Goal: Task Accomplishment & Management: Manage account settings

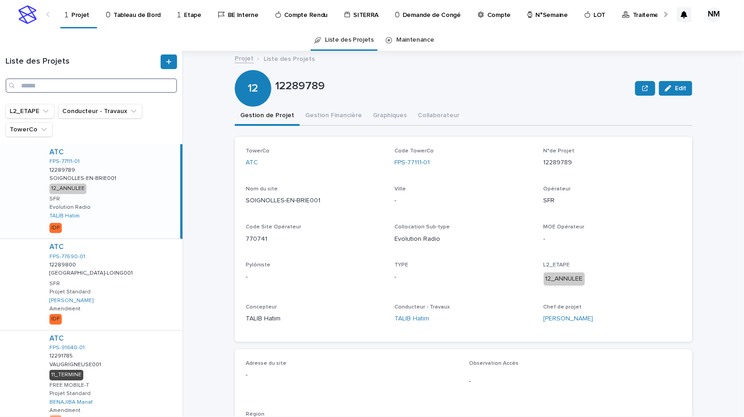
click at [46, 87] on input "Search" at bounding box center [91, 85] width 172 height 15
type input "**********"
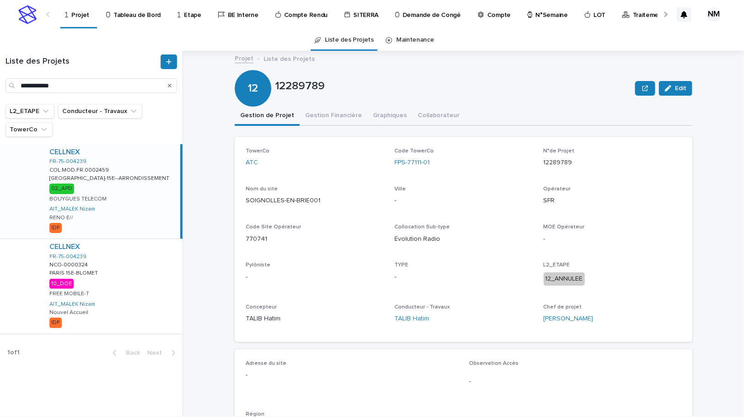
click at [146, 193] on div "CELLNEX FR-75-004239 COL.MOD.FR.0002459 COL.MOD.FR.0002459 [GEOGRAPHIC_DATA]-15…" at bounding box center [111, 191] width 138 height 94
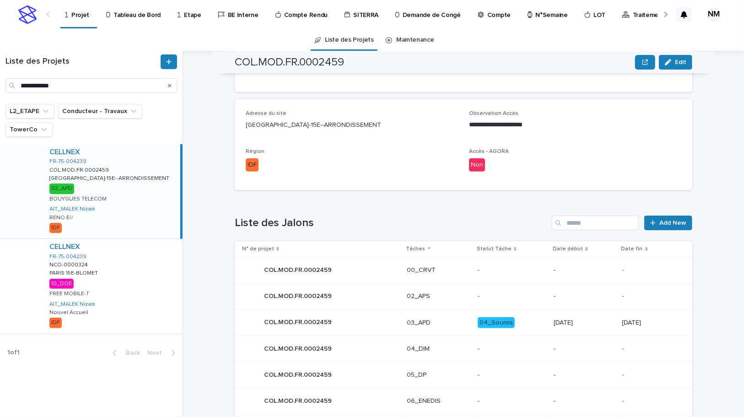
scroll to position [125, 0]
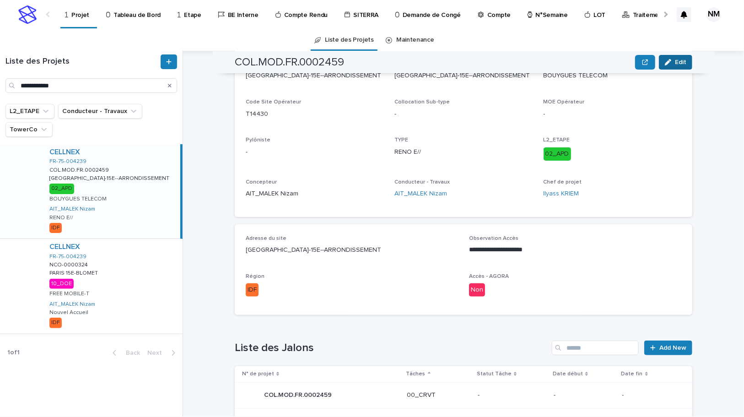
click at [682, 59] on span "Edit" at bounding box center [680, 62] width 11 height 6
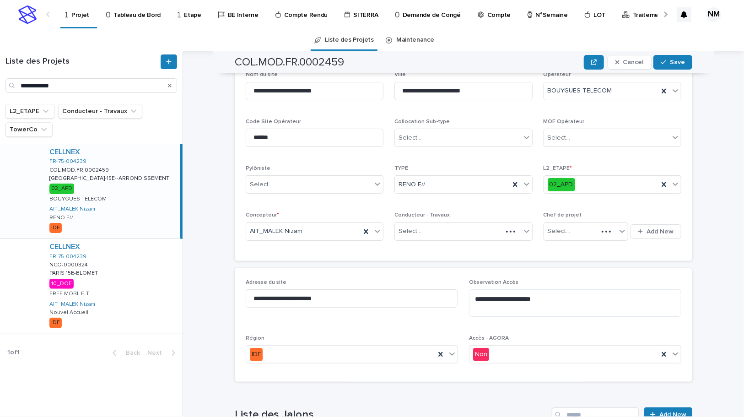
scroll to position [159, 0]
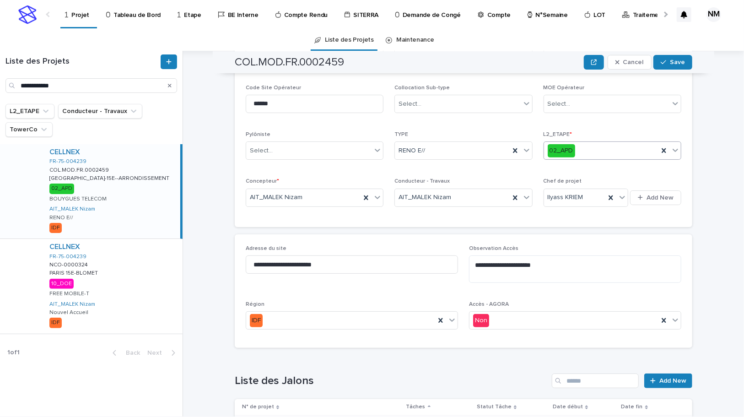
click at [675, 149] on icon at bounding box center [675, 150] width 9 height 9
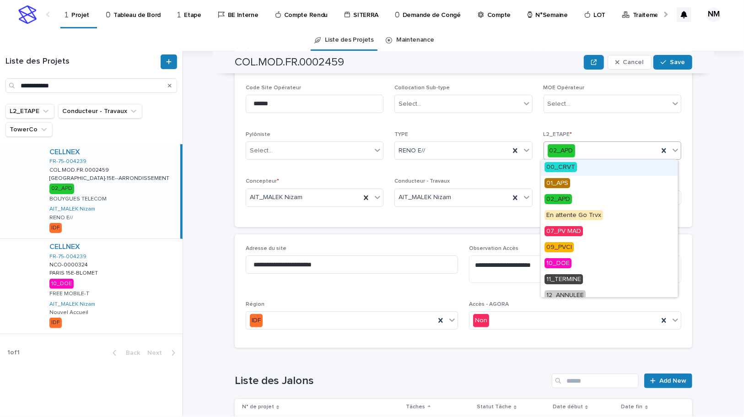
click at [567, 168] on span "00_CRVT" at bounding box center [561, 167] width 32 height 10
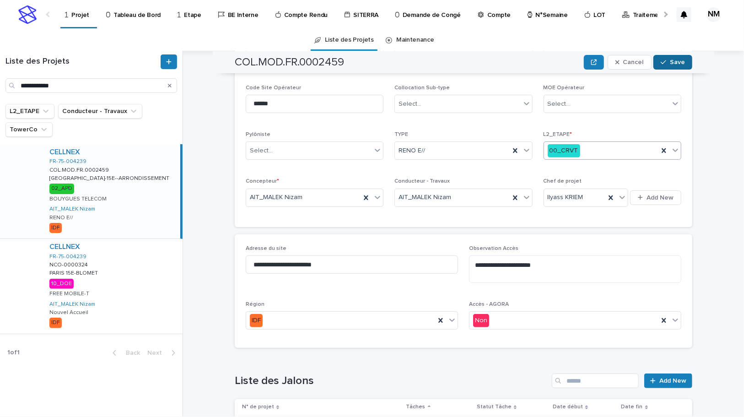
click at [670, 58] on button "Save" at bounding box center [673, 62] width 39 height 15
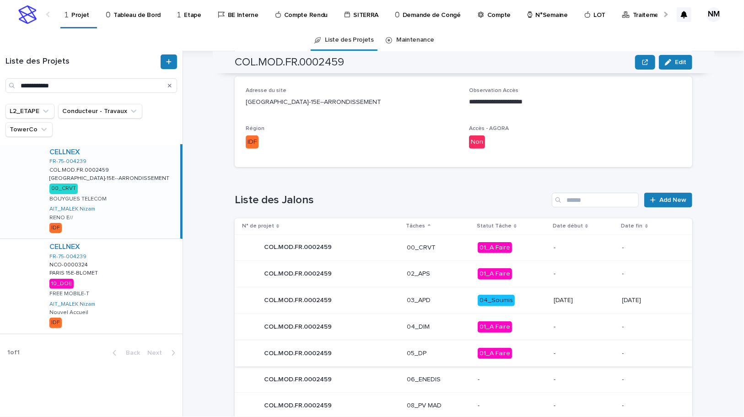
scroll to position [367, 0]
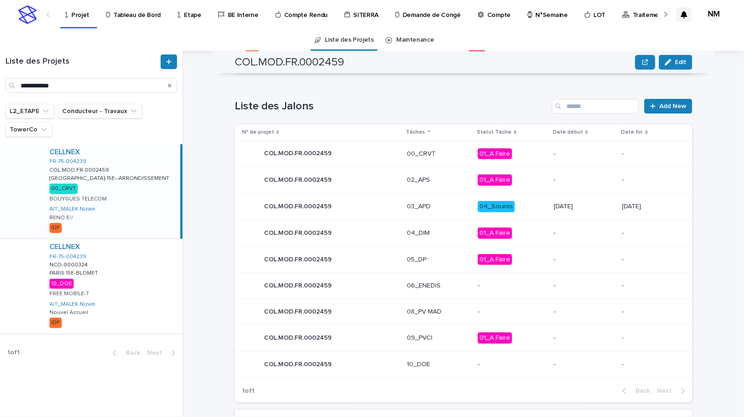
click at [559, 155] on p "-" at bounding box center [584, 154] width 61 height 8
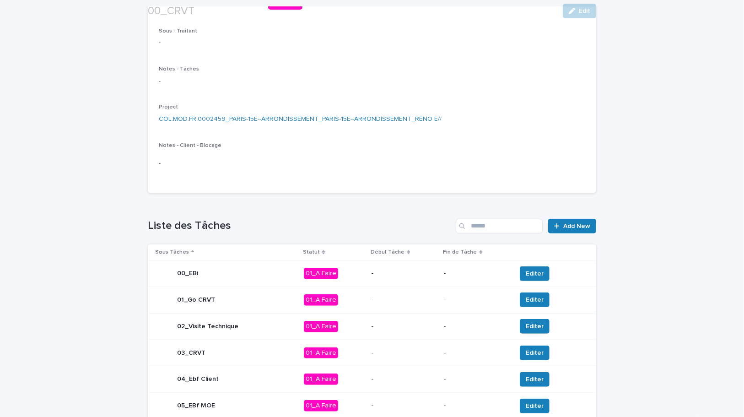
scroll to position [124, 0]
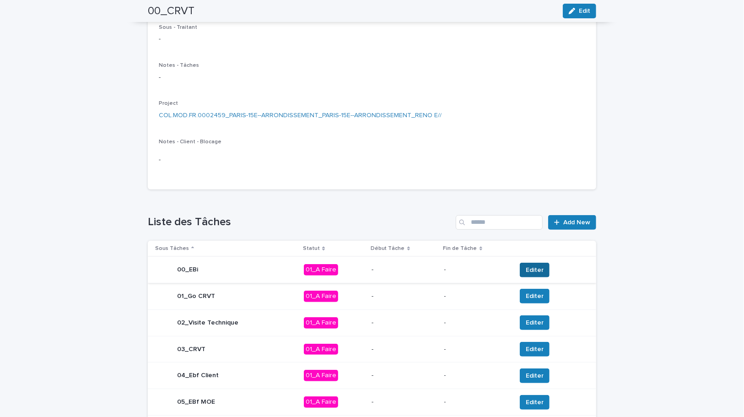
click at [530, 265] on span "Editer" at bounding box center [535, 269] width 18 height 9
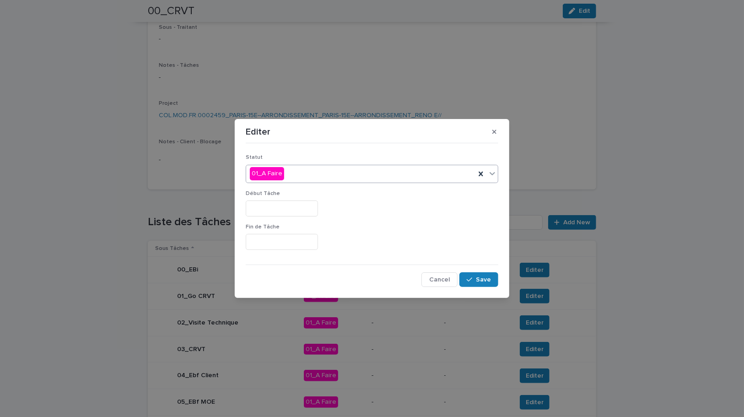
click at [322, 168] on div "01_A Faire" at bounding box center [360, 173] width 229 height 15
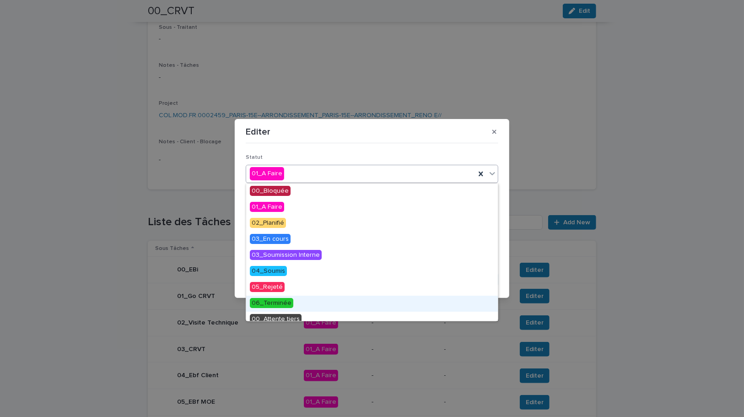
scroll to position [39, 0]
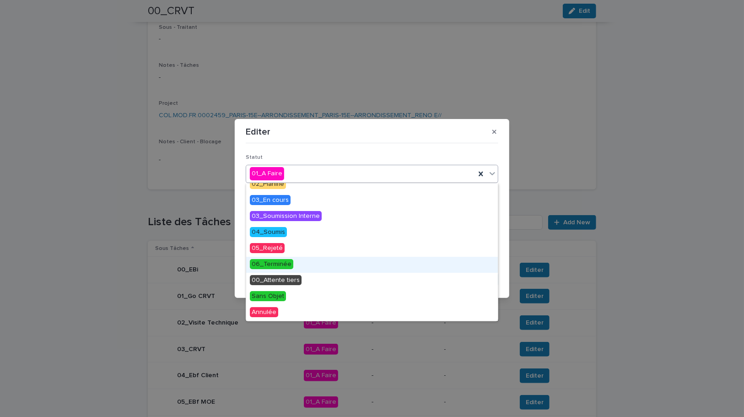
click at [280, 260] on span "06_Terminée" at bounding box center [271, 264] width 43 height 10
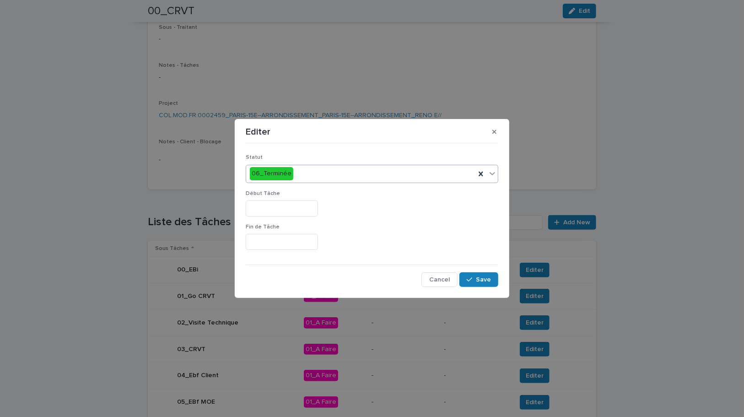
click at [283, 217] on div "Début Tâche" at bounding box center [372, 206] width 253 height 33
click at [282, 211] on input "text" at bounding box center [282, 208] width 72 height 16
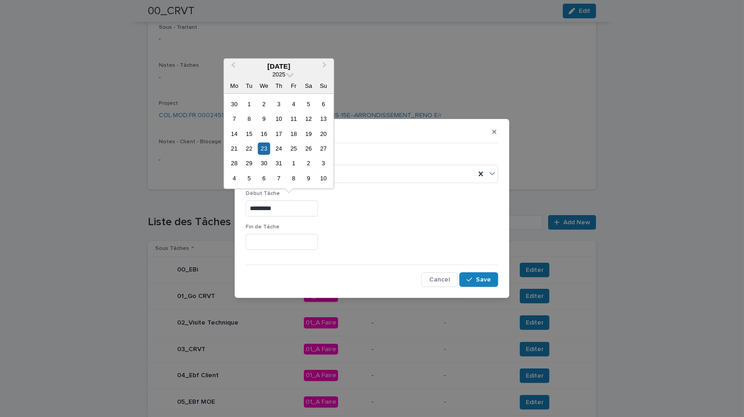
type input "*********"
click at [293, 240] on input "text" at bounding box center [282, 242] width 72 height 16
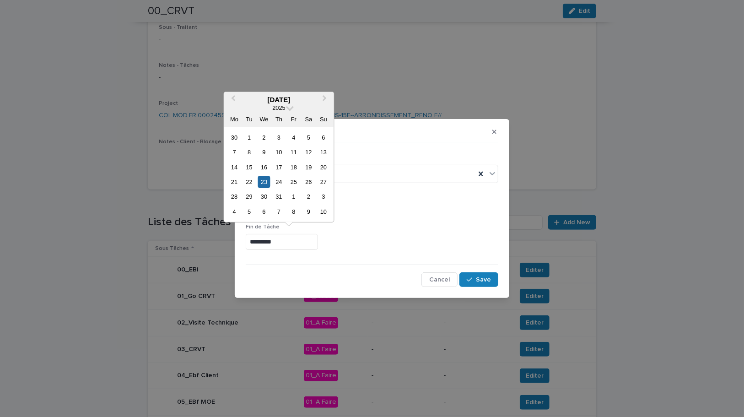
type input "*********"
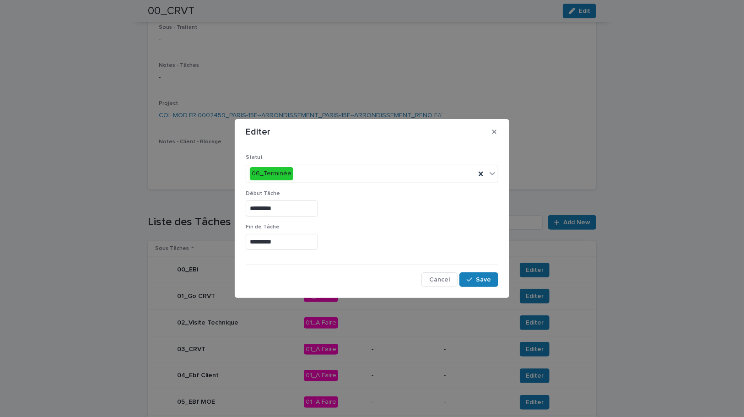
click at [457, 215] on div "*********" at bounding box center [372, 208] width 253 height 16
click at [477, 281] on span "Save" at bounding box center [483, 279] width 15 height 6
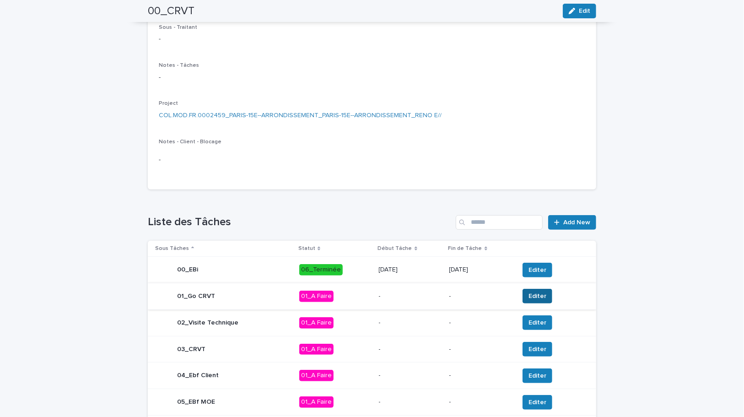
click at [530, 296] on span "Editer" at bounding box center [538, 296] width 18 height 9
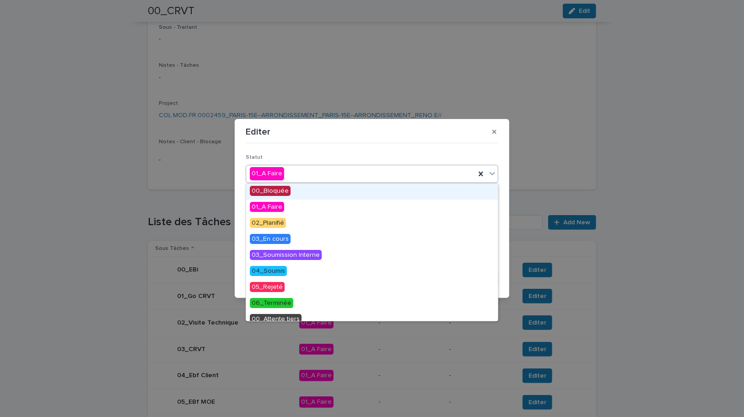
click at [311, 174] on div "01_A Faire" at bounding box center [360, 173] width 229 height 15
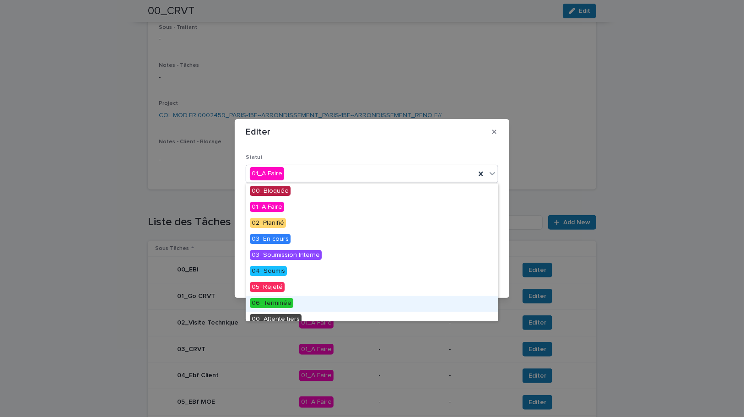
drag, startPoint x: 276, startPoint y: 302, endPoint x: 289, endPoint y: 240, distance: 63.6
click at [276, 300] on span "06_Terminée" at bounding box center [271, 303] width 43 height 10
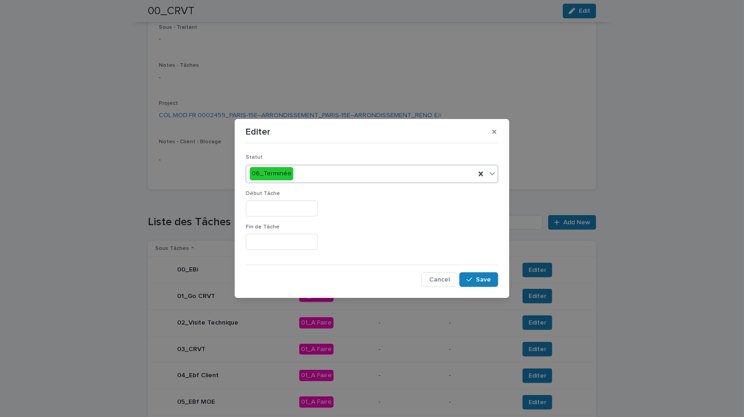
click at [277, 208] on input "text" at bounding box center [282, 208] width 72 height 16
click at [275, 216] on div "Début Tâche ********" at bounding box center [372, 206] width 253 height 33
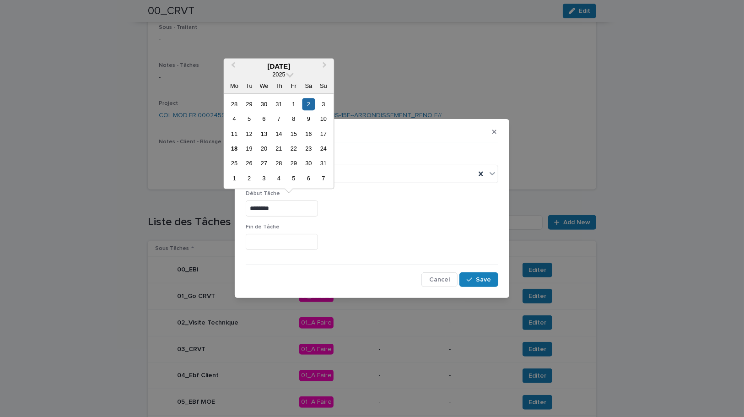
drag, startPoint x: 277, startPoint y: 210, endPoint x: 230, endPoint y: 207, distance: 47.7
click at [232, 207] on div "Editer Statut 06_Terminée Début Tâche ******** Fin [PERSON_NAME] Cancel Save" at bounding box center [372, 208] width 744 height 417
type input "*********"
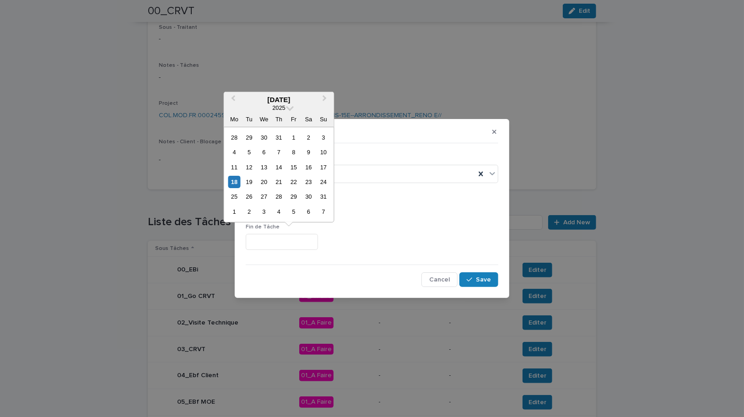
click at [275, 241] on input "text" at bounding box center [282, 242] width 72 height 16
type input "*********"
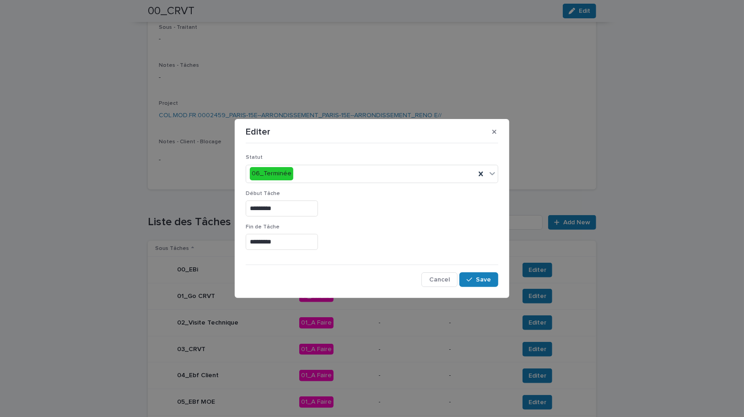
drag, startPoint x: 389, startPoint y: 220, endPoint x: 487, endPoint y: 325, distance: 144.1
click at [394, 222] on div "Début Tâche *********" at bounding box center [372, 206] width 253 height 33
click at [482, 283] on button "Save" at bounding box center [479, 279] width 39 height 15
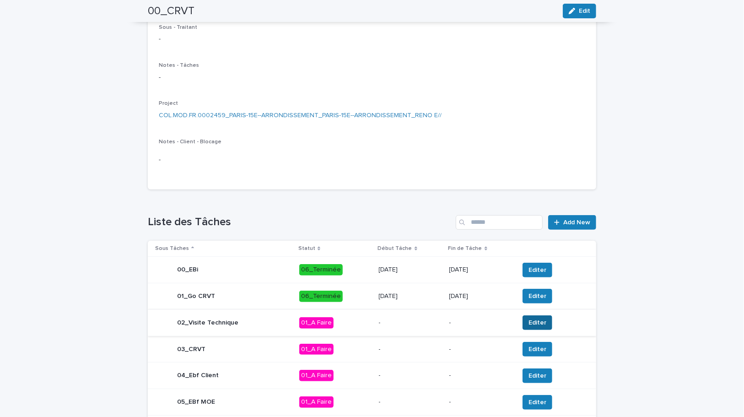
click at [532, 322] on span "Editer" at bounding box center [538, 322] width 18 height 9
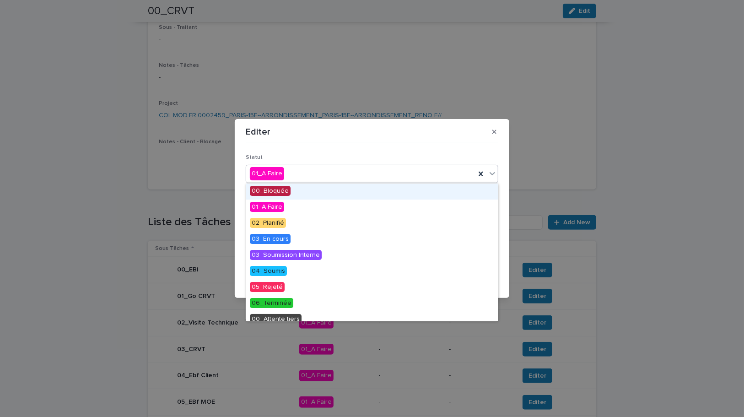
click at [296, 171] on div "01_A Faire" at bounding box center [360, 173] width 229 height 15
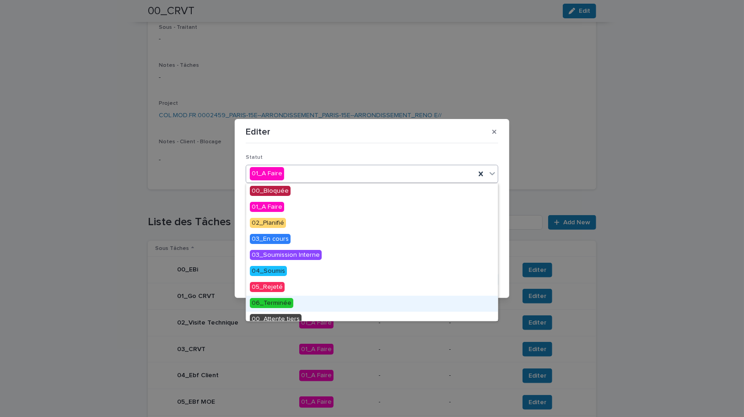
click at [267, 305] on span "06_Terminée" at bounding box center [271, 303] width 43 height 10
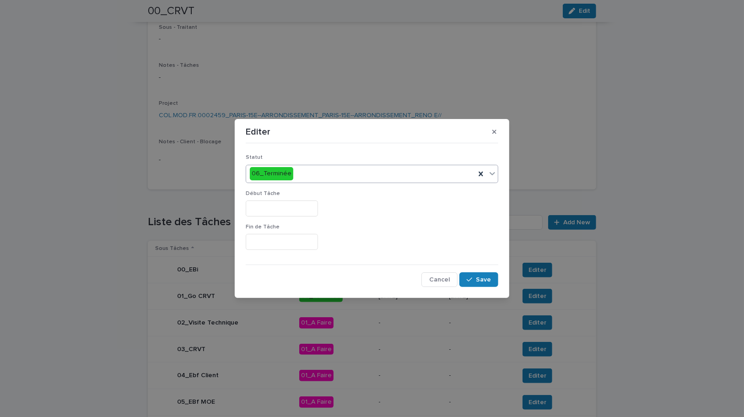
click at [264, 214] on input "text" at bounding box center [282, 208] width 72 height 16
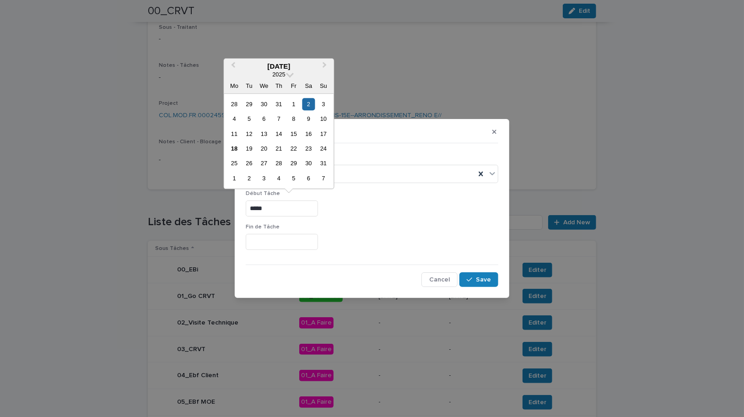
drag, startPoint x: 274, startPoint y: 210, endPoint x: 219, endPoint y: 206, distance: 54.6
click at [219, 206] on div "Editer Statut 06_Terminée Début Tâche ***** Fin [PERSON_NAME] Cancel Save" at bounding box center [372, 208] width 744 height 417
type input "********"
click at [261, 235] on input "text" at bounding box center [282, 242] width 72 height 16
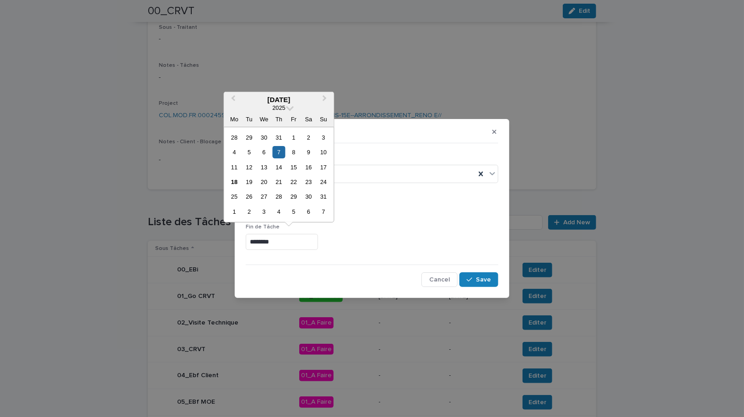
type input "********"
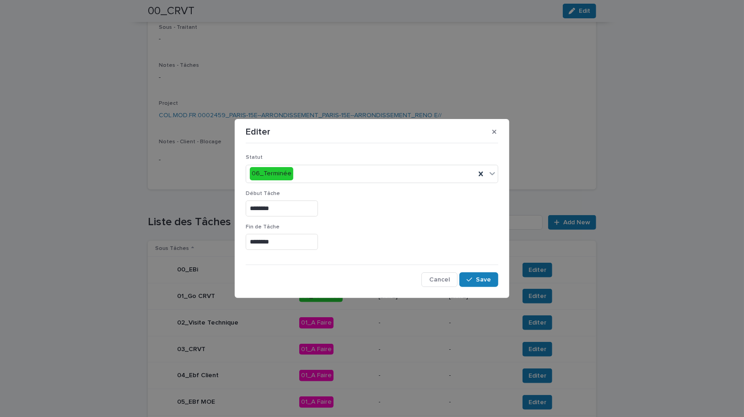
click at [429, 217] on div "Début Tâche ********" at bounding box center [372, 206] width 253 height 33
click at [484, 282] on span "Save" at bounding box center [483, 279] width 15 height 6
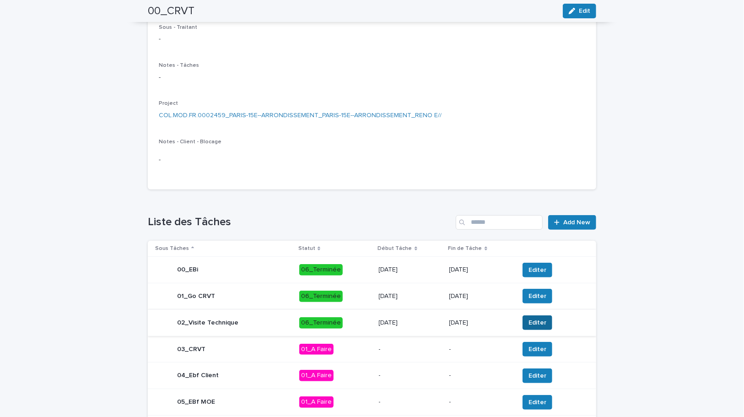
click at [530, 323] on span "Editer" at bounding box center [538, 322] width 18 height 9
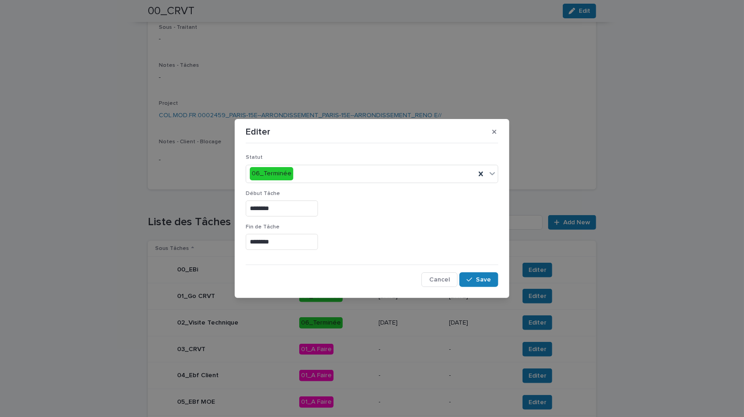
click at [254, 206] on input "********" at bounding box center [282, 208] width 72 height 16
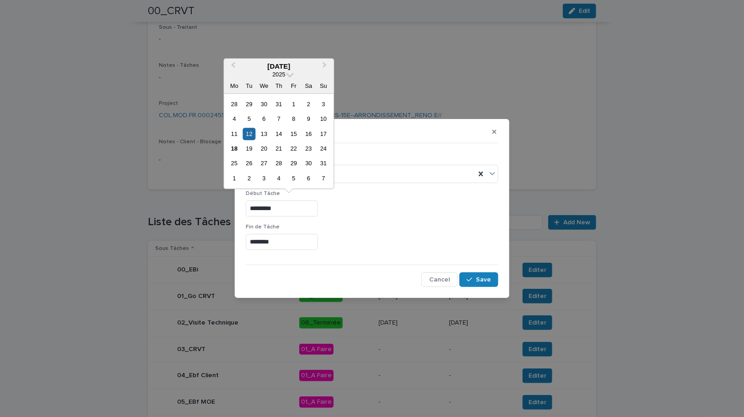
drag, startPoint x: 292, startPoint y: 202, endPoint x: 228, endPoint y: 203, distance: 64.1
click at [228, 203] on div "Editer Statut 06_Terminée Début Tâche ********* Fin [PERSON_NAME] ******** Canc…" at bounding box center [372, 208] width 744 height 417
type input "*********"
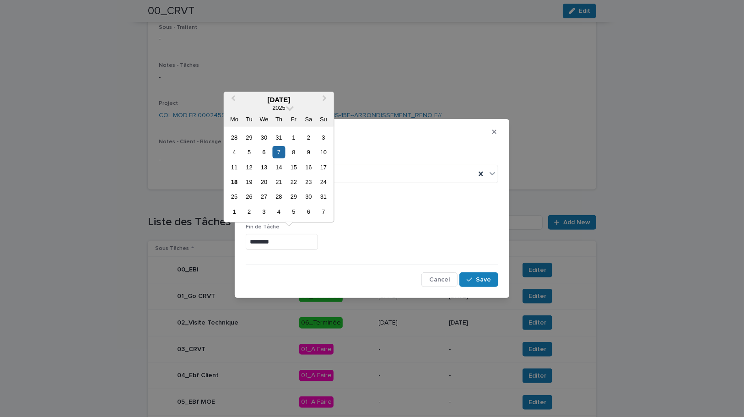
drag, startPoint x: 284, startPoint y: 240, endPoint x: 221, endPoint y: 236, distance: 63.3
click at [222, 236] on div "Editer Statut 06_Terminée Début Tâche ********* Fin [PERSON_NAME] ******** Canc…" at bounding box center [372, 208] width 744 height 417
paste input "*"
type input "*********"
click at [482, 280] on span "Save" at bounding box center [483, 279] width 15 height 6
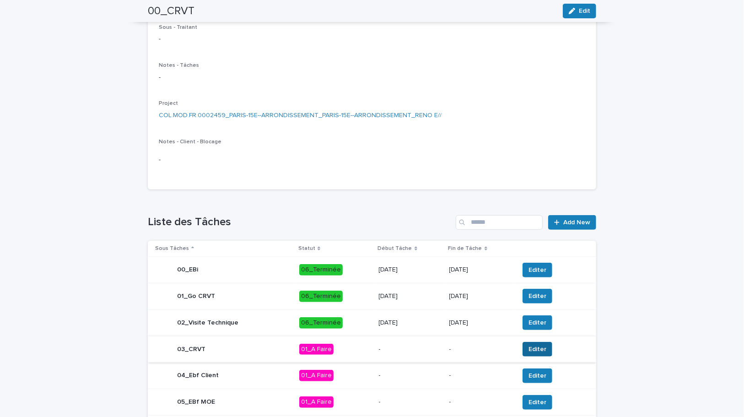
click at [529, 343] on button "Editer" at bounding box center [538, 349] width 30 height 15
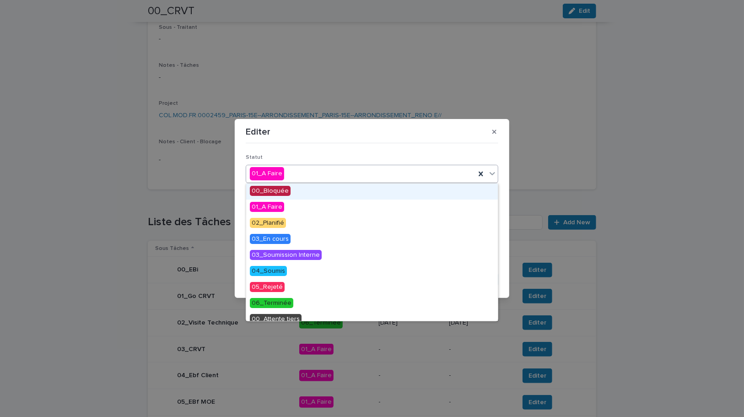
click at [298, 176] on div "01_A Faire" at bounding box center [360, 173] width 229 height 15
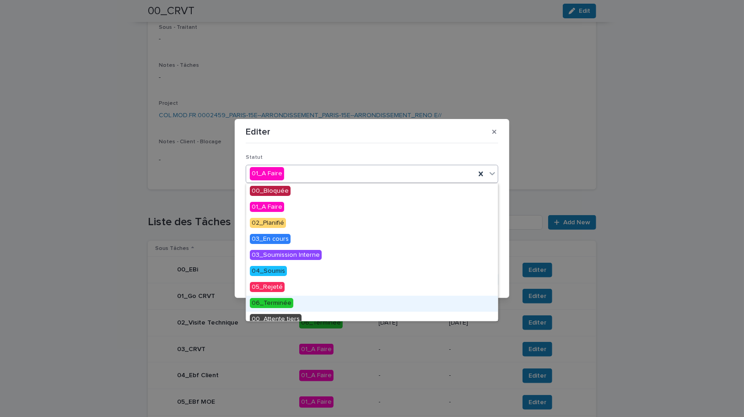
click at [282, 301] on span "06_Terminée" at bounding box center [271, 303] width 43 height 10
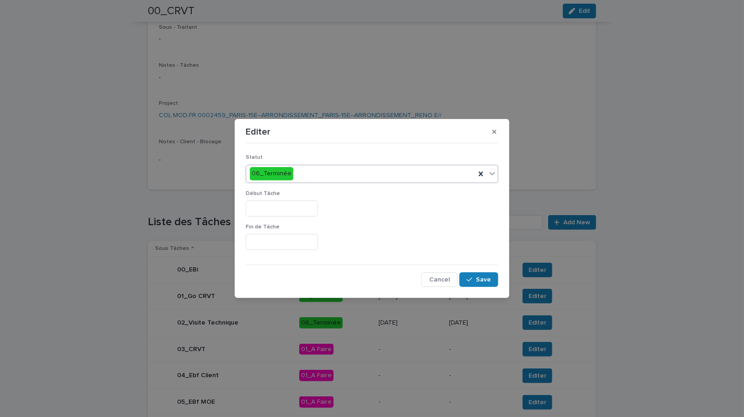
click at [261, 202] on input "text" at bounding box center [282, 208] width 72 height 16
drag, startPoint x: 461, startPoint y: 189, endPoint x: 394, endPoint y: 193, distance: 66.9
click at [460, 190] on div "Statut 06_Terminée Début Tâche Fin [PERSON_NAME]" at bounding box center [372, 205] width 253 height 103
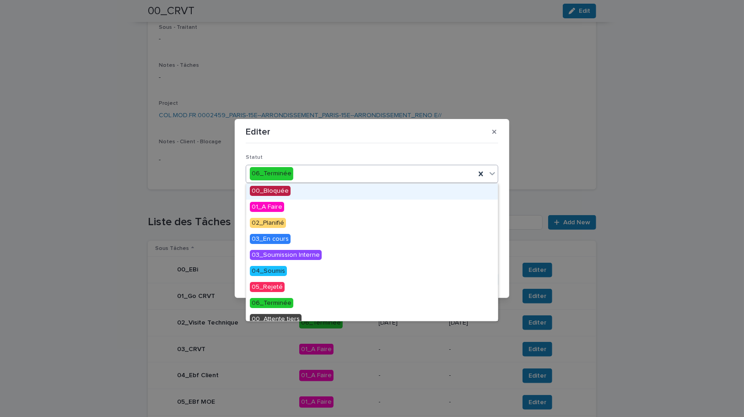
click at [375, 170] on div "06_Terminée" at bounding box center [360, 173] width 229 height 15
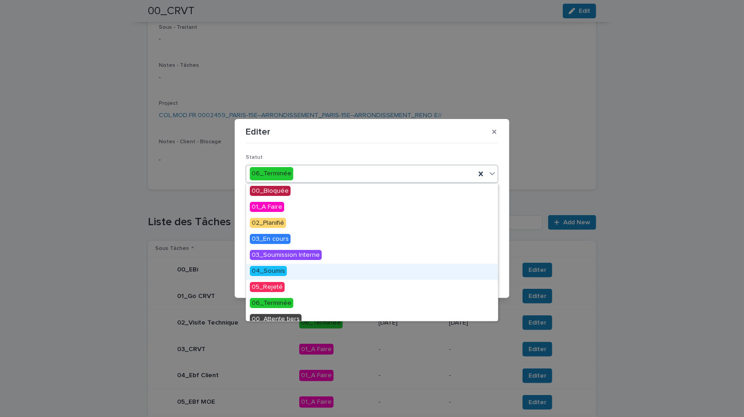
click at [276, 274] on span "04_Soumis" at bounding box center [268, 271] width 37 height 10
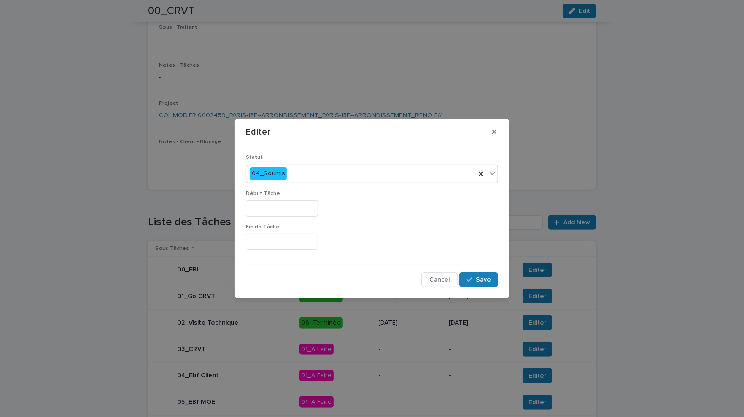
click at [267, 206] on input "text" at bounding box center [282, 208] width 72 height 16
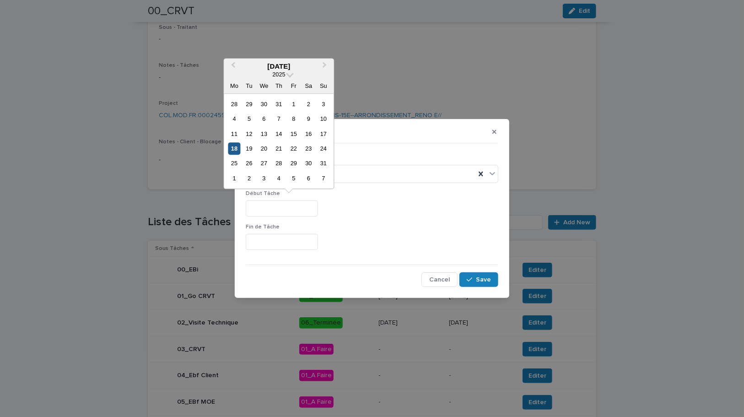
click at [233, 146] on div "18" at bounding box center [234, 148] width 12 height 12
type input "*********"
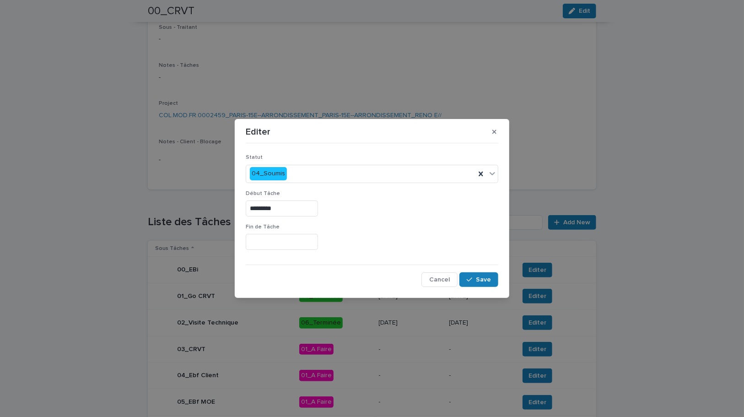
click at [259, 243] on input "text" at bounding box center [282, 242] width 72 height 16
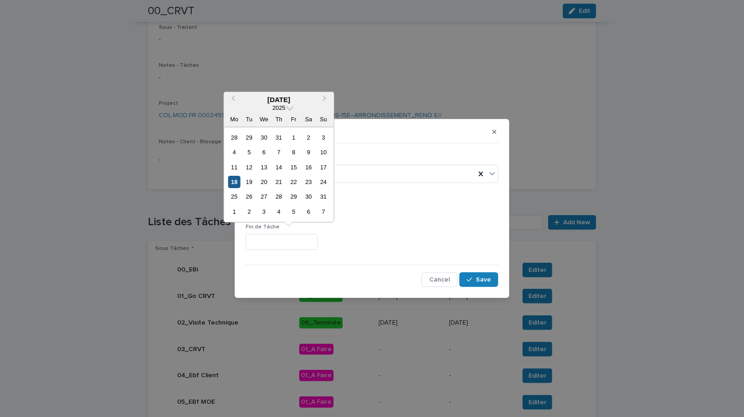
click at [233, 180] on div "18" at bounding box center [234, 182] width 12 height 12
type input "*********"
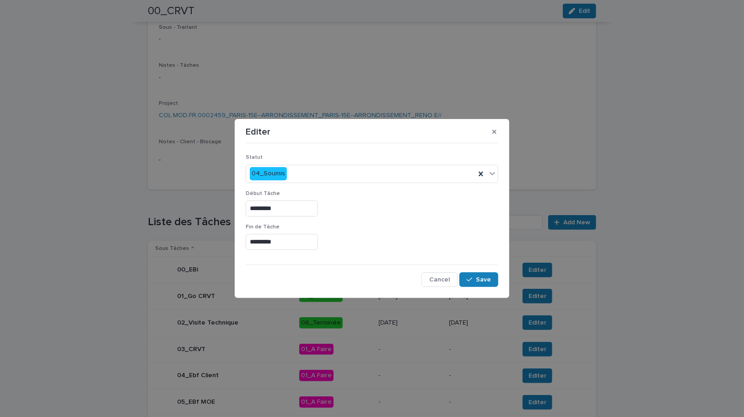
click at [425, 235] on div "*********" at bounding box center [372, 242] width 253 height 16
click at [471, 272] on button "Save" at bounding box center [479, 279] width 39 height 15
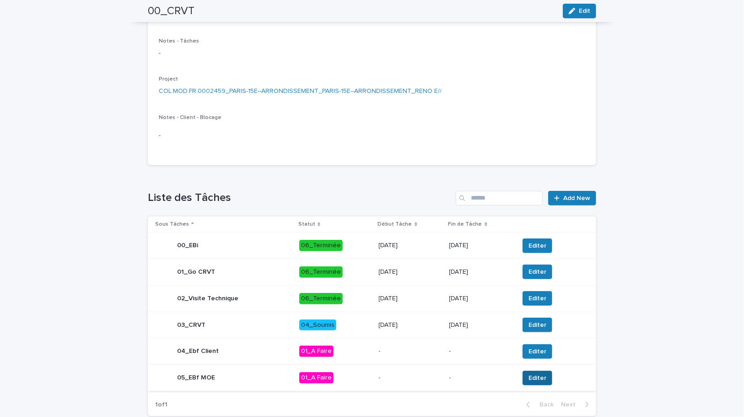
scroll to position [200, 0]
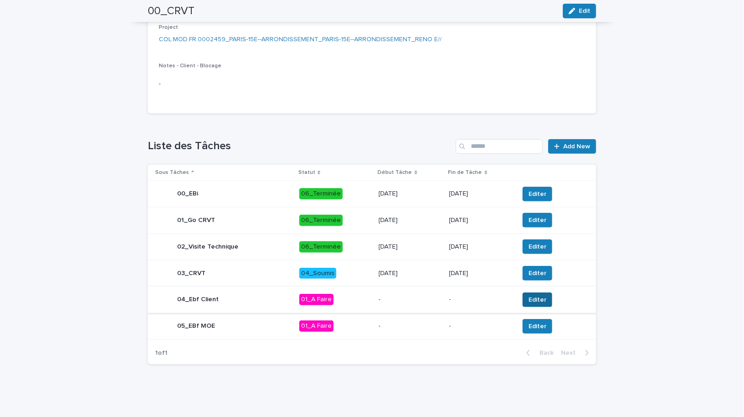
click at [534, 300] on span "Editer" at bounding box center [538, 299] width 18 height 9
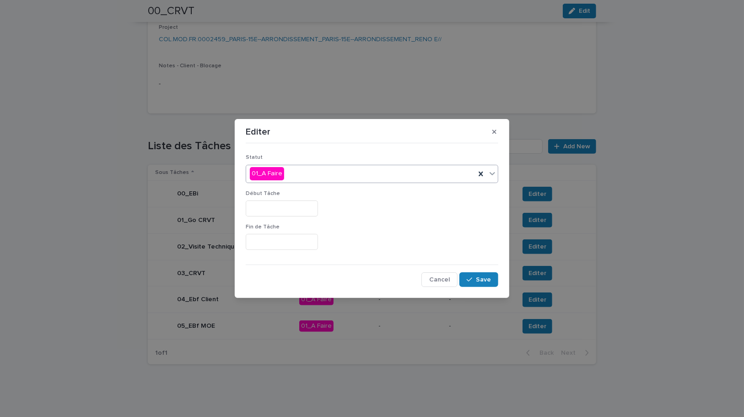
click at [314, 170] on div "01_A Faire" at bounding box center [360, 173] width 229 height 15
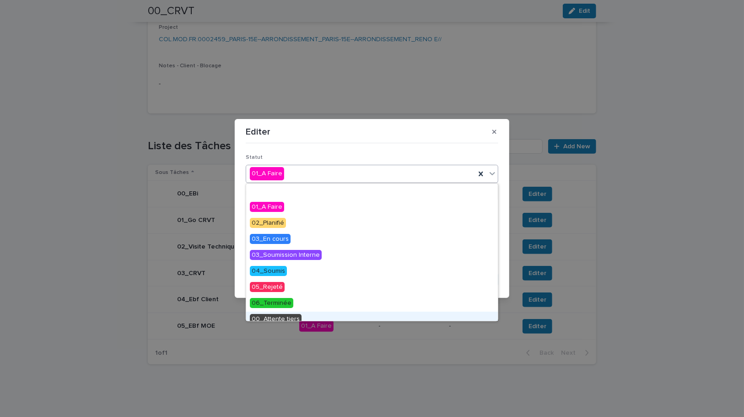
scroll to position [39, 0]
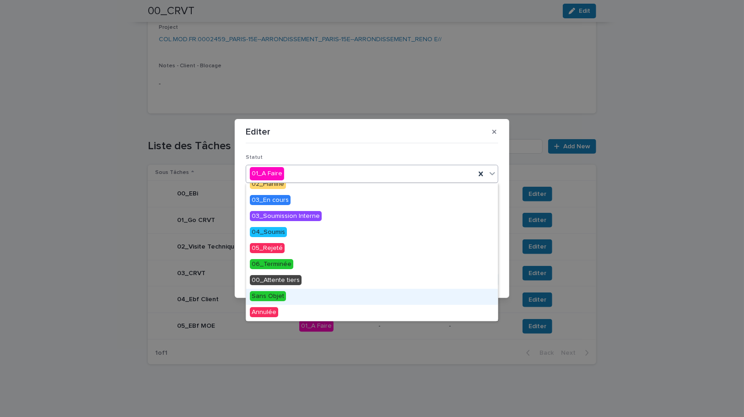
click at [276, 292] on span "Sans Objet" at bounding box center [268, 296] width 36 height 10
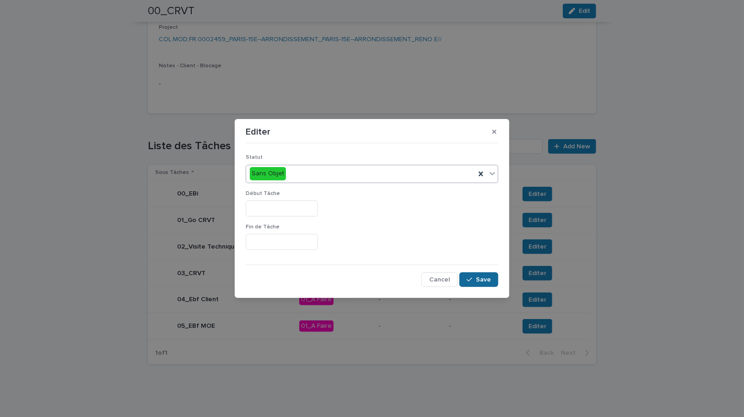
click at [485, 280] on span "Save" at bounding box center [483, 279] width 15 height 6
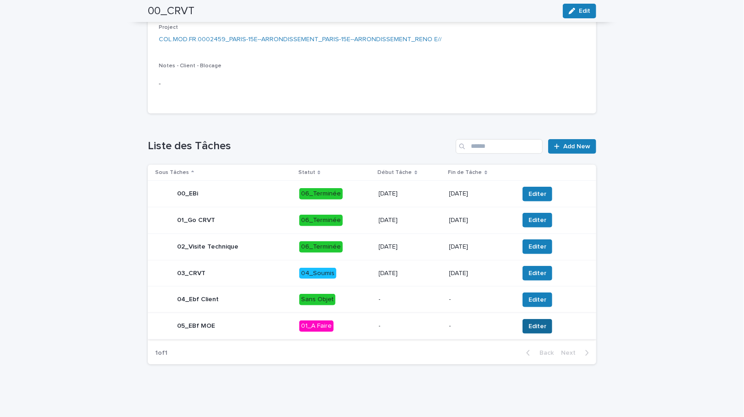
click at [535, 324] on span "Editer" at bounding box center [538, 326] width 18 height 9
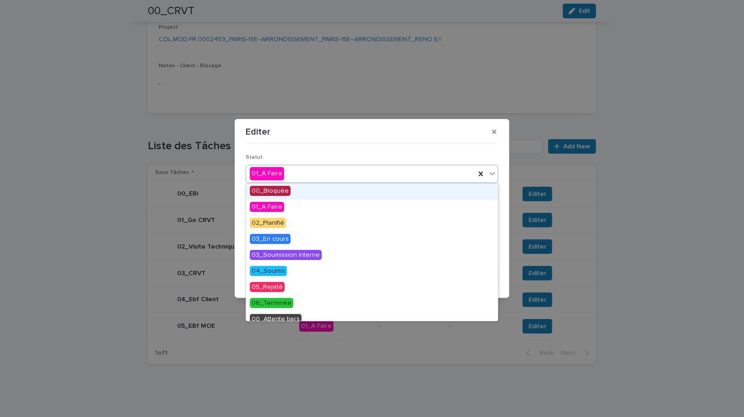
click at [360, 178] on div "01_A Faire" at bounding box center [360, 173] width 229 height 15
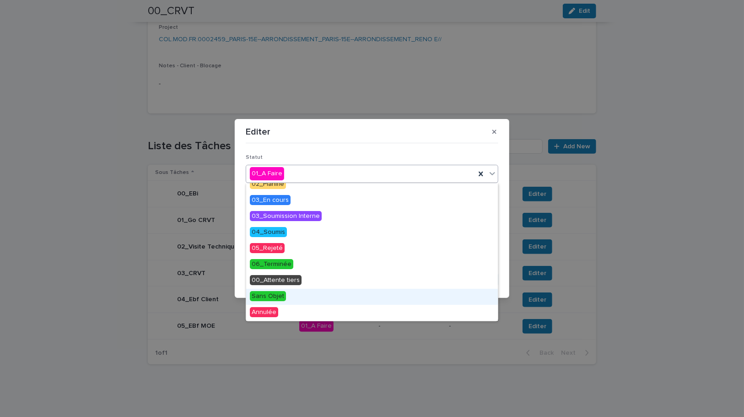
click at [279, 296] on span "Sans Objet" at bounding box center [268, 296] width 36 height 10
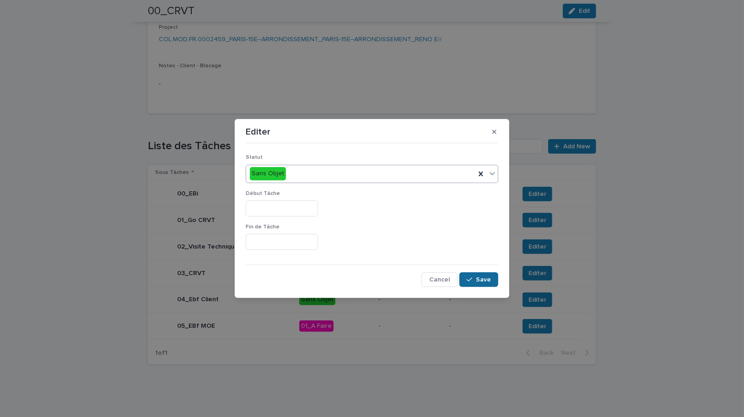
click at [471, 279] on icon "button" at bounding box center [469, 279] width 5 height 6
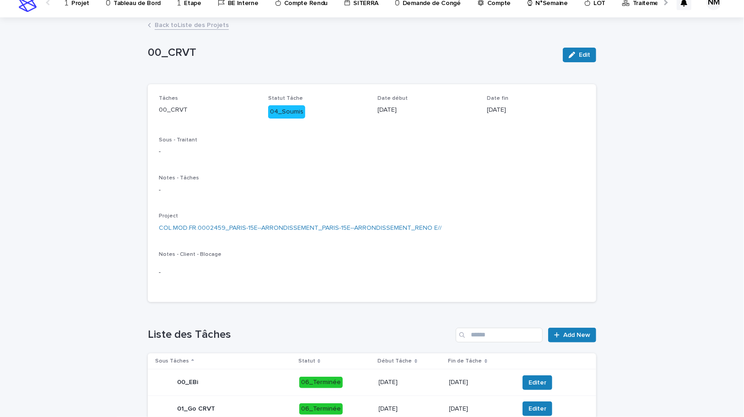
scroll to position [0, 0]
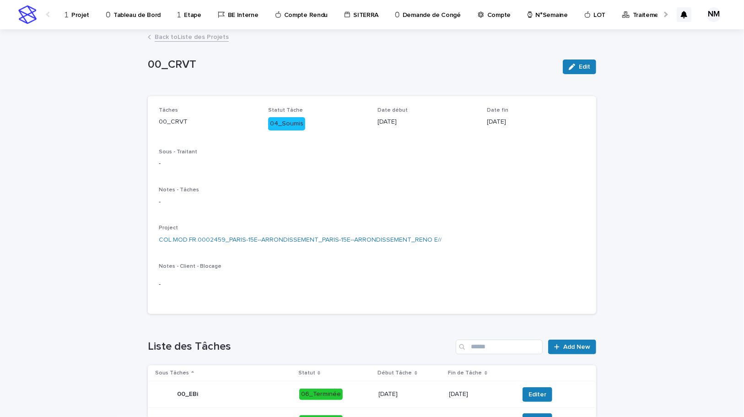
click at [160, 34] on link "Back to Liste des Projets" at bounding box center [192, 36] width 74 height 11
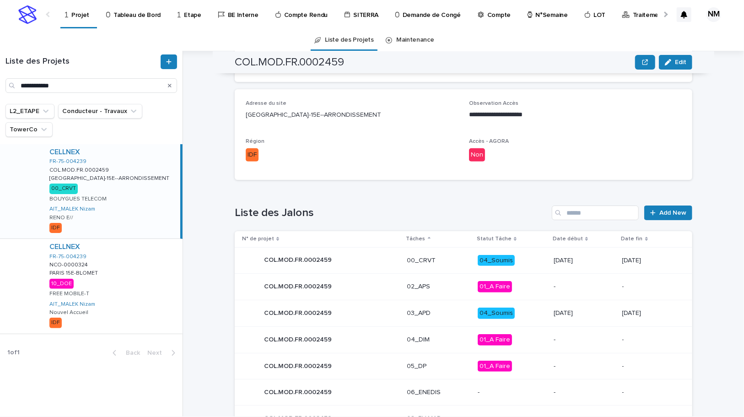
scroll to position [251, 0]
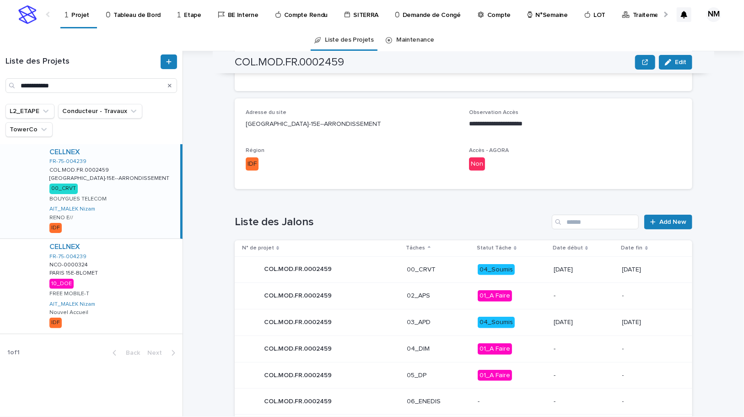
click at [169, 87] on icon "Search" at bounding box center [170, 86] width 4 height 4
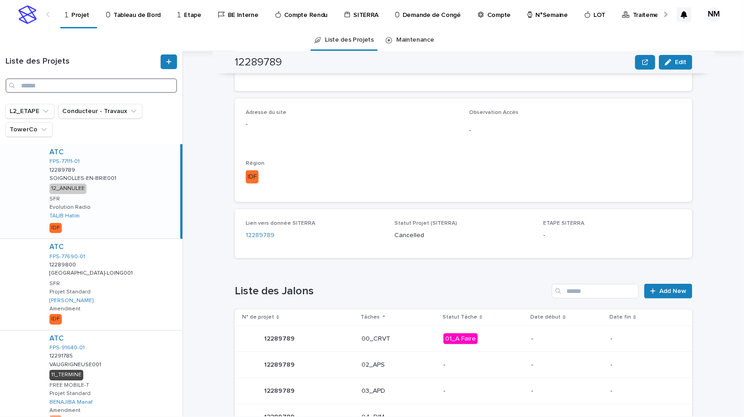
click at [32, 88] on input "Search" at bounding box center [91, 85] width 172 height 15
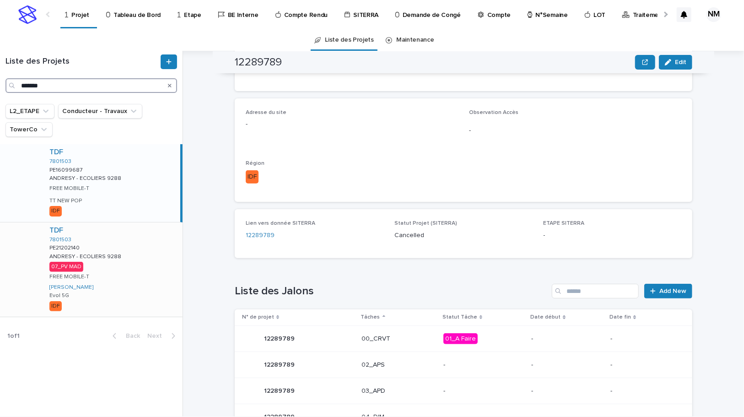
type input "*******"
click at [139, 275] on div "TDF 7801503 PE21202140 PE21202140 ANDRESY - ECOLIERS 9288 ANDRESY - ECOLIERS 92…" at bounding box center [112, 269] width 141 height 94
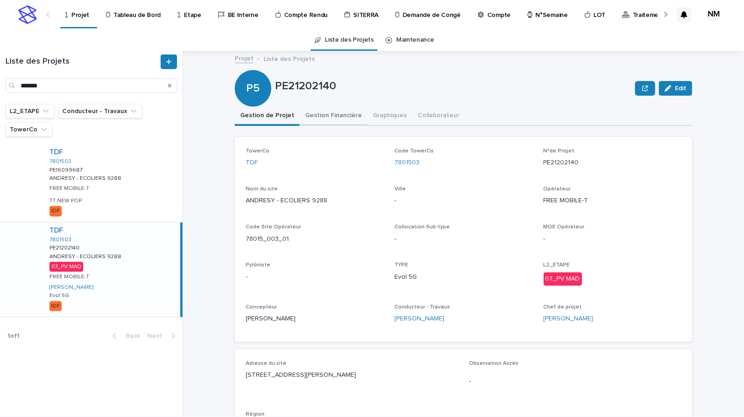
click at [321, 114] on button "Gestion Financière" at bounding box center [334, 116] width 68 height 19
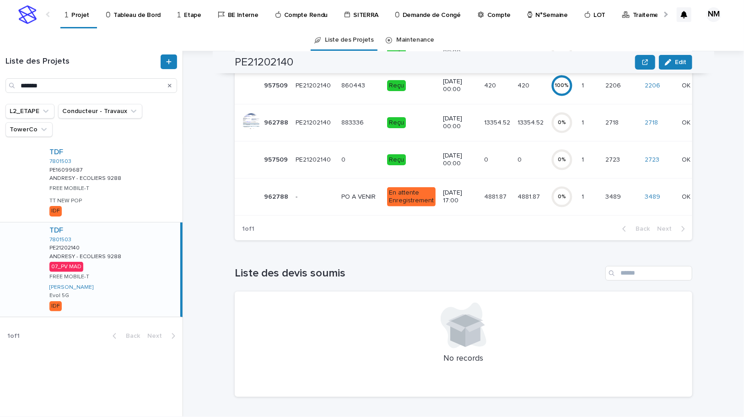
scroll to position [171, 0]
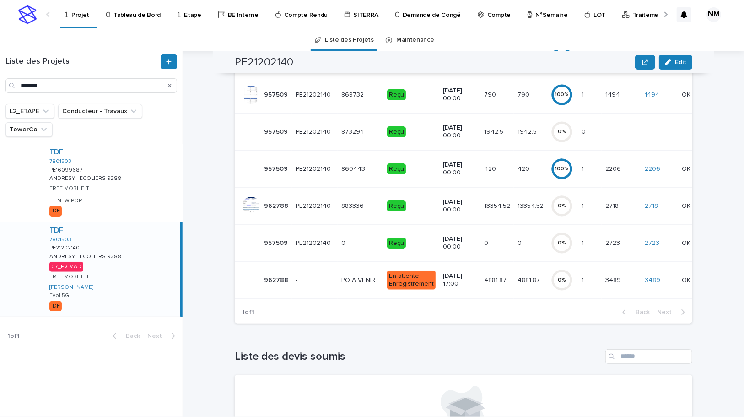
click at [533, 211] on td "13354.52 13354.52" at bounding box center [530, 205] width 33 height 37
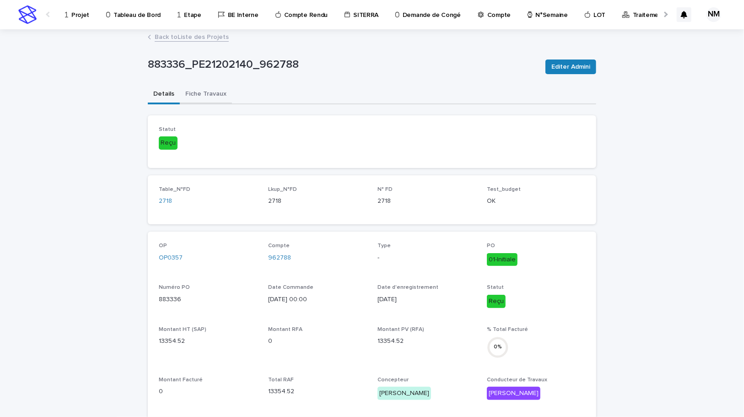
click at [210, 92] on button "Fiche Travaux" at bounding box center [206, 94] width 52 height 19
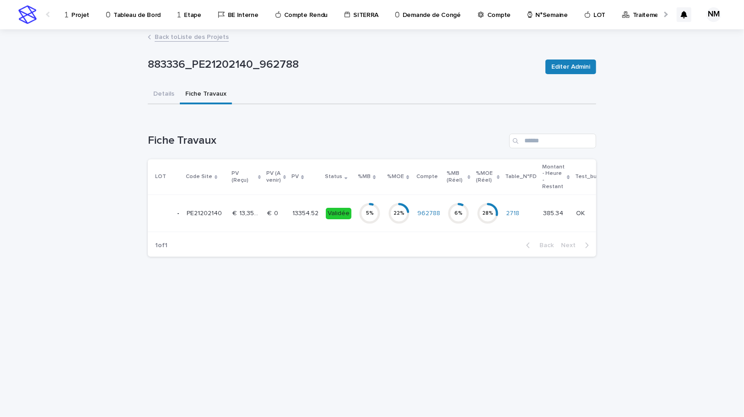
click at [355, 213] on td "5 %" at bounding box center [369, 213] width 29 height 37
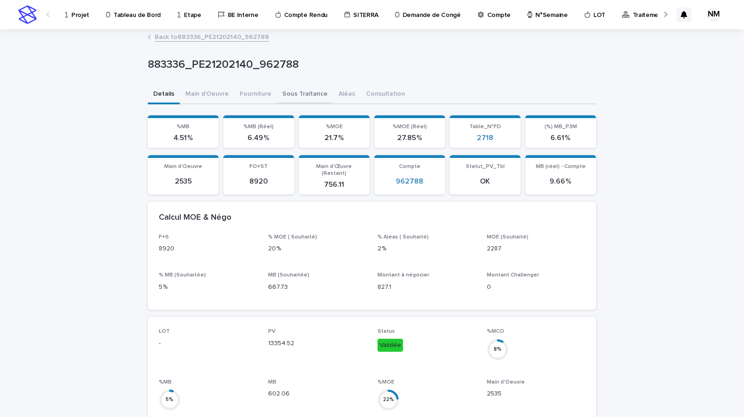
click at [293, 92] on button "Sous Traitance" at bounding box center [305, 94] width 56 height 19
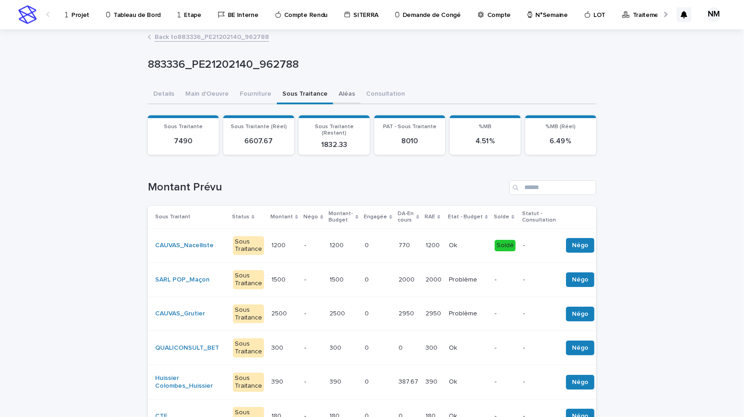
click at [333, 101] on button "Aléas" at bounding box center [346, 94] width 27 height 19
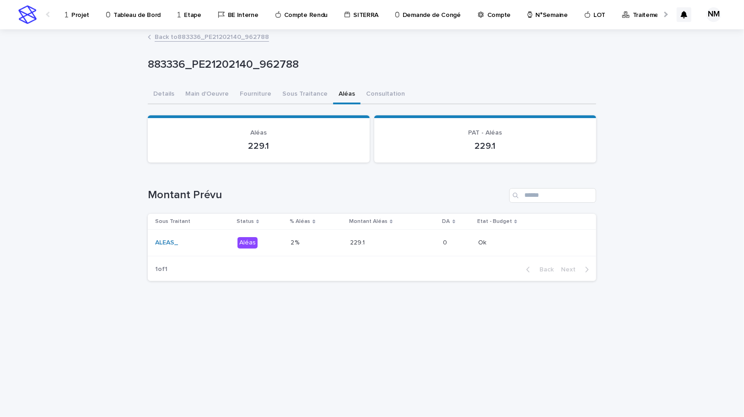
click at [410, 250] on td "229.1 229.1" at bounding box center [392, 242] width 93 height 27
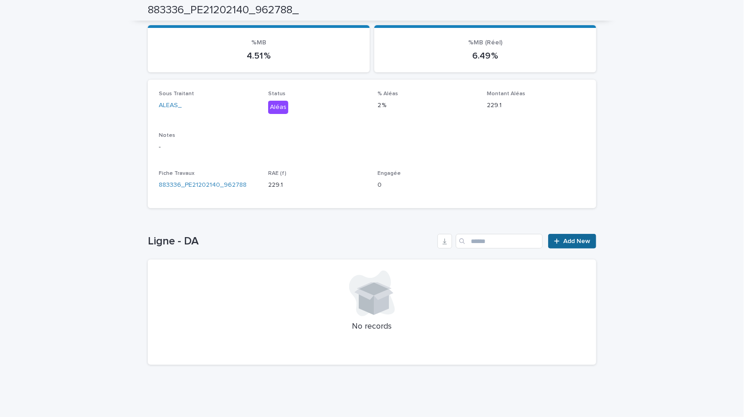
click at [569, 241] on span "Add New" at bounding box center [576, 241] width 27 height 6
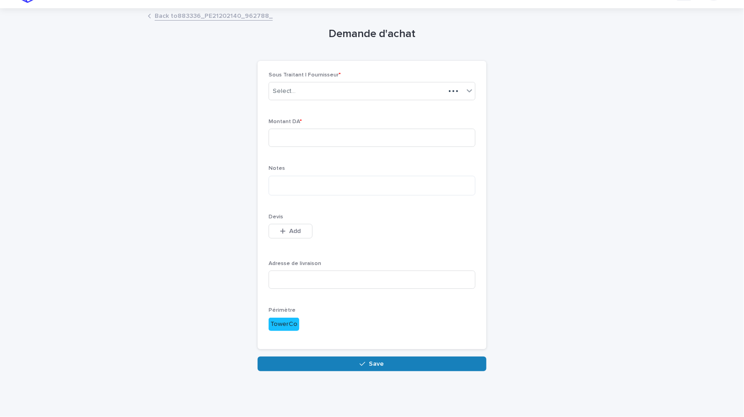
scroll to position [1, 0]
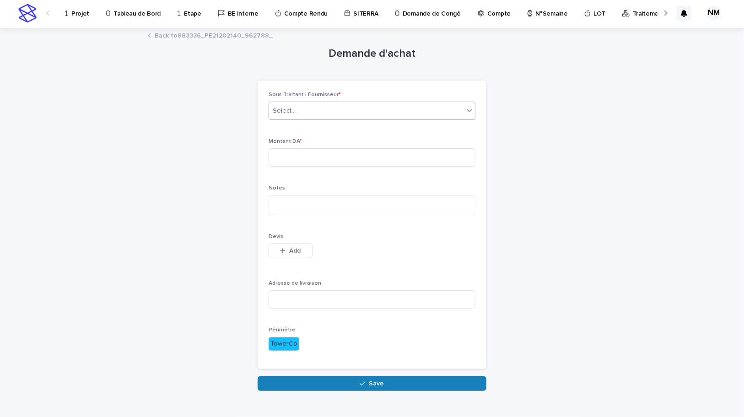
click at [294, 108] on div "Select..." at bounding box center [366, 110] width 195 height 15
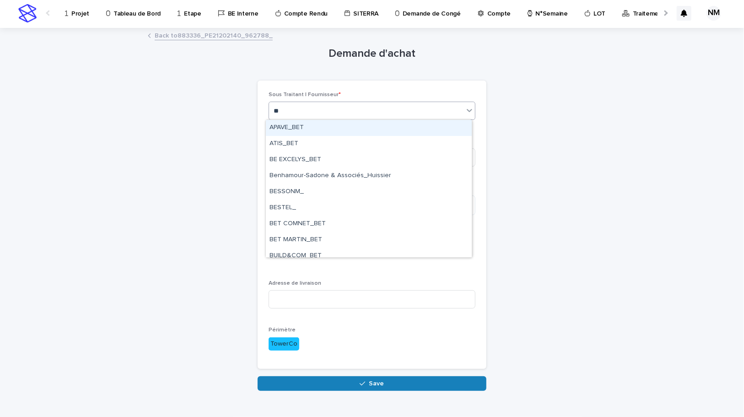
type input "***"
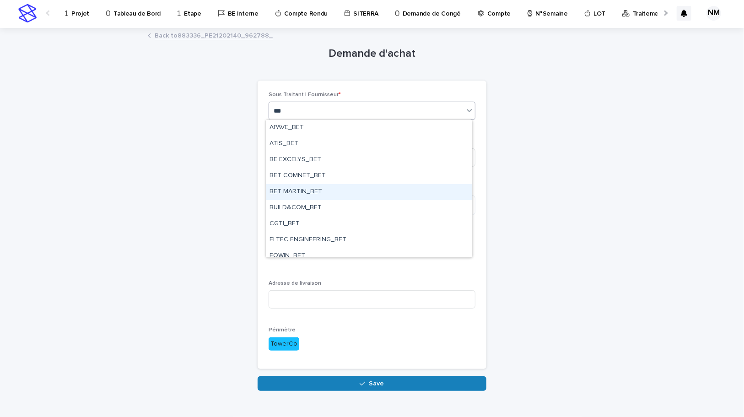
click at [298, 192] on div "BET MARTIN_BET" at bounding box center [369, 192] width 206 height 16
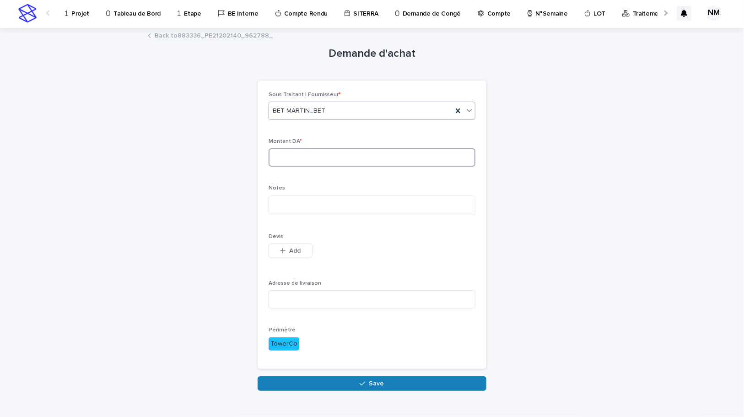
click at [303, 152] on input at bounding box center [372, 157] width 207 height 18
type input "***"
click at [316, 205] on textarea at bounding box center [372, 205] width 207 height 20
type textarea "*******"
click at [298, 253] on span "Add" at bounding box center [295, 251] width 11 height 6
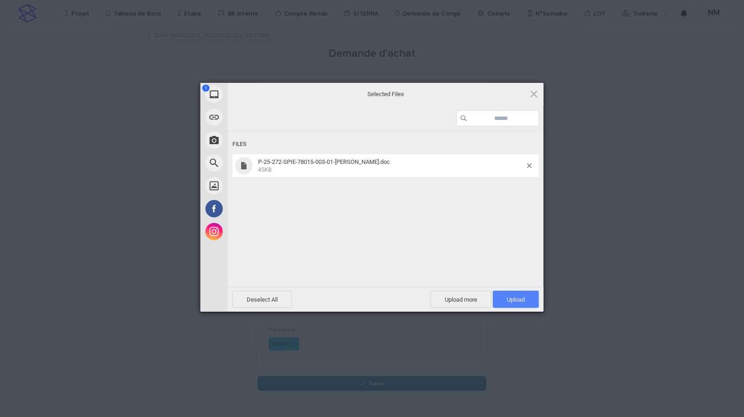
click at [521, 299] on span "Upload 1" at bounding box center [516, 299] width 18 height 7
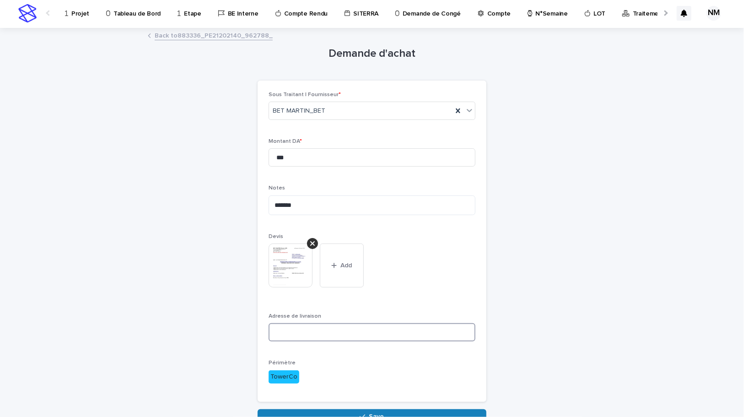
click at [293, 331] on input at bounding box center [372, 332] width 207 height 18
paste input "**********"
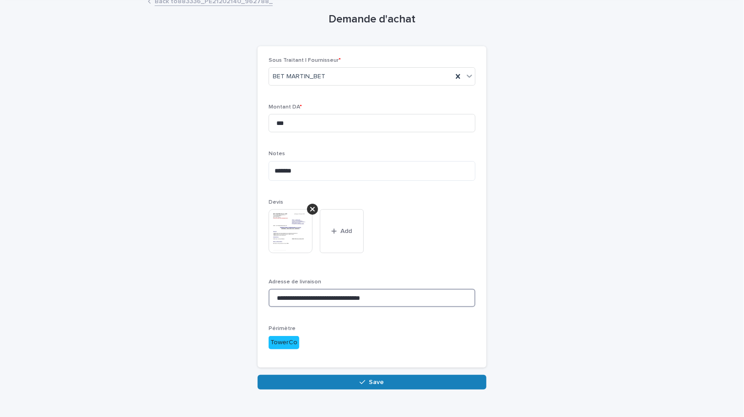
scroll to position [54, 0]
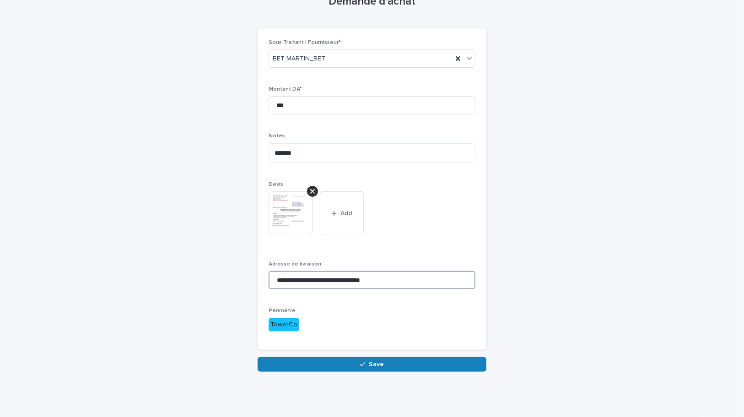
type input "**********"
click at [384, 372] on div "**********" at bounding box center [372, 186] width 458 height 418
click at [387, 364] on button "Save" at bounding box center [372, 364] width 229 height 15
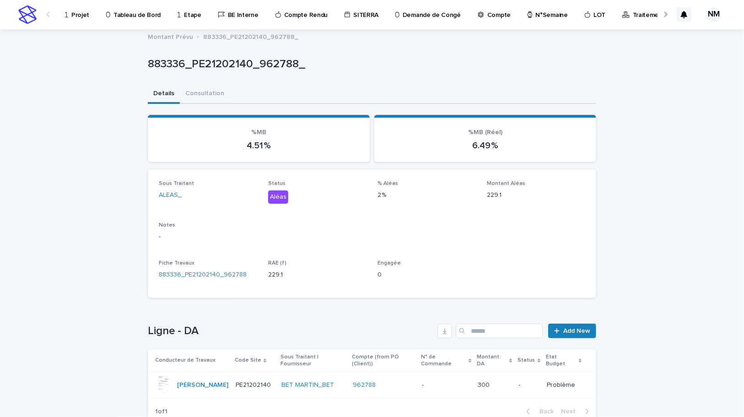
click at [82, 16] on p "Projet" at bounding box center [80, 9] width 18 height 19
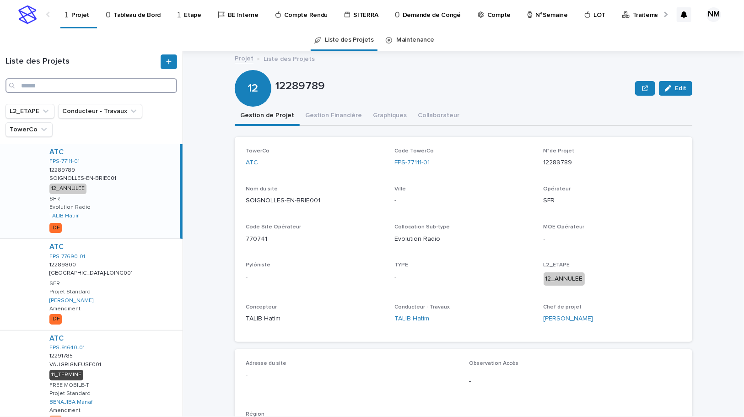
click at [50, 82] on input "Search" at bounding box center [91, 85] width 172 height 15
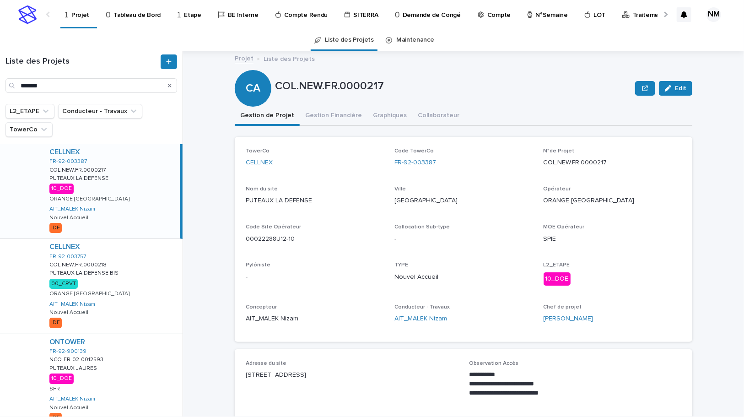
click at [152, 218] on div "CELLNEX FR-92-003387 COL.NEW.FR.0000217 COL.NEW.FR.0000217 PUTEAUX LA DEFENSE P…" at bounding box center [111, 191] width 138 height 94
click at [65, 86] on input "*******" at bounding box center [91, 85] width 172 height 15
type input "*"
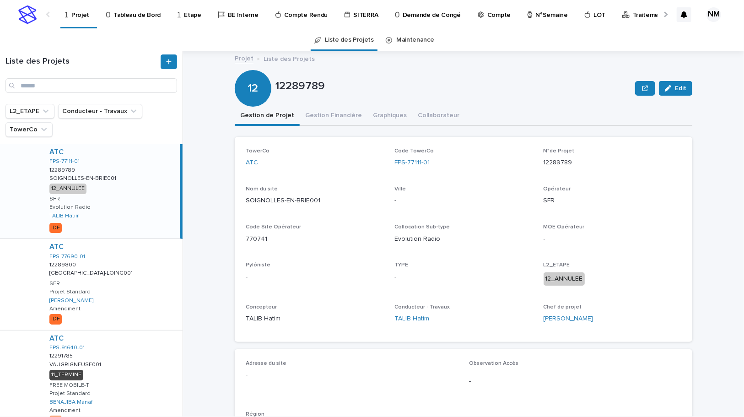
click at [296, 13] on p "Compte Rendu" at bounding box center [305, 9] width 43 height 19
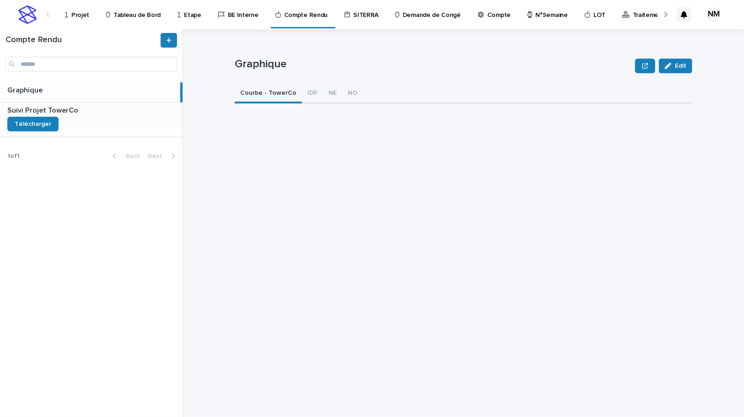
click at [111, 120] on div "Suivi Projet TowerCo Suivi Projet TowerCo Télécharger" at bounding box center [91, 120] width 183 height 34
drag, startPoint x: 511, startPoint y: 162, endPoint x: 520, endPoint y: 150, distance: 15.7
click at [512, 162] on div "Suivi Projet TowerCo Edit Suivi Projet TowerCo Edit Sorry, there was an error s…" at bounding box center [464, 223] width 458 height 388
click at [80, 11] on p "Projet" at bounding box center [80, 9] width 18 height 19
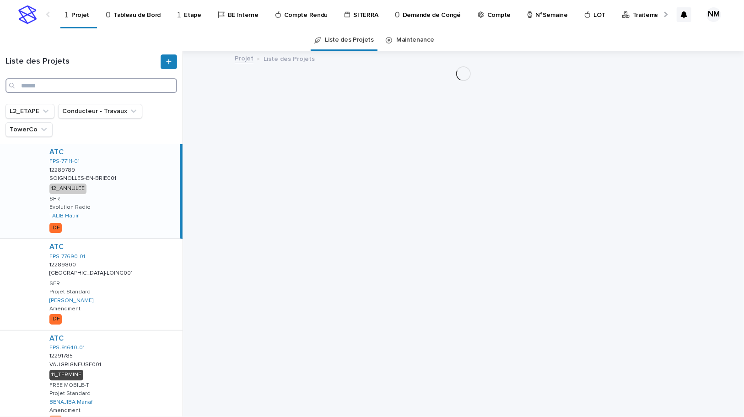
click at [39, 83] on input "Search" at bounding box center [91, 85] width 172 height 15
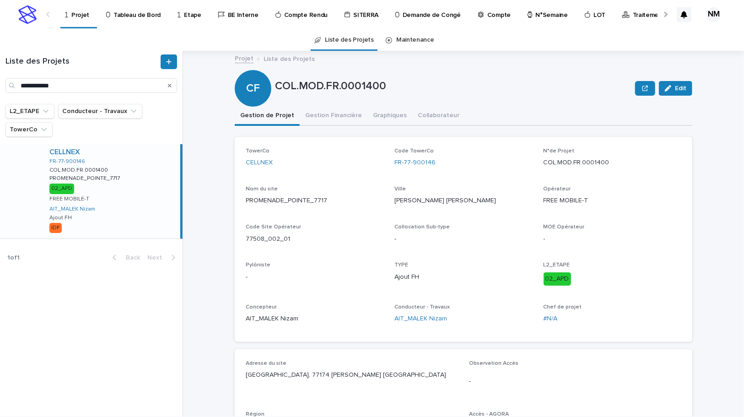
click at [163, 219] on div "CELLNEX FR-77-900146 COL.MOD.FR.0001400 COL.MOD.FR.0001400 PROMENADE_POINTE_771…" at bounding box center [111, 191] width 138 height 94
drag, startPoint x: 615, startPoint y: 168, endPoint x: 541, endPoint y: 165, distance: 74.7
click at [544, 165] on div "N°de Projet COL.MOD.FR.0001400" at bounding box center [613, 161] width 138 height 27
copy p "COL.MOD.FR.0001400"
drag, startPoint x: 76, startPoint y: 84, endPoint x: -31, endPoint y: 83, distance: 106.2
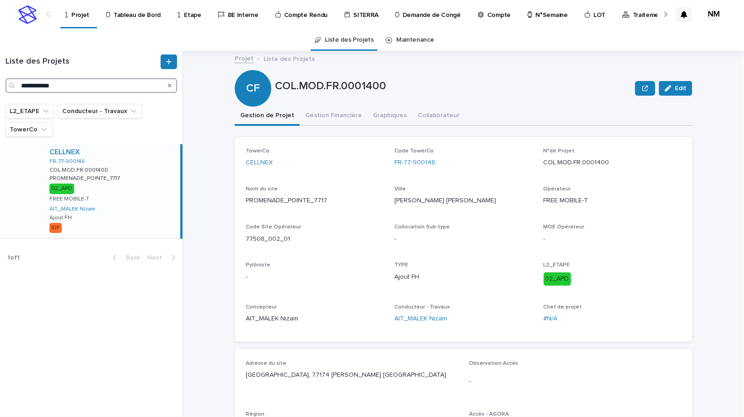
click at [0, 83] on html "**********" at bounding box center [372, 208] width 744 height 417
type input "*******"
click at [134, 179] on div "HIVORY 771762 COL.MOD.FR.0002263 COL.MOD.FR.0002263 MOUROUX_BIS MOUROUX_BIS 02_…" at bounding box center [111, 191] width 138 height 94
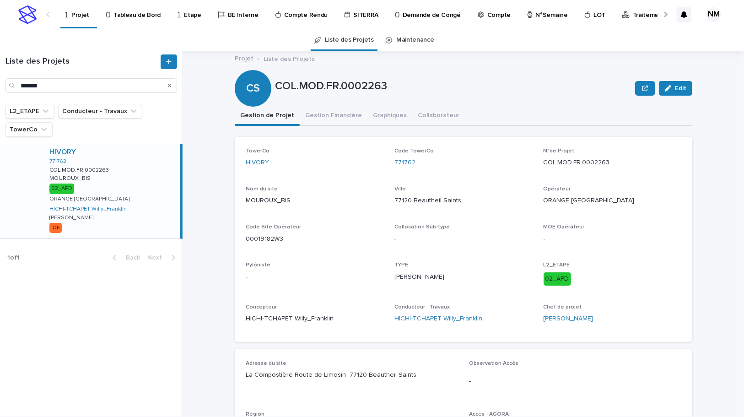
click at [321, 104] on div "CS COL.MOD.FR.0002263 Edit" at bounding box center [464, 88] width 458 height 37
click at [309, 108] on button "Gestion Financière" at bounding box center [334, 116] width 68 height 19
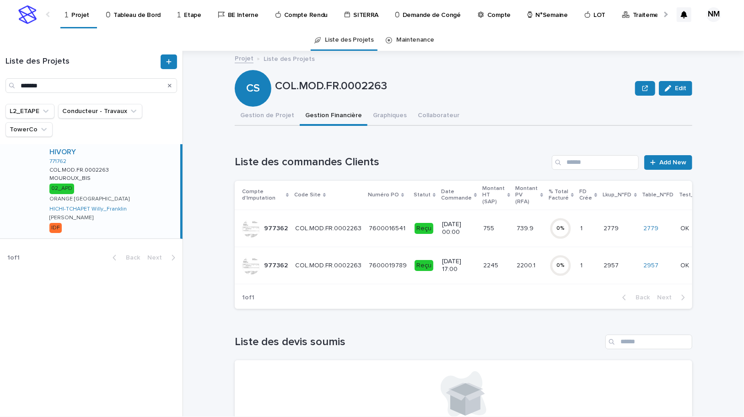
click at [494, 268] on p at bounding box center [497, 266] width 26 height 8
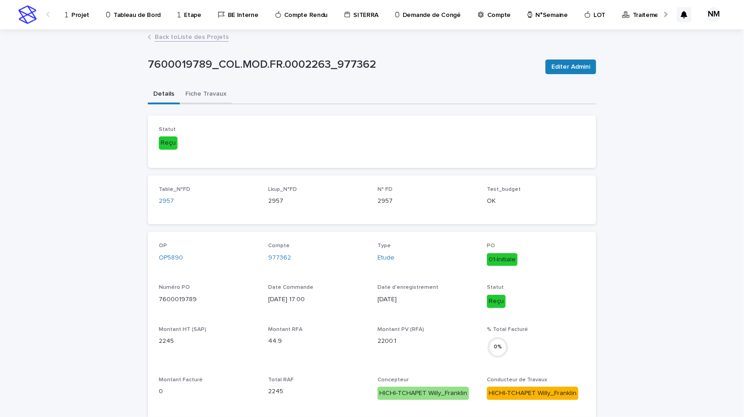
click at [211, 91] on button "Fiche Travaux" at bounding box center [206, 94] width 52 height 19
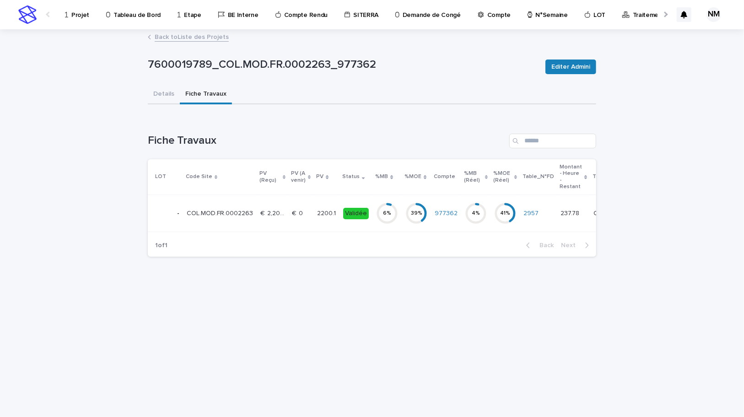
click at [290, 221] on td "€  0 €  0" at bounding box center [300, 213] width 25 height 37
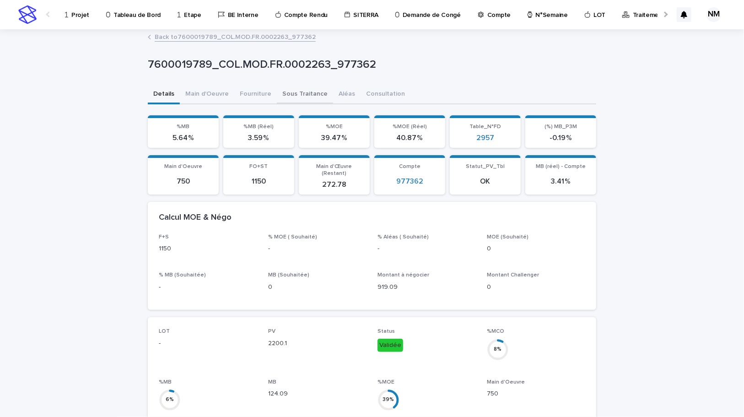
click at [287, 87] on button "Sous Traitance" at bounding box center [305, 94] width 56 height 19
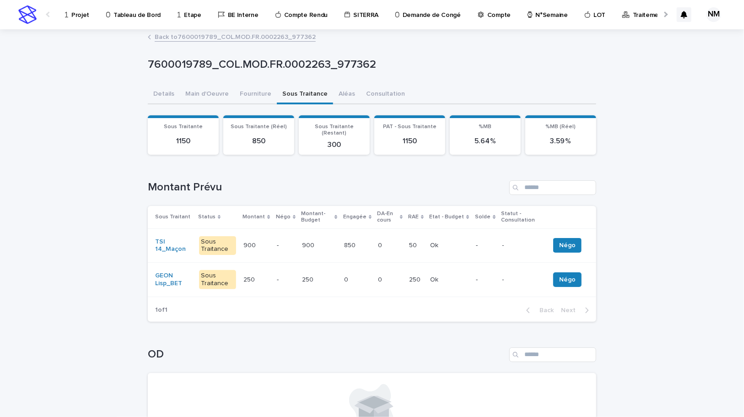
click at [484, 242] on p "-" at bounding box center [485, 246] width 19 height 8
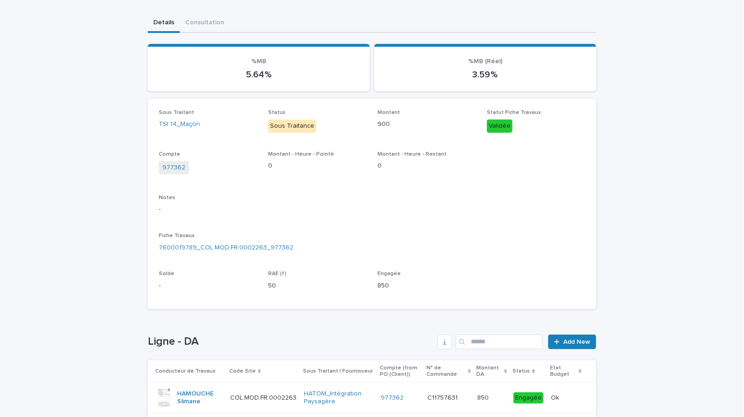
scroll to position [145, 0]
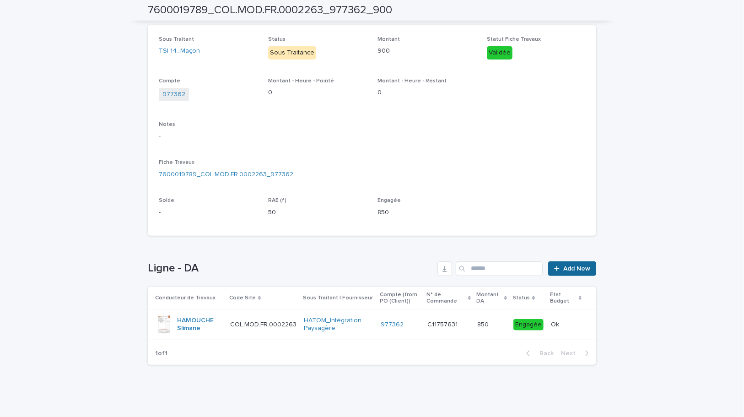
click at [577, 265] on span "Add New" at bounding box center [576, 268] width 27 height 6
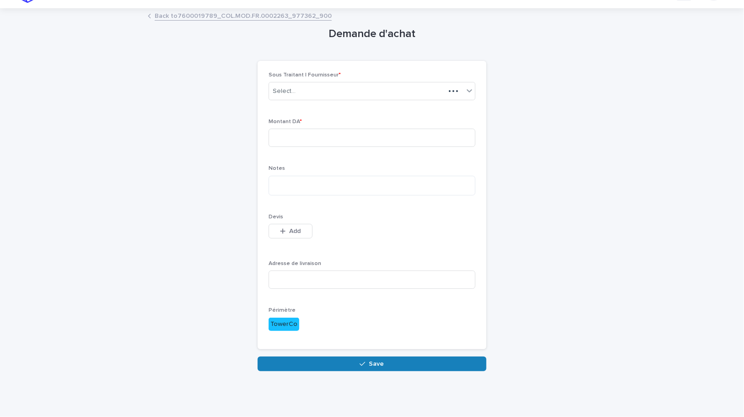
scroll to position [1, 0]
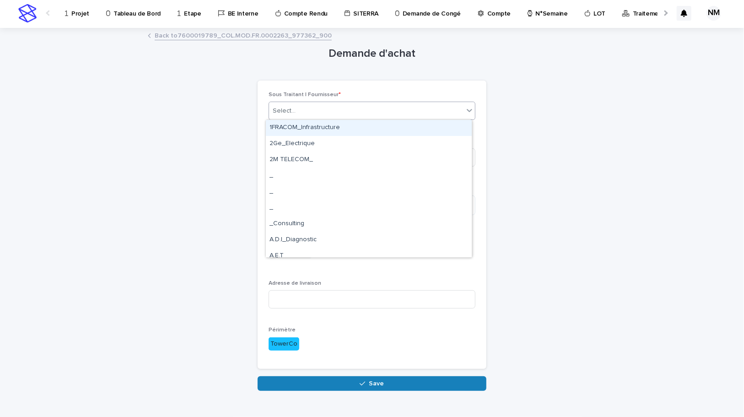
click at [295, 109] on div "Select..." at bounding box center [366, 110] width 195 height 15
type input "*****"
click at [307, 124] on div "PETIT JEAN_" at bounding box center [369, 128] width 206 height 16
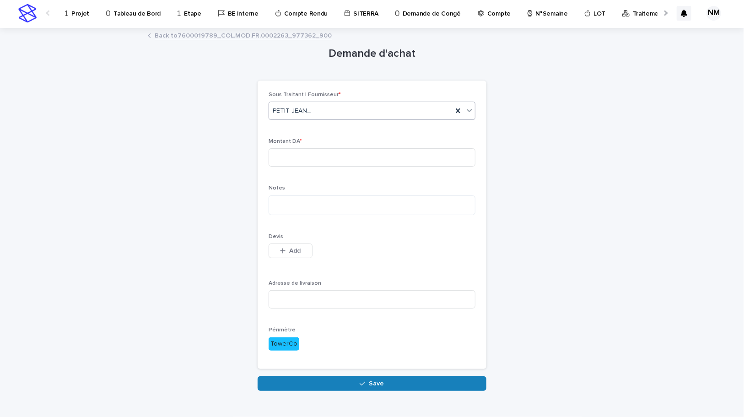
click at [304, 168] on div "Montant DA *" at bounding box center [372, 156] width 207 height 36
click at [299, 151] on input at bounding box center [372, 157] width 207 height 18
type input "***"
click at [285, 201] on textarea at bounding box center [372, 205] width 207 height 20
type textarea "**********"
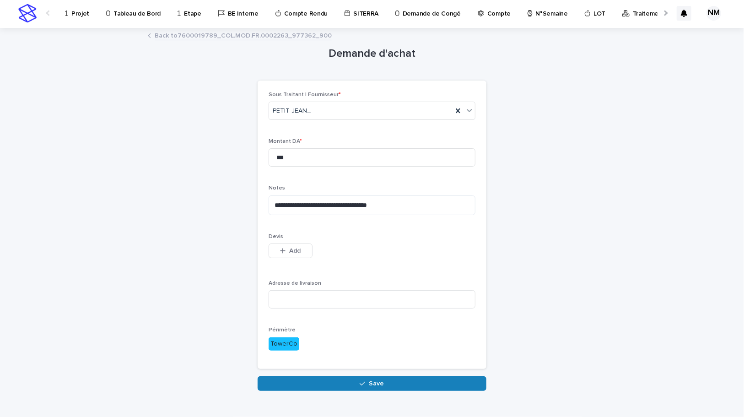
click at [407, 232] on div "**********" at bounding box center [372, 225] width 207 height 266
click at [291, 255] on button "Add" at bounding box center [291, 250] width 44 height 15
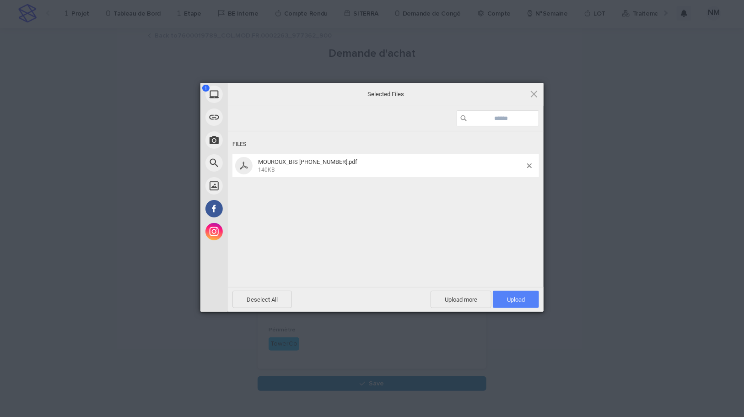
click at [510, 294] on span "Upload 1" at bounding box center [516, 299] width 46 height 17
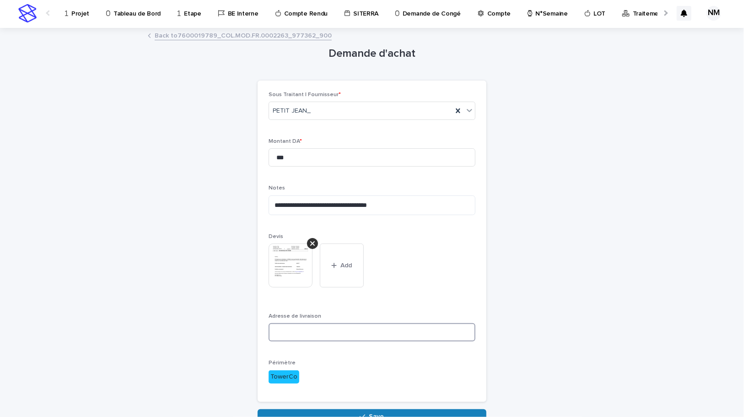
click at [317, 332] on input at bounding box center [372, 332] width 207 height 18
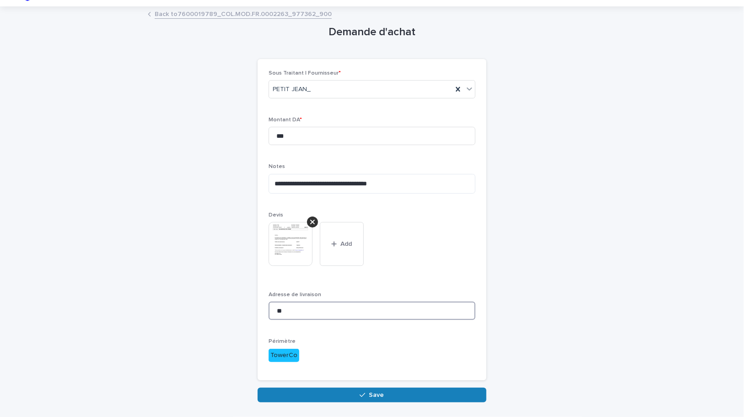
scroll to position [54, 0]
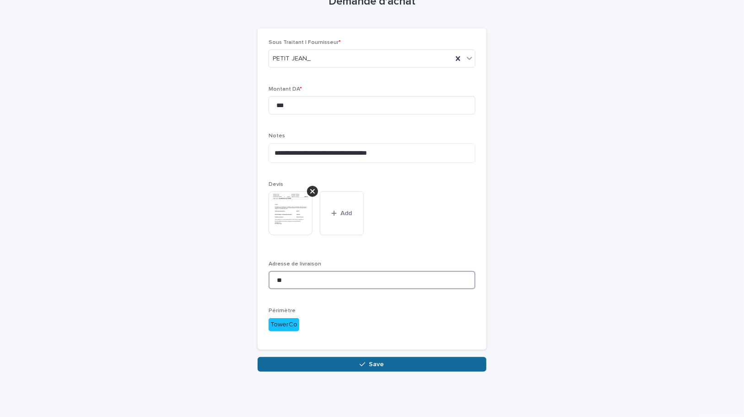
type input "**"
click at [369, 363] on span "Save" at bounding box center [376, 364] width 15 height 6
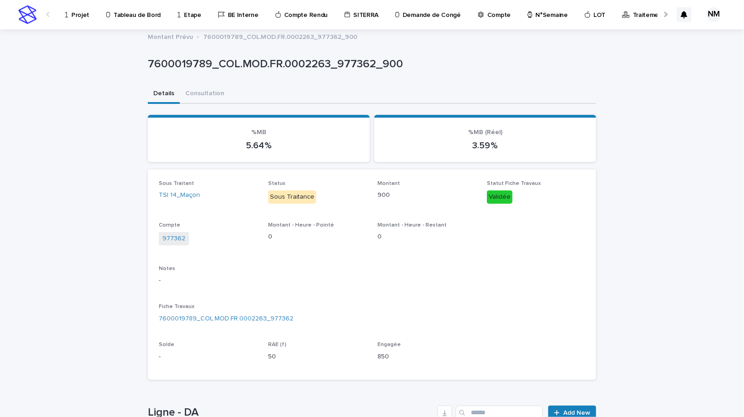
drag, startPoint x: 627, startPoint y: 292, endPoint x: 599, endPoint y: 287, distance: 28.1
click at [627, 292] on div "Loading... Saving… Loading... Saving… 7600019789_COL.MOD.FR.0002263_977362_900 …" at bounding box center [372, 296] width 744 height 532
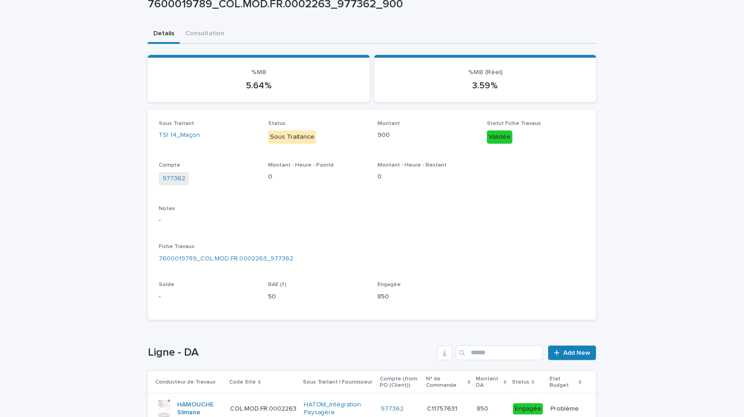
scroll to position [170, 0]
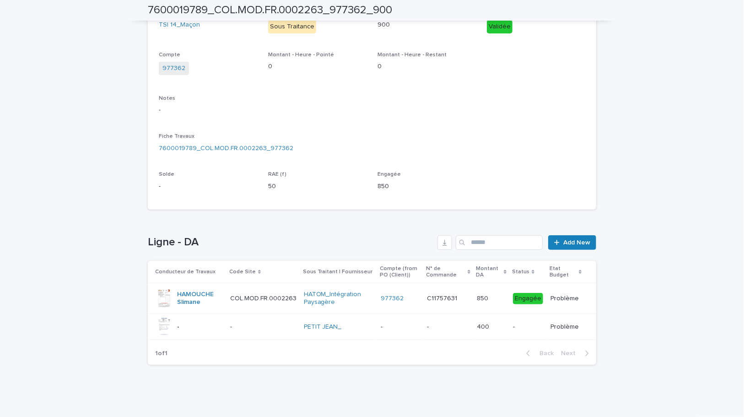
click at [503, 332] on div "400 400" at bounding box center [491, 326] width 29 height 15
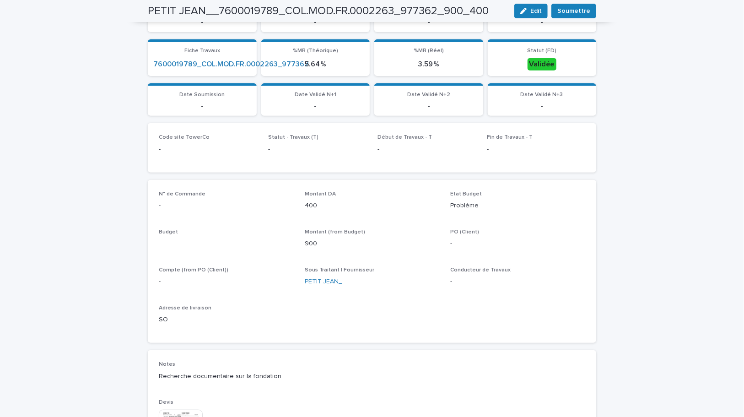
scroll to position [171, 0]
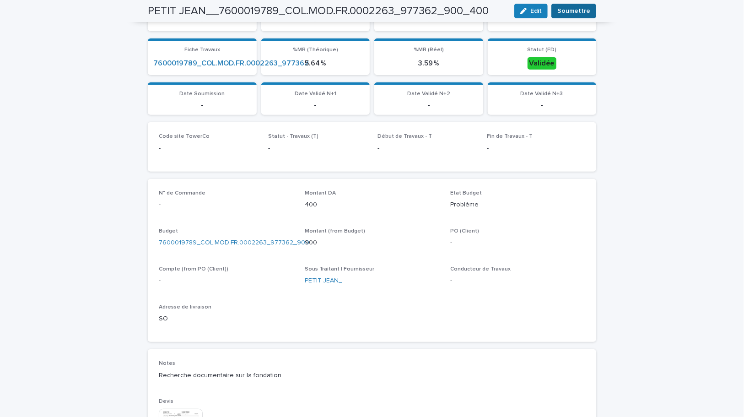
click at [568, 9] on span "Soumettre" at bounding box center [573, 10] width 33 height 9
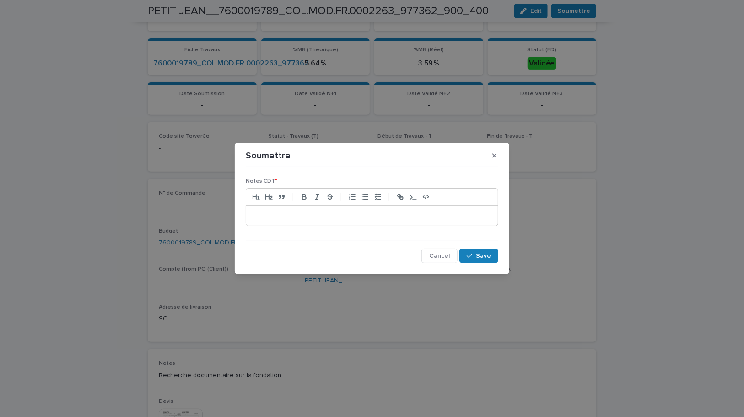
click at [336, 213] on p at bounding box center [372, 215] width 238 height 9
click at [268, 214] on p at bounding box center [372, 215] width 238 height 9
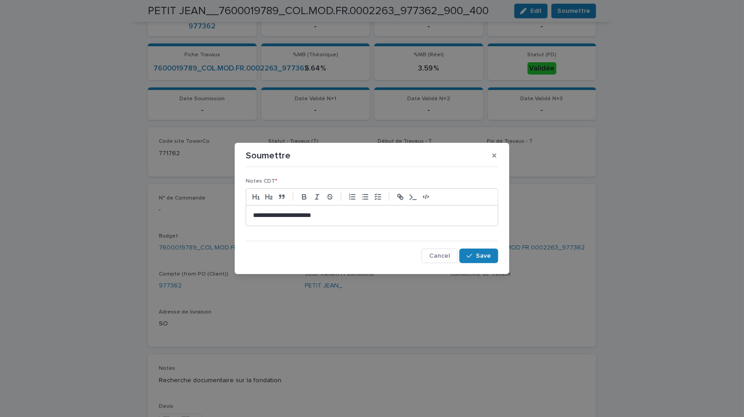
scroll to position [177, 0]
click at [295, 217] on p "**********" at bounding box center [372, 215] width 238 height 9
click at [342, 214] on p "**********" at bounding box center [372, 215] width 238 height 9
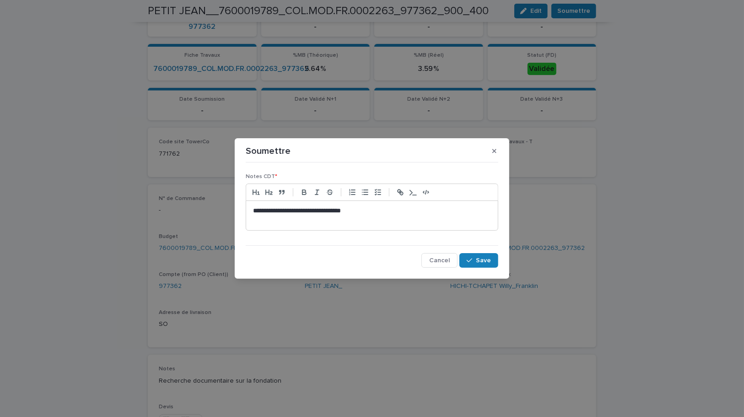
click at [365, 210] on p "**********" at bounding box center [372, 210] width 238 height 9
click at [254, 219] on p at bounding box center [372, 220] width 238 height 9
drag, startPoint x: 349, startPoint y: 215, endPoint x: 352, endPoint y: 222, distance: 8.6
click at [349, 215] on p "**********" at bounding box center [372, 210] width 238 height 9
click at [347, 218] on p "**********" at bounding box center [372, 220] width 238 height 9
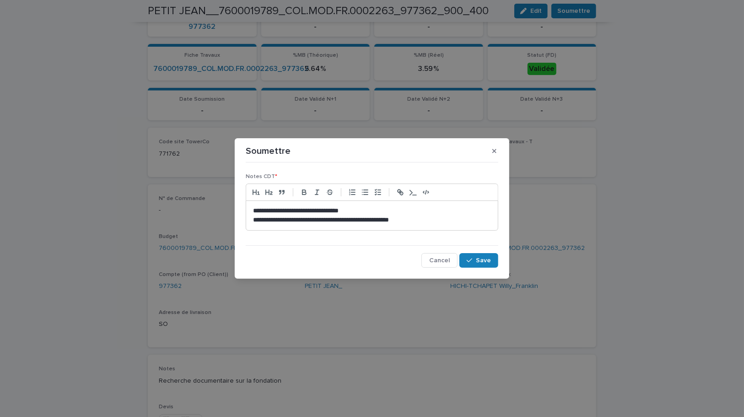
click at [443, 220] on p "**********" at bounding box center [372, 220] width 238 height 9
drag, startPoint x: 411, startPoint y: 216, endPoint x: 407, endPoint y: 229, distance: 14.5
click at [388, 230] on div "**********" at bounding box center [372, 215] width 253 height 30
click at [491, 222] on p "**********" at bounding box center [372, 220] width 238 height 9
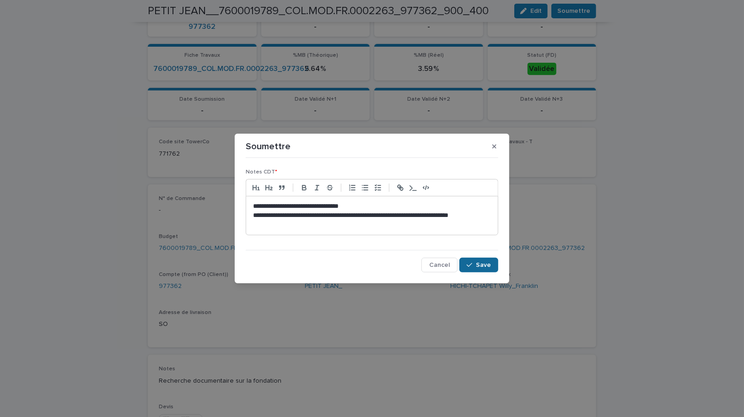
drag, startPoint x: 489, startPoint y: 271, endPoint x: 499, endPoint y: 291, distance: 21.9
click at [489, 271] on button "Save" at bounding box center [479, 265] width 39 height 15
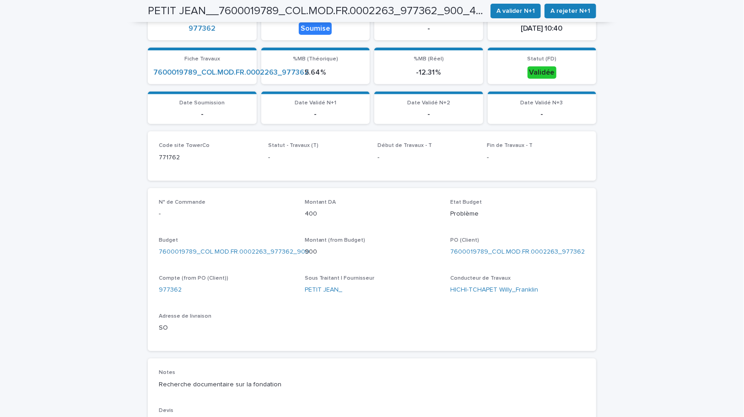
scroll to position [181, 0]
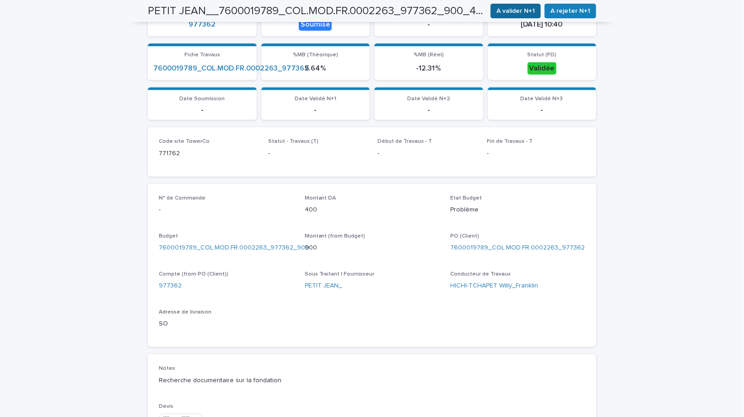
click at [527, 9] on span "A valider N+1" at bounding box center [516, 10] width 38 height 9
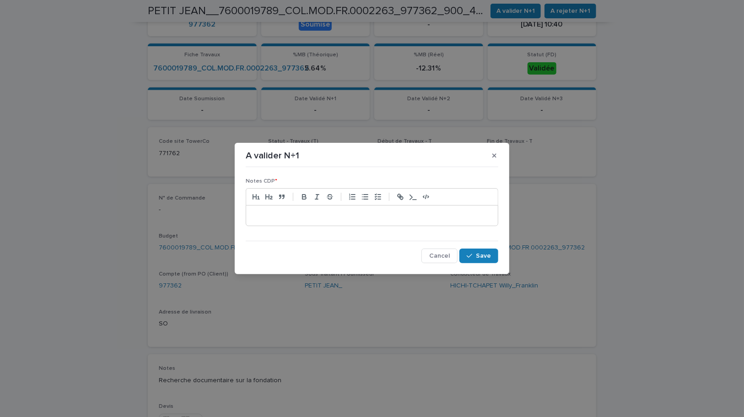
click at [359, 220] on div at bounding box center [372, 216] width 252 height 20
click at [477, 256] on span "Save" at bounding box center [483, 256] width 15 height 6
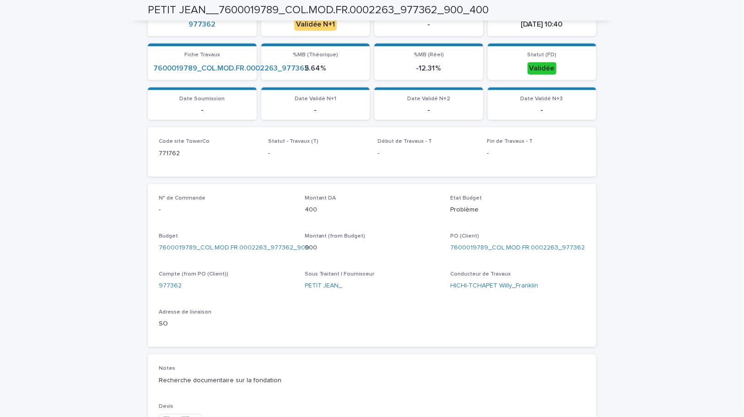
click at [675, 1] on div "Loading... Saving… Loading... Saving… PETIT JEAN__7600019789_COL.MOD.FR.0002263…" at bounding box center [372, 255] width 744 height 812
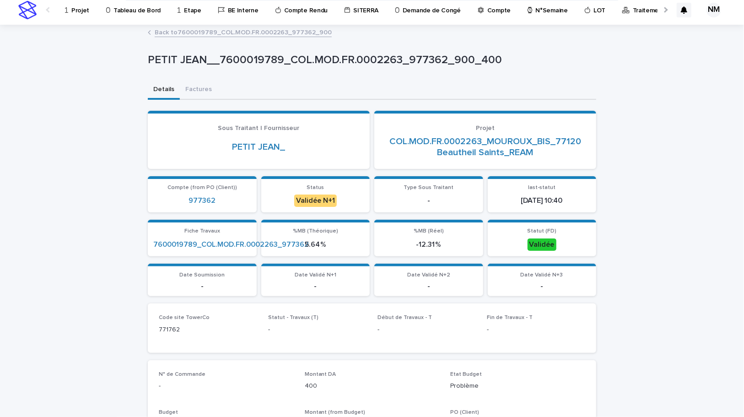
scroll to position [0, 0]
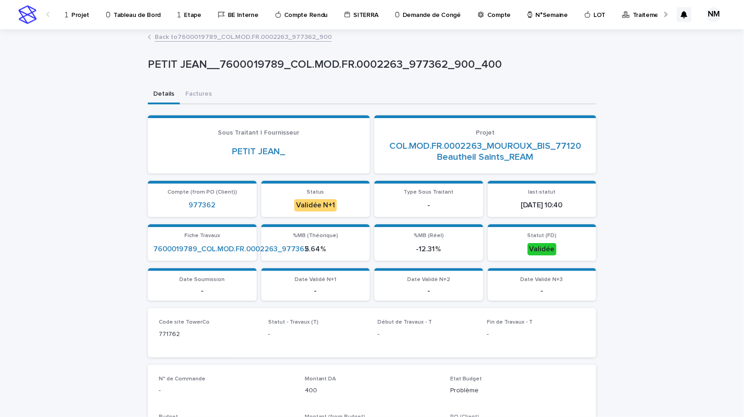
click at [77, 14] on p "Projet" at bounding box center [80, 9] width 18 height 19
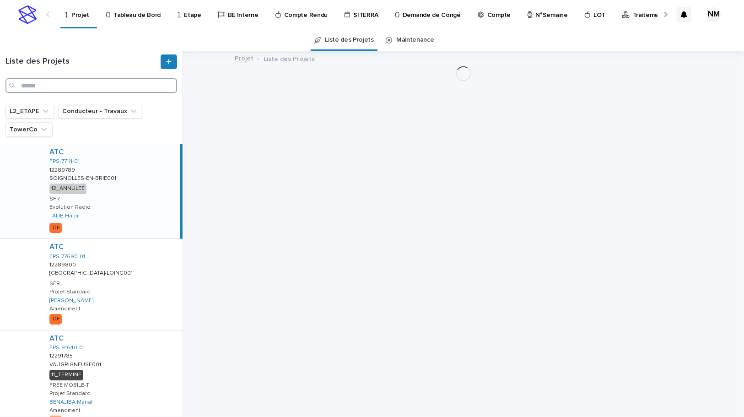
click at [58, 84] on input "Search" at bounding box center [91, 85] width 172 height 15
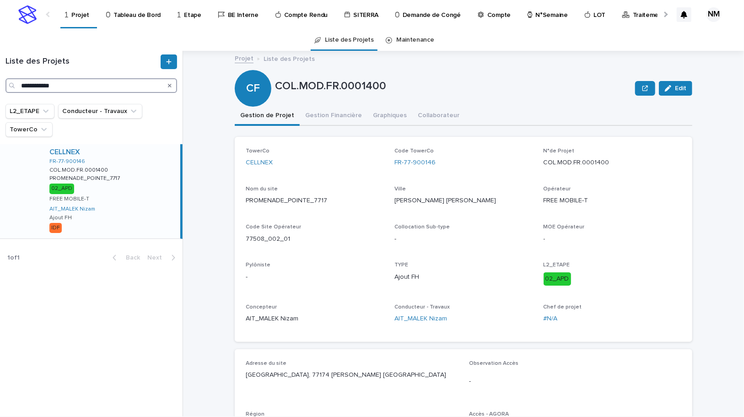
type input "**********"
click at [155, 184] on div "CELLNEX FR-77-900146 COL.MOD.FR.0001400 COL.MOD.FR.0001400 PROMENADE_POINTE_771…" at bounding box center [111, 191] width 138 height 94
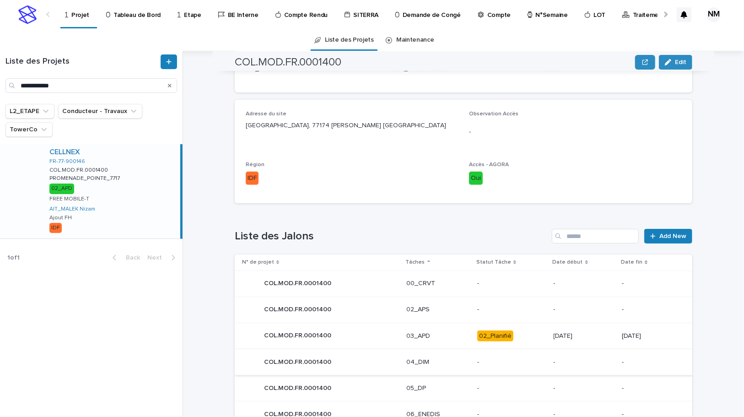
scroll to position [458, 0]
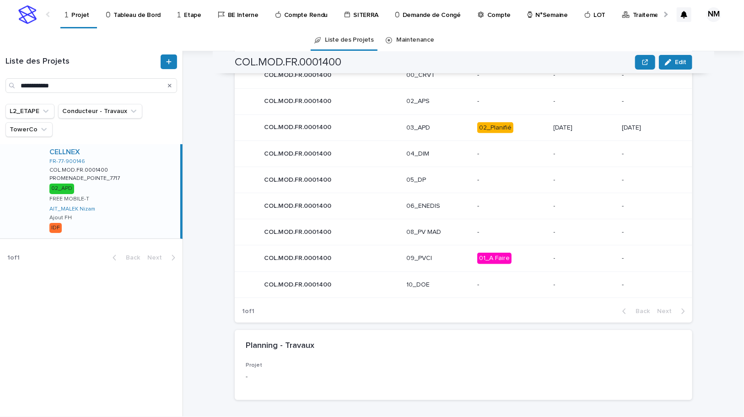
click at [536, 125] on td "02_Planifié" at bounding box center [512, 127] width 76 height 27
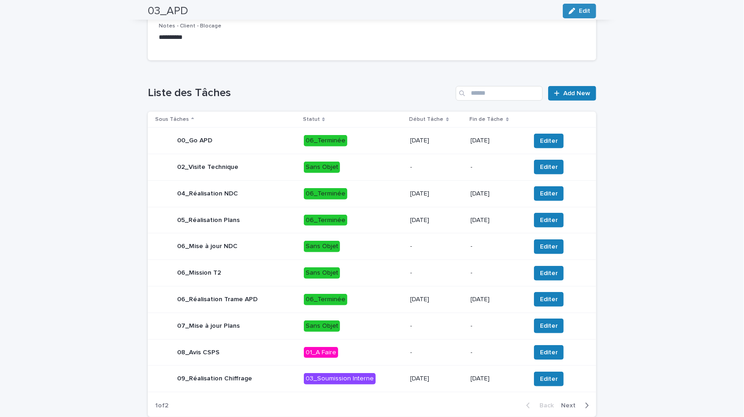
scroll to position [302, 0]
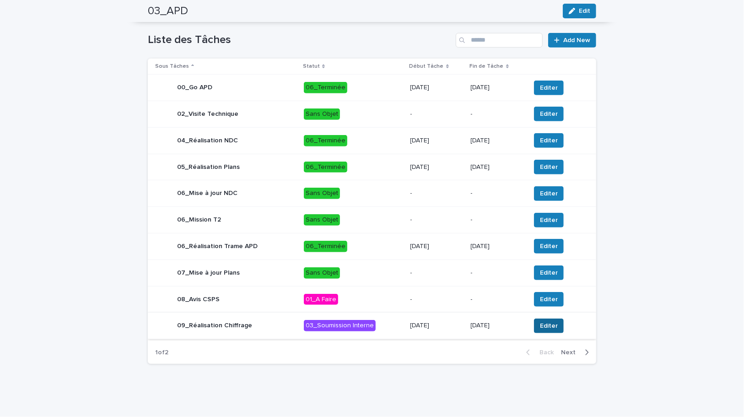
click at [542, 325] on span "Editer" at bounding box center [549, 325] width 18 height 9
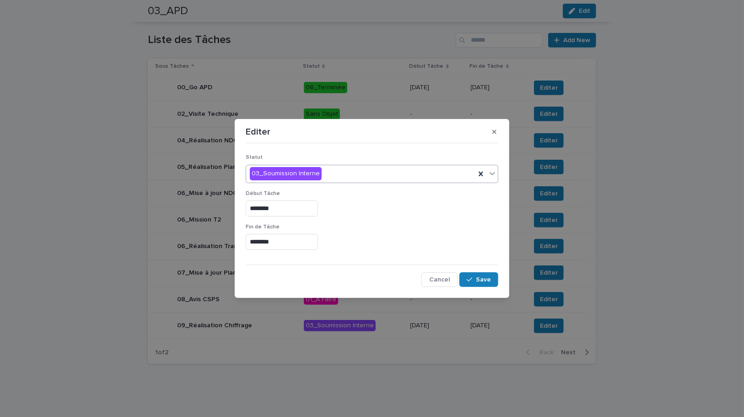
click at [332, 173] on div "03_Soumission Interne" at bounding box center [360, 173] width 229 height 15
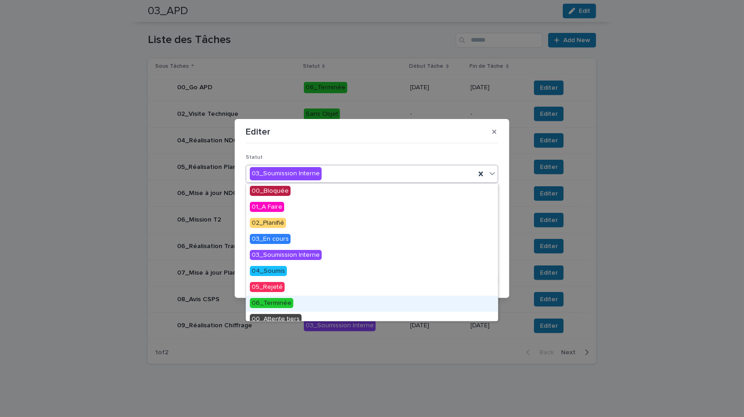
click at [270, 304] on span "06_Terminée" at bounding box center [271, 303] width 43 height 10
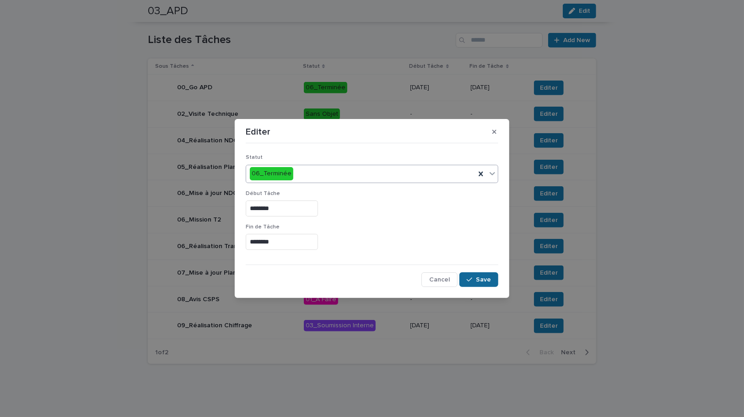
click at [476, 285] on button "Save" at bounding box center [479, 279] width 39 height 15
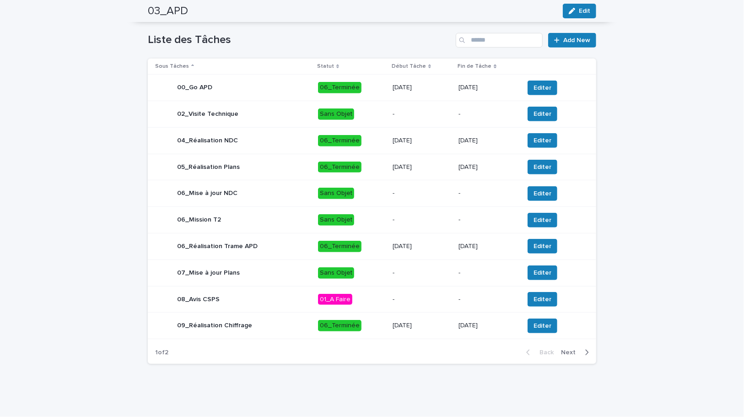
click at [586, 354] on icon "button" at bounding box center [587, 352] width 3 height 5
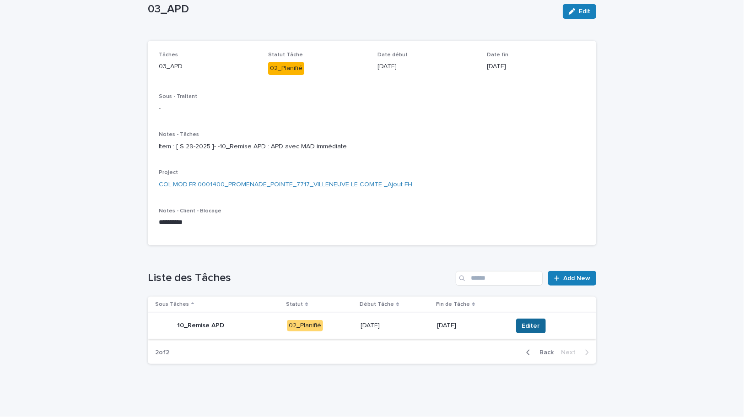
click at [525, 324] on span "Editer" at bounding box center [531, 325] width 18 height 9
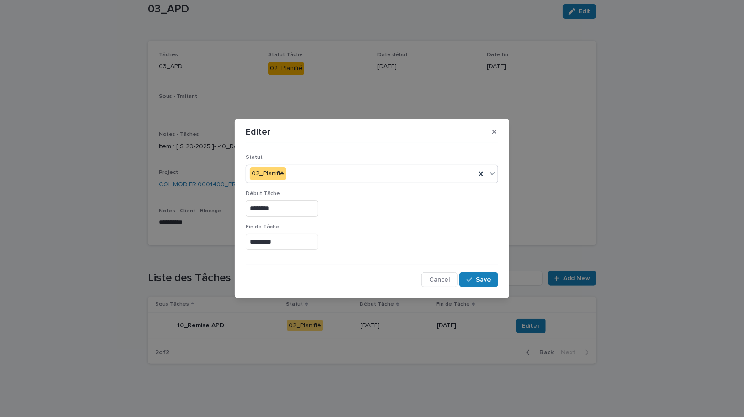
click at [298, 179] on div "02_Planifié" at bounding box center [360, 173] width 229 height 15
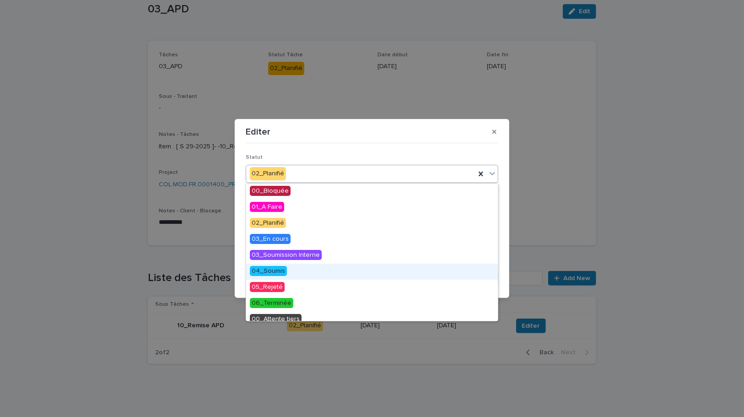
click at [276, 270] on span "04_Soumis" at bounding box center [268, 271] width 37 height 10
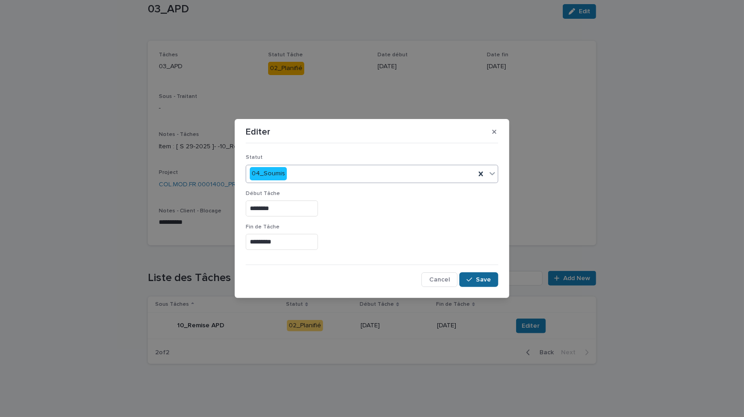
click at [471, 274] on button "Save" at bounding box center [479, 279] width 39 height 15
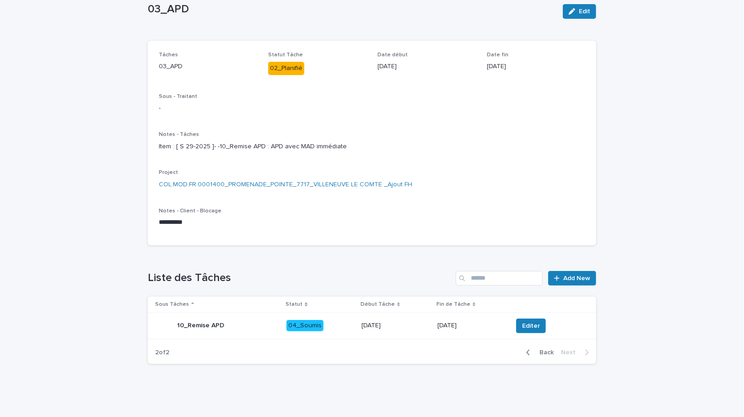
click at [527, 350] on icon "button" at bounding box center [528, 352] width 3 height 5
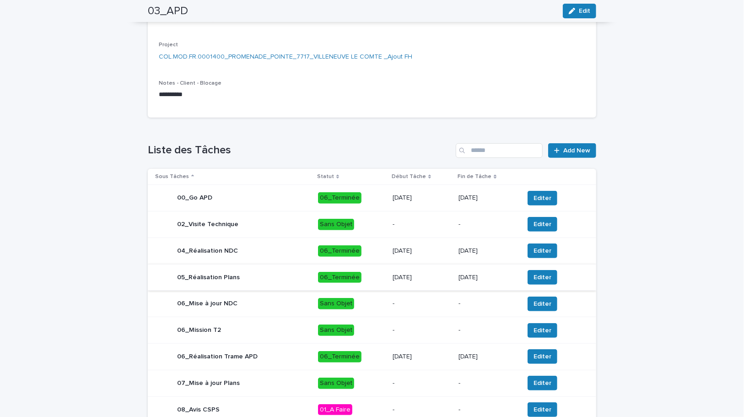
scroll to position [0, 0]
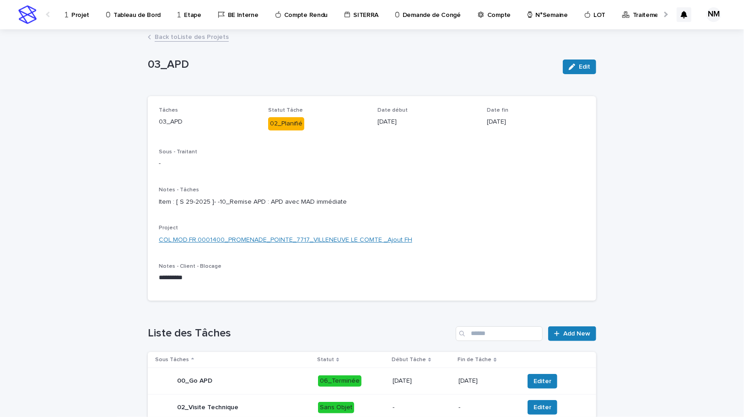
click at [242, 245] on link "COL.MOD.FR.0001400_PROMENADE_POINTE_7717_VILLENEUVE LE COMTE _Ajout FH" at bounding box center [286, 240] width 254 height 10
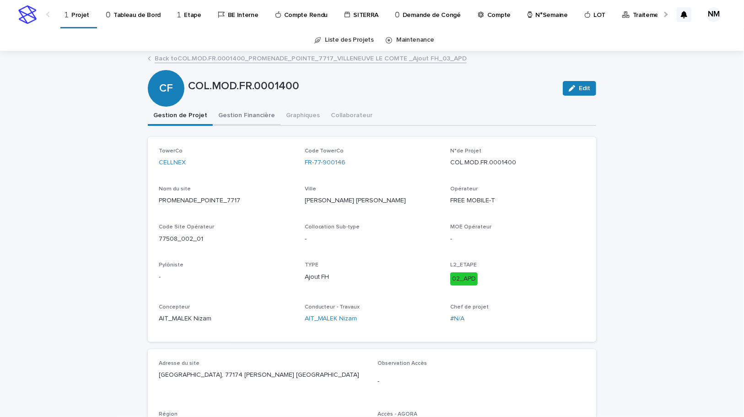
click at [244, 111] on button "Gestion Financière" at bounding box center [247, 116] width 68 height 19
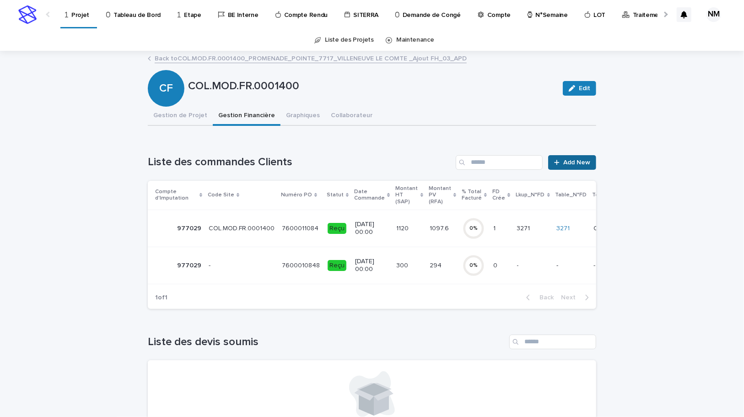
click at [580, 166] on link "Add New" at bounding box center [572, 162] width 48 height 15
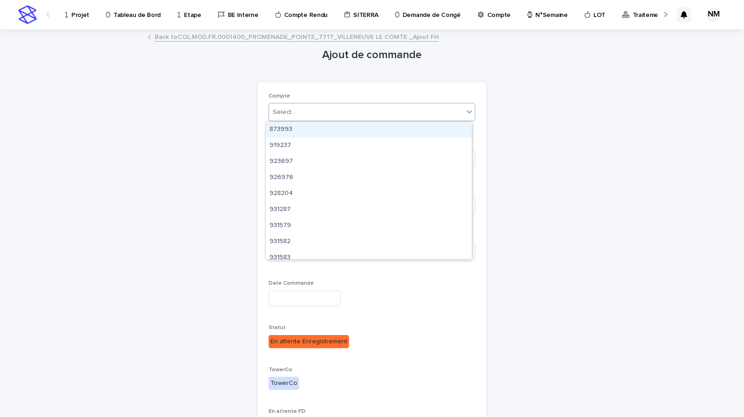
click at [350, 109] on div "Select..." at bounding box center [366, 112] width 195 height 15
type input "*"
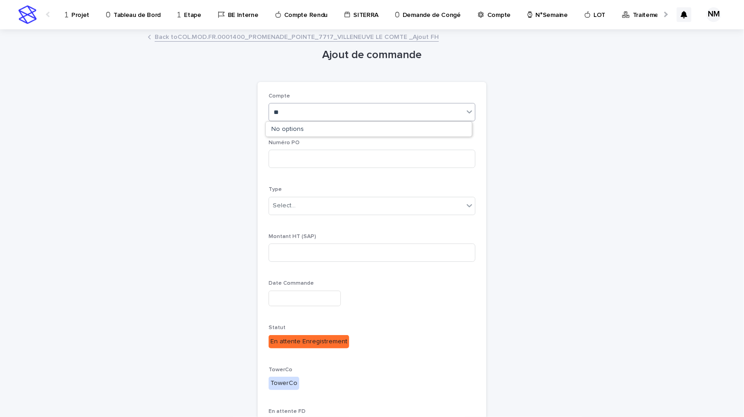
type input "*"
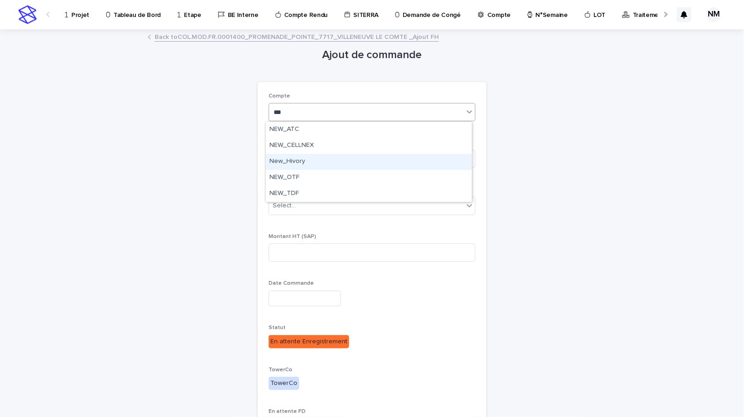
type input "***"
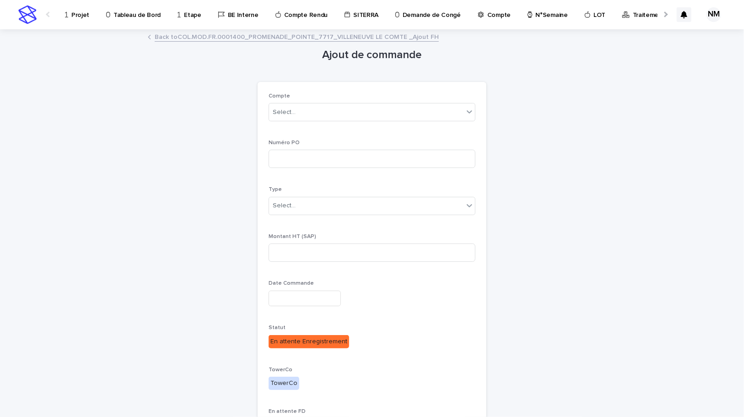
click at [85, 16] on p "Projet" at bounding box center [80, 9] width 18 height 19
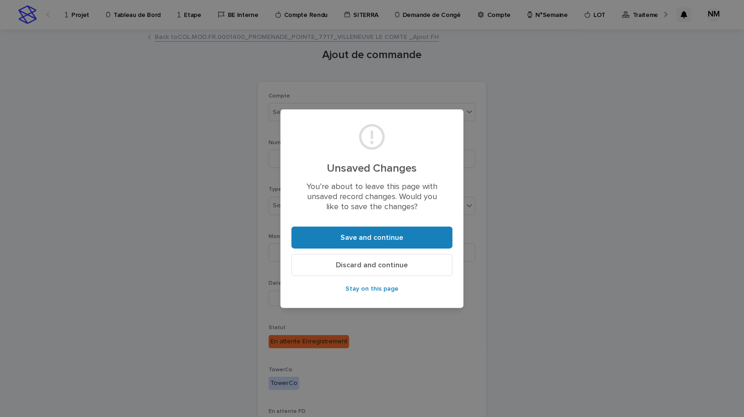
click at [356, 267] on span "Discard and continue" at bounding box center [372, 264] width 72 height 7
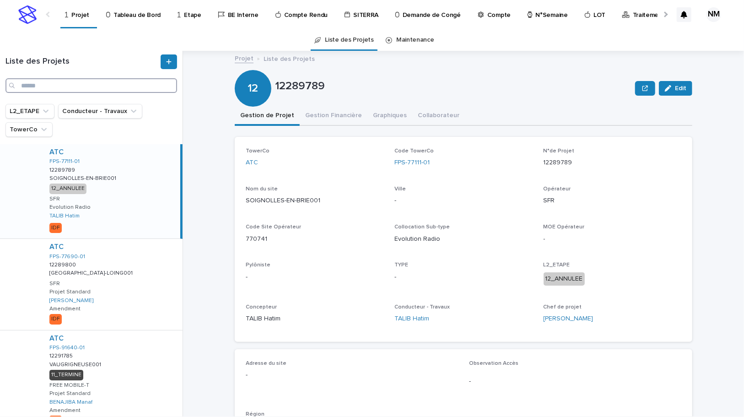
click at [58, 80] on input "Search" at bounding box center [91, 85] width 172 height 15
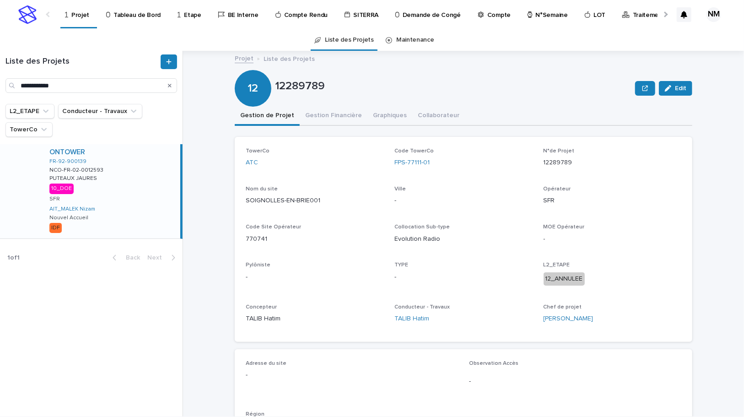
click at [146, 224] on div "ONTOWER FR-92-900139 NCO-FR-02-0012593 NCO-FR-02-0012593 PUTEAUX JAURES PUTEAUX…" at bounding box center [111, 191] width 138 height 94
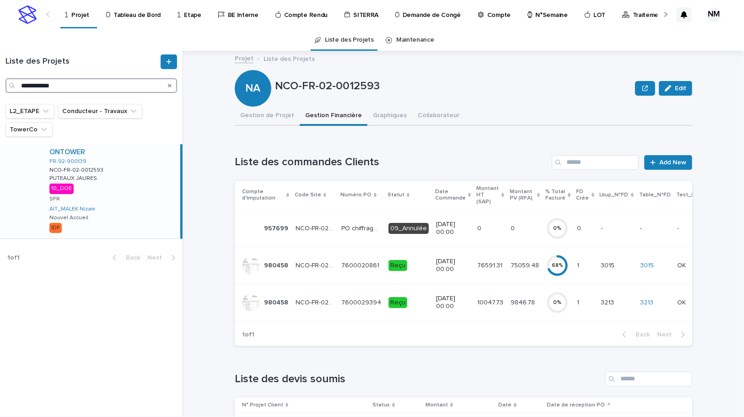
drag, startPoint x: 79, startPoint y: 85, endPoint x: -242, endPoint y: 49, distance: 322.9
click at [0, 49] on html "**********" at bounding box center [372, 208] width 744 height 417
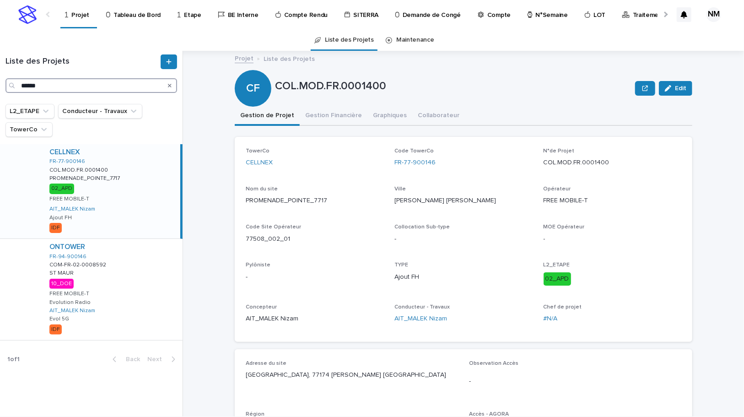
type input "******"
click at [141, 201] on div "CELLNEX FR-77-900146 COL.MOD.FR.0001400 COL.MOD.FR.0001400 PROMENADE_POINTE_771…" at bounding box center [111, 191] width 138 height 94
click at [340, 112] on button "Gestion Financière" at bounding box center [334, 116] width 68 height 19
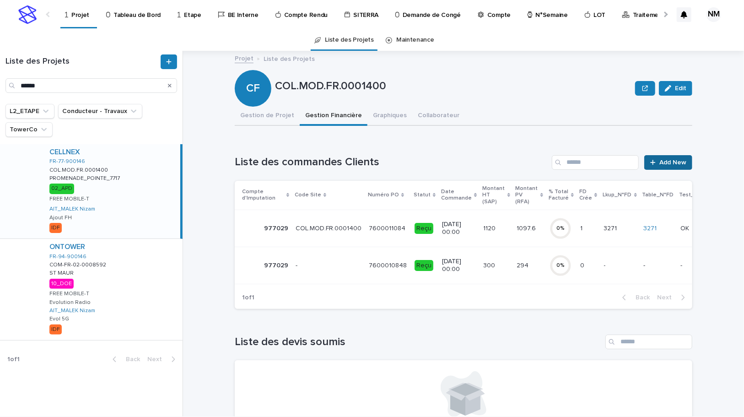
click at [666, 163] on span "Add New" at bounding box center [673, 162] width 27 height 6
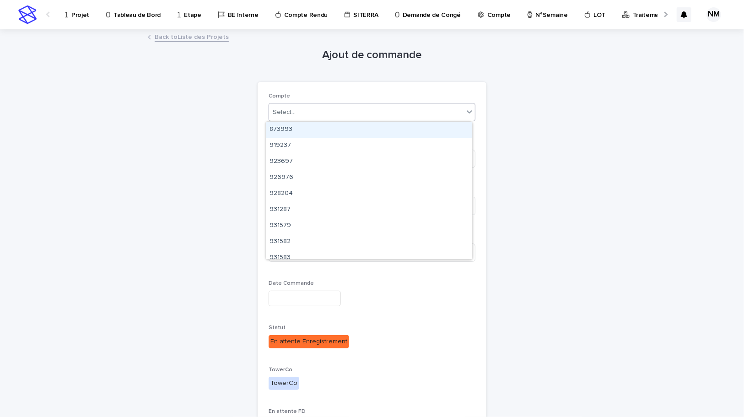
click at [345, 110] on div "Select..." at bounding box center [366, 112] width 195 height 15
type input "******"
click at [309, 128] on div "980458" at bounding box center [369, 130] width 206 height 16
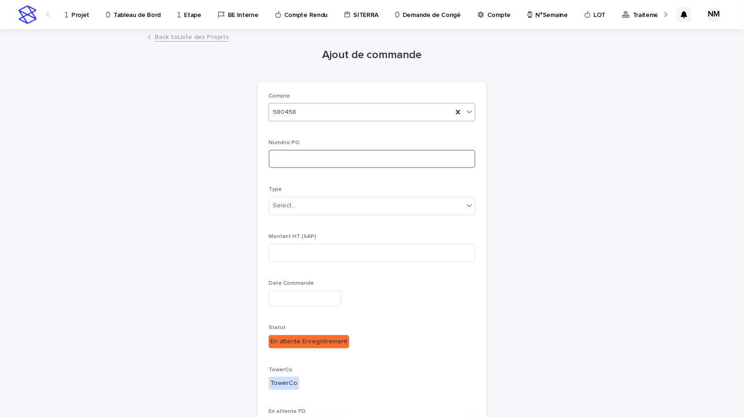
click at [303, 162] on input at bounding box center [372, 159] width 207 height 18
type input "**********"
click at [295, 200] on div "Select..." at bounding box center [366, 205] width 195 height 15
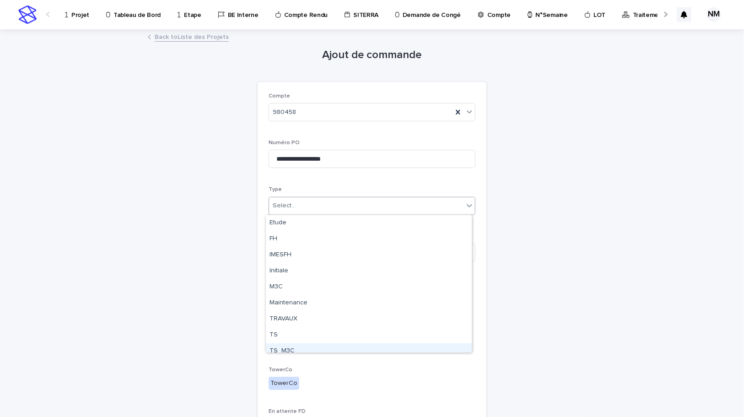
scroll to position [23, 0]
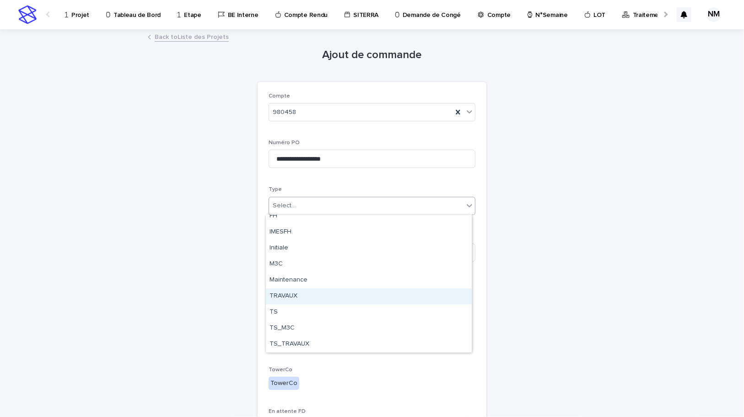
click at [292, 297] on div "TRAVAUX" at bounding box center [369, 296] width 206 height 16
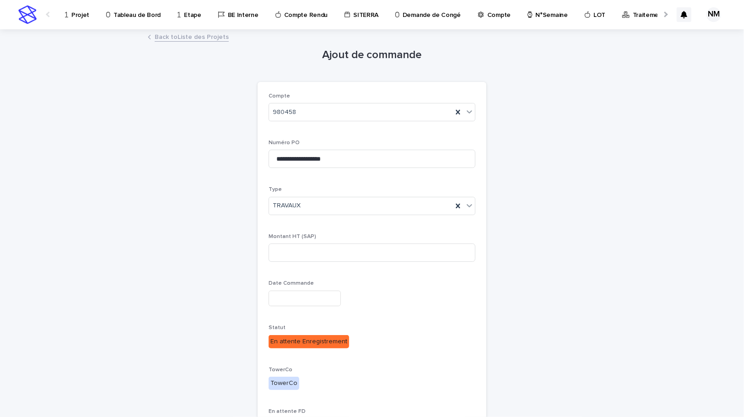
click at [482, 256] on div "**********" at bounding box center [372, 263] width 229 height 363
click at [346, 249] on input at bounding box center [372, 252] width 207 height 18
click at [328, 251] on input at bounding box center [372, 252] width 207 height 18
type input "*******"
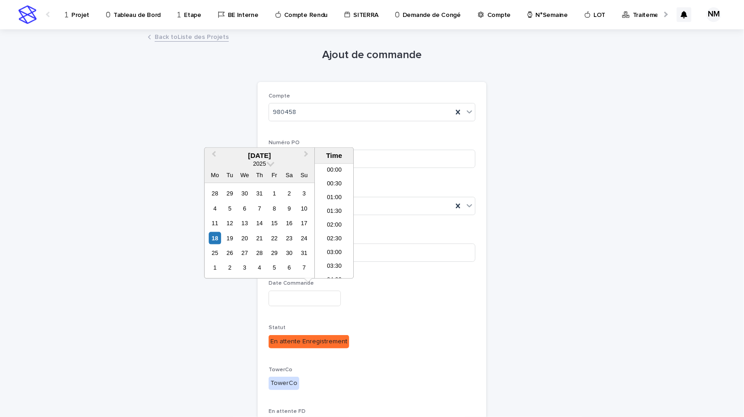
click at [307, 299] on input "text" at bounding box center [305, 299] width 72 height 16
click at [218, 236] on div "18" at bounding box center [215, 238] width 12 height 12
click at [449, 316] on div "**********" at bounding box center [372, 263] width 207 height 341
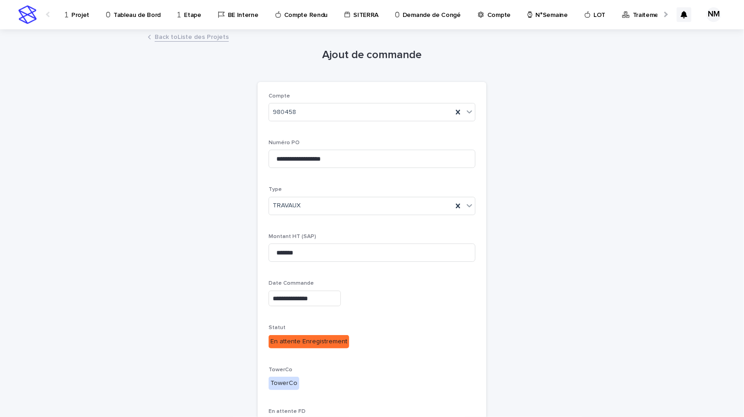
click at [309, 298] on input "**********" at bounding box center [305, 299] width 72 height 16
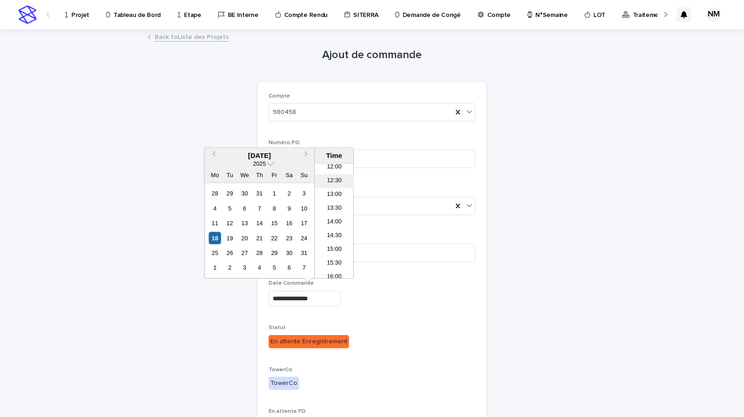
scroll to position [291, 0]
click at [338, 195] on li "11:30" at bounding box center [334, 196] width 39 height 14
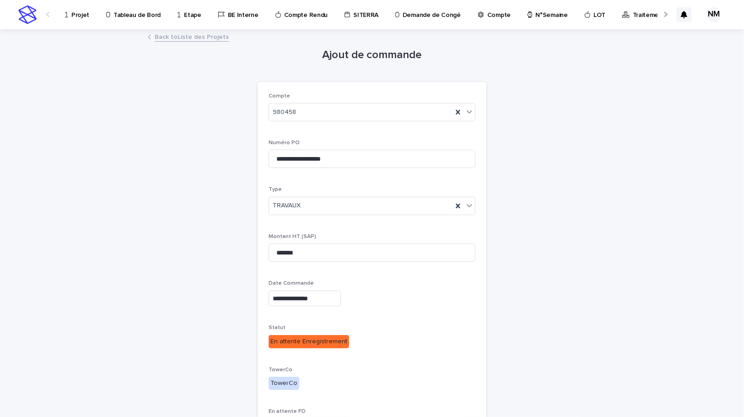
click at [422, 305] on div "**********" at bounding box center [372, 299] width 207 height 16
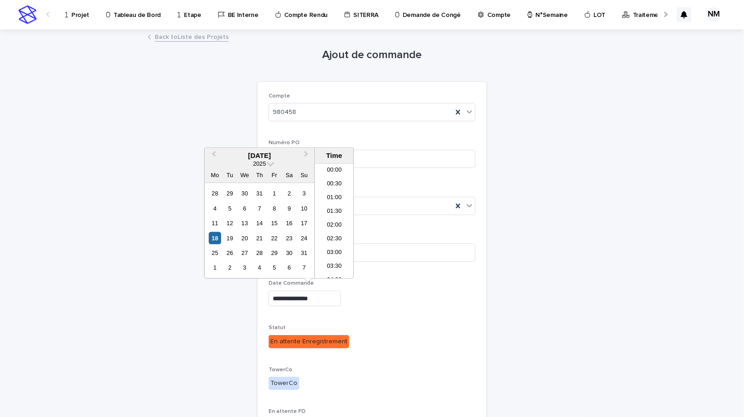
click at [315, 300] on input "**********" at bounding box center [305, 299] width 72 height 16
click at [334, 204] on li "11:00" at bounding box center [334, 207] width 39 height 14
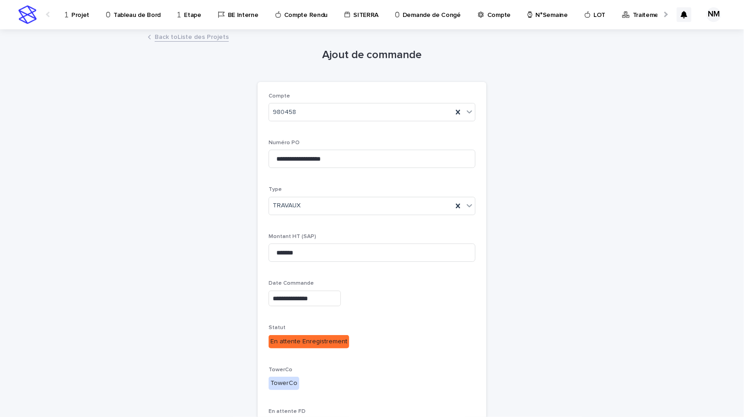
type input "**********"
drag, startPoint x: 448, startPoint y: 366, endPoint x: 439, endPoint y: 357, distance: 12.9
click at [448, 367] on p "TowerCo" at bounding box center [372, 370] width 207 height 6
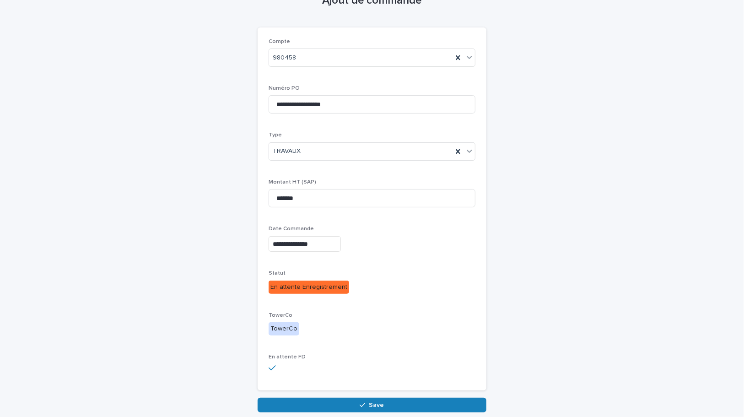
scroll to position [95, 0]
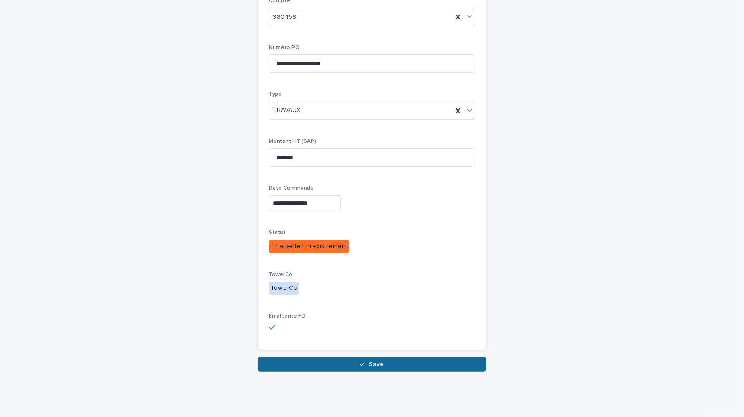
click at [379, 364] on span "Save" at bounding box center [376, 364] width 15 height 6
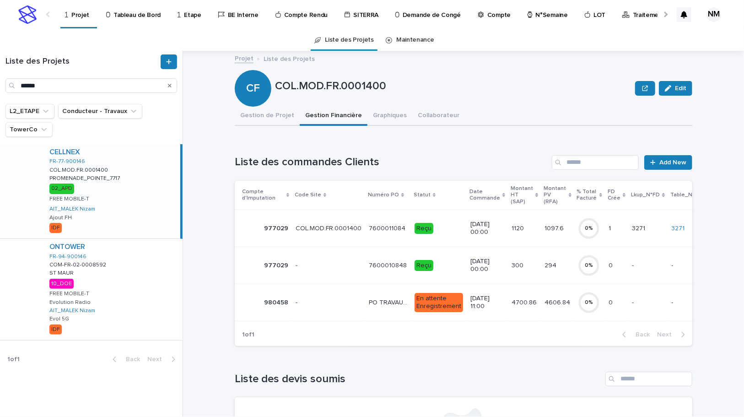
click at [552, 302] on p "4606.84" at bounding box center [558, 302] width 27 height 10
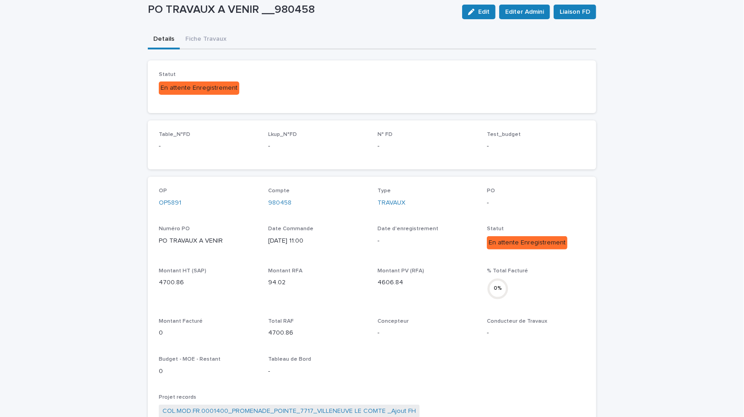
scroll to position [249, 0]
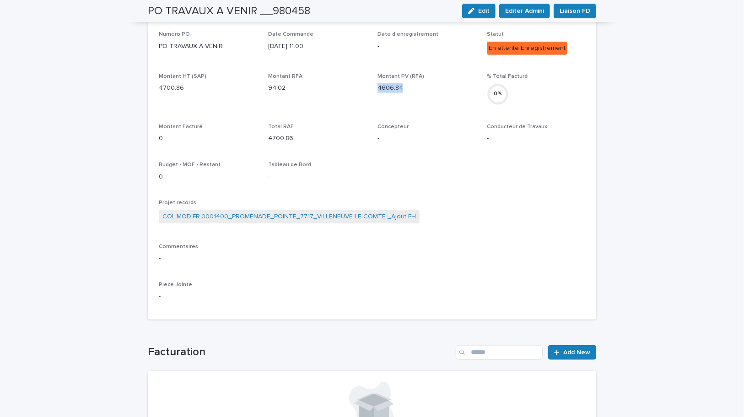
drag, startPoint x: 405, startPoint y: 87, endPoint x: 373, endPoint y: 87, distance: 31.6
click at [373, 87] on div "OP OP5891 Compte 980458 Type TRAVAUX PO - Numéro PO PO TRAVAUX A VENIR Date Com…" at bounding box center [372, 150] width 427 height 315
copy p "4606.84"
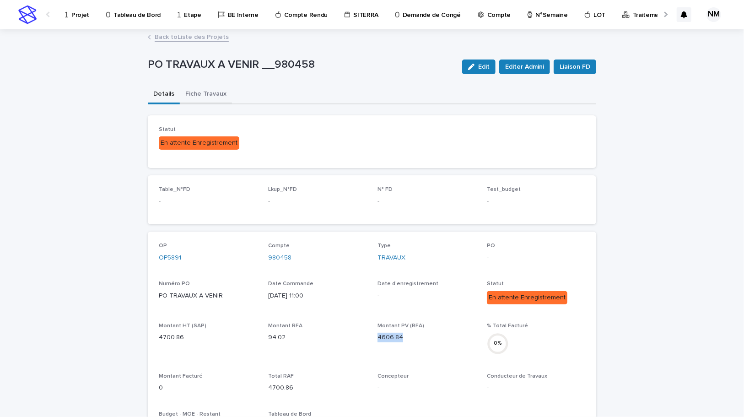
click at [199, 97] on button "Fiche Travaux" at bounding box center [206, 94] width 52 height 19
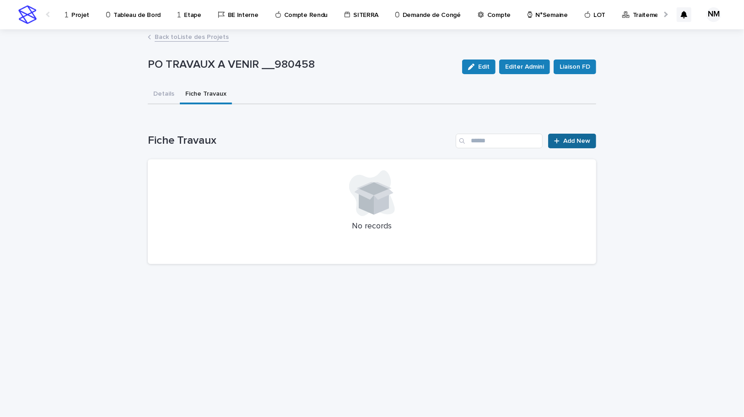
click at [575, 134] on link "Add New" at bounding box center [572, 141] width 48 height 15
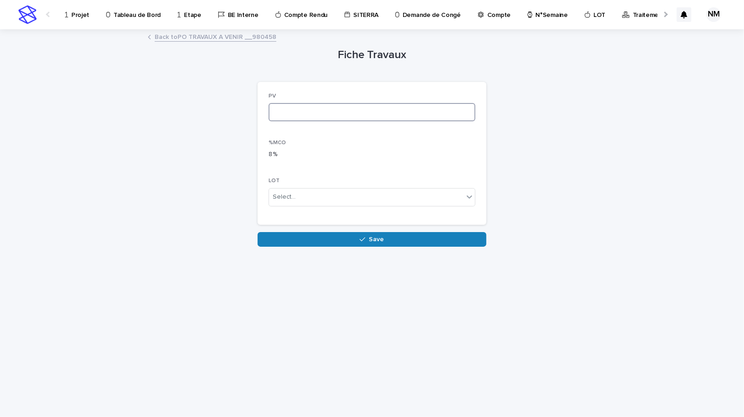
click at [308, 105] on input at bounding box center [372, 112] width 207 height 18
paste input "*******"
type input "*******"
click at [340, 233] on button "Save" at bounding box center [372, 239] width 229 height 15
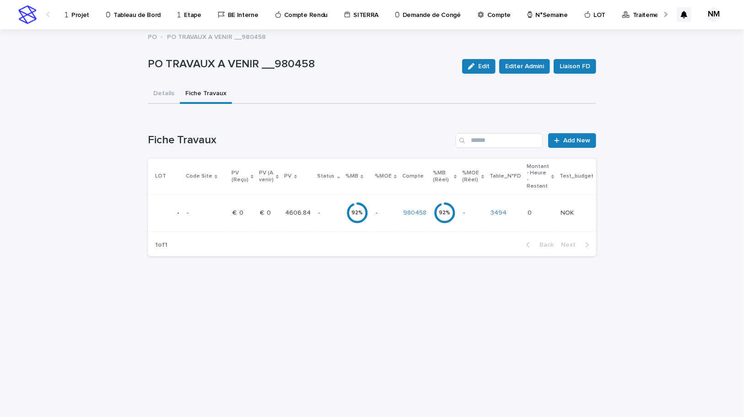
click at [383, 218] on div "- -" at bounding box center [386, 213] width 20 height 15
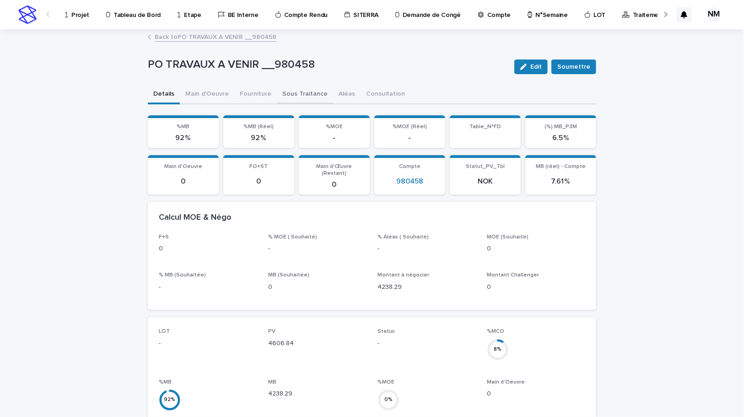
click at [301, 94] on button "Sous Traitance" at bounding box center [305, 94] width 56 height 19
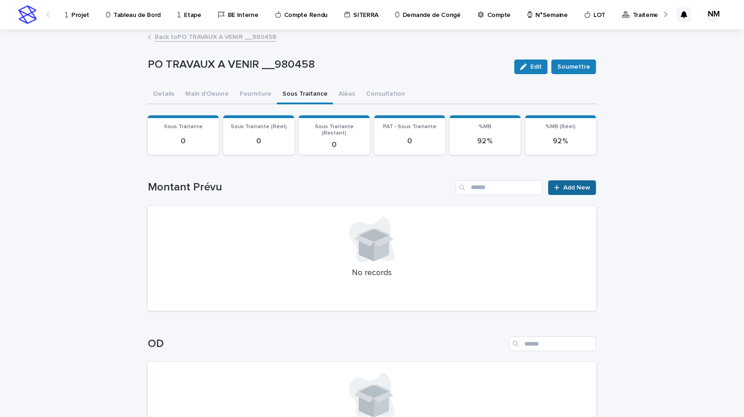
click at [571, 184] on span "Add New" at bounding box center [576, 187] width 27 height 6
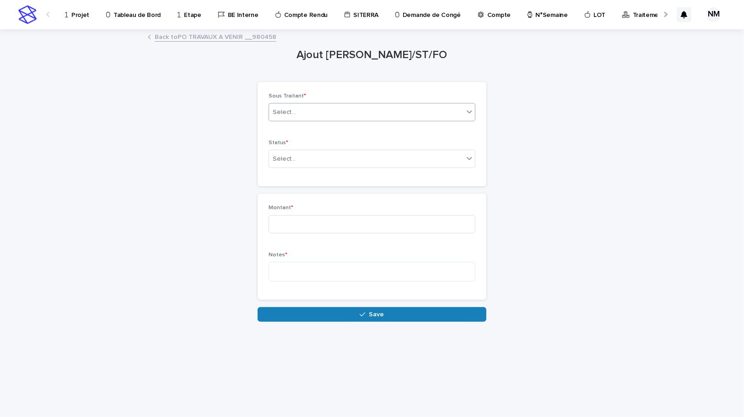
click at [316, 111] on div "Select..." at bounding box center [366, 112] width 195 height 15
type input "********"
drag, startPoint x: 317, startPoint y: 107, endPoint x: 309, endPoint y: 112, distance: 9.3
click at [309, 112] on div "Select..." at bounding box center [366, 112] width 195 height 15
type input "********"
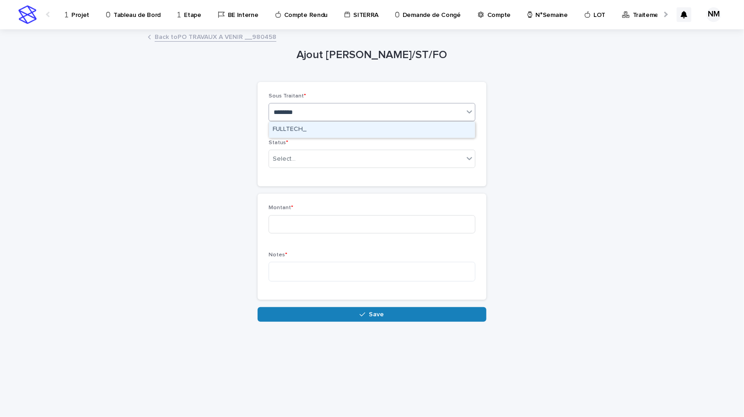
click at [300, 129] on div "FULLTECH_" at bounding box center [372, 130] width 206 height 16
click at [298, 152] on div "Select..." at bounding box center [366, 159] width 195 height 15
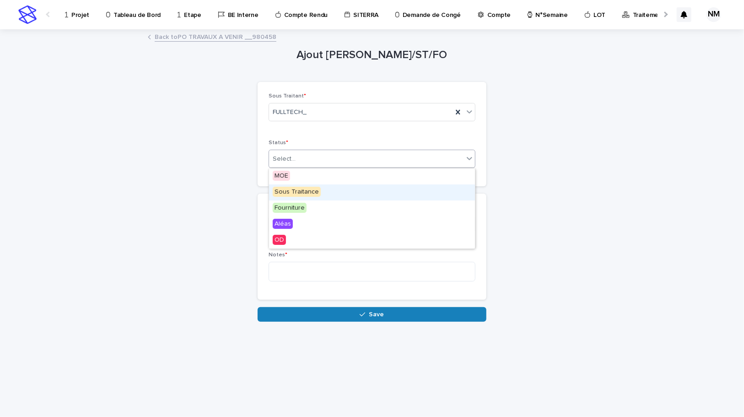
click at [288, 190] on span "Sous Traitance" at bounding box center [297, 192] width 48 height 10
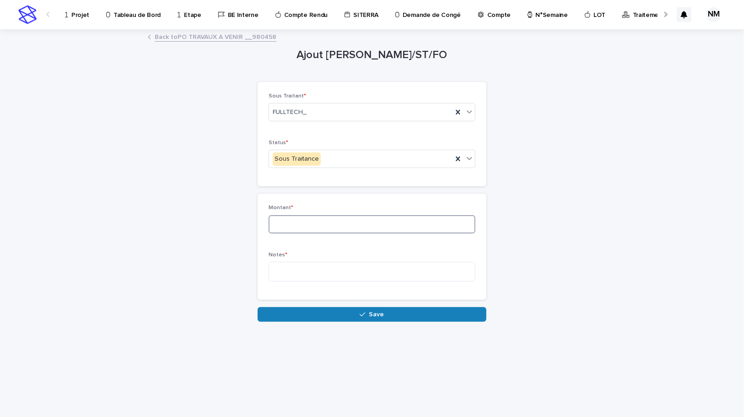
click at [290, 228] on input at bounding box center [372, 224] width 207 height 18
type input "****"
click at [305, 273] on textarea at bounding box center [372, 272] width 207 height 20
type textarea "*"
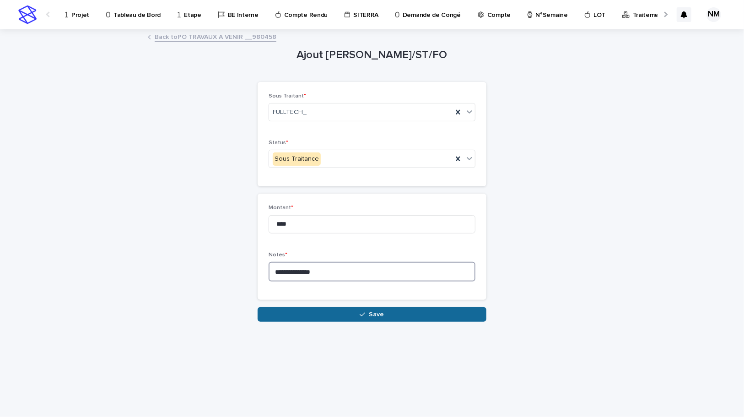
type textarea "**********"
drag, startPoint x: 379, startPoint y: 316, endPoint x: 430, endPoint y: 339, distance: 56.3
click at [379, 315] on span "Save" at bounding box center [376, 314] width 15 height 6
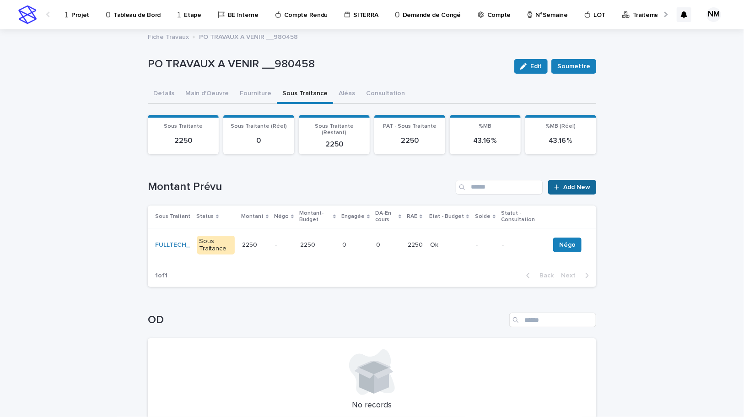
click at [576, 184] on span "Add New" at bounding box center [576, 187] width 27 height 6
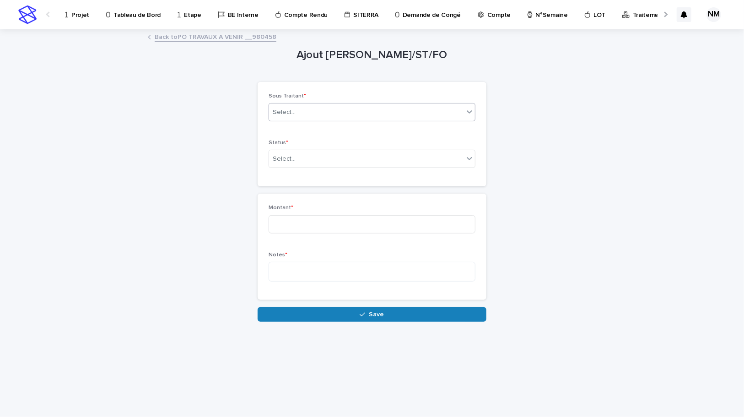
click at [294, 115] on div "Select..." at bounding box center [284, 113] width 23 height 10
type input "******"
click at [328, 130] on div "COUDERT_Huissier" at bounding box center [372, 130] width 206 height 16
click at [298, 162] on div "Select..." at bounding box center [366, 159] width 195 height 15
click at [313, 152] on div "Select..." at bounding box center [366, 159] width 195 height 15
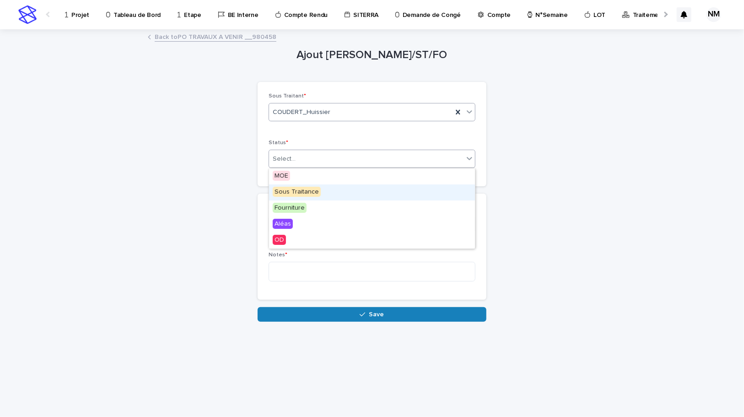
click at [295, 193] on span "Sous Traitance" at bounding box center [297, 192] width 48 height 10
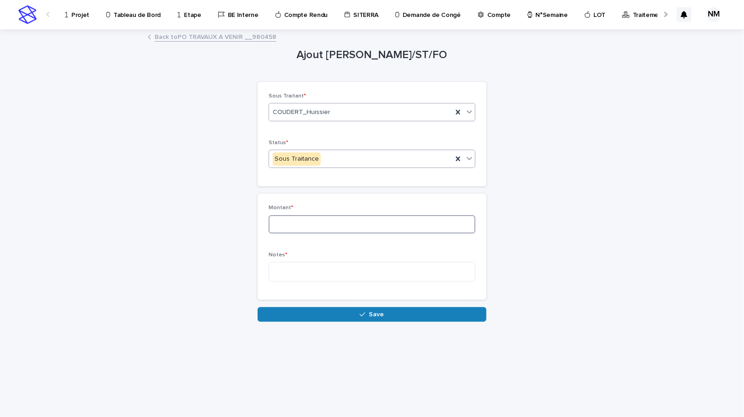
click at [295, 224] on input at bounding box center [372, 224] width 207 height 18
click at [309, 223] on input "******" at bounding box center [372, 224] width 207 height 18
type input "******"
click at [298, 272] on textarea at bounding box center [372, 272] width 207 height 20
type textarea "*"
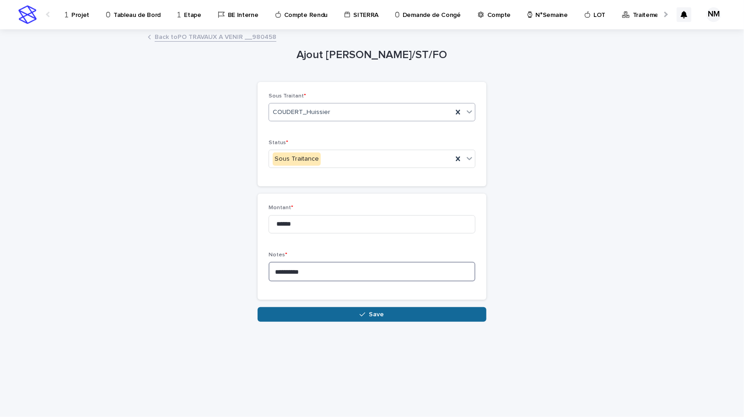
type textarea "*********"
click at [344, 307] on button "Save" at bounding box center [372, 314] width 229 height 15
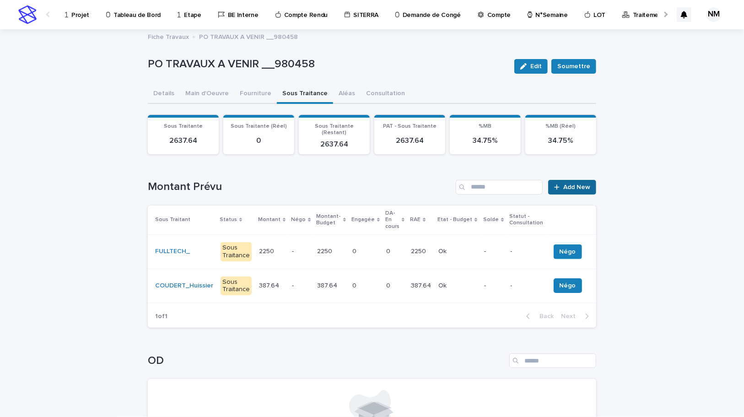
click at [578, 184] on span "Add New" at bounding box center [576, 187] width 27 height 6
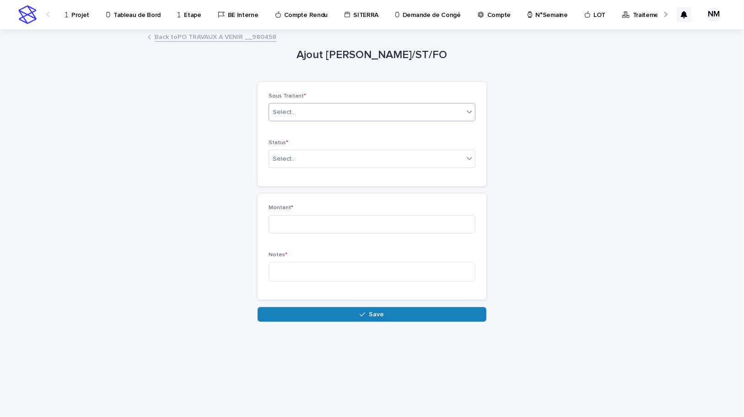
click at [292, 109] on div "Select..." at bounding box center [284, 113] width 23 height 10
type input "*"
type input "****"
click at [309, 128] on div "GEON Lisp_BET" at bounding box center [372, 130] width 206 height 16
click at [308, 155] on div "Select..." at bounding box center [366, 159] width 195 height 15
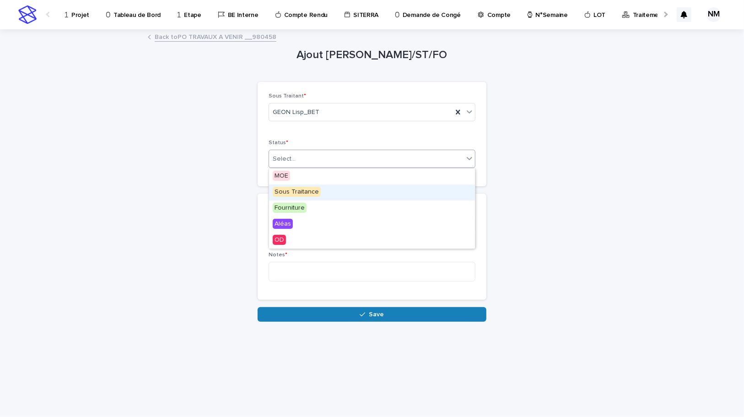
click at [299, 195] on span "Sous Traitance" at bounding box center [297, 192] width 48 height 10
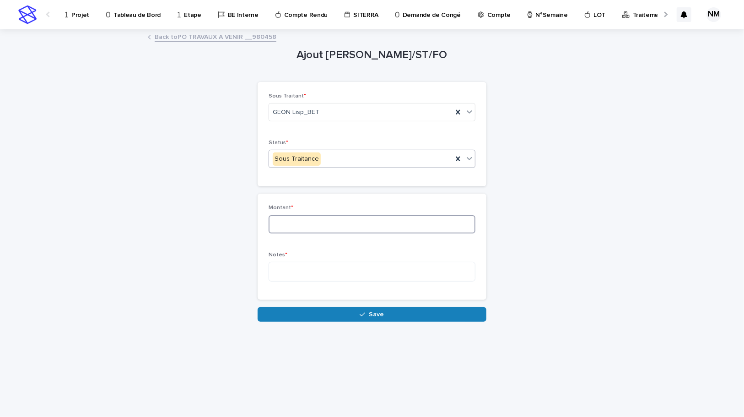
click at [303, 227] on input at bounding box center [372, 224] width 207 height 18
type input "***"
click at [305, 275] on textarea at bounding box center [372, 272] width 207 height 20
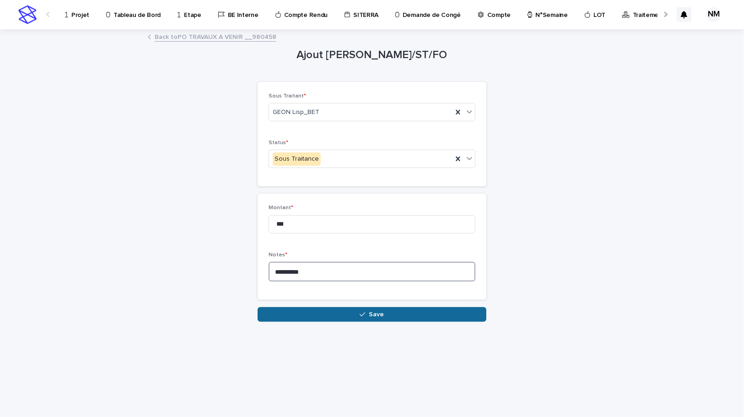
type textarea "*********"
drag, startPoint x: 380, startPoint y: 313, endPoint x: 519, endPoint y: 364, distance: 148.0
click at [380, 312] on span "Save" at bounding box center [376, 314] width 15 height 6
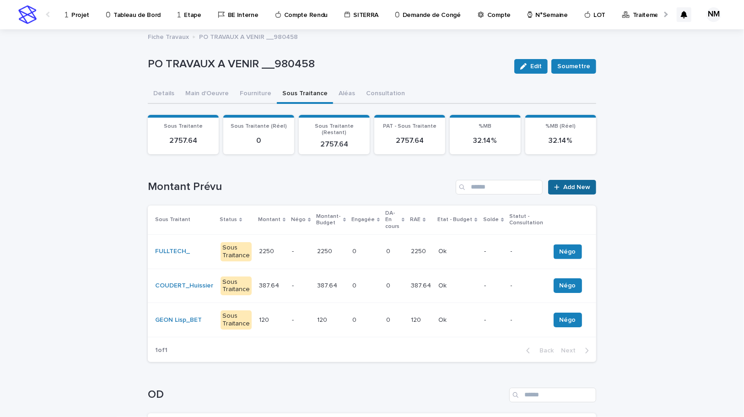
click at [571, 184] on span "Add New" at bounding box center [576, 187] width 27 height 6
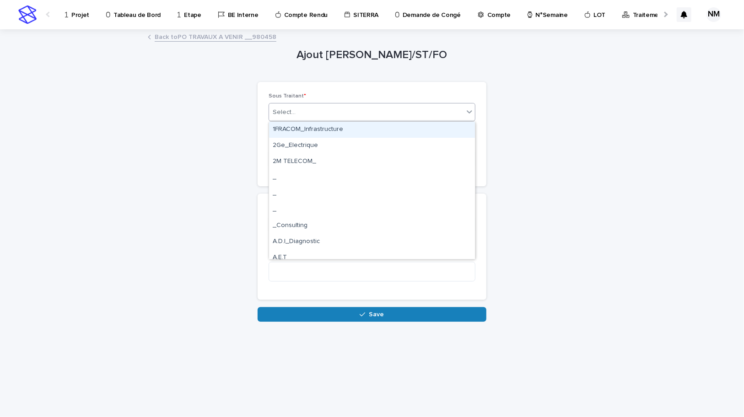
click at [314, 117] on div "Select..." at bounding box center [366, 112] width 195 height 15
type input "****"
click at [302, 122] on div "STACI_Logistique" at bounding box center [372, 130] width 206 height 16
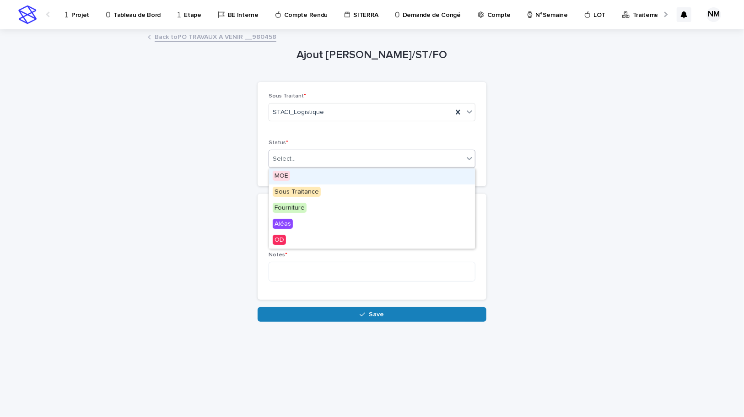
click at [301, 161] on div "Select..." at bounding box center [366, 159] width 195 height 15
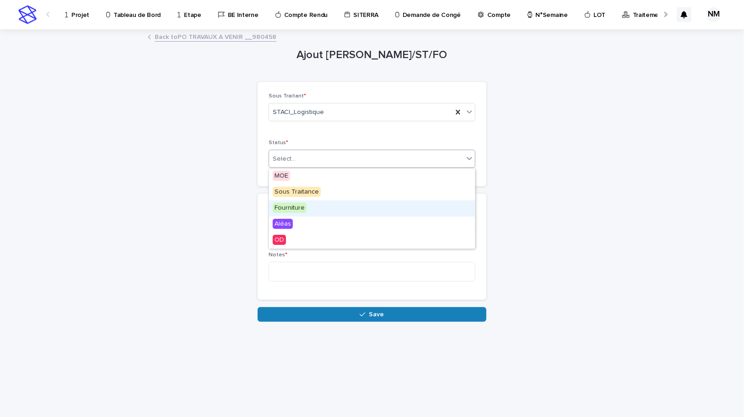
click at [288, 209] on span "Fourniture" at bounding box center [290, 208] width 34 height 10
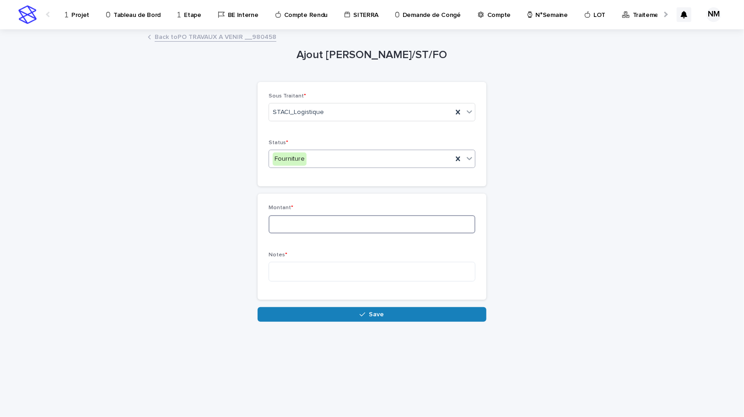
click at [297, 222] on input at bounding box center [372, 224] width 207 height 18
type input "***"
click at [315, 273] on textarea at bounding box center [372, 272] width 207 height 20
type textarea "*"
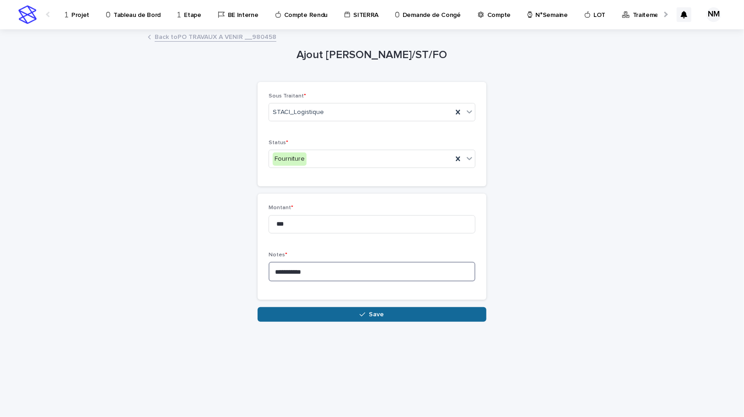
type textarea "**********"
click at [371, 316] on span "Save" at bounding box center [376, 314] width 15 height 6
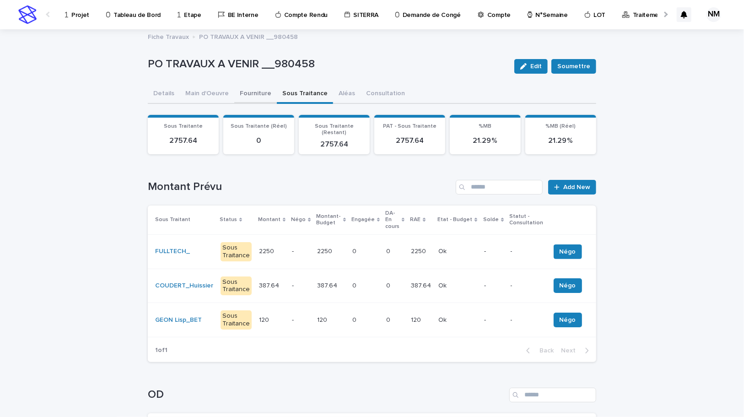
click at [256, 91] on button "Fourniture" at bounding box center [255, 94] width 43 height 19
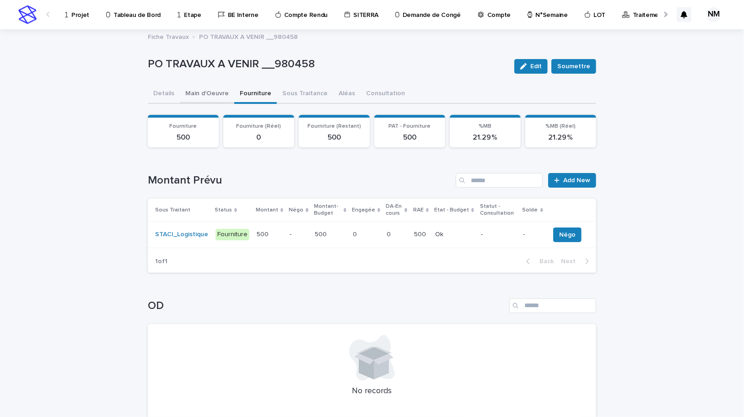
click at [209, 93] on button "Main d'Oeuvre" at bounding box center [207, 94] width 54 height 19
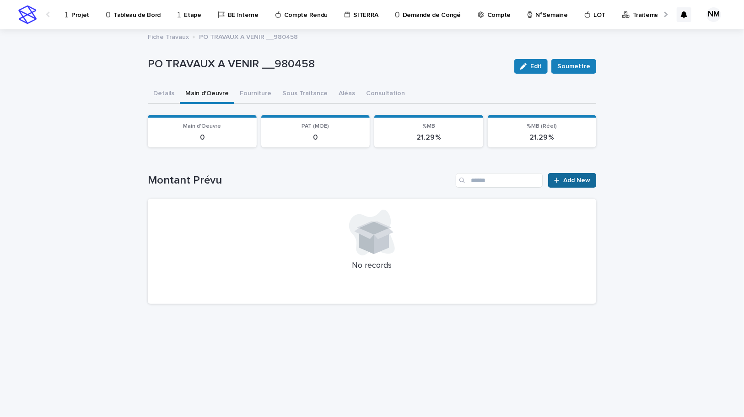
click at [580, 176] on link "Add New" at bounding box center [572, 180] width 48 height 15
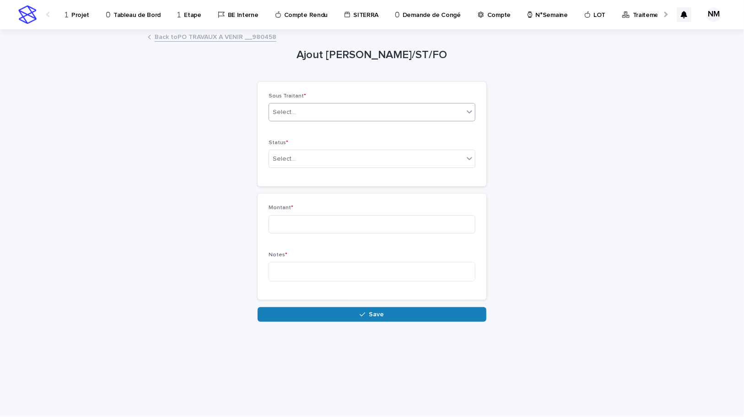
click at [319, 108] on div "Select..." at bounding box center [366, 112] width 195 height 15
type input "****"
click at [298, 157] on div "SPIE_MOE" at bounding box center [372, 162] width 206 height 16
click at [307, 153] on div "Select..." at bounding box center [366, 159] width 195 height 15
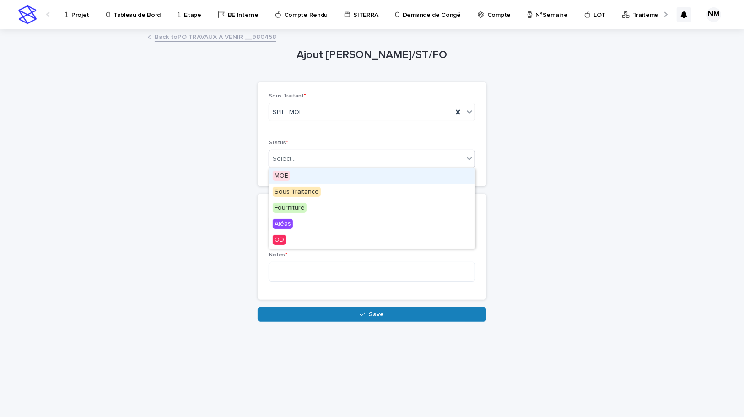
click at [293, 173] on div "MOE" at bounding box center [372, 176] width 206 height 16
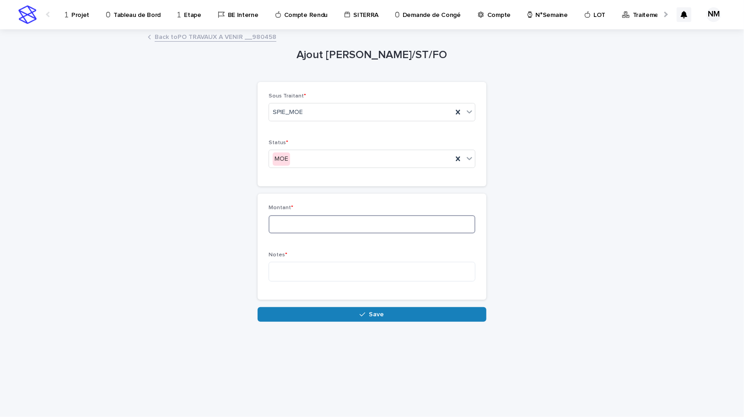
click at [298, 218] on input at bounding box center [372, 224] width 207 height 18
click at [289, 229] on input at bounding box center [372, 224] width 207 height 18
type input "***"
click at [300, 264] on textarea at bounding box center [372, 272] width 207 height 20
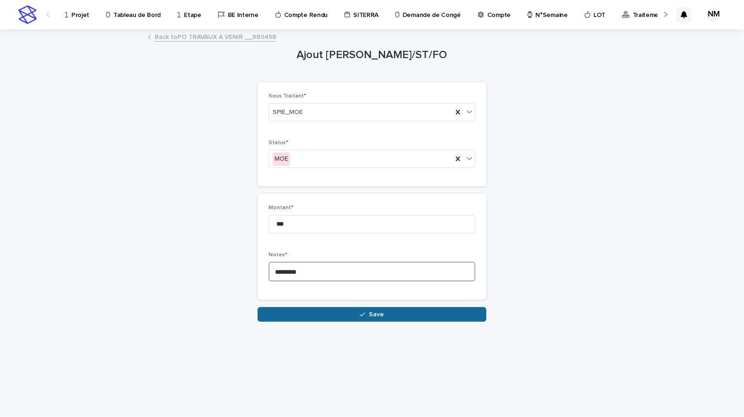
type textarea "********"
click at [357, 310] on button "Save" at bounding box center [372, 314] width 229 height 15
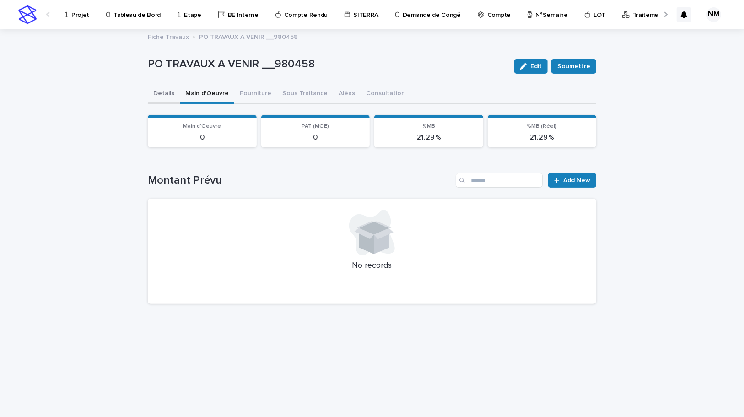
click at [163, 92] on button "Details" at bounding box center [164, 94] width 32 height 19
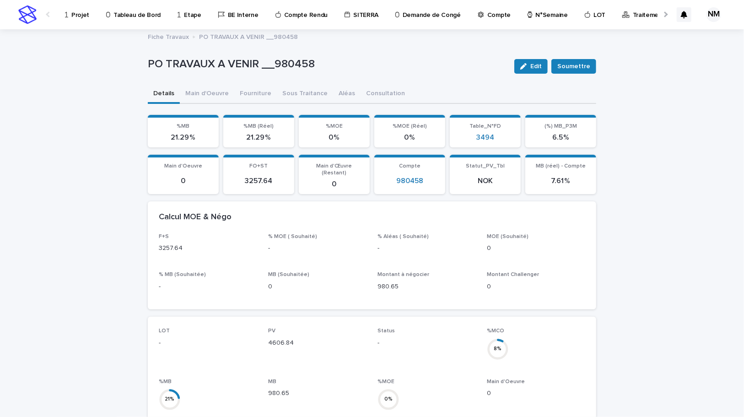
click at [206, 84] on div "PO TRAVAUX A VENIR __980458 Edit [PERSON_NAME]" at bounding box center [372, 66] width 449 height 37
click at [199, 98] on button "Main d'Oeuvre" at bounding box center [207, 94] width 54 height 19
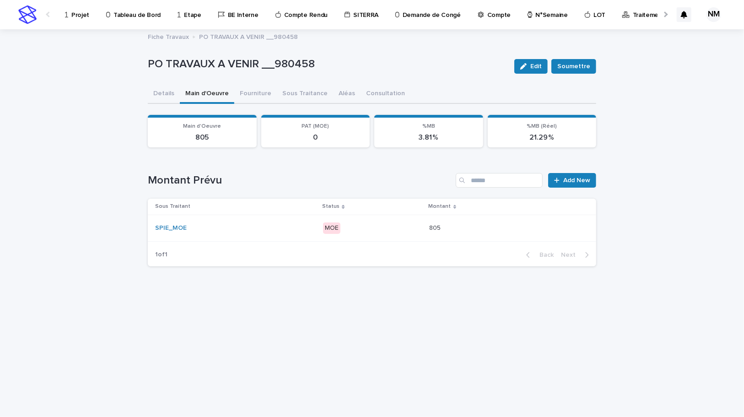
click at [411, 235] on div "MOE" at bounding box center [372, 228] width 99 height 19
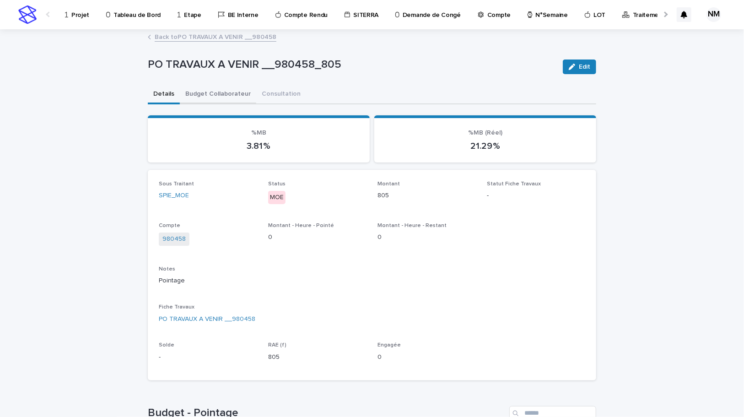
click at [204, 92] on button "Budget Collaborateur" at bounding box center [218, 94] width 76 height 19
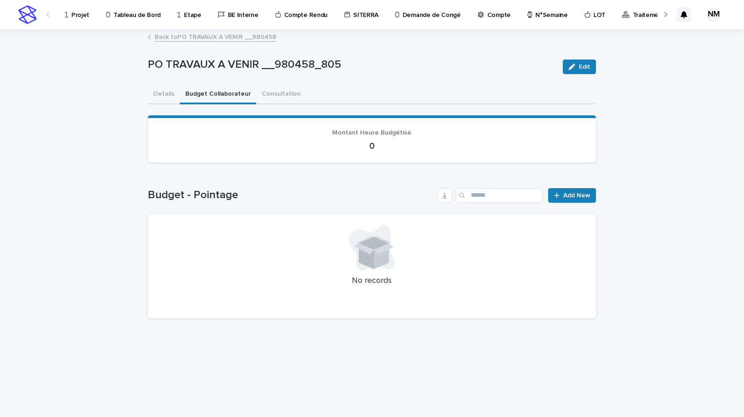
click at [567, 183] on div "Loading... Saving… Budget - Pointage Add New No records" at bounding box center [372, 248] width 449 height 157
click at [568, 185] on div "Loading... Saving… Budget - Pointage Add New No records" at bounding box center [372, 248] width 449 height 157
click at [572, 196] on span "Add New" at bounding box center [576, 195] width 27 height 6
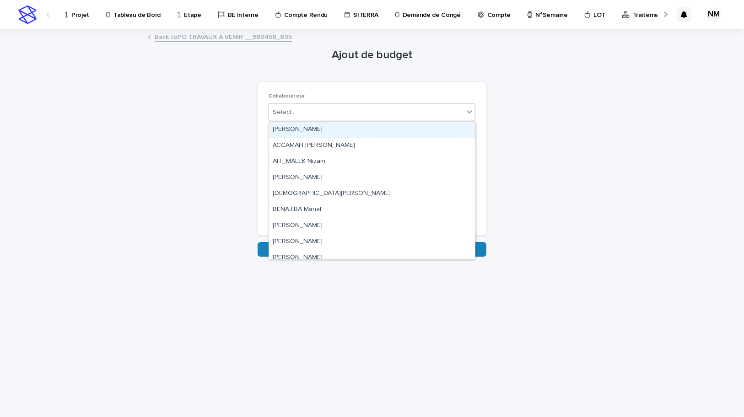
click at [311, 110] on div "Select..." at bounding box center [366, 112] width 195 height 15
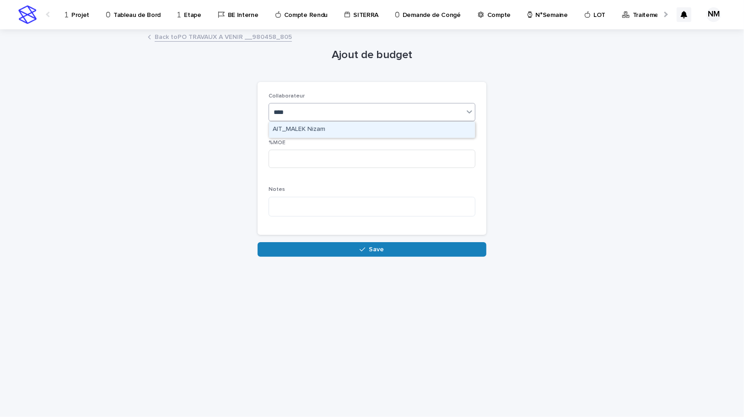
type input "*****"
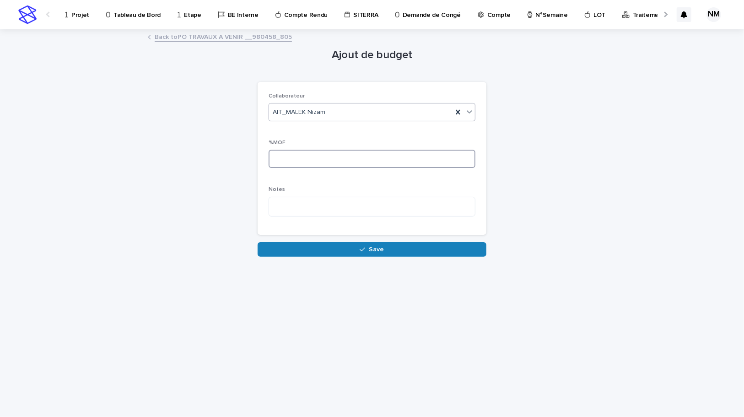
click at [327, 160] on input at bounding box center [372, 159] width 207 height 18
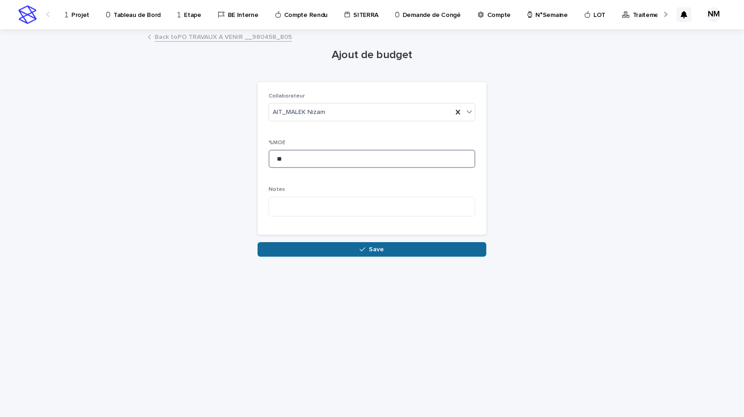
type input "**"
click at [348, 249] on button "Save" at bounding box center [372, 249] width 229 height 15
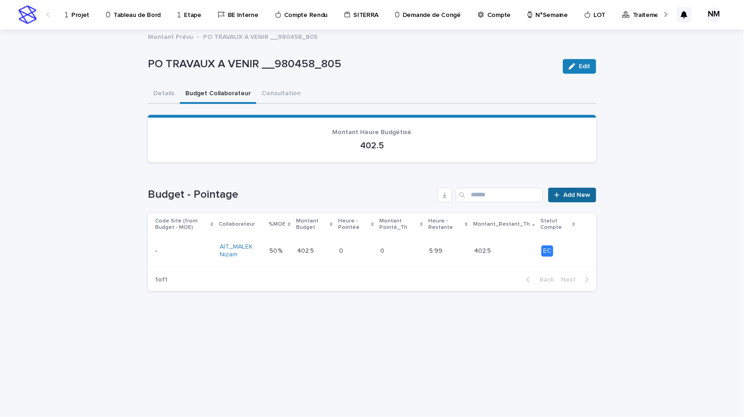
click at [576, 193] on span "Add New" at bounding box center [576, 195] width 27 height 6
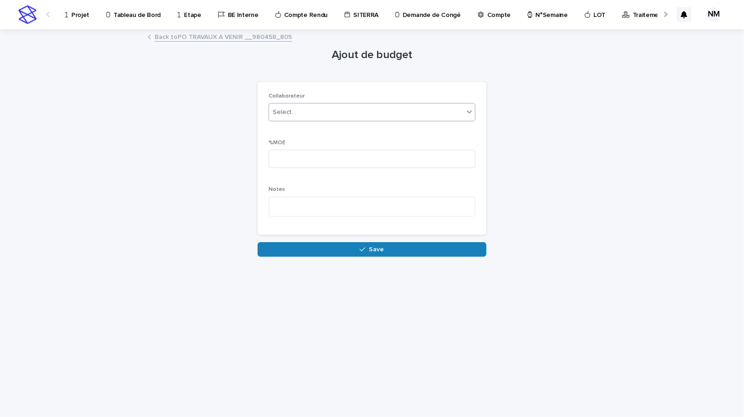
click at [316, 112] on div "Select..." at bounding box center [366, 112] width 195 height 15
type input "******"
click at [321, 118] on div "moriba" at bounding box center [366, 112] width 195 height 15
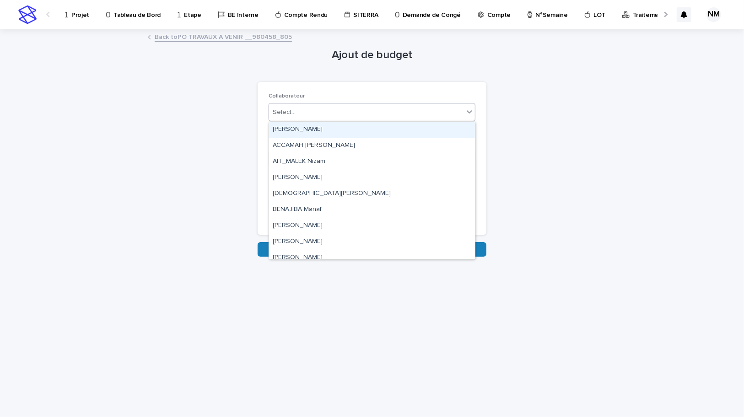
click at [321, 111] on div "Select..." at bounding box center [366, 112] width 195 height 15
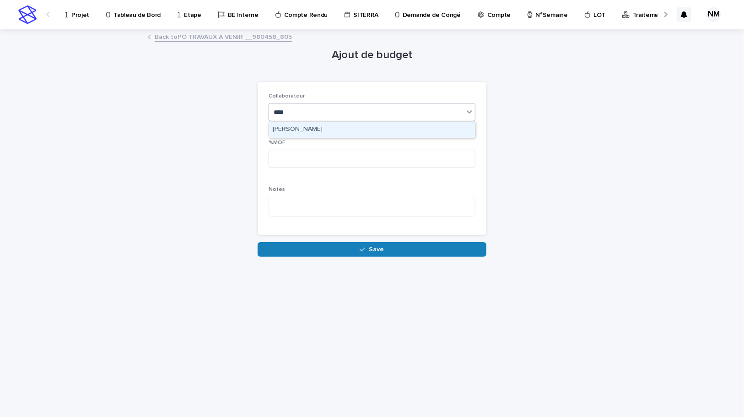
type input "*****"
click at [326, 124] on div "[PERSON_NAME]" at bounding box center [372, 130] width 206 height 16
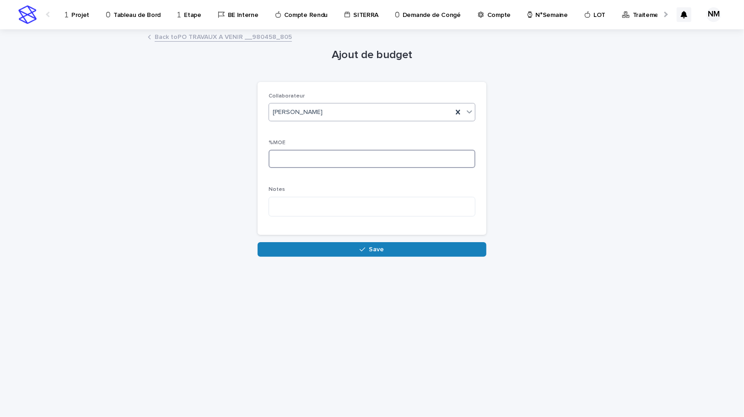
click at [313, 155] on input at bounding box center [372, 159] width 207 height 18
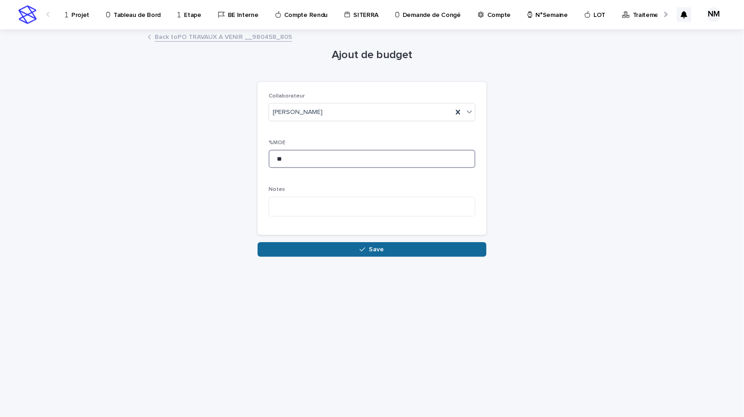
type input "**"
click at [368, 246] on div "button" at bounding box center [364, 249] width 9 height 6
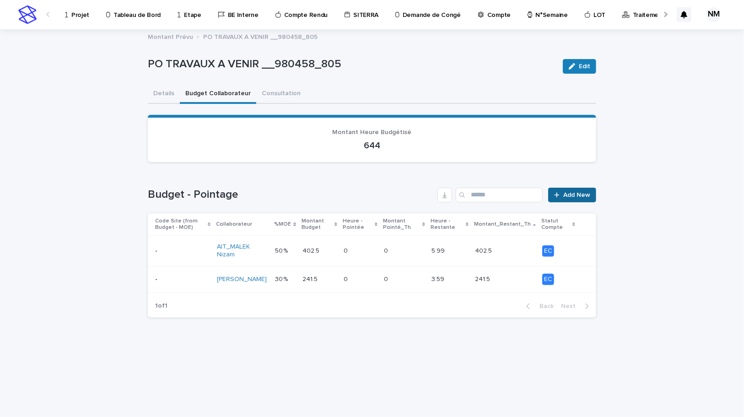
click at [567, 194] on span "Add New" at bounding box center [576, 195] width 27 height 6
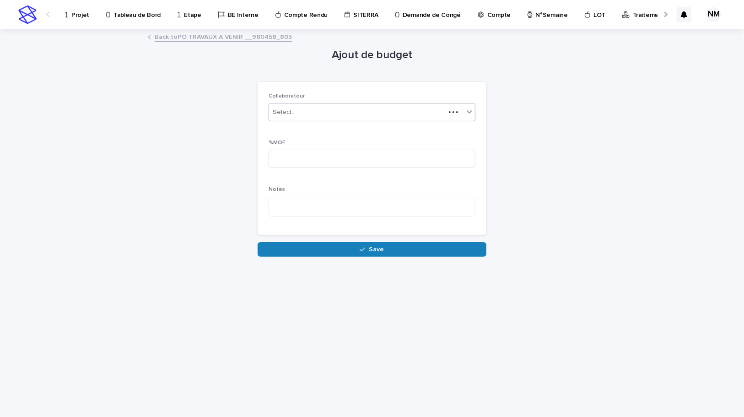
click at [305, 106] on div "Select..." at bounding box center [357, 112] width 176 height 15
type input "*"
type input "*******"
click at [303, 131] on div "[PERSON_NAME]" at bounding box center [372, 130] width 206 height 16
click at [298, 156] on input at bounding box center [372, 159] width 207 height 18
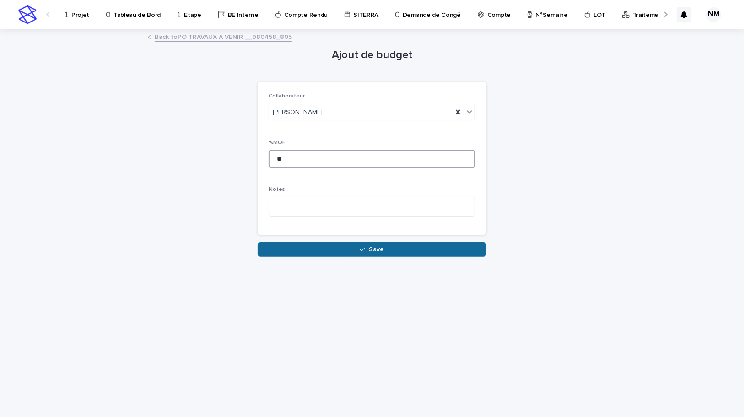
type input "**"
click at [341, 244] on button "Save" at bounding box center [372, 249] width 229 height 15
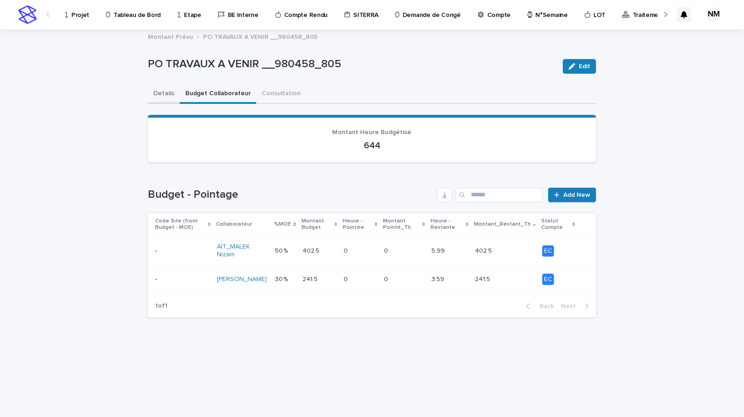
click at [161, 94] on button "Details" at bounding box center [164, 94] width 32 height 19
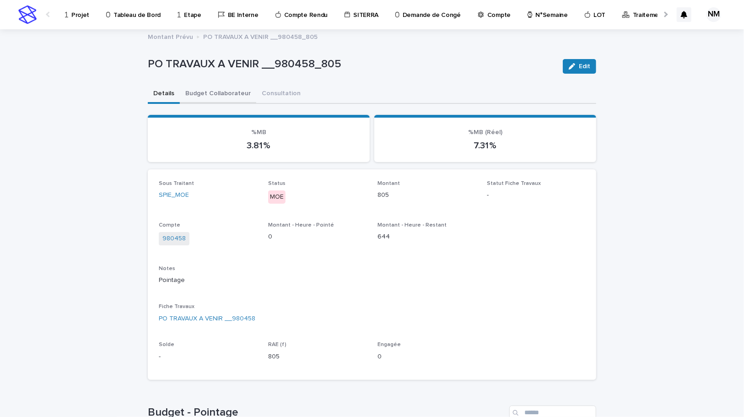
click at [191, 93] on button "Budget Collaborateur" at bounding box center [218, 94] width 76 height 19
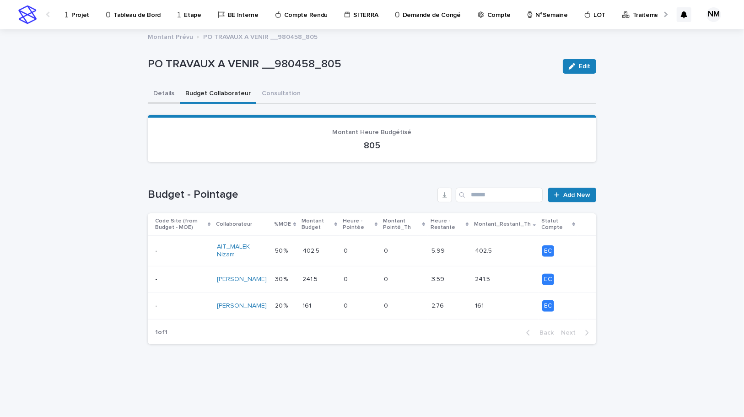
click at [156, 91] on button "Details" at bounding box center [164, 94] width 32 height 19
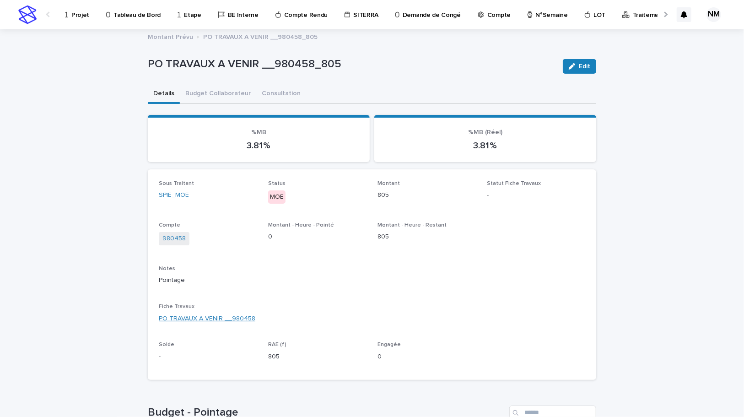
click at [213, 319] on link "PO TRAVAUX A VENIR __980458" at bounding box center [207, 319] width 97 height 10
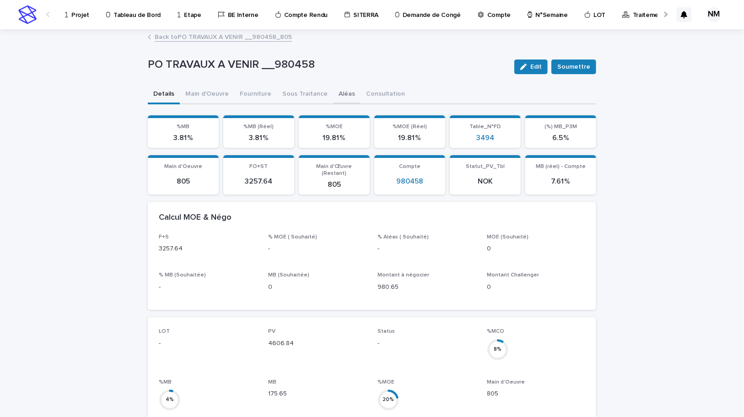
click at [335, 94] on button "Aléas" at bounding box center [346, 94] width 27 height 19
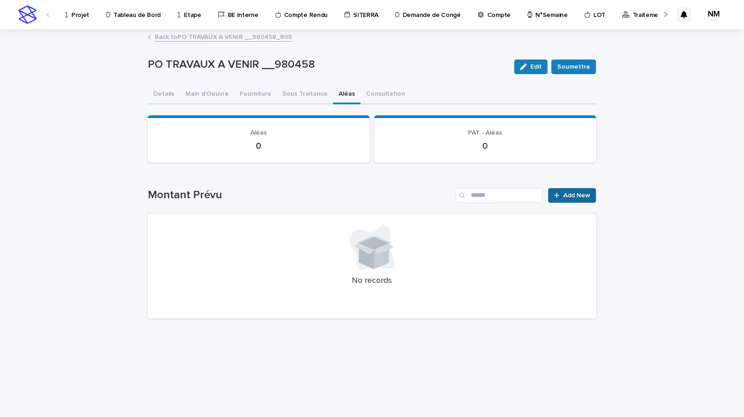
click at [579, 195] on span "Add New" at bounding box center [576, 195] width 27 height 6
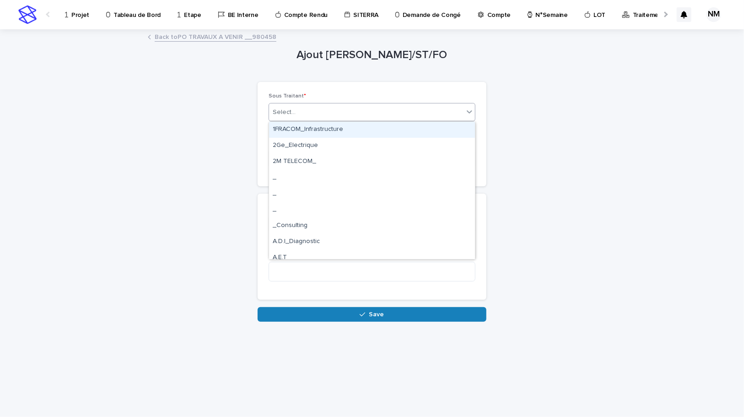
click at [317, 114] on div "Select..." at bounding box center [366, 112] width 195 height 15
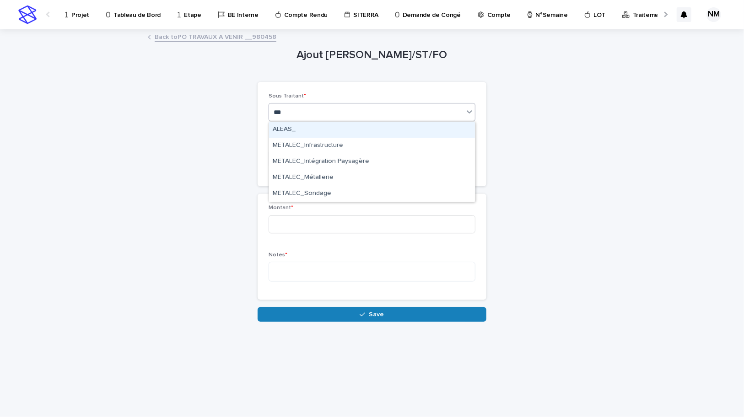
type input "****"
click at [294, 124] on div "ALEAS_" at bounding box center [372, 130] width 206 height 16
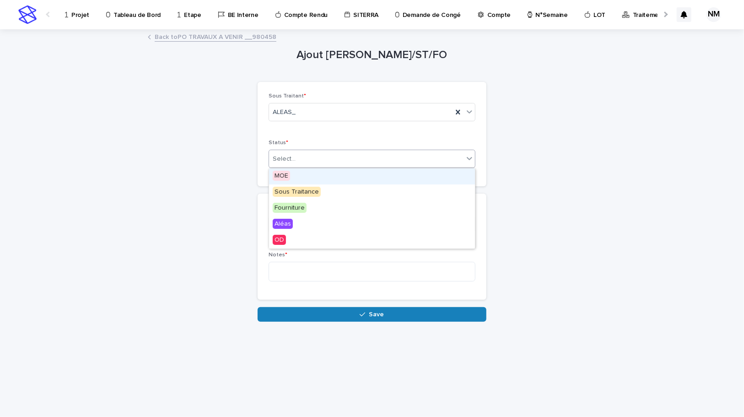
click at [287, 158] on div "Select..." at bounding box center [284, 159] width 23 height 10
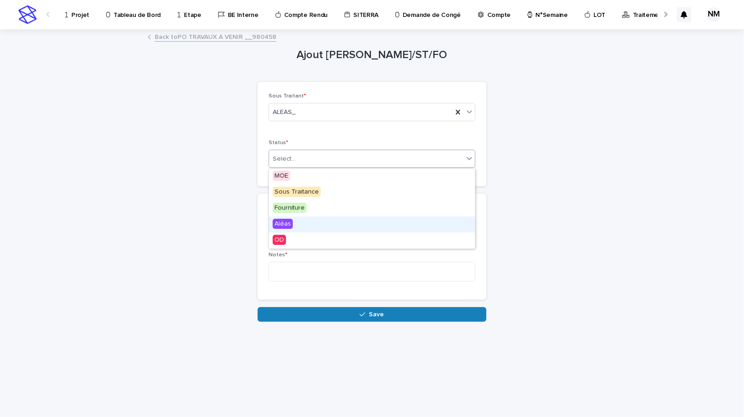
click at [276, 221] on span "Aléas" at bounding box center [283, 224] width 20 height 10
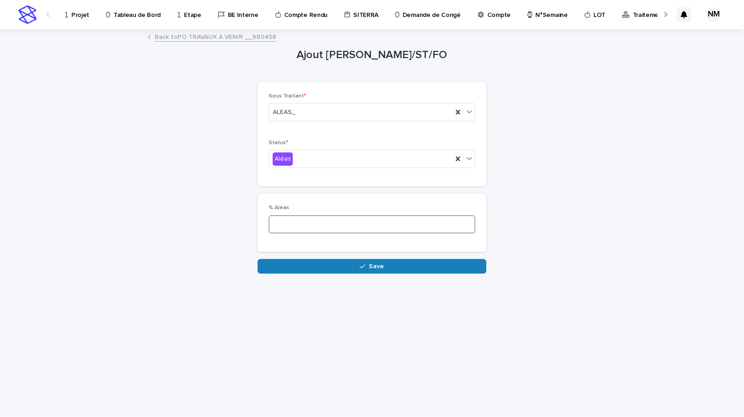
drag, startPoint x: 290, startPoint y: 233, endPoint x: 293, endPoint y: 226, distance: 7.6
click at [290, 232] on input at bounding box center [372, 224] width 207 height 18
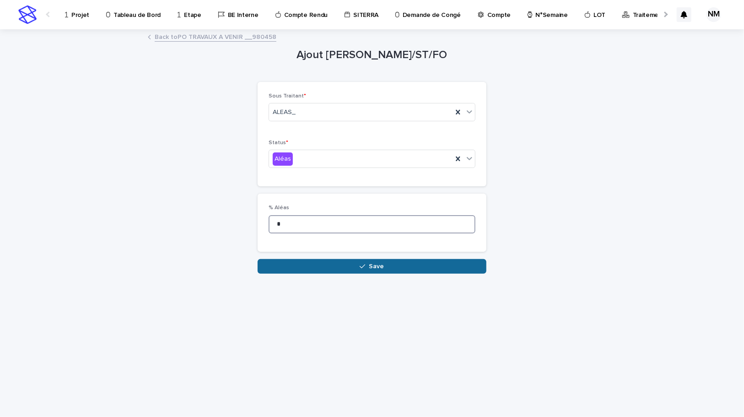
type input "*"
click at [370, 263] on span "Save" at bounding box center [376, 266] width 15 height 6
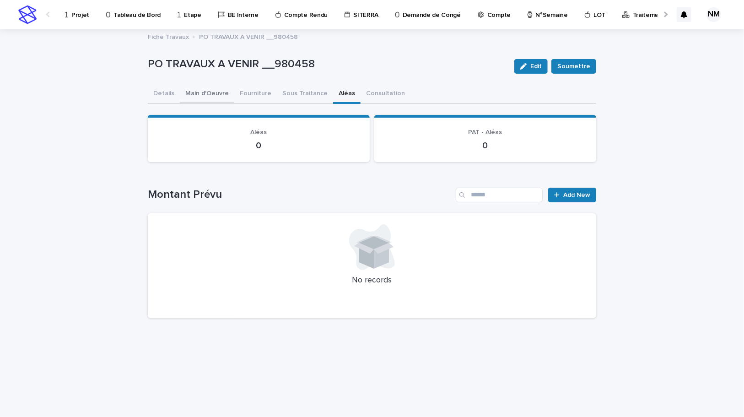
click at [187, 92] on button "Main d'Oeuvre" at bounding box center [207, 94] width 54 height 19
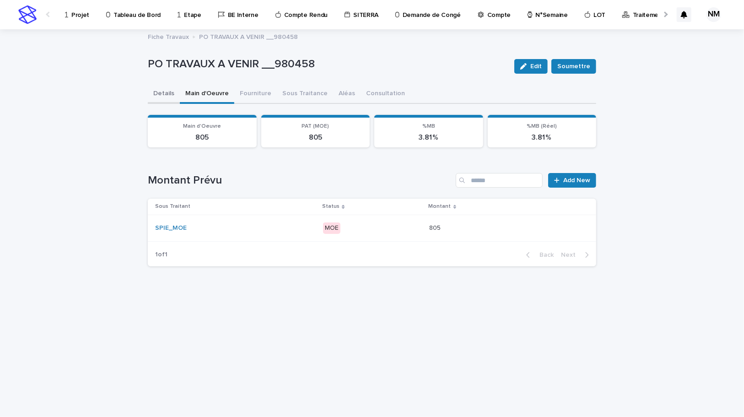
click at [158, 96] on button "Details" at bounding box center [164, 94] width 32 height 19
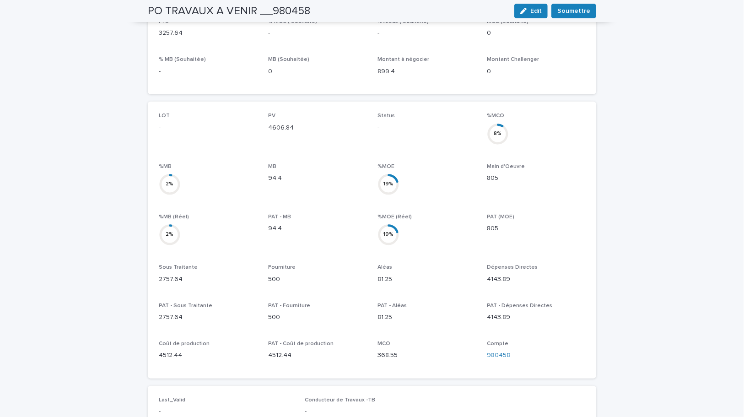
scroll to position [386, 0]
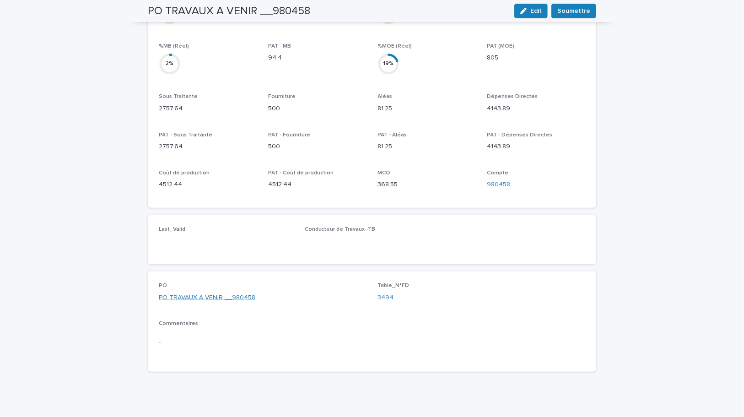
click at [193, 293] on link "PO TRAVAUX A VENIR __980458" at bounding box center [207, 298] width 97 height 10
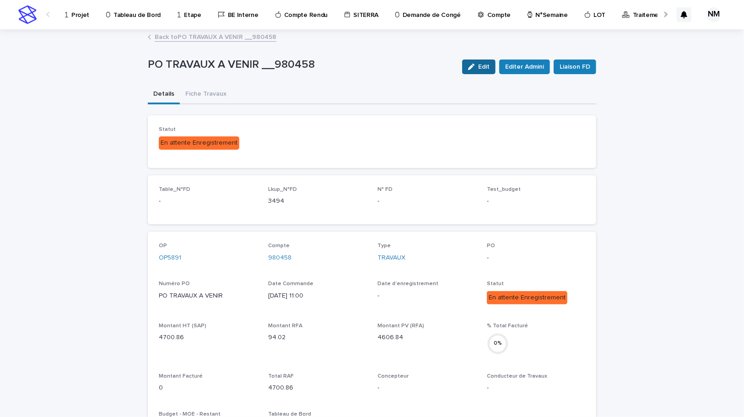
click at [481, 73] on button "Edit" at bounding box center [478, 67] width 33 height 15
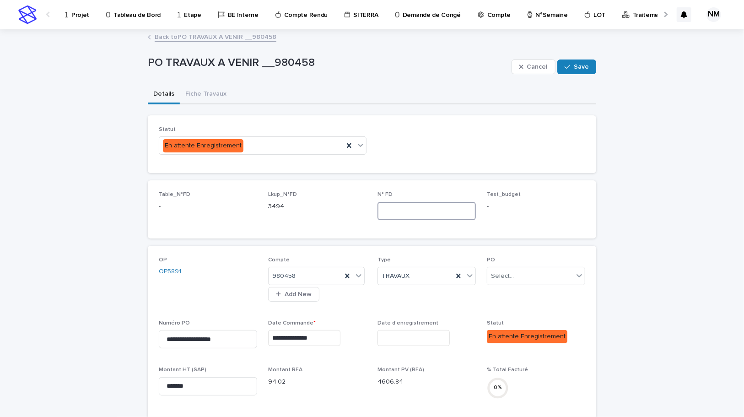
click at [394, 213] on input at bounding box center [427, 211] width 98 height 18
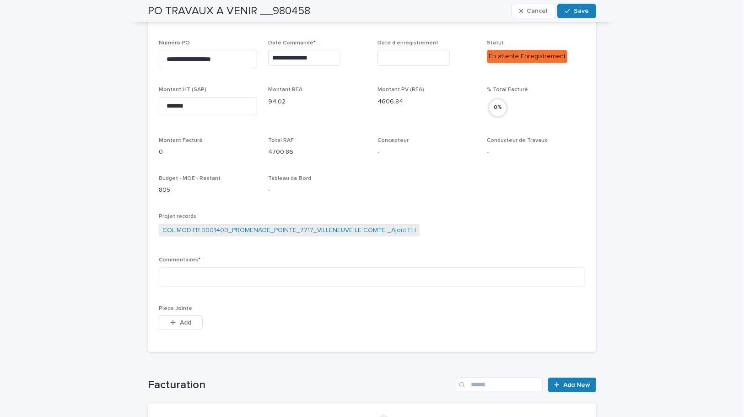
scroll to position [374, 0]
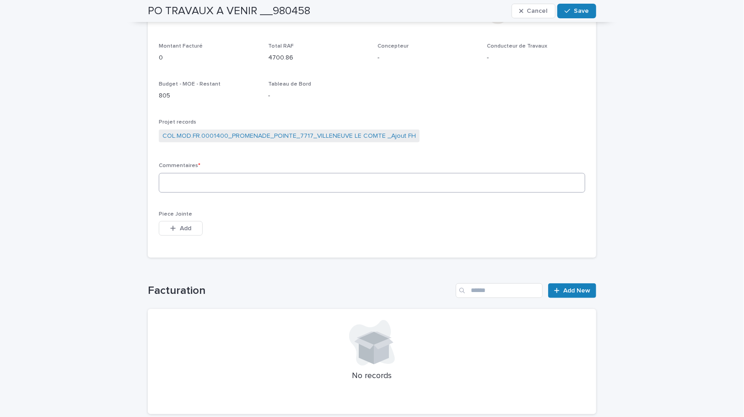
type input "****"
click at [185, 174] on textarea at bounding box center [372, 183] width 427 height 20
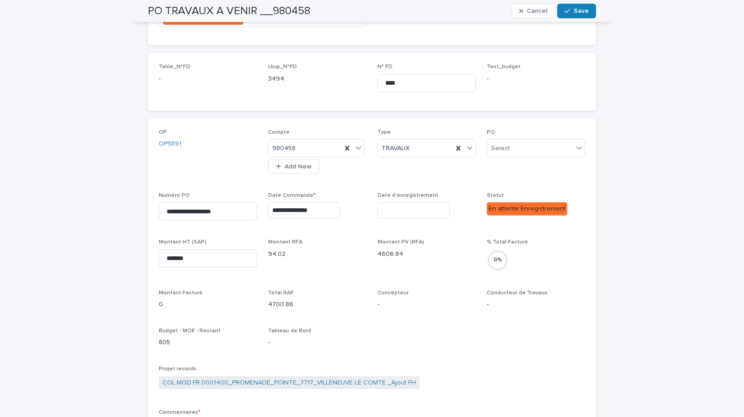
scroll to position [124, 0]
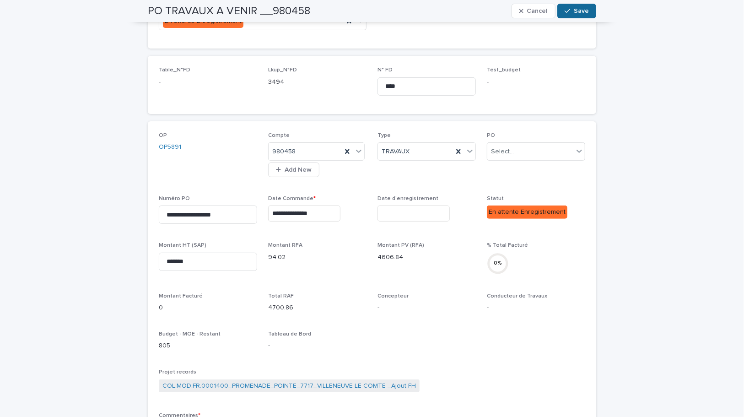
type textarea "**********"
click at [574, 11] on span "Save" at bounding box center [581, 11] width 15 height 6
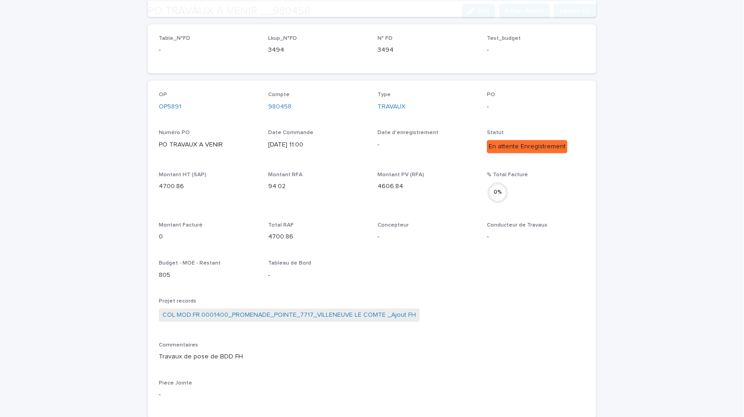
scroll to position [249, 0]
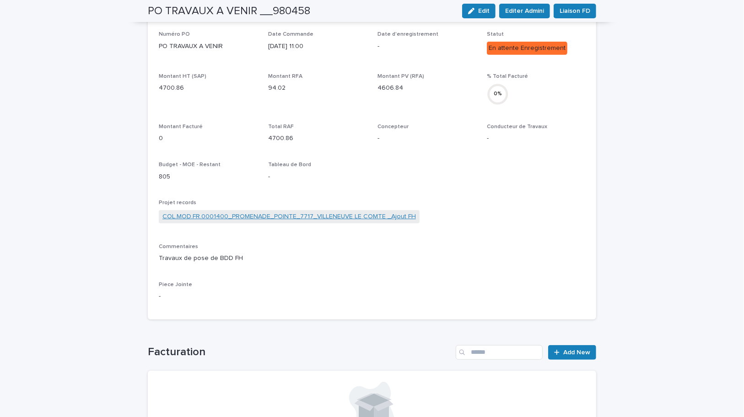
click at [230, 215] on link "COL.MOD.FR.0001400_PROMENADE_POINTE_7717_VILLENEUVE LE COMTE _Ajout FH" at bounding box center [289, 217] width 254 height 10
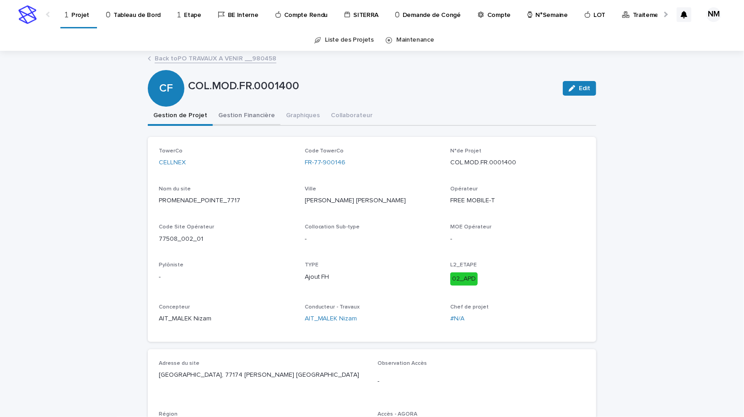
click at [232, 113] on button "Gestion Financière" at bounding box center [247, 116] width 68 height 19
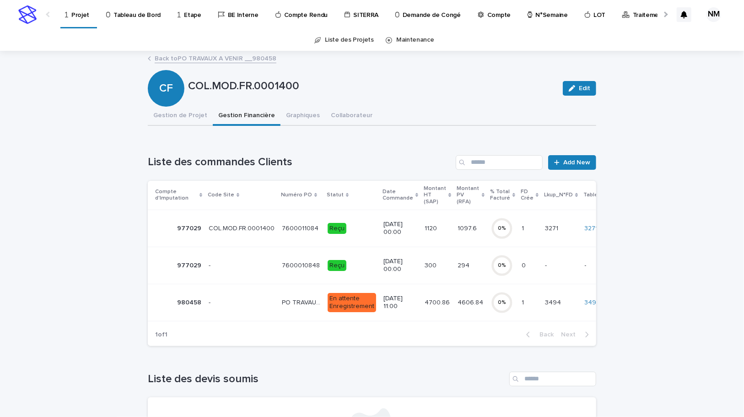
scroll to position [0, 68]
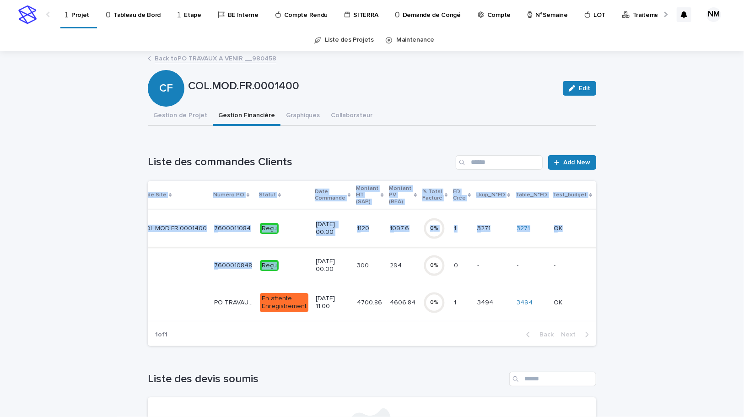
drag, startPoint x: 572, startPoint y: 321, endPoint x: 151, endPoint y: 244, distance: 428.5
click at [216, 264] on div "Compte d'Imputation Code Site Numéro PO Statut Date Commande Montant HT (SAP) M…" at bounding box center [372, 252] width 449 height 142
click at [681, 264] on div "Loading... Saving… Loading... Saving… COL.MOD.FR.0001400 Edit CF COL.MOD.FR.000…" at bounding box center [372, 304] width 744 height 504
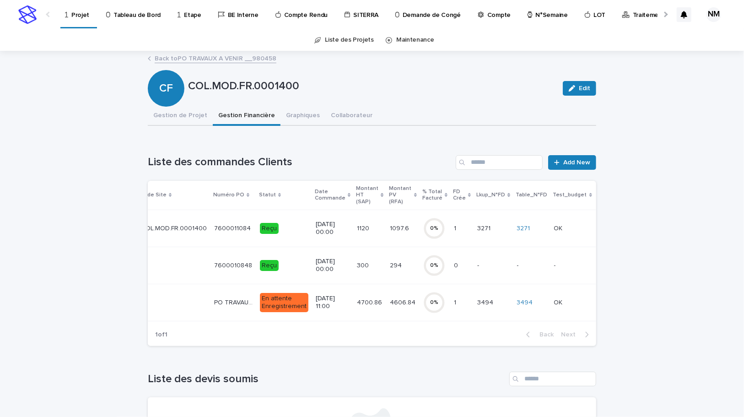
click at [128, 13] on p "Tableau de Bord" at bounding box center [137, 9] width 47 height 19
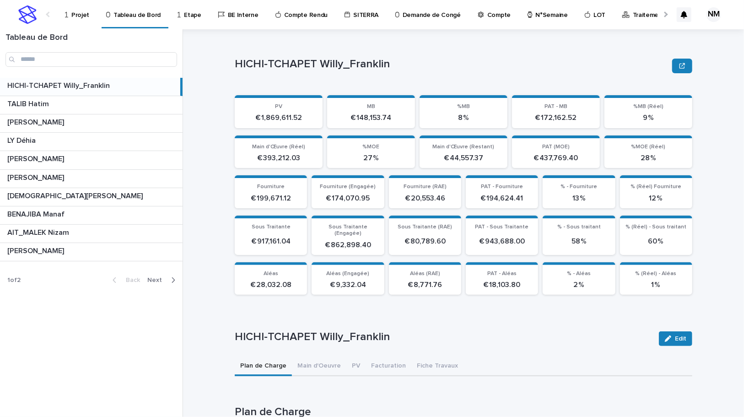
click at [59, 179] on p "[PERSON_NAME]" at bounding box center [36, 177] width 59 height 11
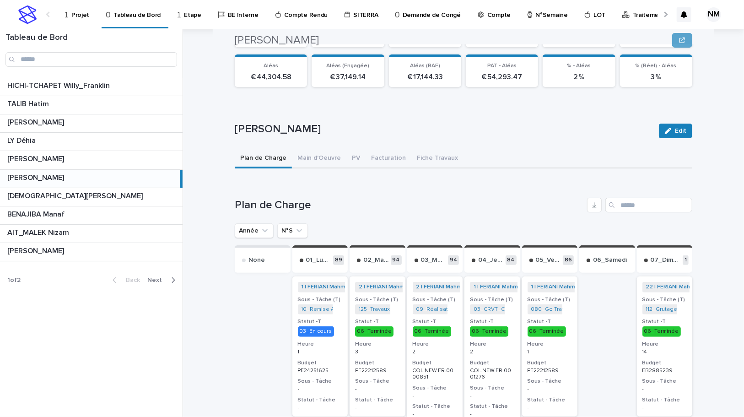
scroll to position [214, 0]
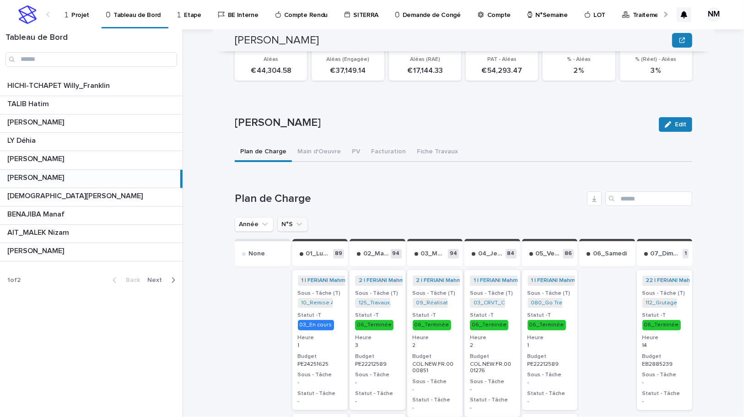
click at [296, 220] on icon "N°S" at bounding box center [299, 224] width 9 height 9
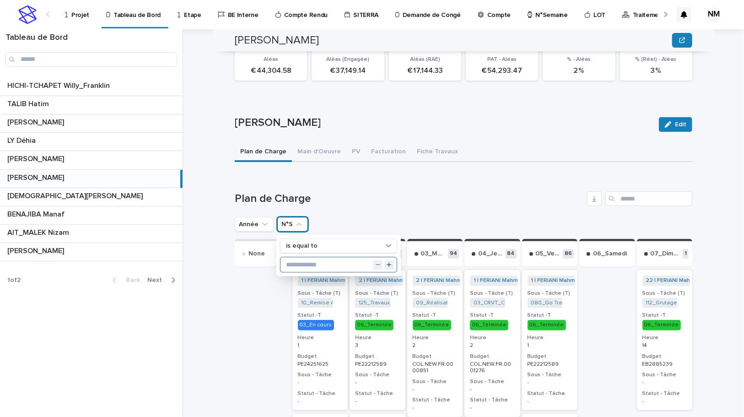
click at [303, 258] on input "text" at bounding box center [339, 265] width 116 height 15
type input "**"
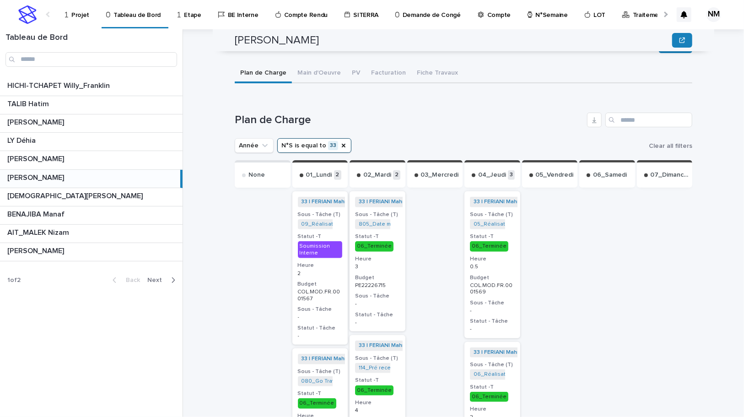
scroll to position [292, 0]
click at [497, 222] on link "05_Réalisation Plans_COL.MOD.FR.0001569" at bounding box center [532, 225] width 117 height 6
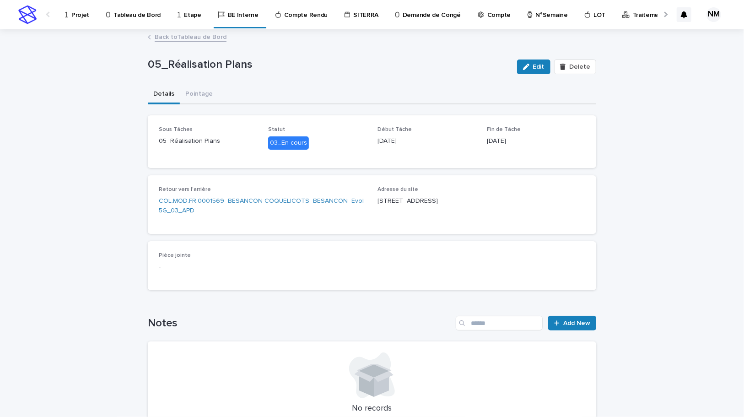
click at [173, 38] on link "Back to Tableau de Bord" at bounding box center [191, 36] width 72 height 11
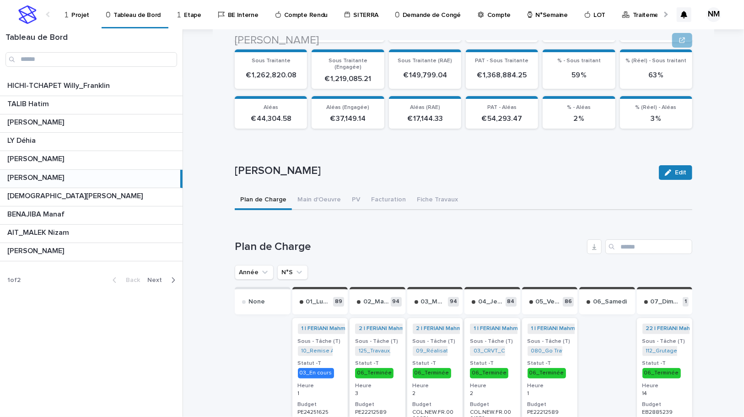
scroll to position [291, 0]
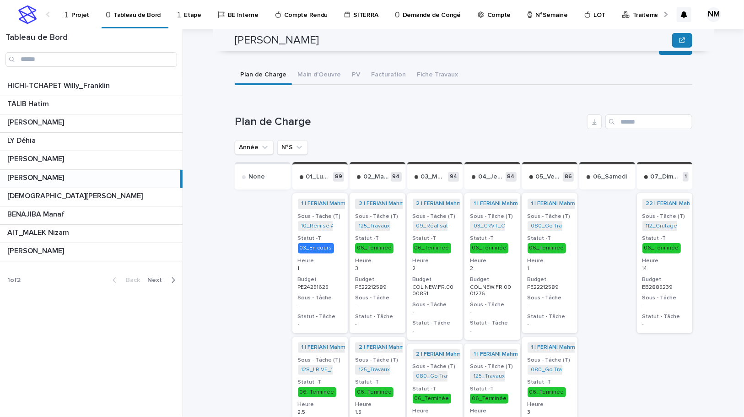
click at [79, 16] on p "Projet" at bounding box center [80, 9] width 18 height 19
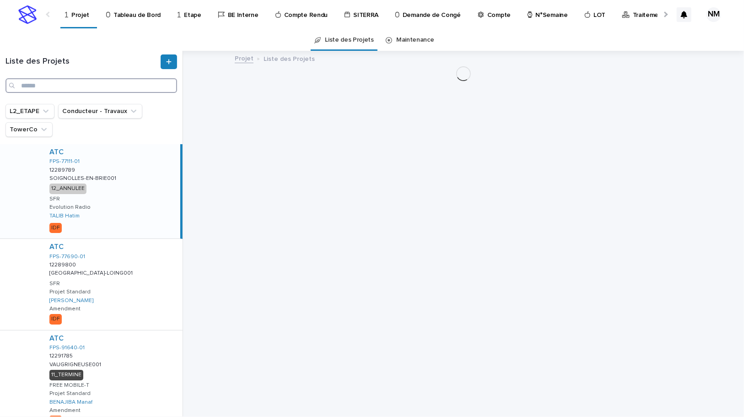
click at [61, 85] on input "Search" at bounding box center [91, 85] width 172 height 15
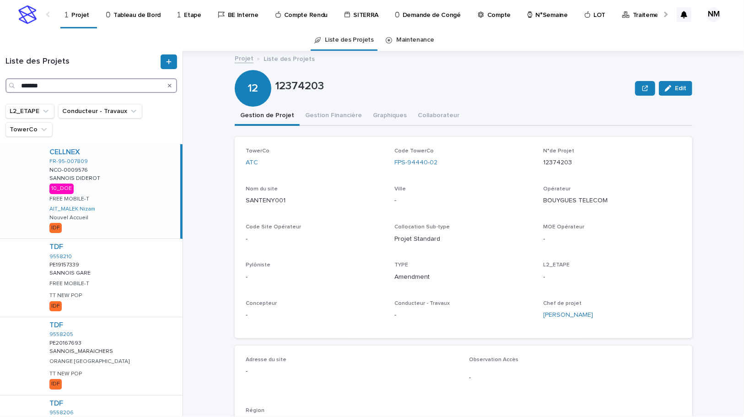
type input "*******"
click at [142, 212] on div "CELLNEX FR-95-007809 NCO-0009576 NCO-0009576 [GEOGRAPHIC_DATA] 10_DOE FREE MOBI…" at bounding box center [111, 191] width 138 height 94
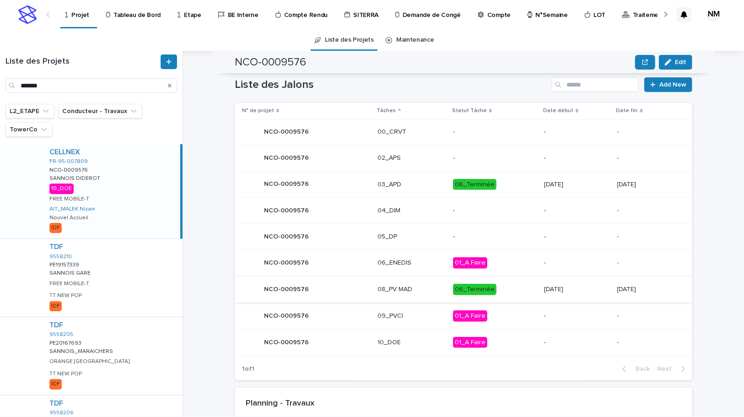
scroll to position [458, 0]
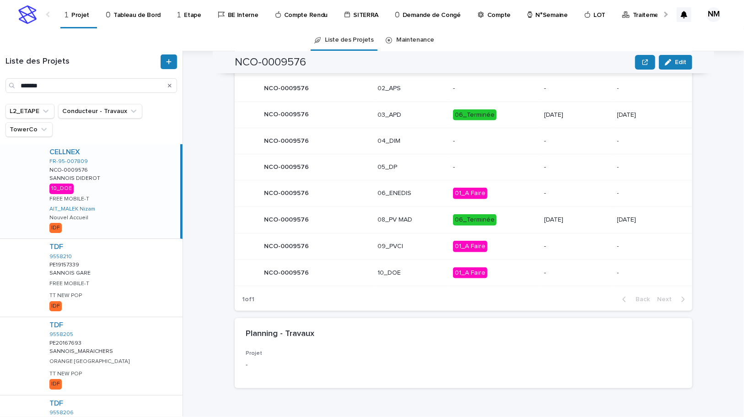
click at [508, 217] on p "06_Terminée" at bounding box center [495, 219] width 84 height 11
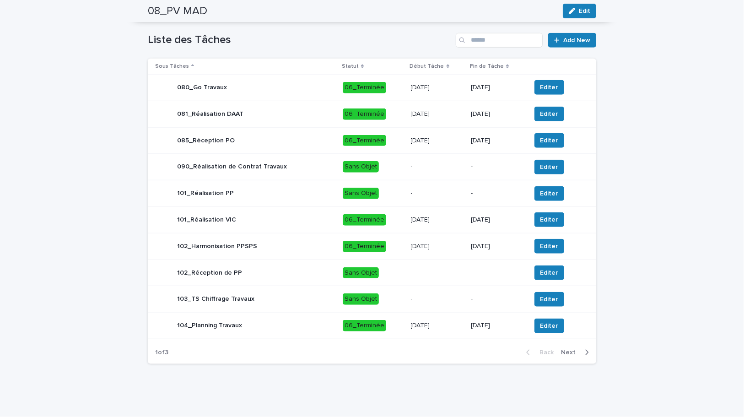
scroll to position [429, 0]
click at [586, 353] on button "Next" at bounding box center [576, 352] width 39 height 8
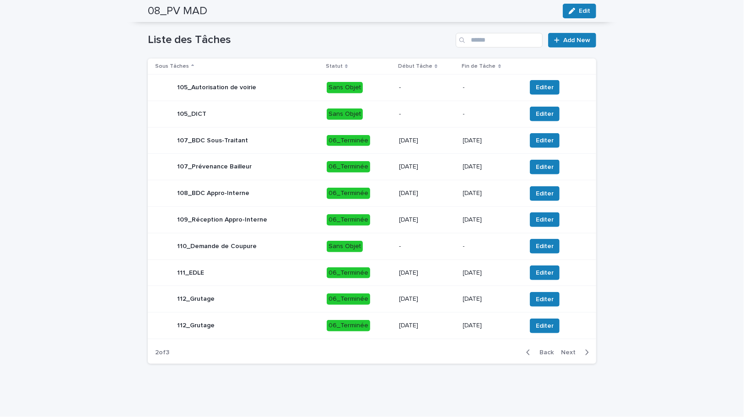
click at [586, 351] on icon "button" at bounding box center [587, 352] width 4 height 8
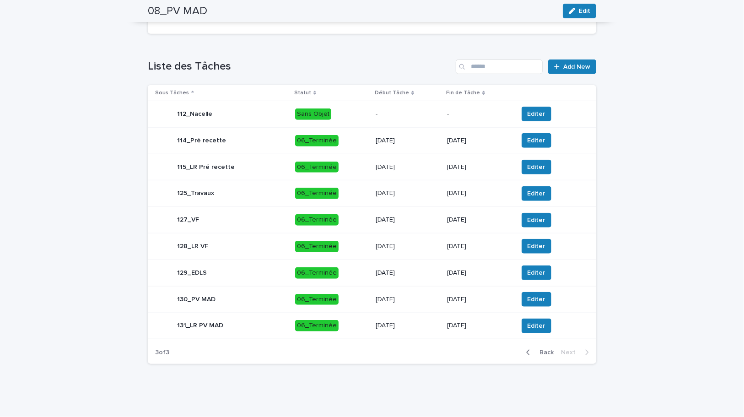
click at [425, 252] on div "[DATE]" at bounding box center [408, 246] width 64 height 15
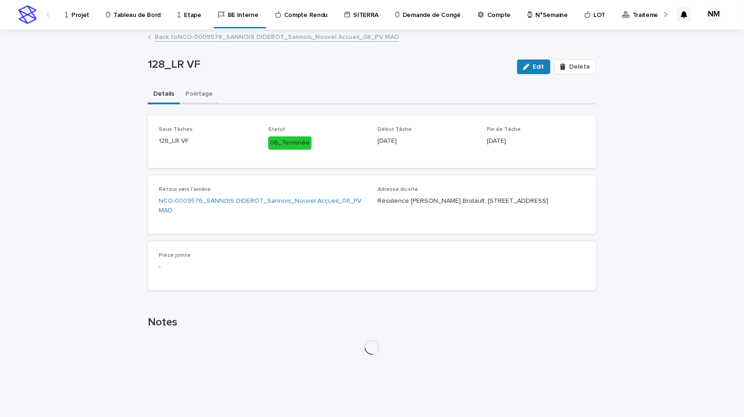
click at [188, 93] on button "Pointage" at bounding box center [199, 94] width 38 height 19
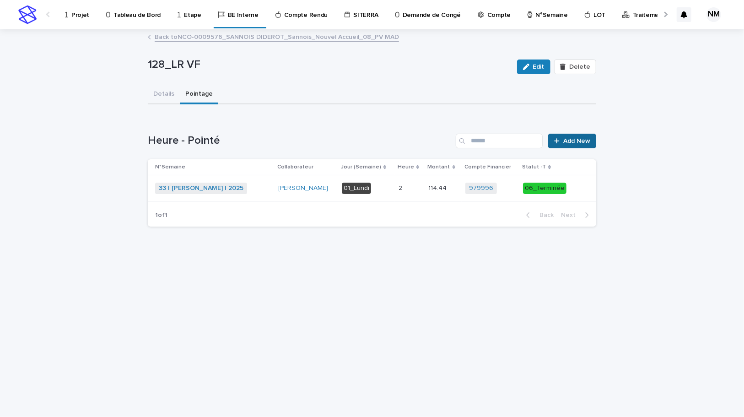
click at [568, 140] on span "Add New" at bounding box center [576, 141] width 27 height 6
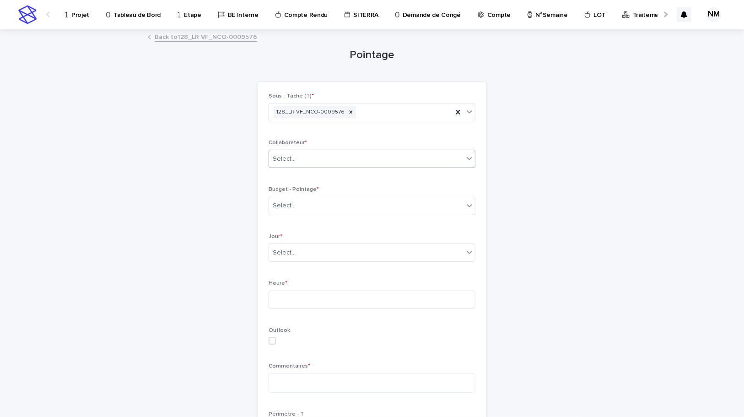
click at [352, 162] on div "Select..." at bounding box center [366, 159] width 195 height 15
type input "*"
type input "*******"
click at [344, 175] on div "[PERSON_NAME]" at bounding box center [369, 176] width 206 height 16
click at [326, 203] on div "Select..." at bounding box center [366, 205] width 195 height 15
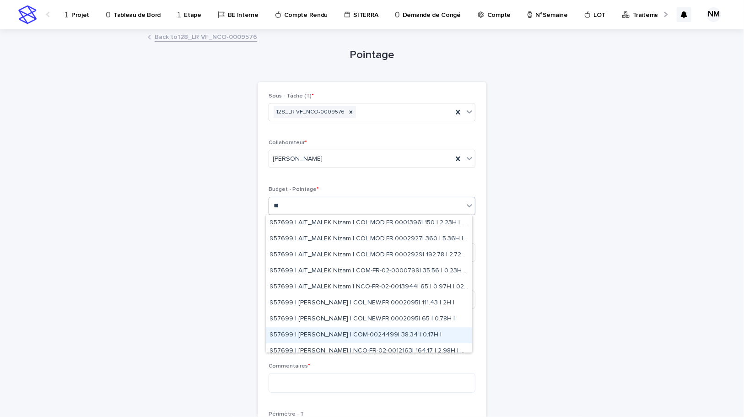
type input "*"
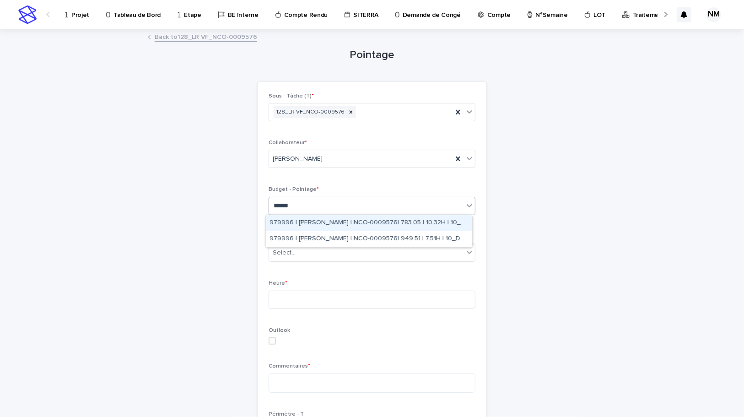
type input "*******"
click at [386, 223] on div "979996 | [PERSON_NAME] | NCO-0009576| 783.05 | 10.32H | 10_DOE" at bounding box center [369, 223] width 206 height 16
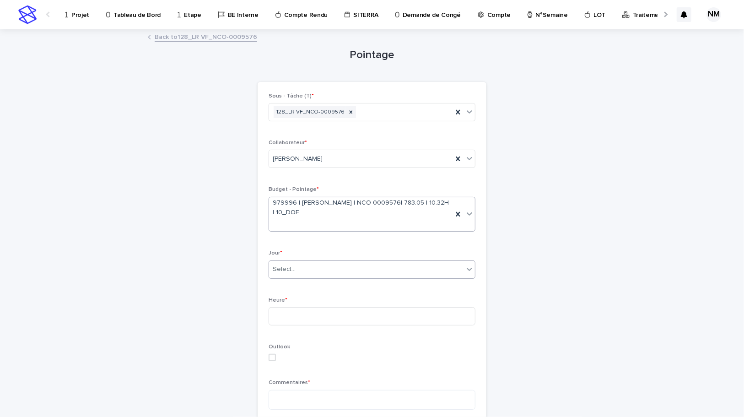
click at [325, 272] on div "Select..." at bounding box center [366, 269] width 195 height 15
type input "*******"
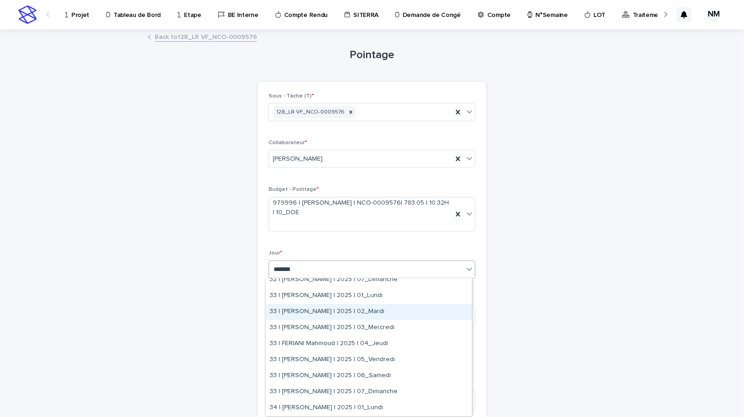
scroll to position [124, 0]
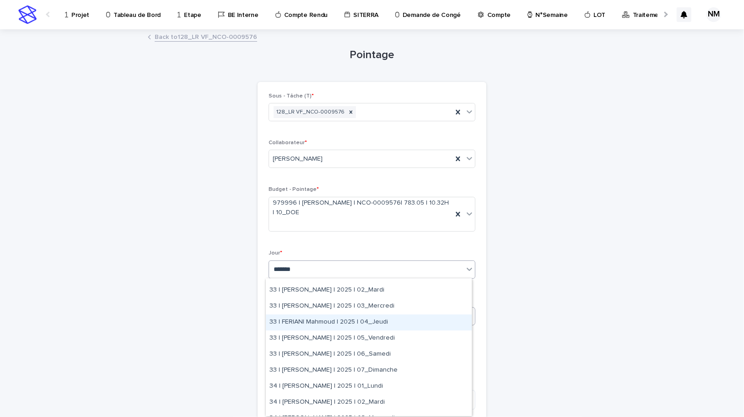
drag, startPoint x: 383, startPoint y: 330, endPoint x: 381, endPoint y: 320, distance: 9.4
click at [381, 320] on div "33 | FERIANI Mahmoud | 2025 | 04_Jeudi" at bounding box center [369, 322] width 206 height 16
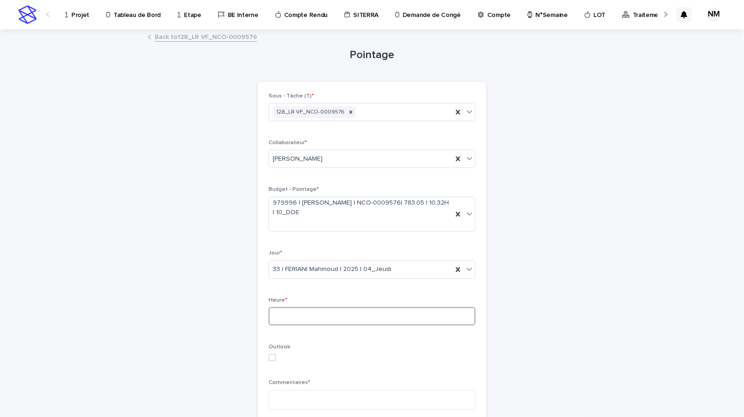
click at [281, 316] on input at bounding box center [372, 316] width 207 height 18
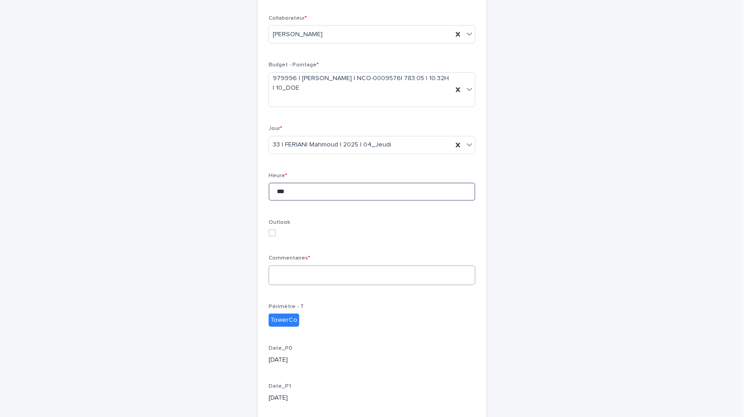
type input "***"
click at [293, 279] on textarea at bounding box center [372, 275] width 207 height 20
click at [319, 275] on textarea "**********" at bounding box center [372, 275] width 207 height 20
click at [383, 276] on textarea "**********" at bounding box center [372, 275] width 207 height 20
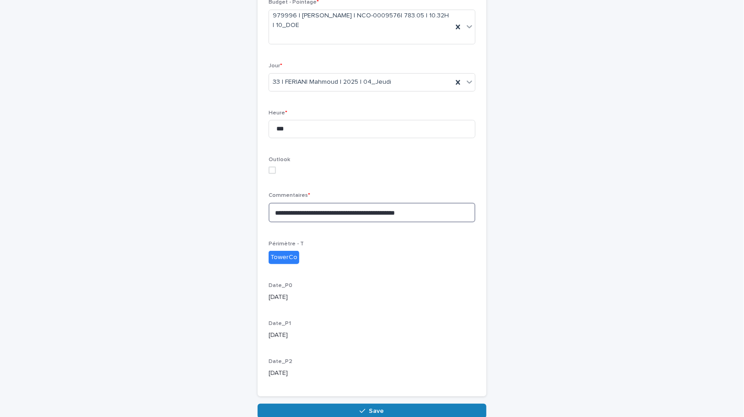
scroll to position [233, 0]
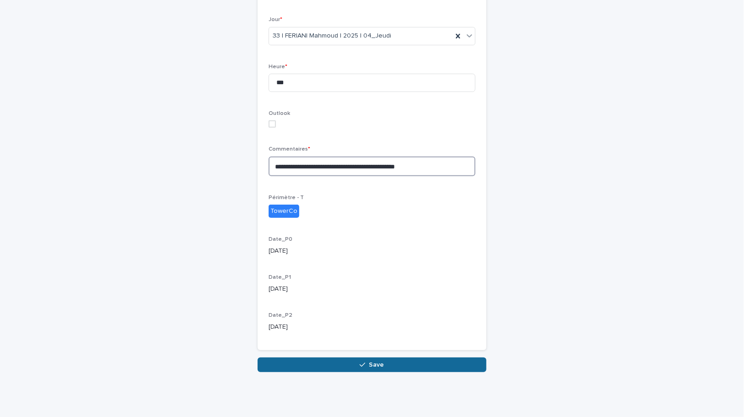
type textarea "**********"
click at [411, 363] on button "Save" at bounding box center [372, 364] width 229 height 15
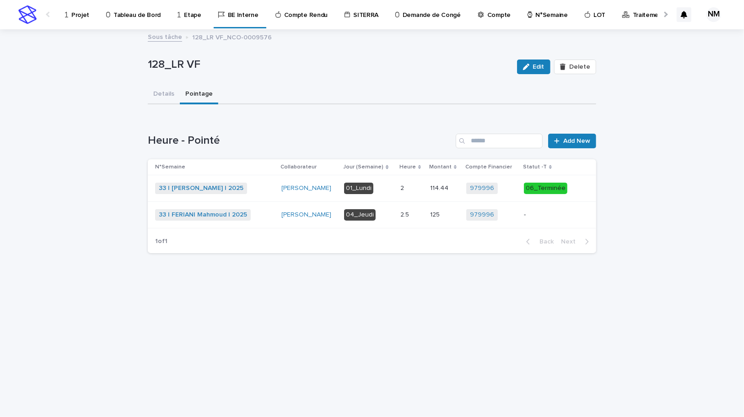
click at [555, 215] on p "-" at bounding box center [548, 215] width 49 height 8
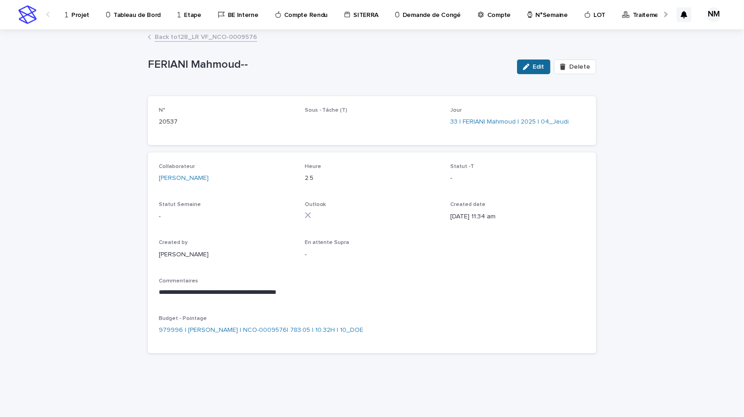
click at [536, 61] on button "Edit" at bounding box center [533, 67] width 33 height 15
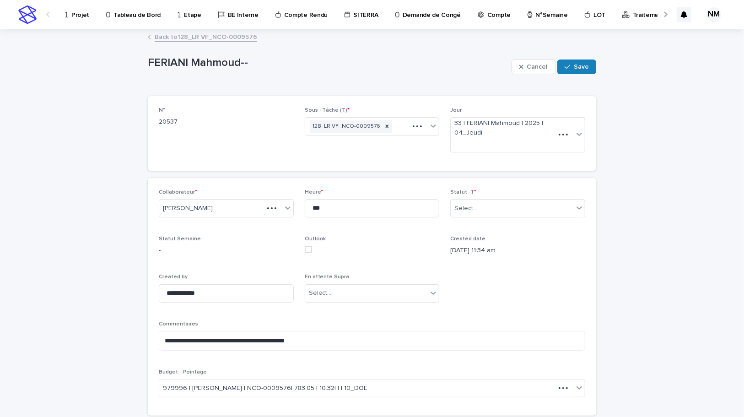
type textarea "**********"
click at [501, 210] on div "Select..." at bounding box center [512, 208] width 123 height 15
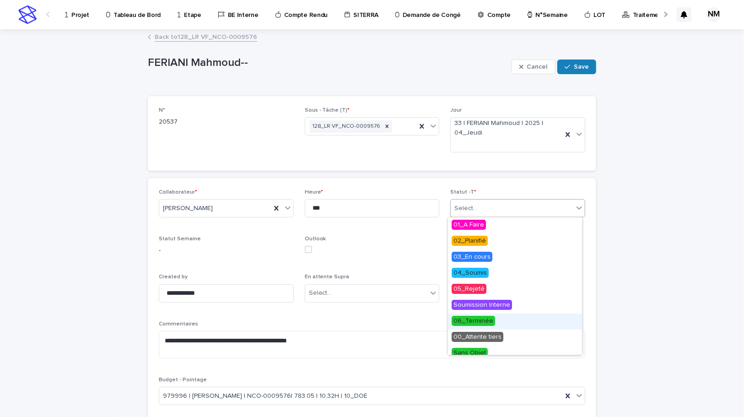
click at [481, 325] on span "06_Terminée" at bounding box center [473, 321] width 43 height 10
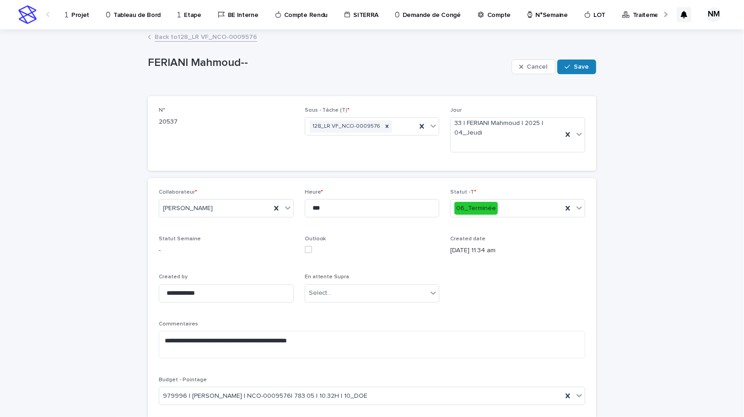
click at [572, 59] on div "Cancel Save" at bounding box center [554, 67] width 85 height 37
click at [570, 69] on div "button" at bounding box center [569, 67] width 9 height 6
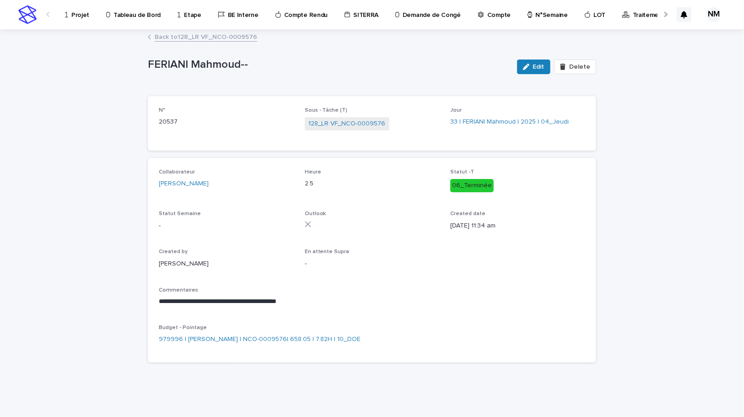
click at [182, 32] on link "Back to 128_LR VF_NCO-0009576" at bounding box center [206, 36] width 103 height 11
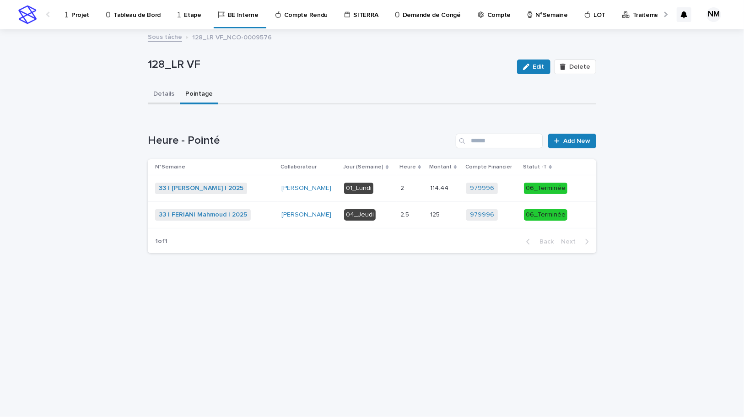
click at [172, 96] on button "Details" at bounding box center [164, 94] width 32 height 19
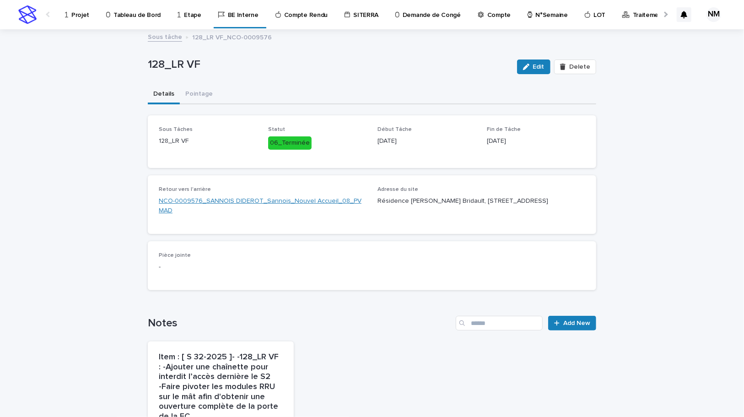
click at [282, 199] on link "NCO-0009576_SANNOIS DIDEROT_Sannois_Nouvel Accueil_08_PV MAD" at bounding box center [263, 205] width 208 height 19
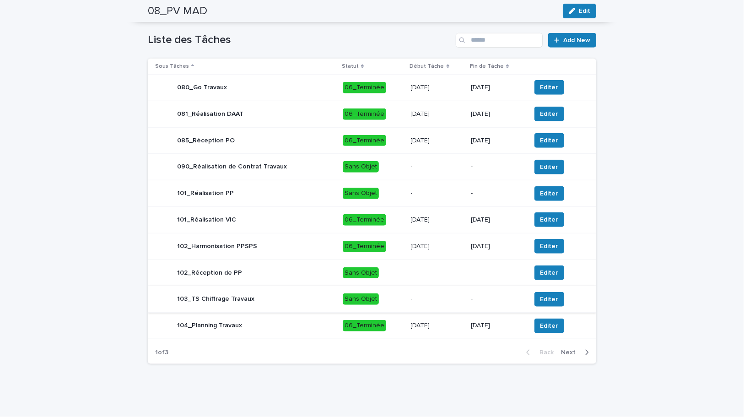
scroll to position [429, 0]
click at [587, 352] on button "Next" at bounding box center [576, 352] width 39 height 8
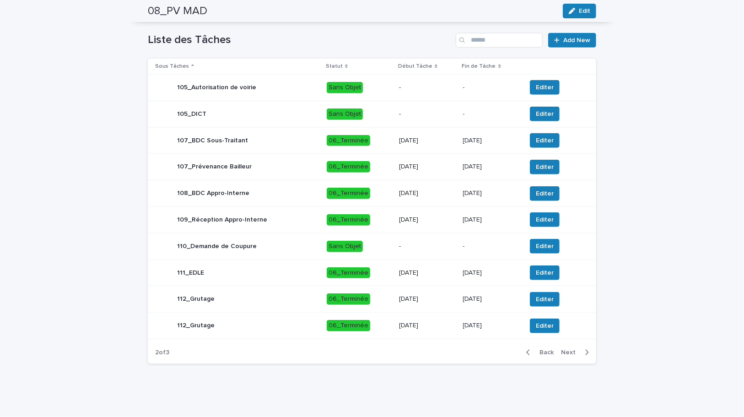
click at [586, 350] on icon "button" at bounding box center [587, 352] width 3 height 5
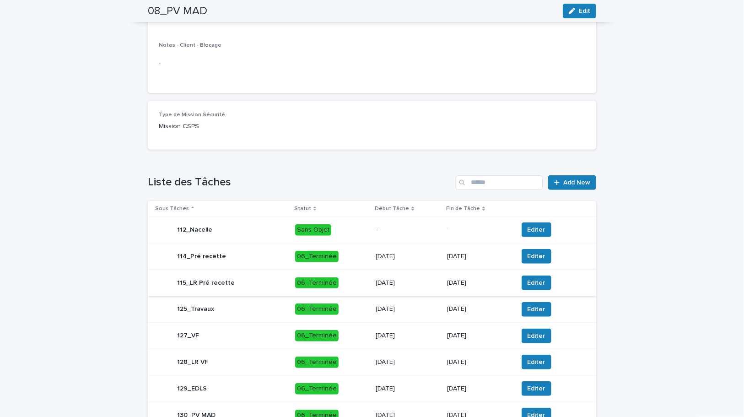
scroll to position [195, 0]
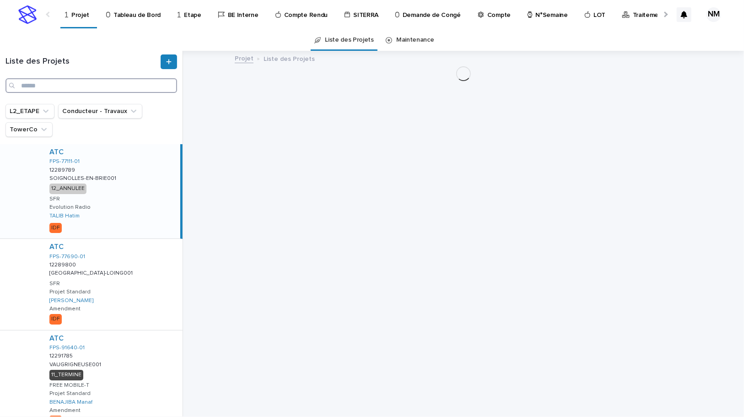
click at [35, 83] on input "Search" at bounding box center [91, 85] width 172 height 15
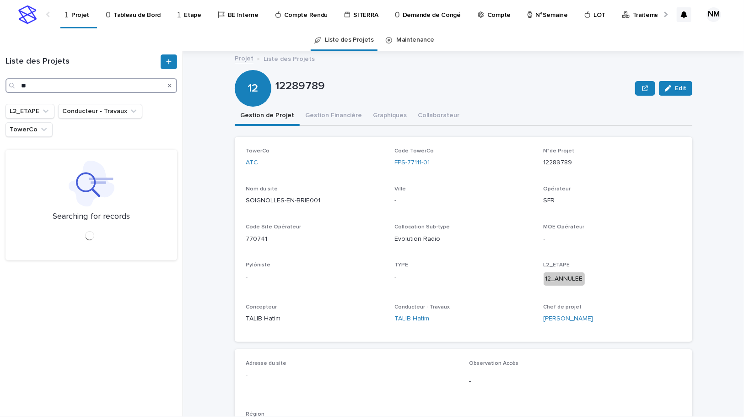
type input "*"
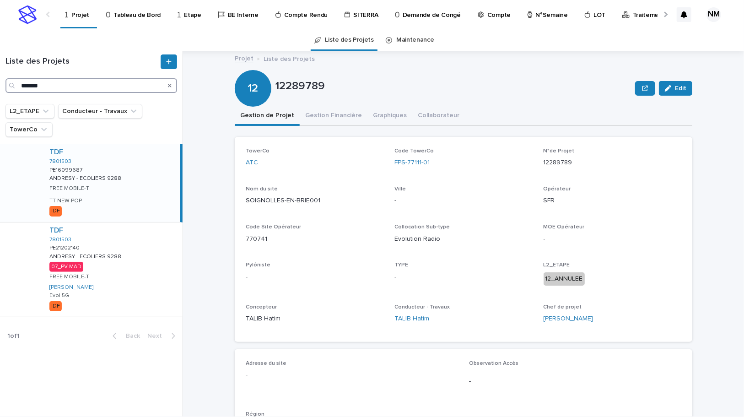
type input "*******"
click at [141, 287] on div "TDF 7801503 PE21202140 PE21202140 ANDRESY - ECOLIERS 9288 ANDRESY - ECOLIERS 92…" at bounding box center [112, 269] width 141 height 94
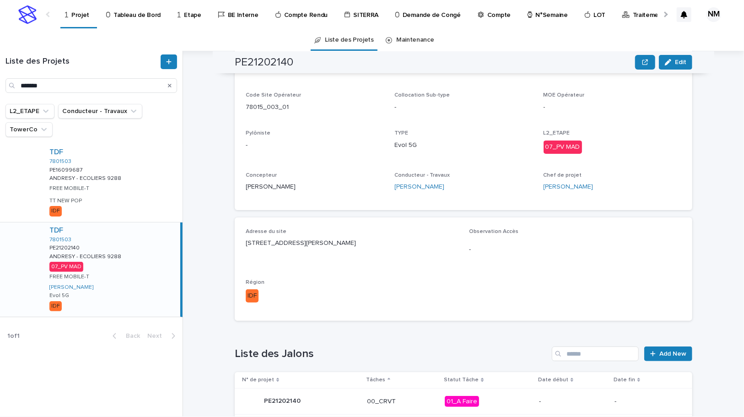
scroll to position [218, 0]
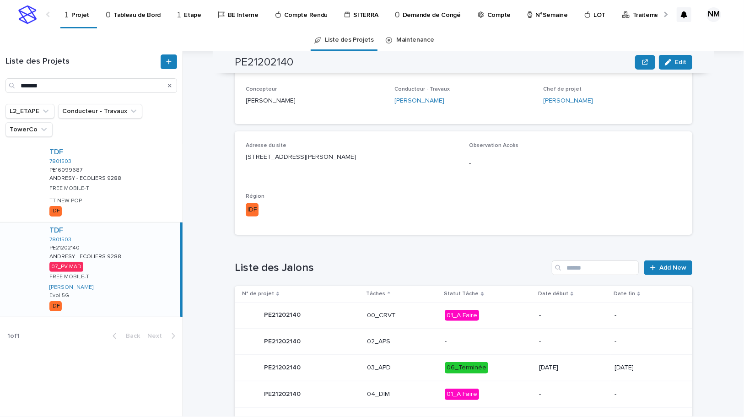
drag, startPoint x: 356, startPoint y: 157, endPoint x: 362, endPoint y: 156, distance: 6.5
click at [239, 156] on div "Adresse du site 8, chemin des Ecoliers 78570 ANDRESY Observation Accès - Région…" at bounding box center [464, 182] width 458 height 103
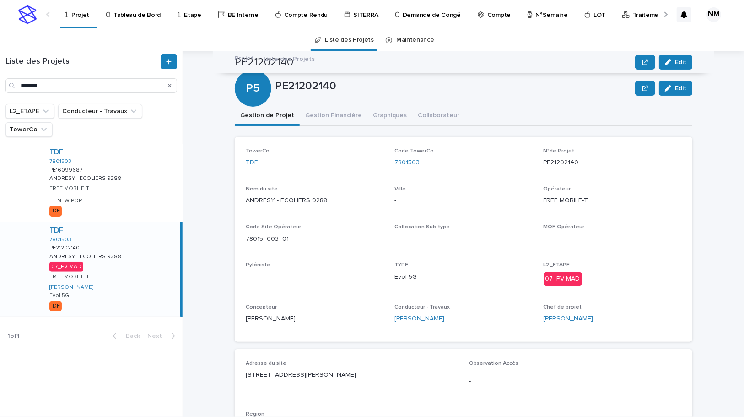
scroll to position [218, 0]
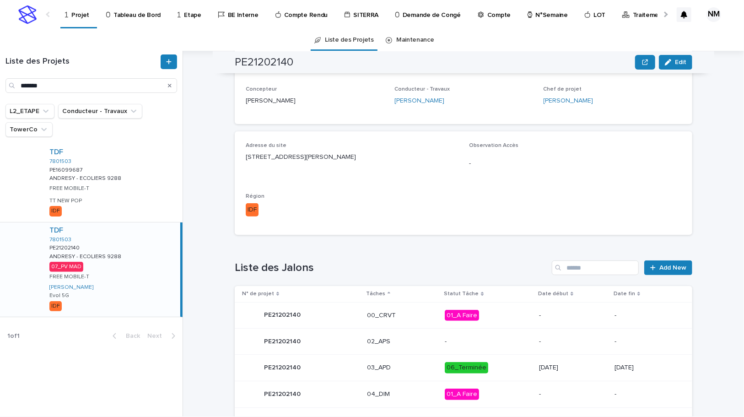
click at [170, 86] on icon "Search" at bounding box center [170, 85] width 4 height 5
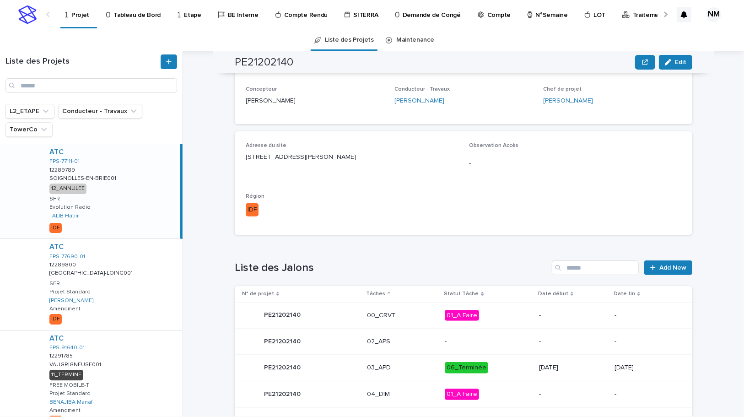
click at [136, 12] on p "Tableau de Bord" at bounding box center [137, 9] width 47 height 19
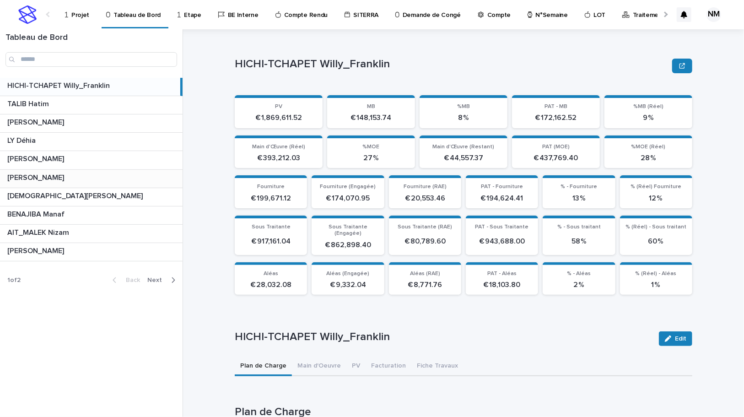
click at [72, 177] on p at bounding box center [93, 177] width 172 height 9
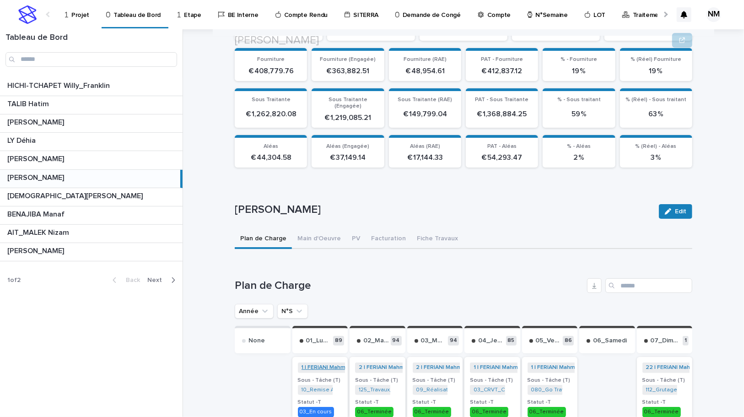
scroll to position [172, 0]
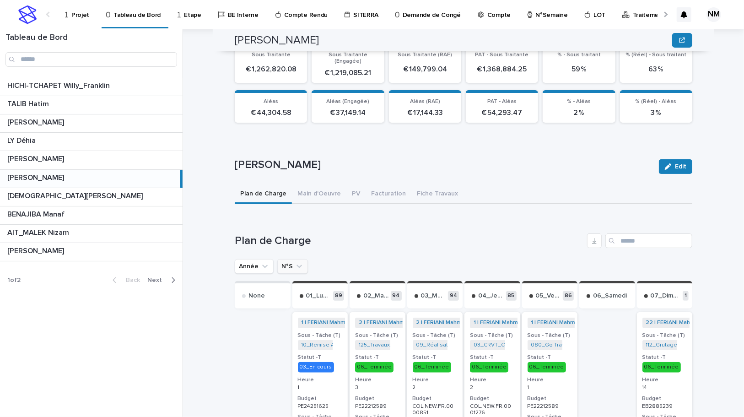
click at [295, 262] on icon "N°S" at bounding box center [299, 266] width 9 height 9
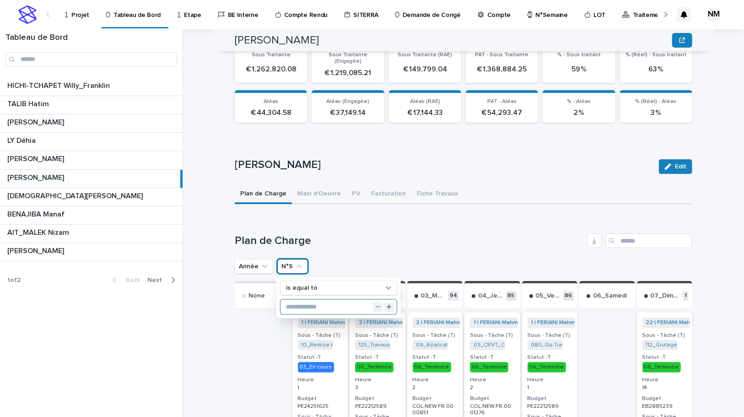
click at [305, 300] on input "text" at bounding box center [339, 307] width 116 height 15
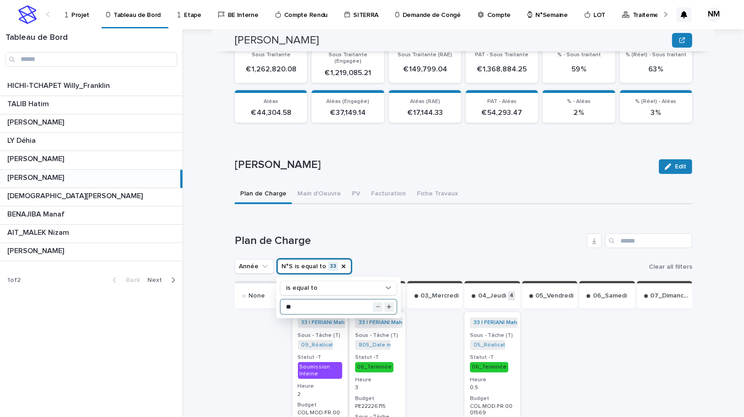
type input "**"
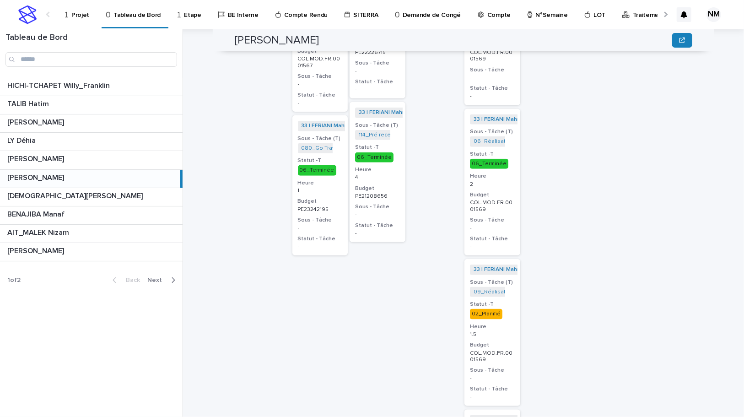
scroll to position [519, 0]
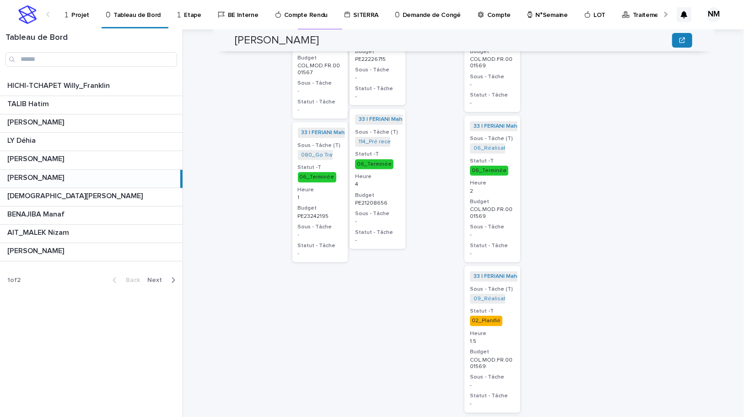
click at [513, 316] on div "33 | FERIANI Mahmoud | 2025 + 0 Sous - Tâche (T) 09_Réalisation Chiffrage_COL.M…" at bounding box center [493, 339] width 56 height 146
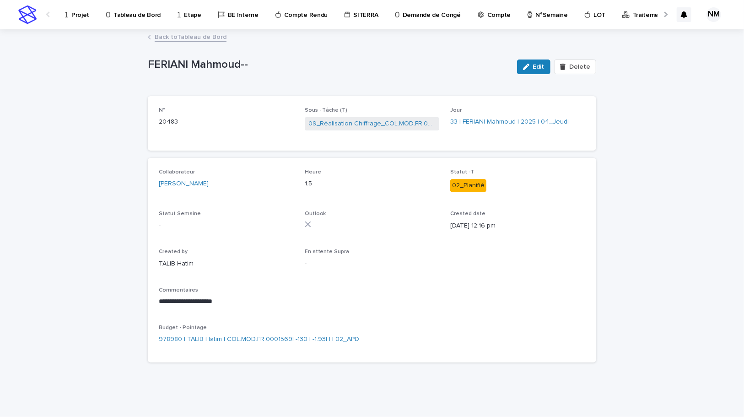
click at [184, 36] on link "Back to Tableau de Bord" at bounding box center [191, 36] width 72 height 11
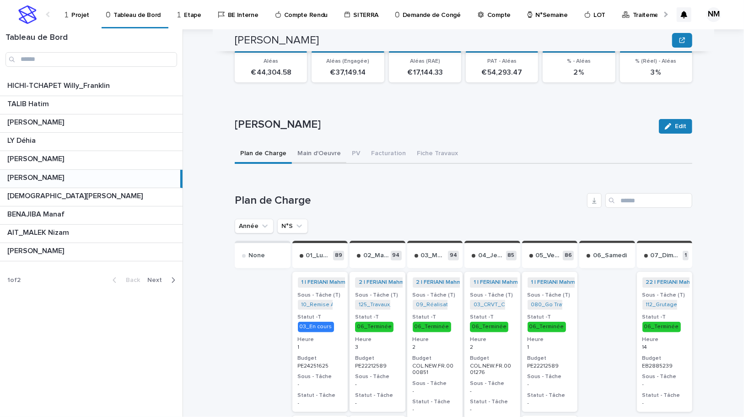
scroll to position [208, 0]
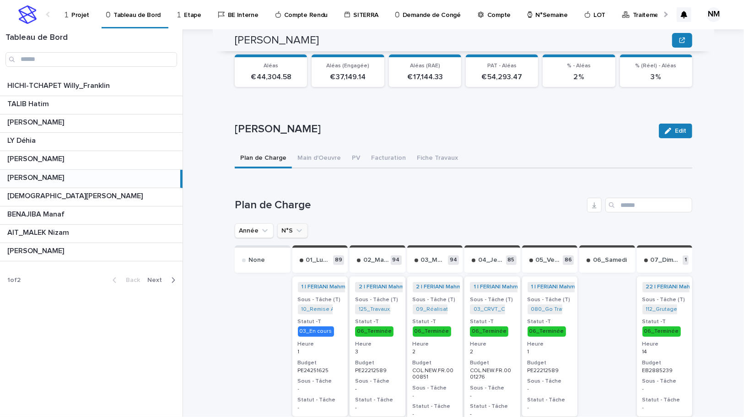
click at [296, 226] on icon "N°S" at bounding box center [299, 230] width 9 height 9
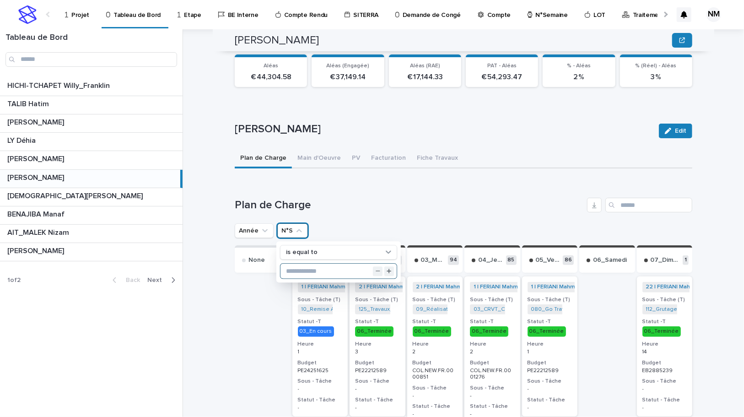
click at [328, 264] on input "text" at bounding box center [339, 271] width 116 height 15
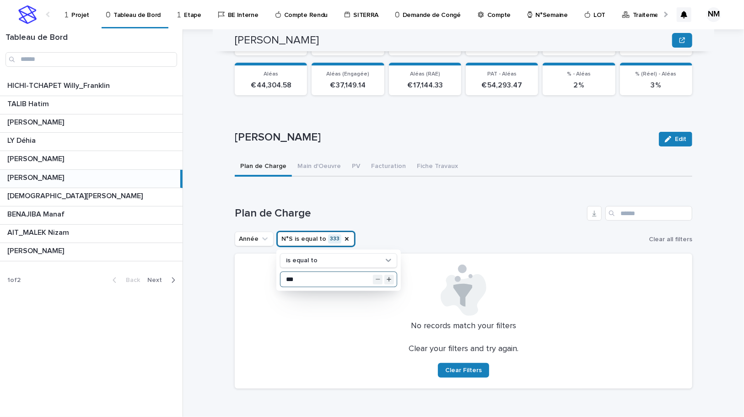
scroll to position [191, 0]
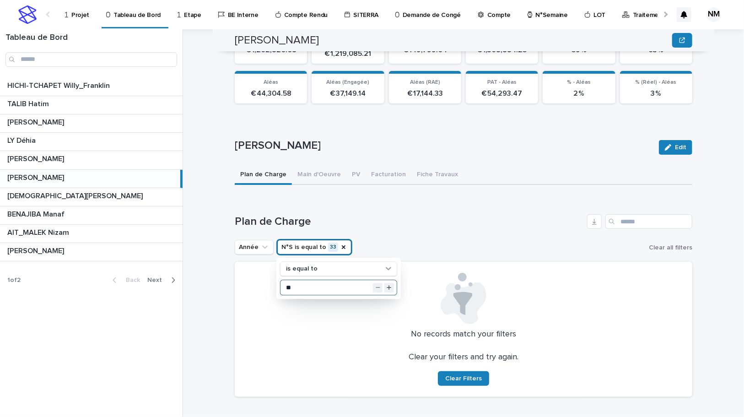
type input "**"
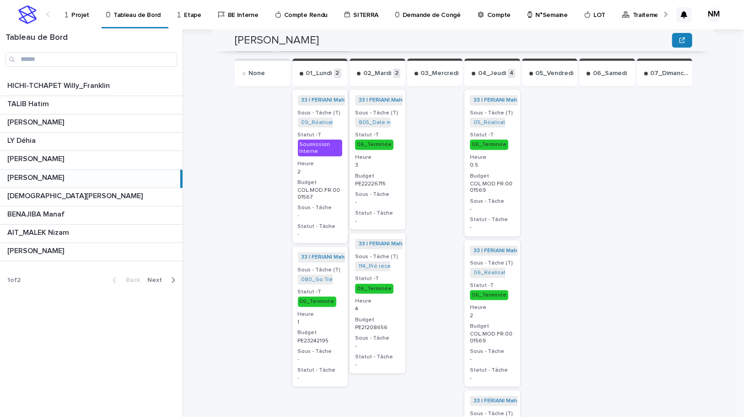
scroll to position [394, 0]
click at [504, 162] on p "0.5" at bounding box center [492, 165] width 45 height 6
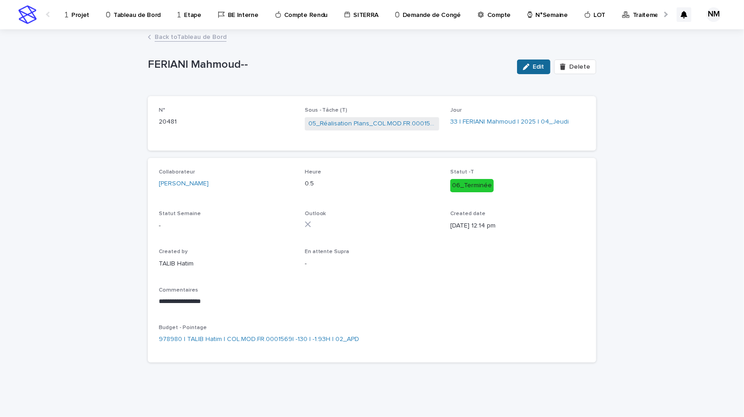
click at [530, 64] on icon "button" at bounding box center [526, 67] width 6 height 6
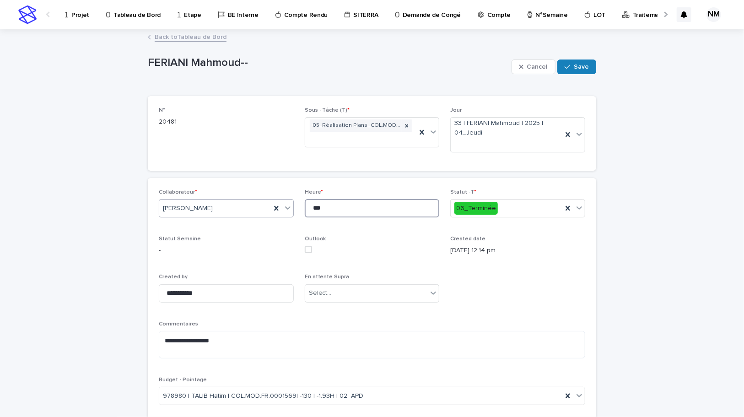
drag, startPoint x: 331, startPoint y: 211, endPoint x: 257, endPoint y: 210, distance: 73.7
click at [257, 210] on div "**********" at bounding box center [372, 301] width 427 height 224
type input "*"
click at [580, 68] on span "Save" at bounding box center [581, 67] width 15 height 6
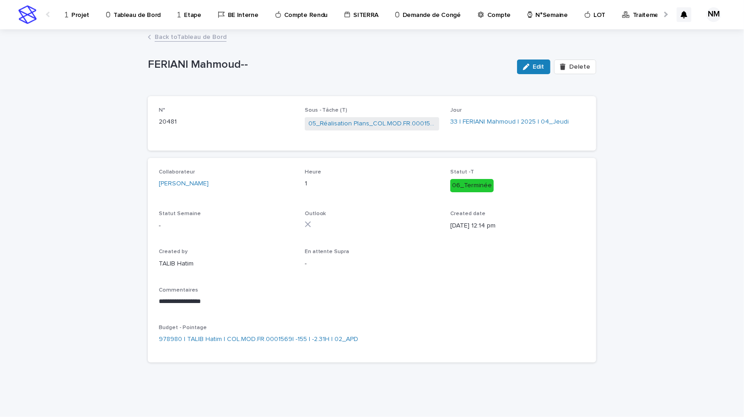
click at [190, 42] on div "Back to Tableau de Bord" at bounding box center [372, 37] width 458 height 13
click at [191, 37] on link "Back to Tableau de Bord" at bounding box center [191, 36] width 72 height 11
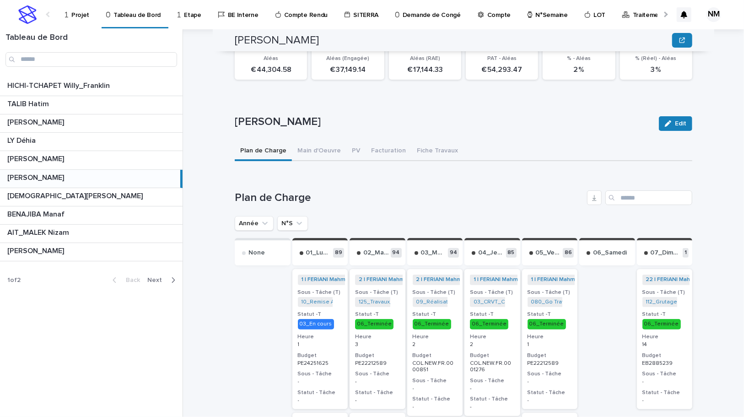
scroll to position [291, 0]
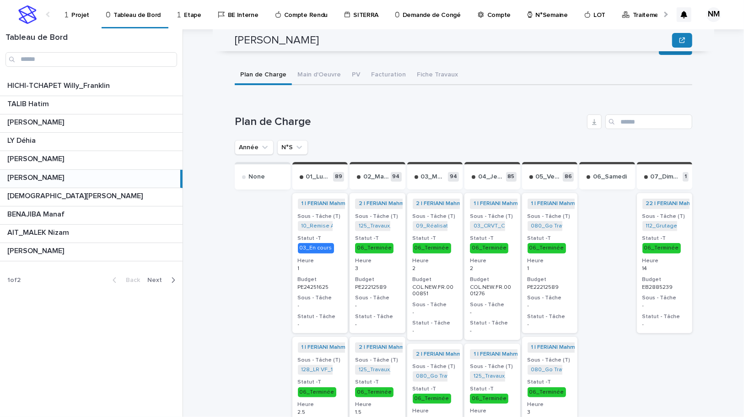
click at [144, 178] on p at bounding box center [91, 177] width 169 height 9
drag, startPoint x: 292, startPoint y: 140, endPoint x: 308, endPoint y: 152, distance: 20.0
click at [295, 143] on icon "N°S" at bounding box center [299, 147] width 9 height 9
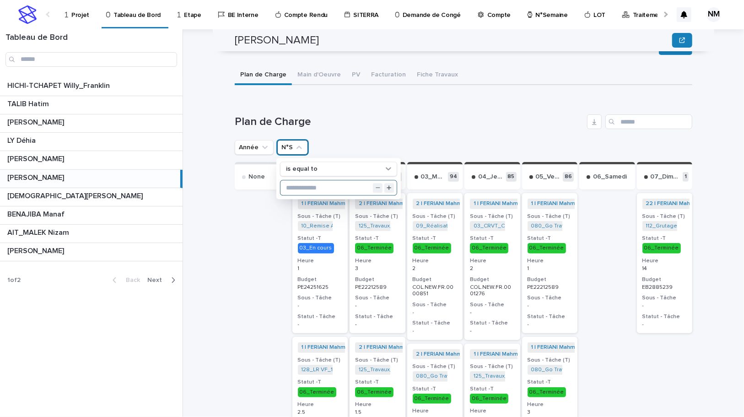
click at [325, 181] on input "text" at bounding box center [339, 188] width 116 height 15
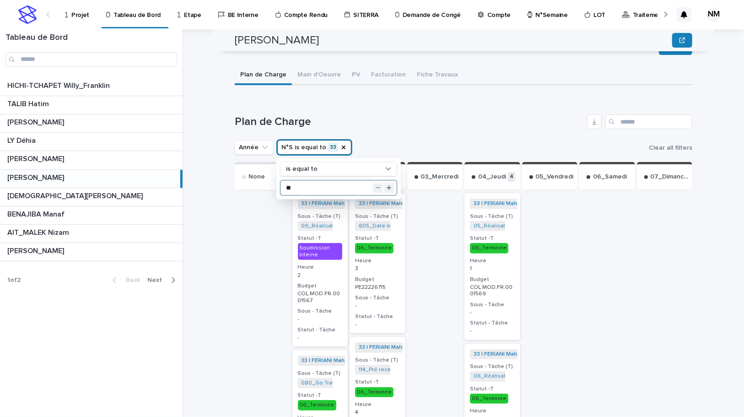
type input "**"
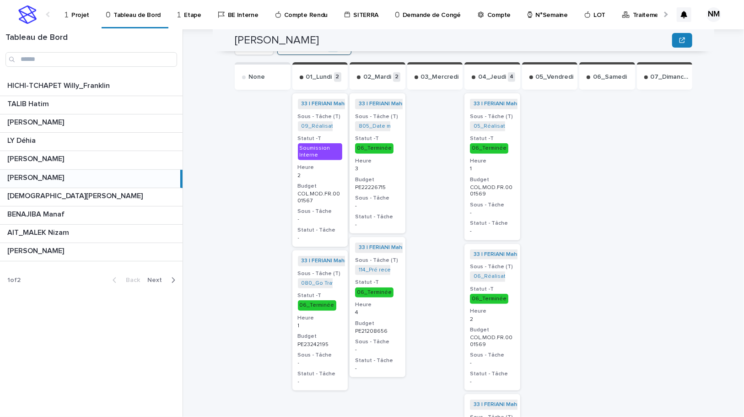
scroll to position [374, 0]
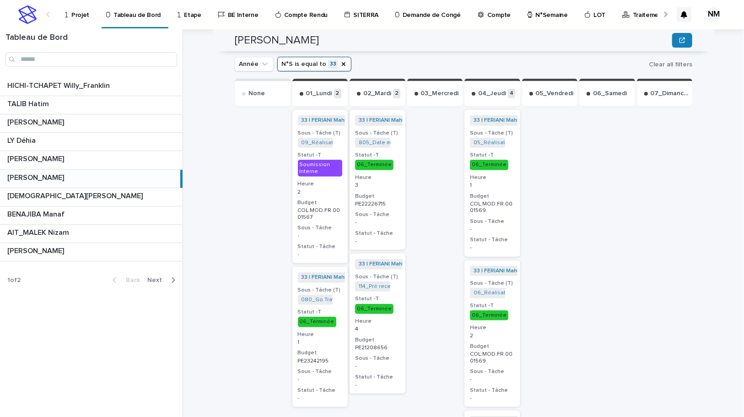
click at [393, 182] on div "33 | FERIANI Mahmoud | 2025 + 0 Sous - Tâche (T) 805_Date mise en service_PE232…" at bounding box center [378, 180] width 56 height 140
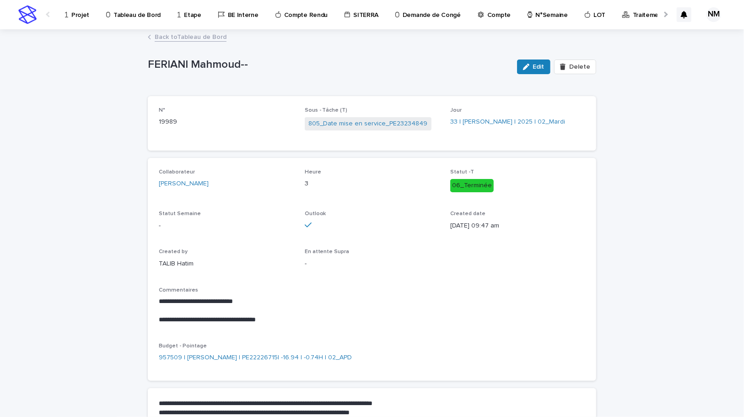
click at [171, 35] on link "Back to Tableau de Bord" at bounding box center [191, 36] width 72 height 11
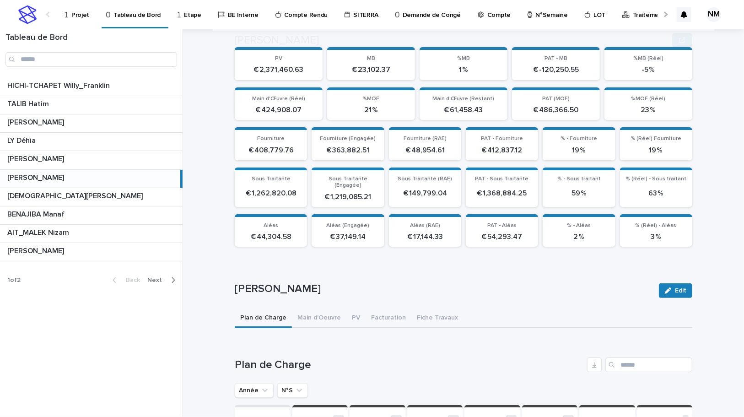
scroll to position [249, 0]
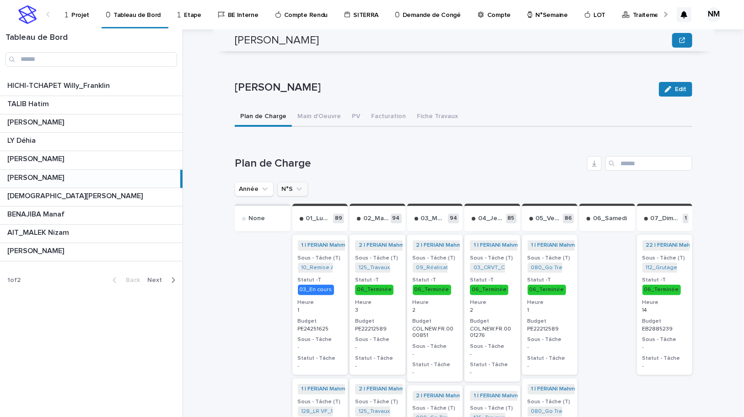
click at [295, 184] on icon "N°S" at bounding box center [299, 188] width 9 height 9
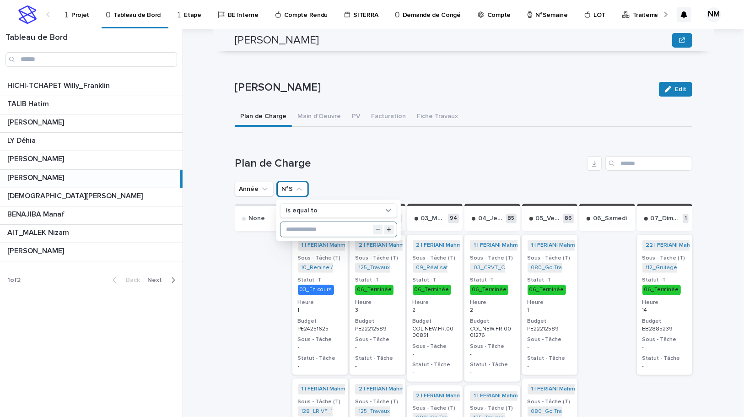
click at [301, 222] on input "text" at bounding box center [339, 229] width 116 height 15
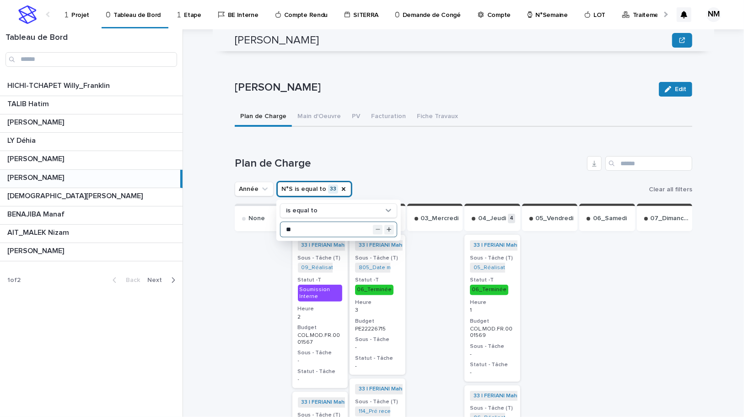
type input "**"
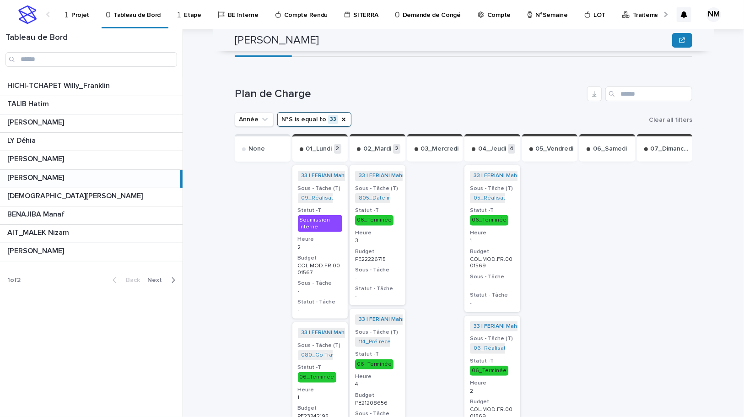
scroll to position [499, 0]
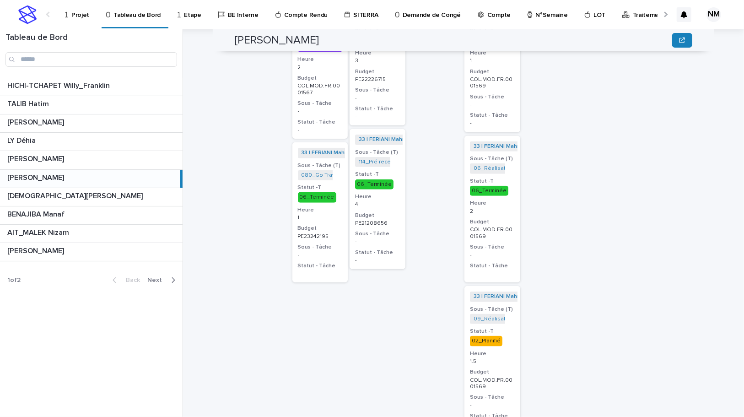
click at [394, 220] on p "PE21208656" at bounding box center [377, 223] width 45 height 6
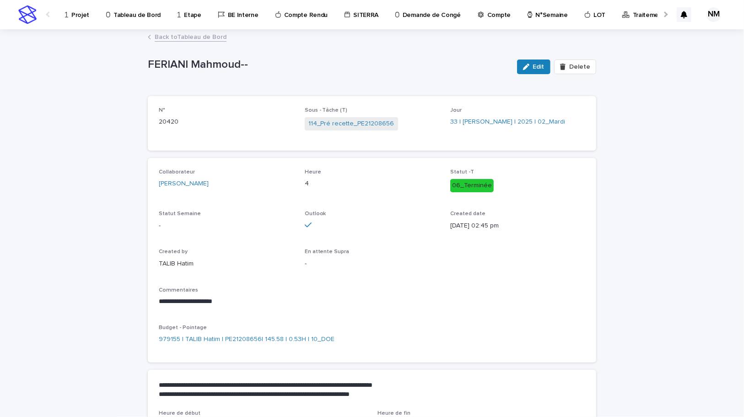
click at [174, 38] on link "Back to Tableau de Bord" at bounding box center [191, 36] width 72 height 11
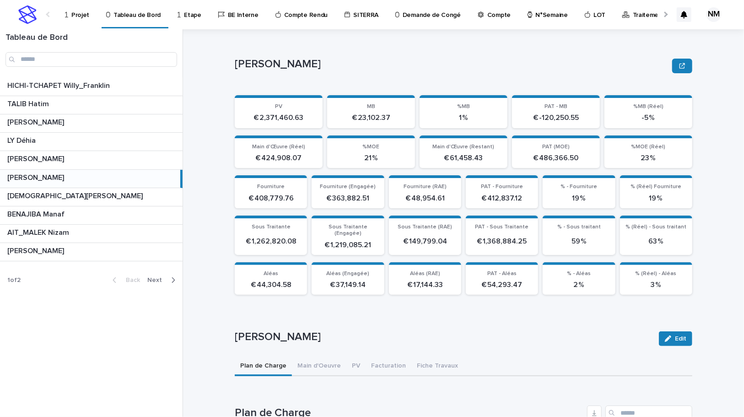
click at [79, 14] on p "Projet" at bounding box center [80, 9] width 18 height 19
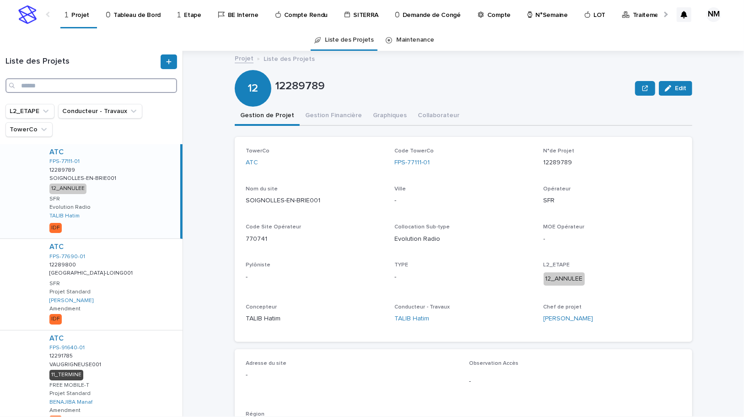
click at [61, 88] on input "Search" at bounding box center [91, 85] width 172 height 15
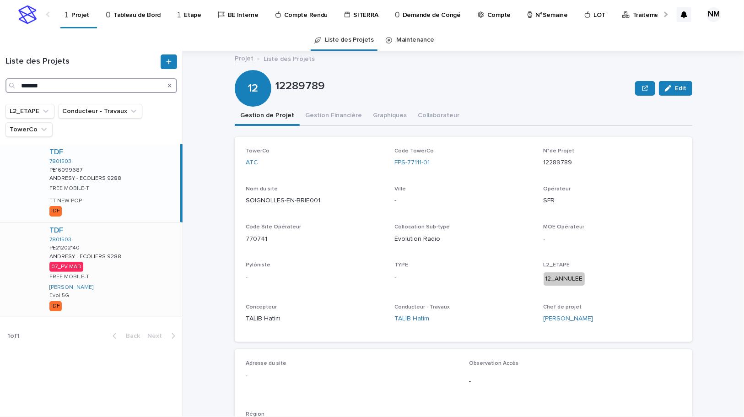
type input "*******"
click at [124, 296] on div "TDF 7801503 PE21202140 PE21202140 ANDRESY - ECOLIERS 9288 ANDRESY - ECOLIERS 92…" at bounding box center [112, 269] width 141 height 94
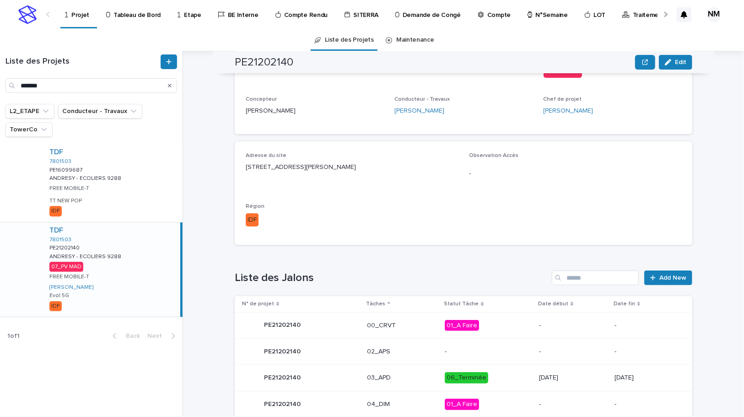
scroll to position [416, 0]
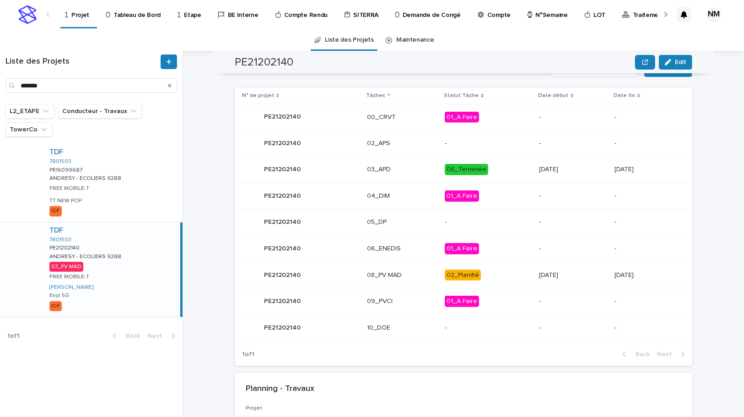
click at [492, 275] on p "02_Planifié" at bounding box center [488, 275] width 87 height 11
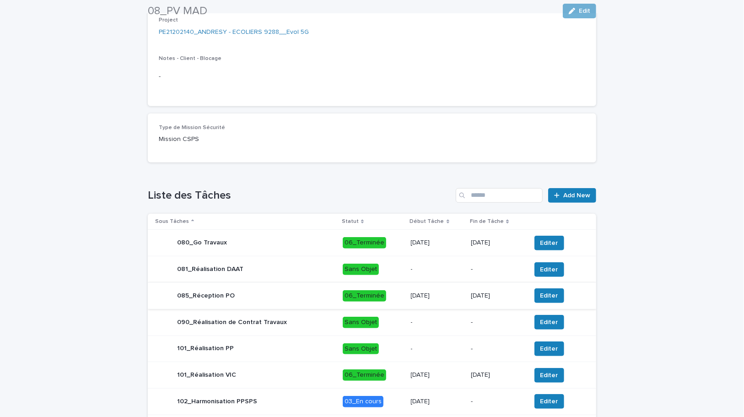
scroll to position [362, 0]
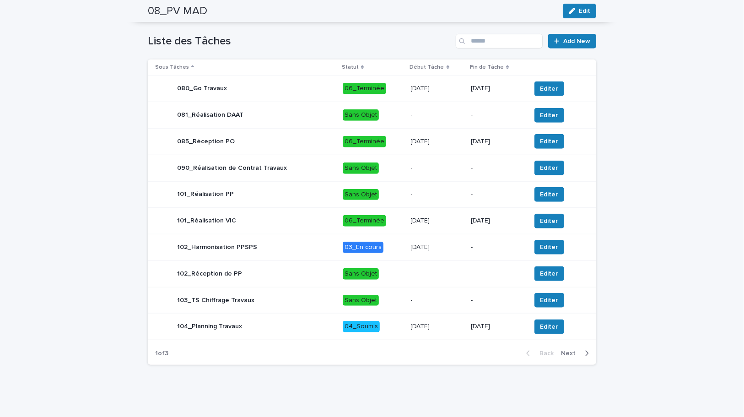
click at [586, 354] on icon "button" at bounding box center [587, 353] width 4 height 8
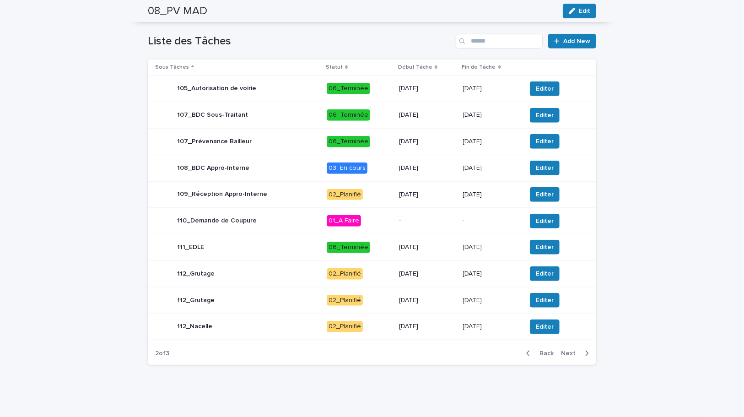
click at [444, 167] on p "23/6/2025" at bounding box center [427, 168] width 57 height 8
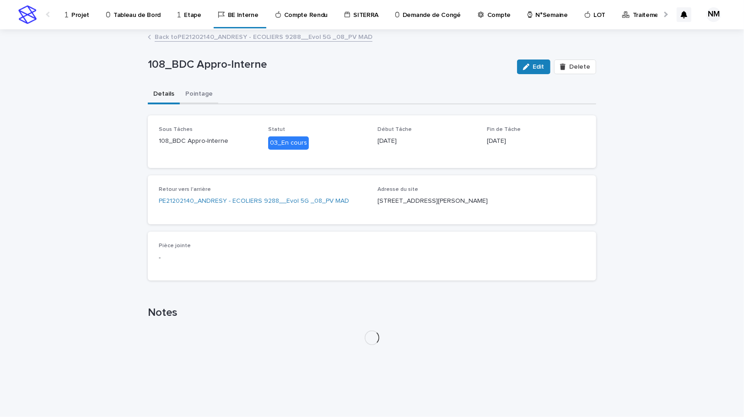
click at [190, 98] on button "Pointage" at bounding box center [199, 94] width 38 height 19
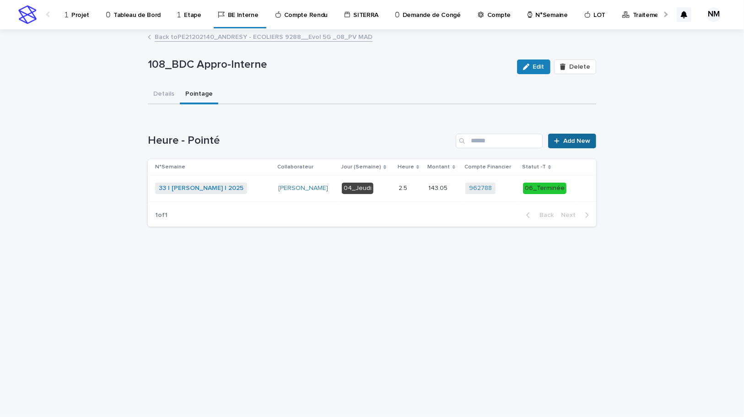
click at [581, 139] on span "Add New" at bounding box center [576, 141] width 27 height 6
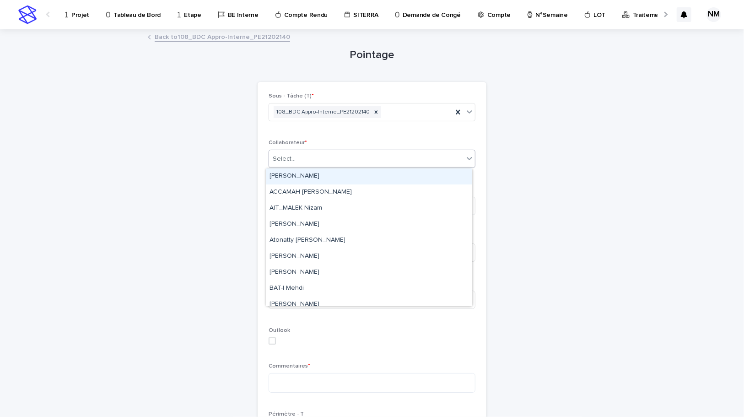
click at [299, 159] on div "Select..." at bounding box center [366, 159] width 195 height 15
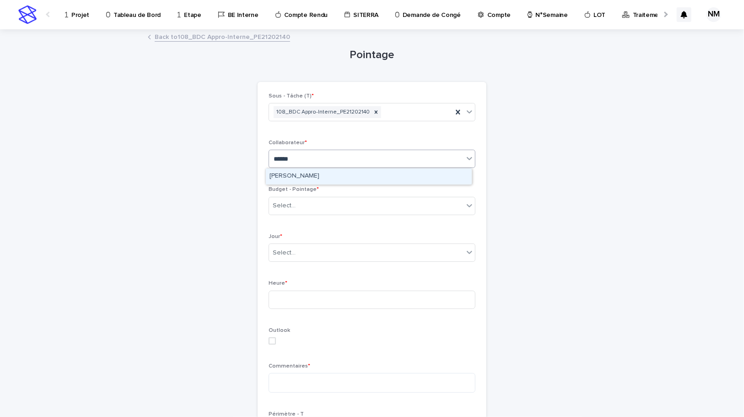
type input "*******"
click at [300, 173] on div "[PERSON_NAME]" at bounding box center [369, 176] width 206 height 16
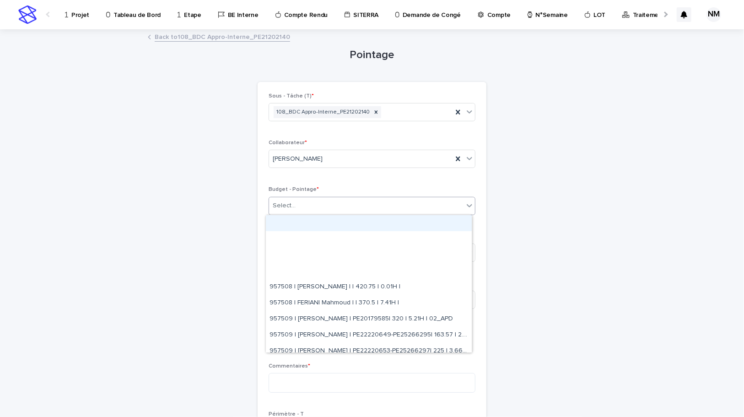
click at [300, 207] on div "Select..." at bounding box center [366, 205] width 195 height 15
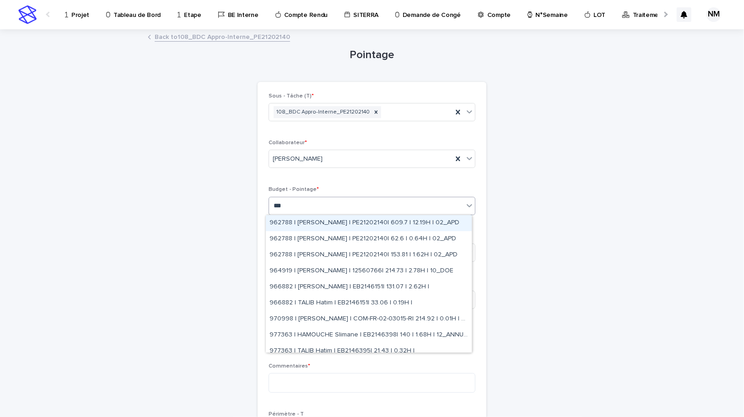
type input "****"
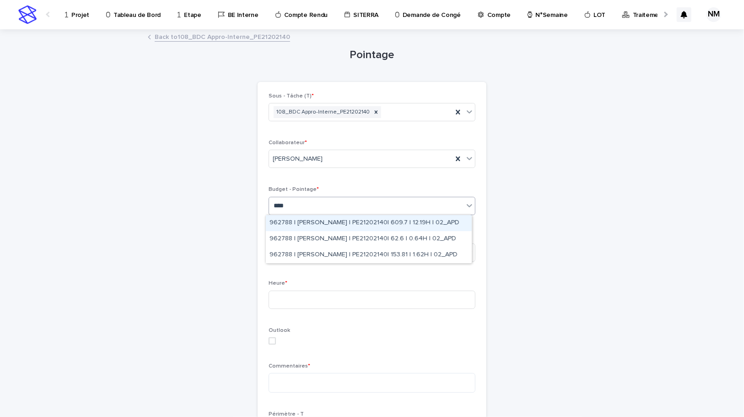
click at [448, 227] on div "962788 | FERIANI Mahmoud | PE21202140| 609.7 | 12.19H | 02_APD" at bounding box center [369, 223] width 206 height 16
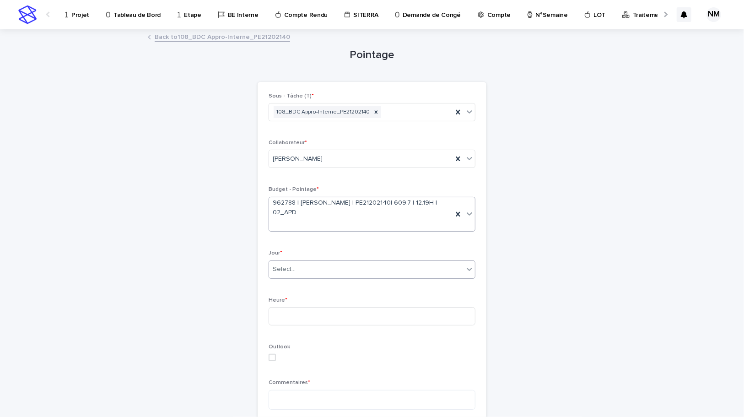
click at [336, 268] on div "Select..." at bounding box center [366, 269] width 195 height 15
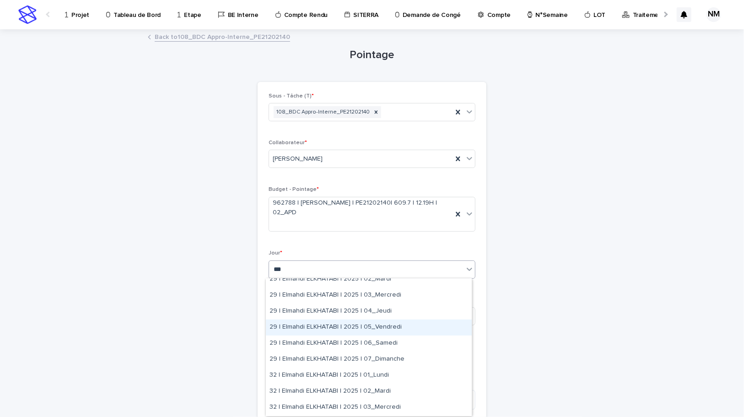
scroll to position [208, 0]
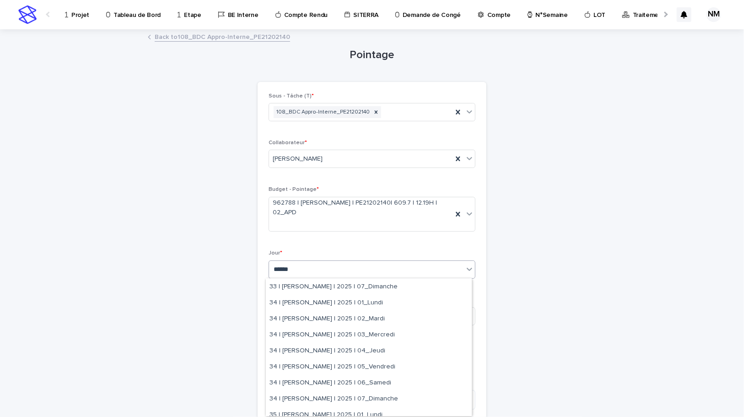
type input "*******"
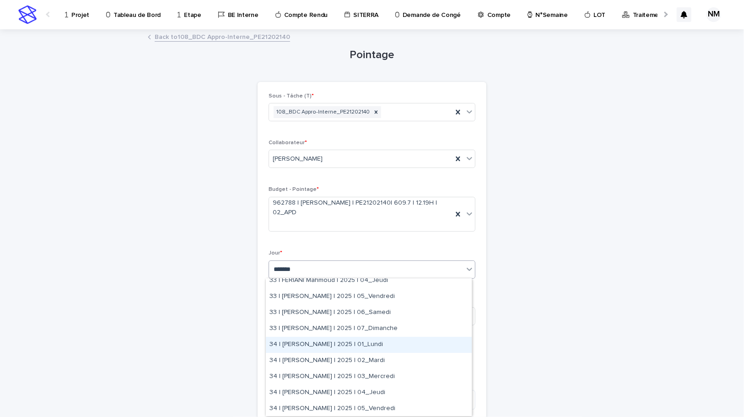
scroll to position [124, 0]
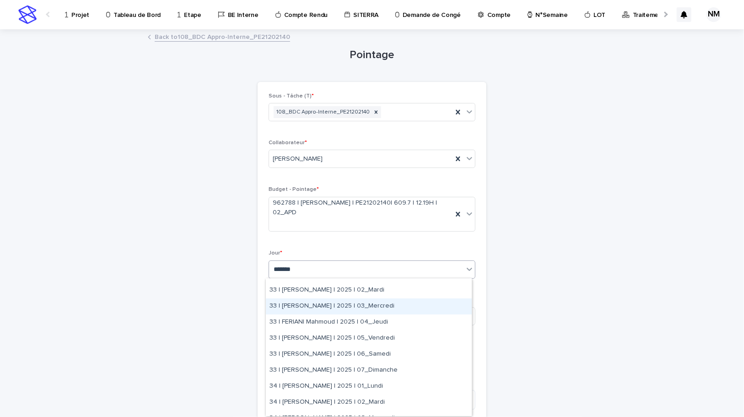
click at [378, 303] on div "33 | [PERSON_NAME] | 2025 | 03_Mercredi" at bounding box center [369, 306] width 206 height 16
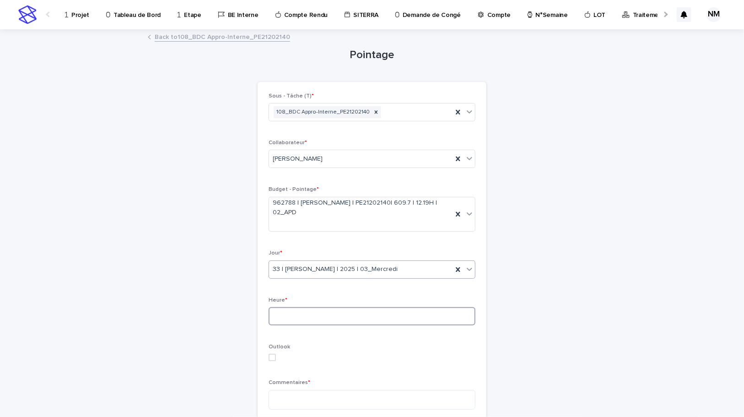
click at [302, 314] on input at bounding box center [372, 316] width 207 height 18
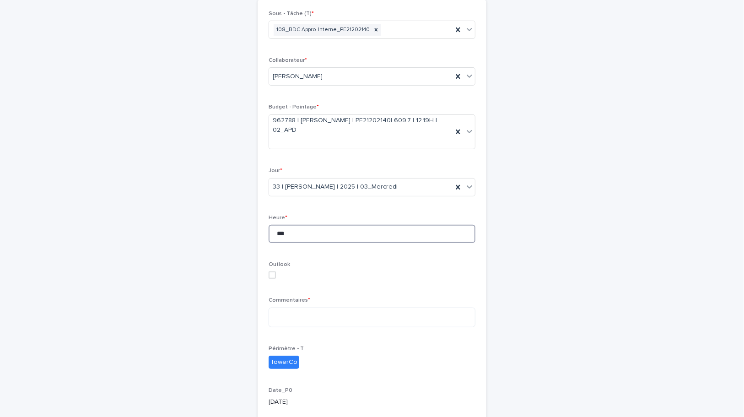
scroll to position [83, 0]
type input "***"
click at [314, 319] on textarea at bounding box center [372, 317] width 207 height 20
type textarea "*"
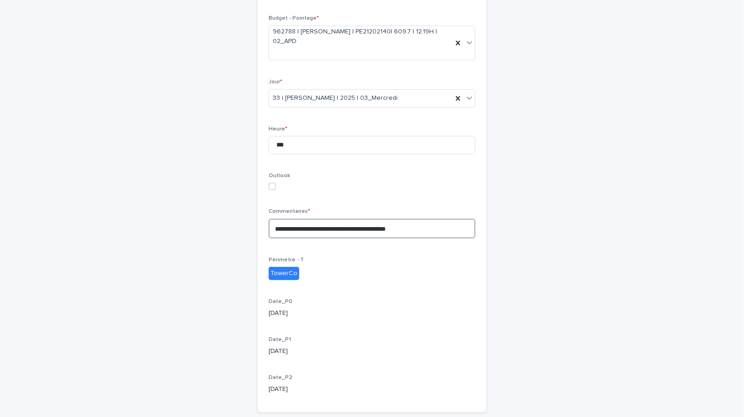
scroll to position [233, 0]
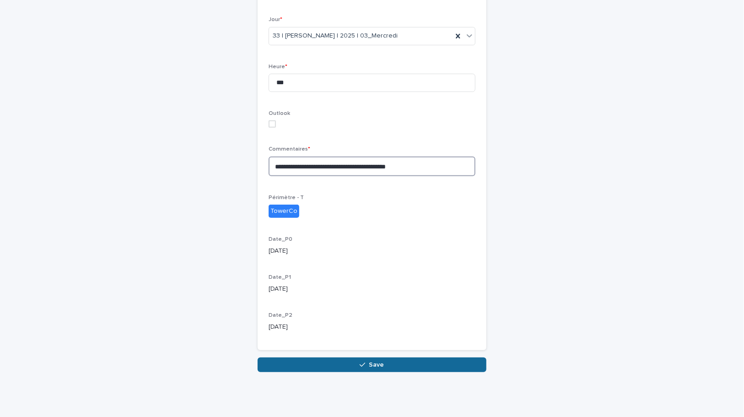
type textarea "**********"
click at [360, 363] on icon "button" at bounding box center [362, 365] width 5 height 6
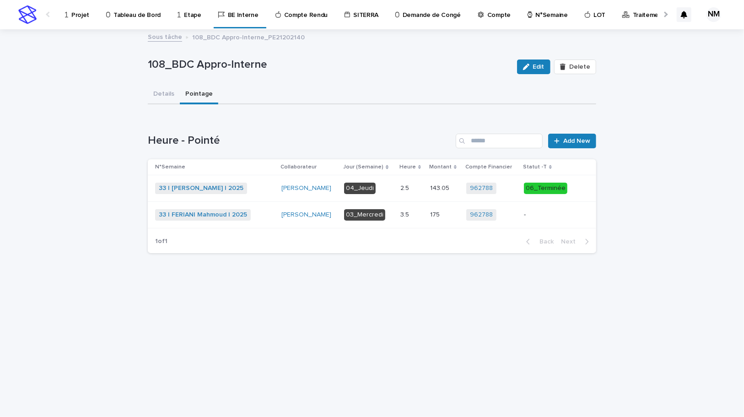
click at [538, 219] on div "-" at bounding box center [548, 214] width 49 height 15
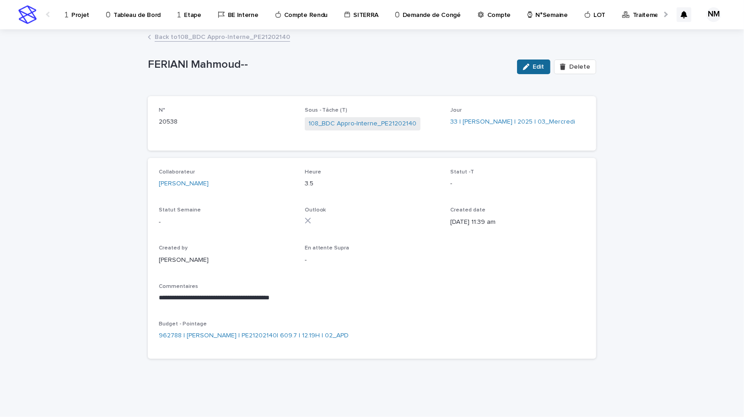
click at [540, 65] on span "Edit" at bounding box center [538, 67] width 11 height 6
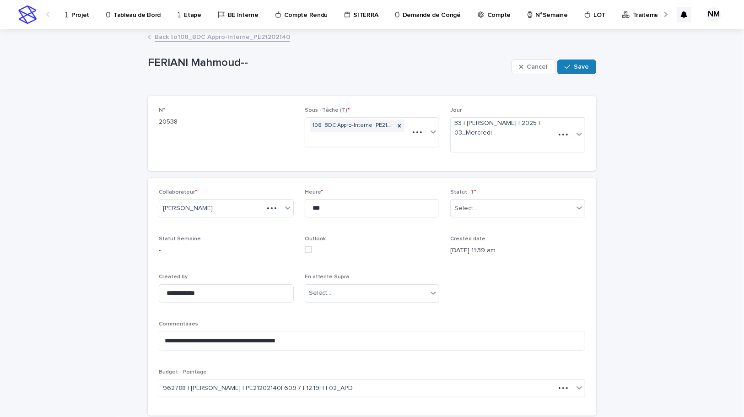
type textarea "**********"
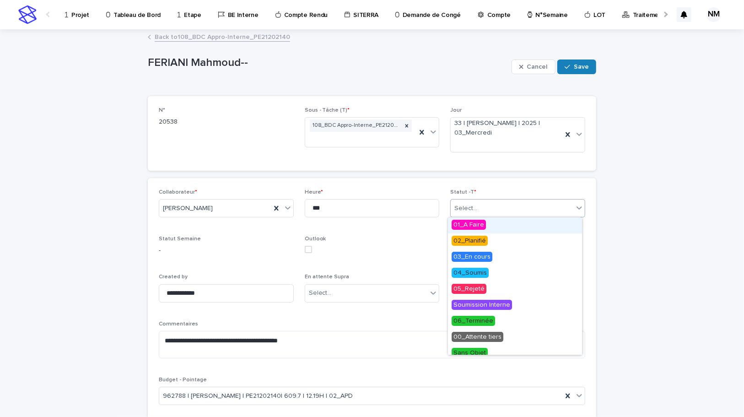
click at [485, 210] on div "Select..." at bounding box center [512, 208] width 123 height 15
click at [477, 239] on span "02_Planifié" at bounding box center [470, 241] width 36 height 10
click at [511, 207] on div "02_Planifié" at bounding box center [507, 208] width 112 height 15
click at [476, 320] on span "06_Terminée" at bounding box center [473, 321] width 43 height 10
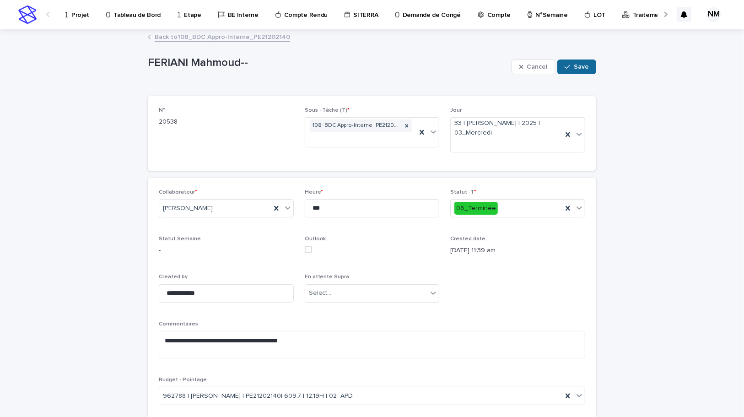
click at [575, 66] on span "Save" at bounding box center [581, 67] width 15 height 6
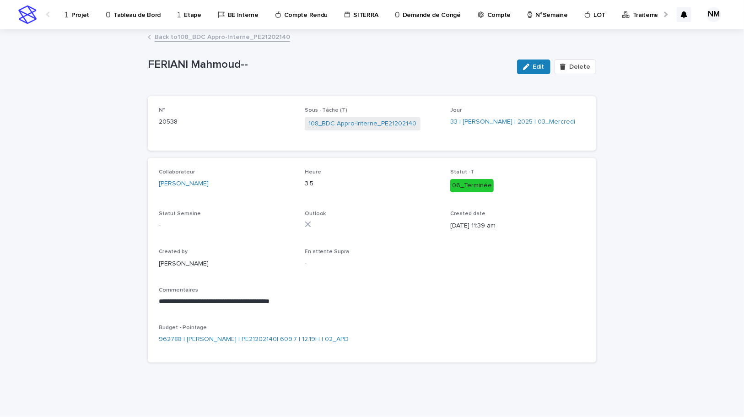
click at [211, 34] on link "Back to 108_BDC Appro-Interne_PE21202140" at bounding box center [222, 36] width 135 height 11
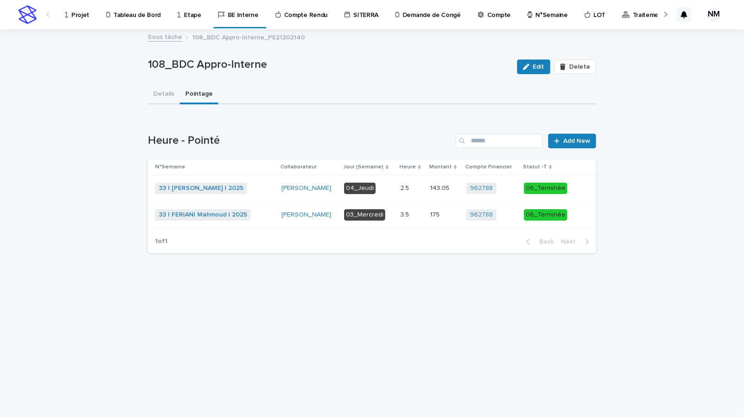
click at [136, 14] on p "Tableau de Bord" at bounding box center [137, 9] width 47 height 19
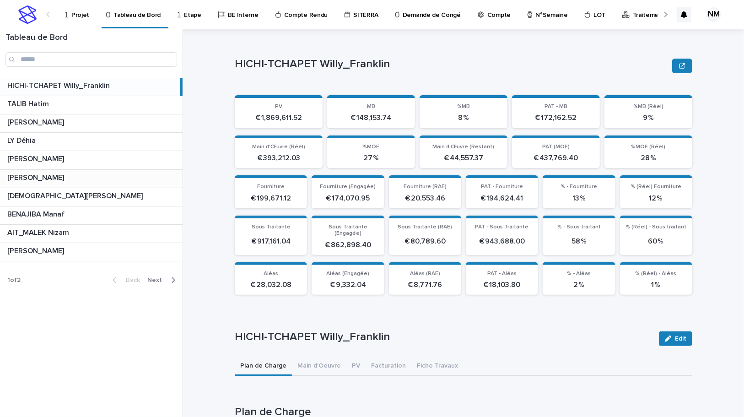
click at [94, 174] on p at bounding box center [93, 177] width 172 height 9
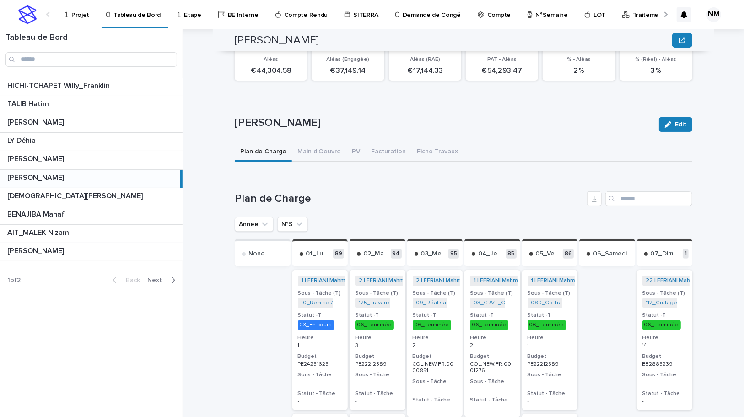
scroll to position [298, 0]
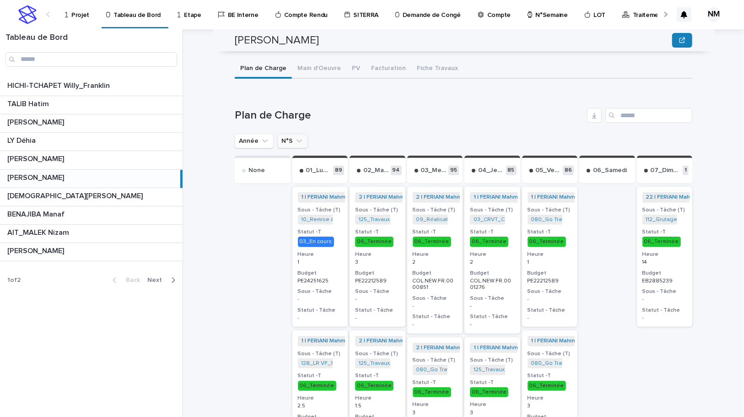
click at [296, 136] on icon "N°S" at bounding box center [299, 140] width 9 height 9
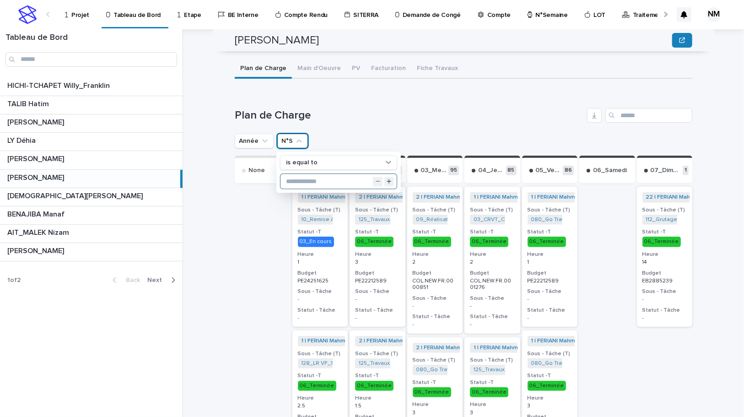
click at [308, 174] on input "text" at bounding box center [339, 181] width 116 height 15
type input "**"
click at [414, 108] on div "Plan de Charge" at bounding box center [464, 115] width 458 height 15
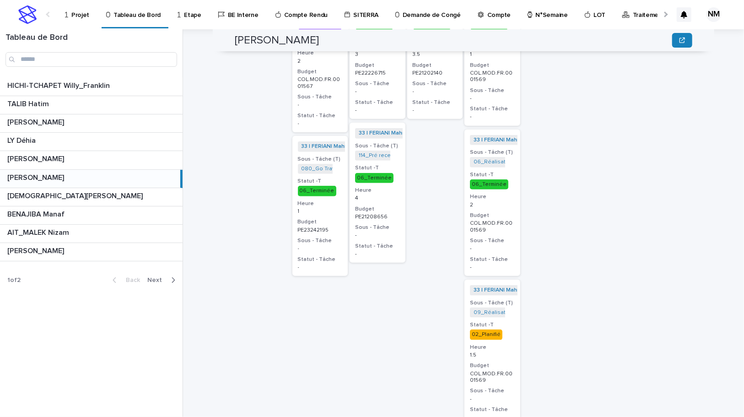
scroll to position [422, 0]
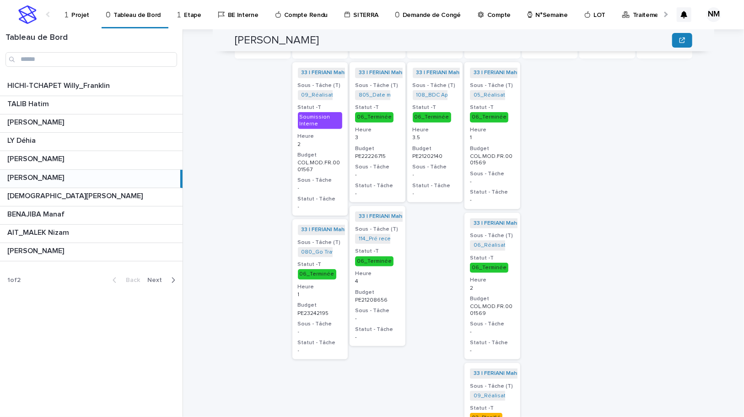
click at [325, 141] on p "2" at bounding box center [320, 144] width 45 height 6
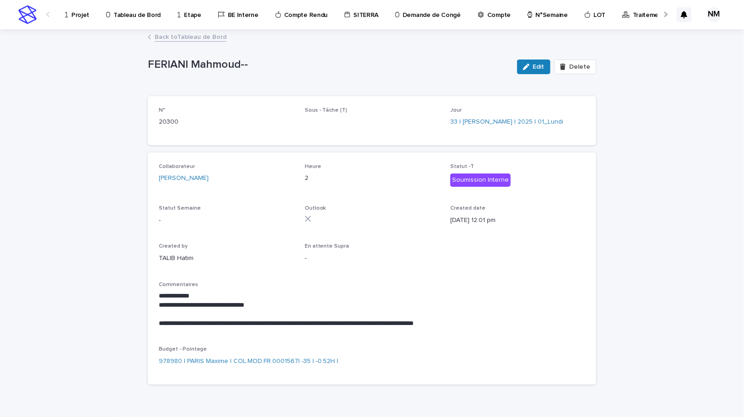
click at [176, 39] on link "Back to Tableau de Bord" at bounding box center [191, 36] width 72 height 11
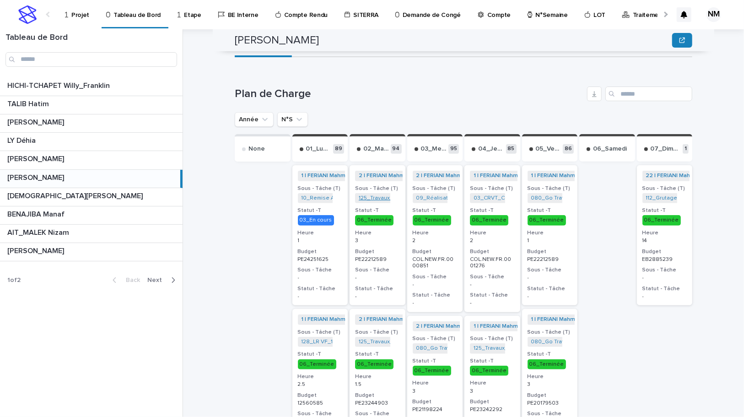
scroll to position [291, 0]
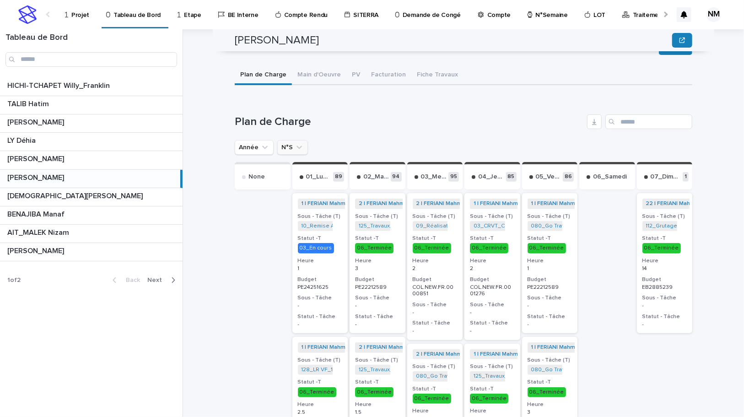
click at [298, 140] on button "N°S" at bounding box center [292, 147] width 31 height 15
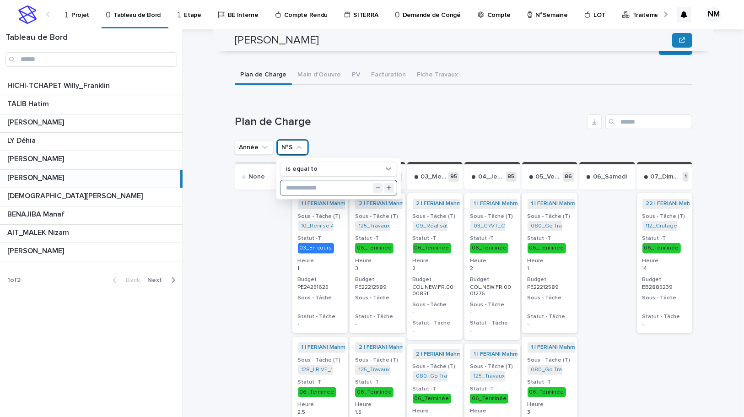
click at [302, 181] on input "text" at bounding box center [339, 188] width 116 height 15
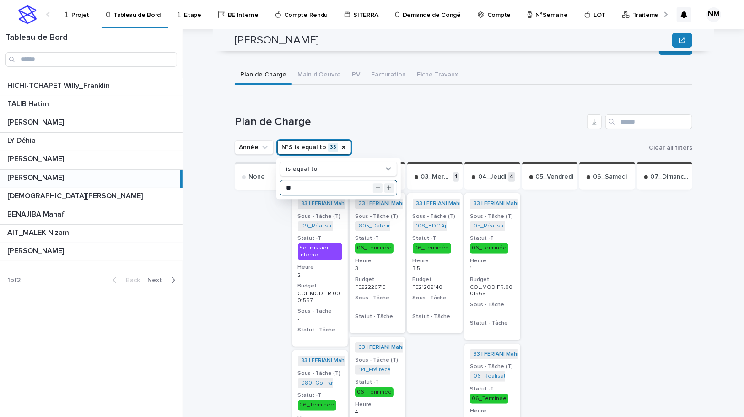
type input "**"
click at [398, 116] on h1 "Plan de Charge" at bounding box center [409, 121] width 349 height 13
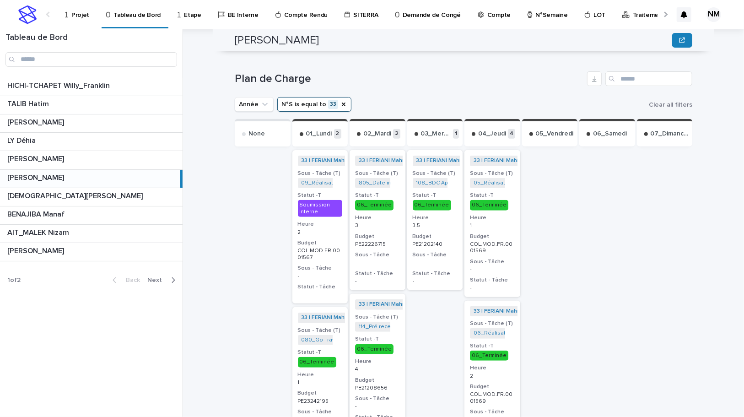
scroll to position [416, 0]
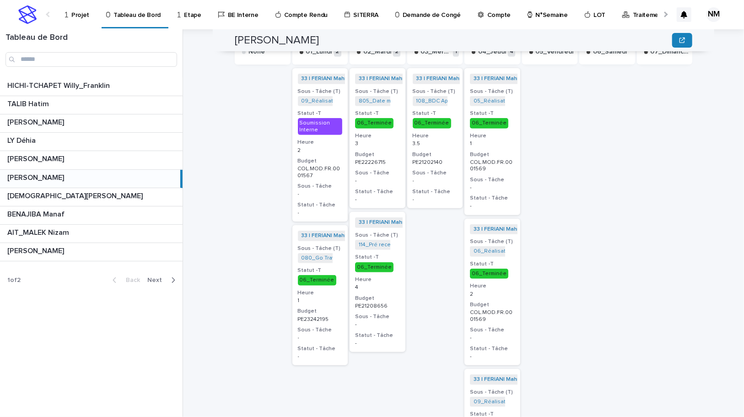
click at [328, 298] on p "1" at bounding box center [320, 301] width 45 height 6
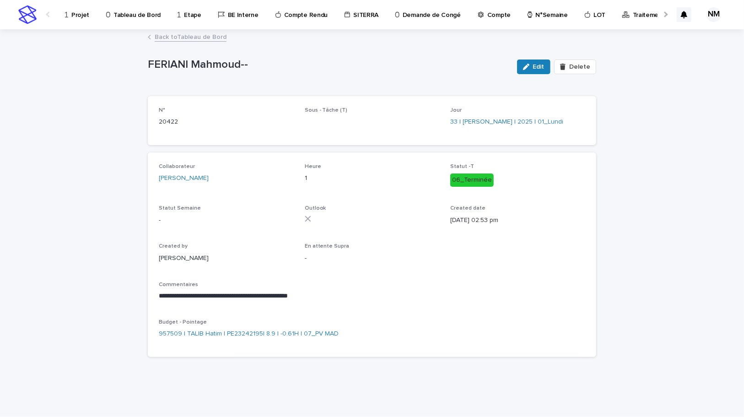
click at [179, 37] on link "Back to Tableau de Bord" at bounding box center [191, 36] width 72 height 11
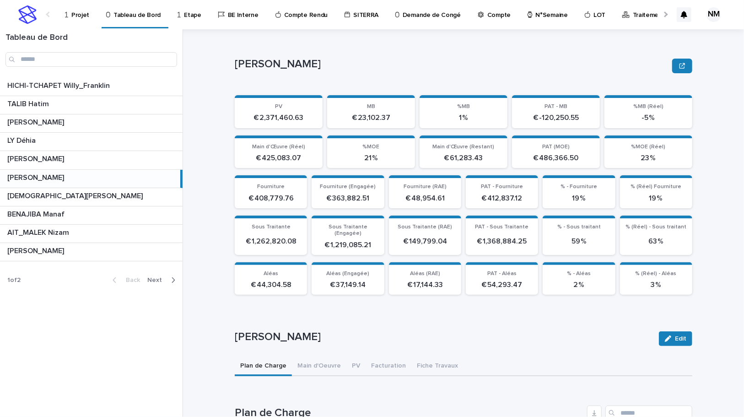
scroll to position [333, 0]
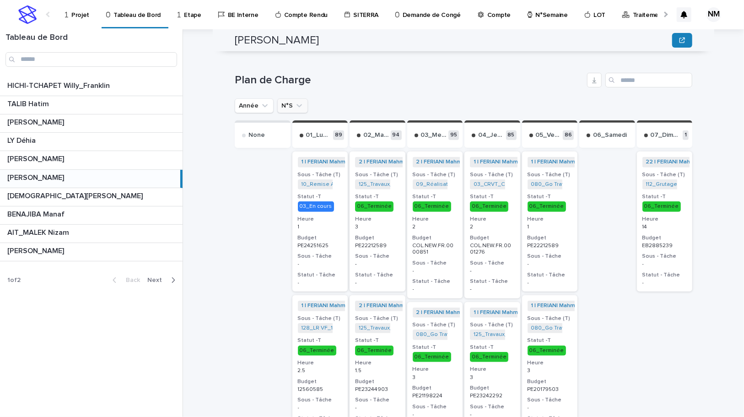
click at [297, 101] on icon "N°S" at bounding box center [299, 105] width 9 height 9
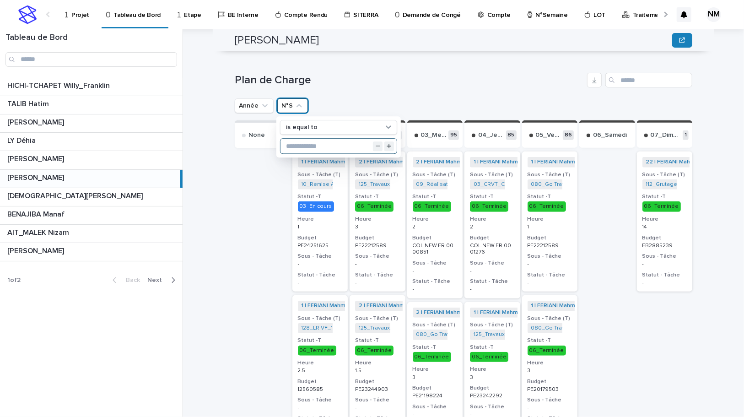
click at [301, 139] on input "text" at bounding box center [339, 146] width 116 height 15
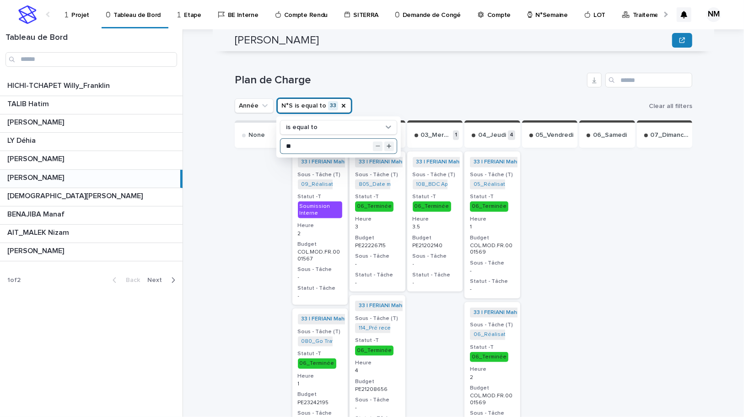
type input "**"
click at [375, 74] on h1 "Plan de Charge" at bounding box center [409, 80] width 349 height 13
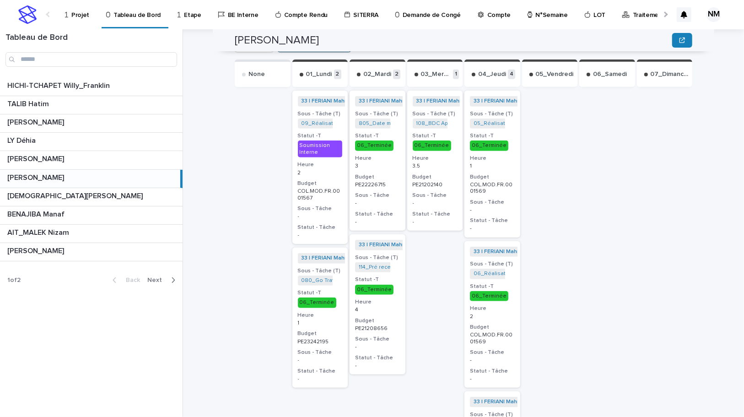
scroll to position [458, 0]
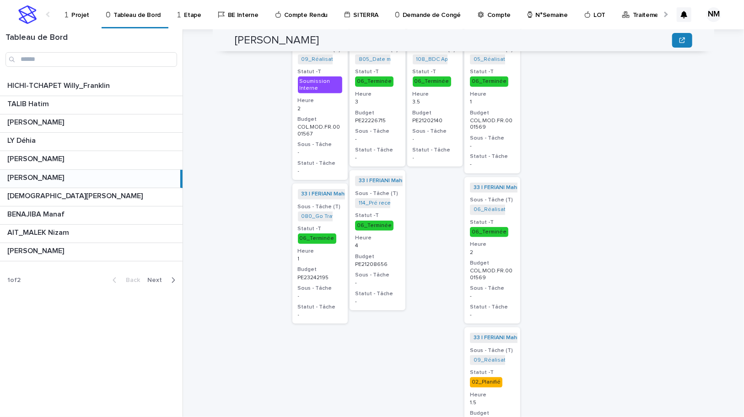
click at [334, 254] on div "33 | FERIANI Mahmoud | 2025 + 0 Sous - Tâche (T) 080_Go Travaux_PE23242195 + 0 …" at bounding box center [320, 254] width 56 height 140
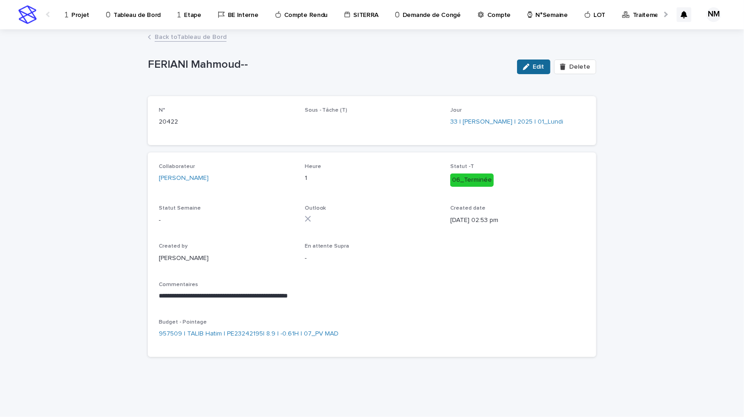
click at [547, 64] on button "Edit" at bounding box center [533, 67] width 33 height 15
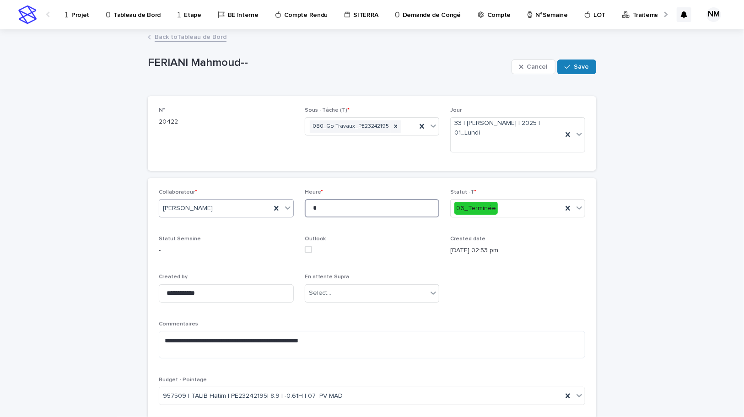
drag, startPoint x: 325, startPoint y: 206, endPoint x: 288, endPoint y: 206, distance: 36.2
click at [289, 206] on div "**********" at bounding box center [372, 301] width 427 height 224
type input "*"
click at [584, 69] on span "Save" at bounding box center [581, 67] width 15 height 6
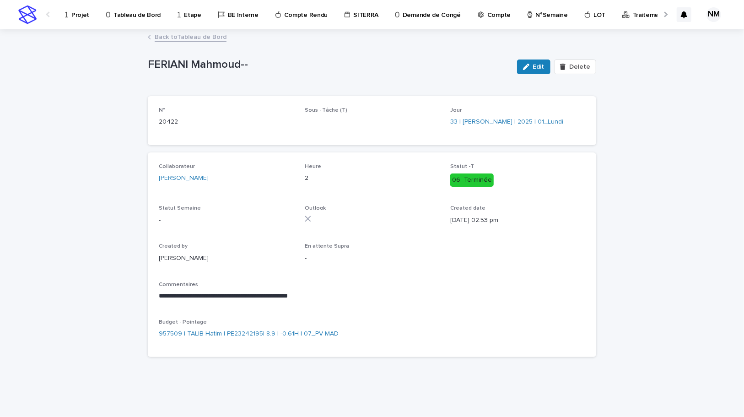
click at [181, 38] on link "Back to Tableau de Bord" at bounding box center [191, 36] width 72 height 11
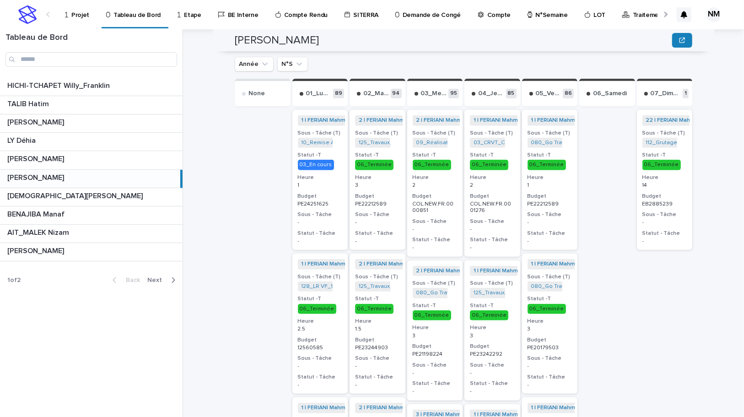
scroll to position [333, 0]
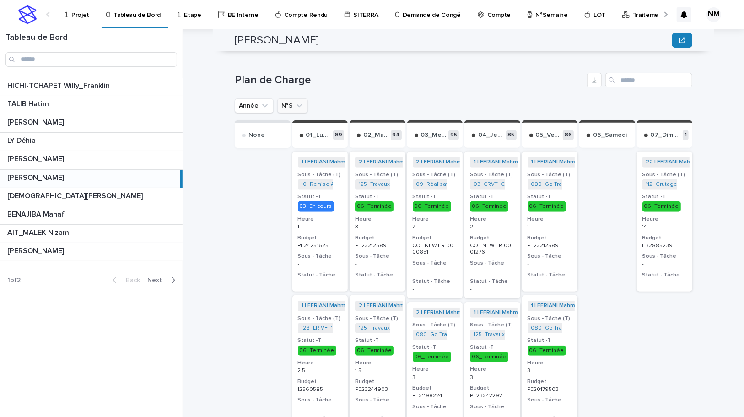
click at [293, 98] on button "N°S" at bounding box center [292, 105] width 31 height 15
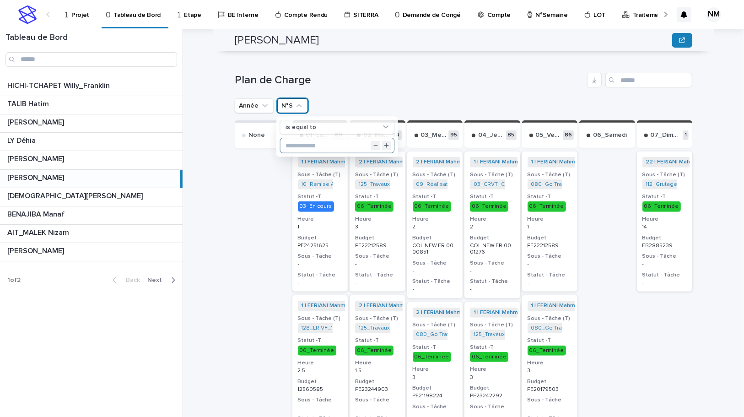
click at [297, 141] on input "text" at bounding box center [338, 146] width 114 height 14
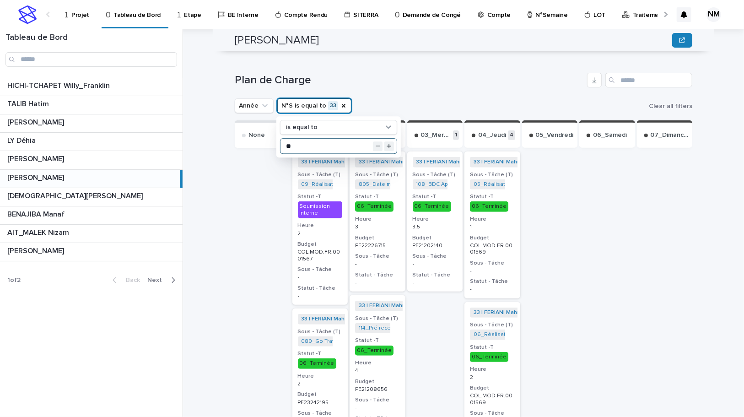
type input "**"
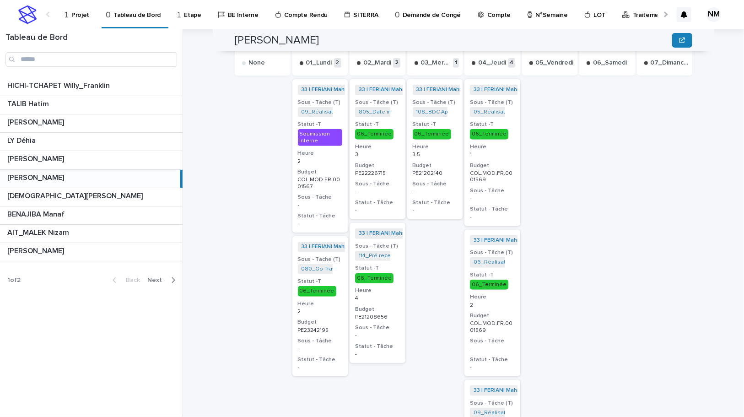
scroll to position [416, 0]
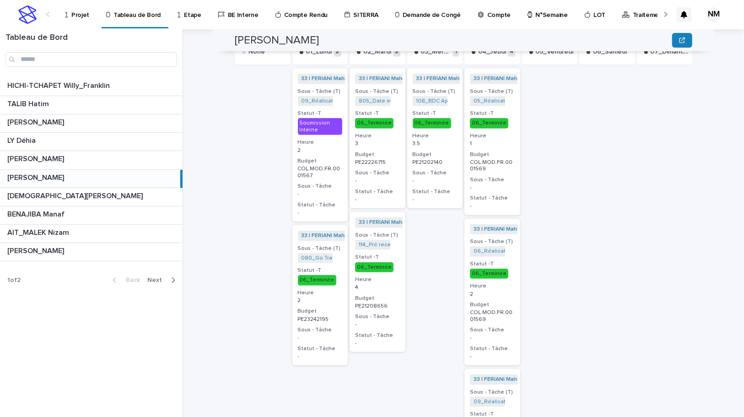
click at [75, 15] on p "Projet" at bounding box center [80, 9] width 18 height 19
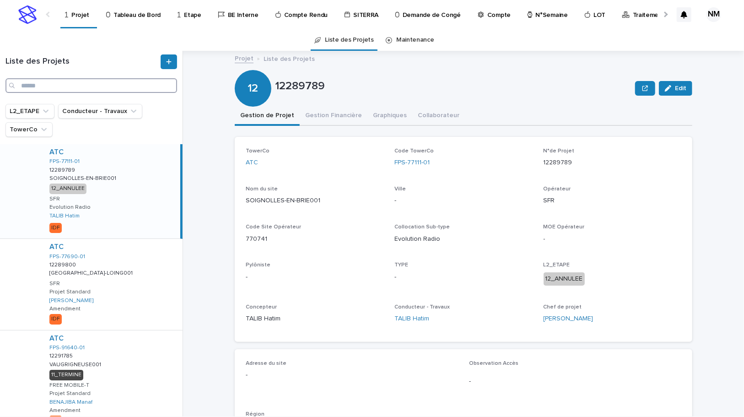
click at [56, 85] on input "Search" at bounding box center [91, 85] width 172 height 15
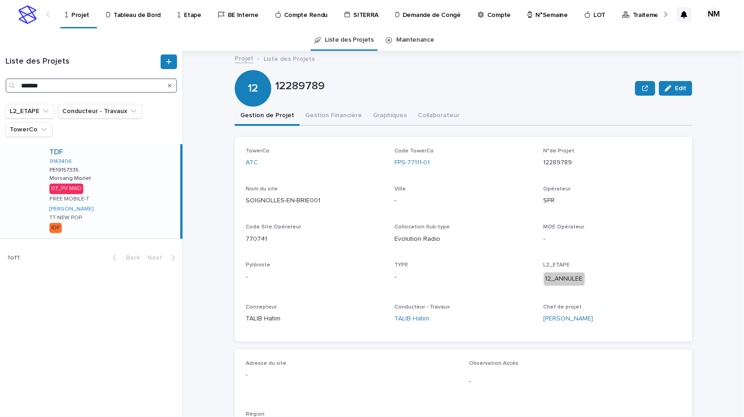
type input "*******"
click at [129, 179] on div "TDF 9143406 PE19157335 PE19157335 Morsang:Morlet Morsang:Morlet 07_PV MAD FREE …" at bounding box center [111, 191] width 138 height 94
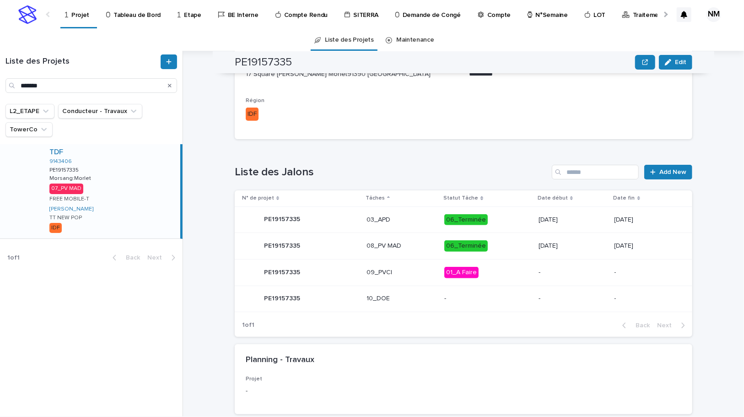
scroll to position [310, 0]
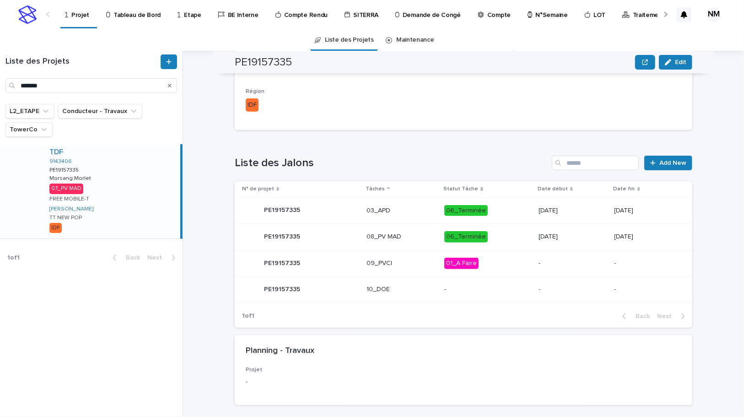
click at [503, 239] on p "06_Terminée" at bounding box center [487, 236] width 87 height 11
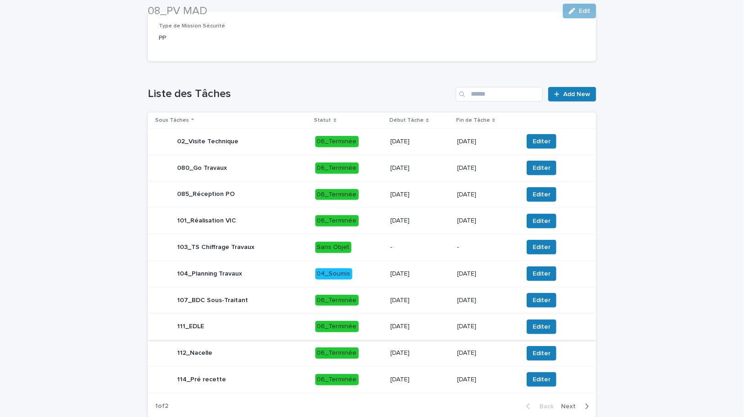
scroll to position [391, 0]
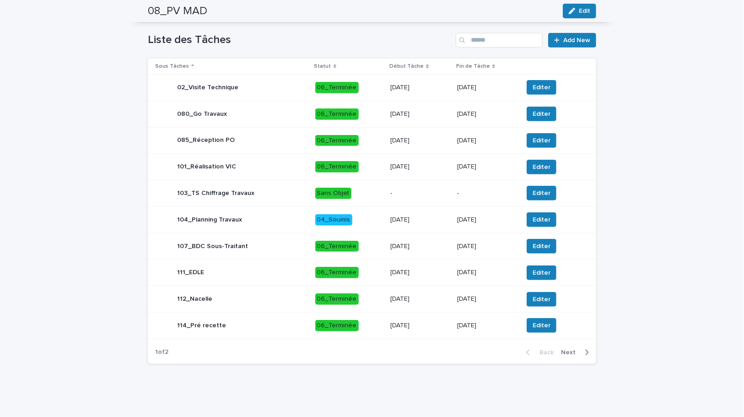
click at [581, 352] on div "button" at bounding box center [585, 352] width 8 height 8
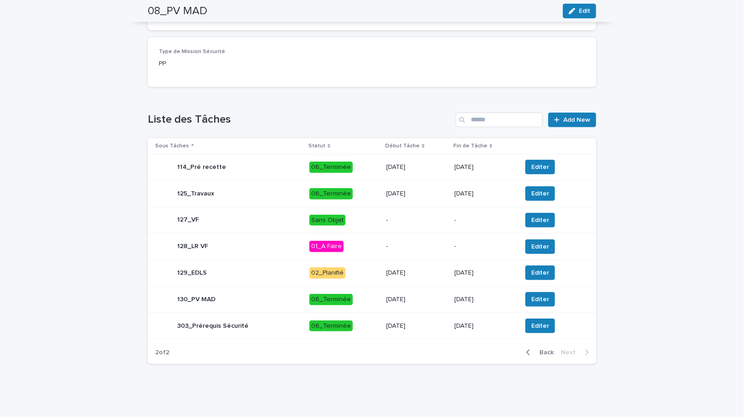
scroll to position [311, 0]
click at [430, 193] on p "7/7/2025" at bounding box center [416, 194] width 61 height 8
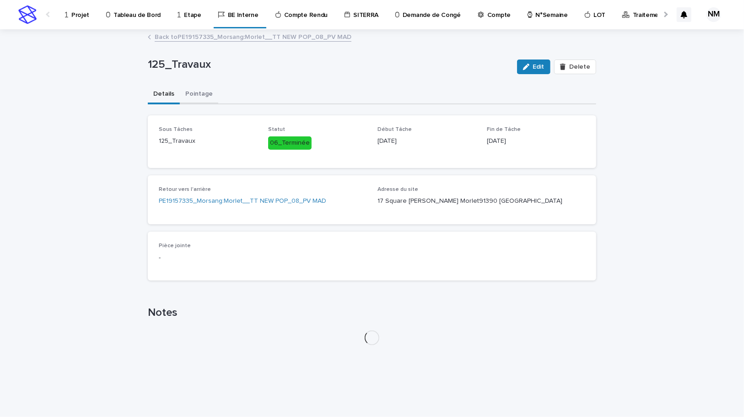
click at [193, 95] on button "Pointage" at bounding box center [199, 94] width 38 height 19
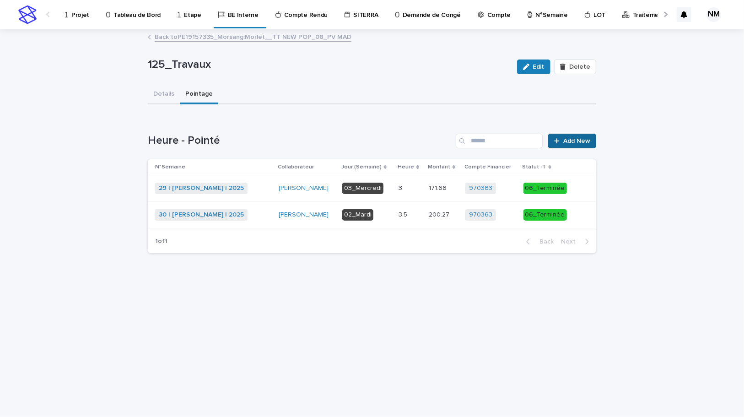
click at [577, 135] on link "Add New" at bounding box center [572, 141] width 48 height 15
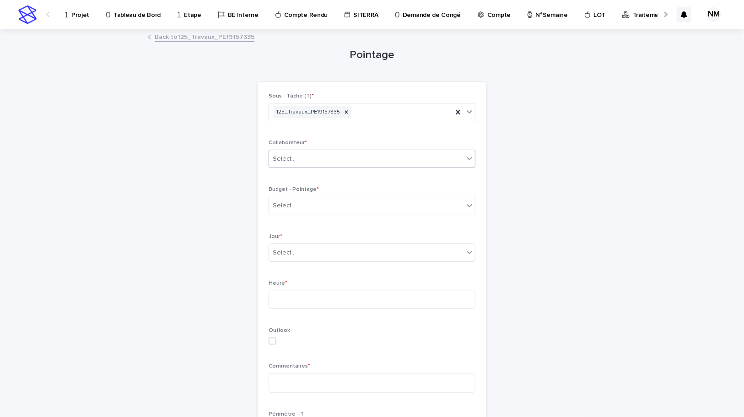
click at [311, 158] on div "Select..." at bounding box center [366, 159] width 195 height 15
type input "*******"
click at [311, 174] on div "[PERSON_NAME]" at bounding box center [369, 176] width 206 height 16
click at [310, 200] on div "Select..." at bounding box center [366, 205] width 195 height 15
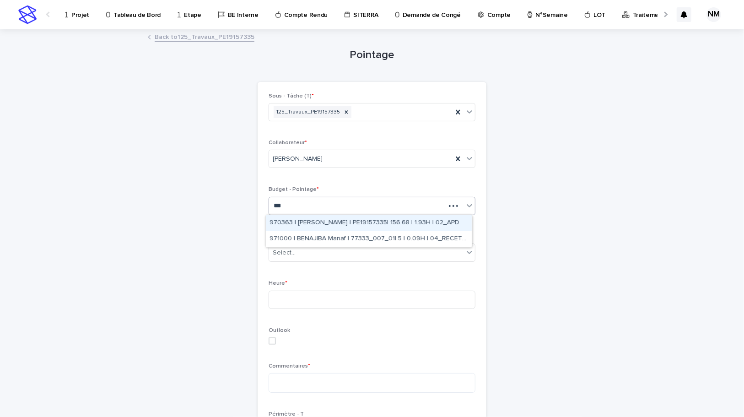
type input "****"
click at [347, 223] on div "970363 | FERIANI Mahmoud | PE19157335| 156.68 | 1.93H | 02_APD" at bounding box center [369, 223] width 206 height 16
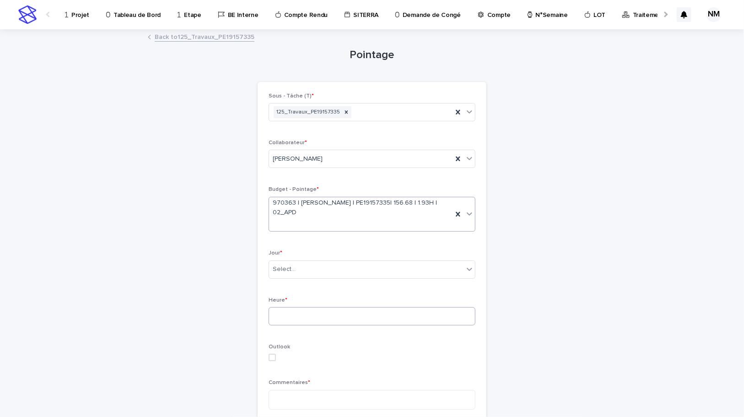
scroll to position [41, 0]
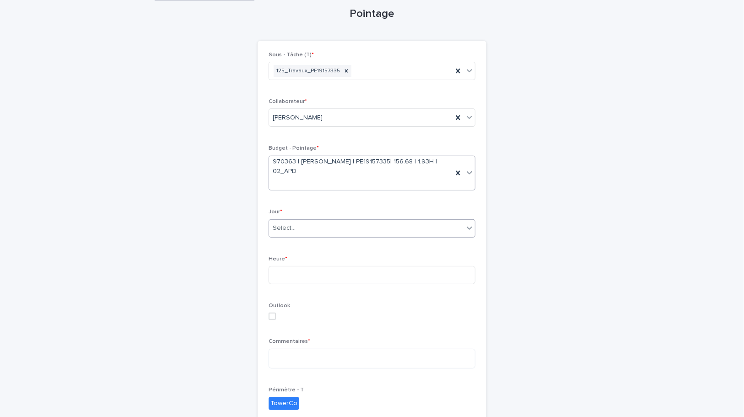
click at [320, 231] on div "Select..." at bounding box center [366, 228] width 195 height 15
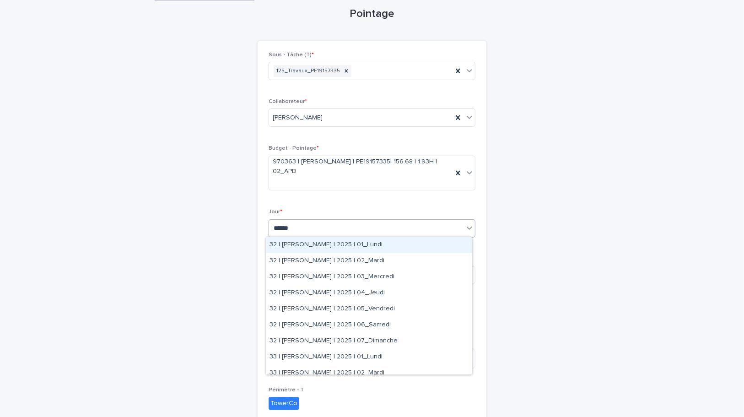
type input "*******"
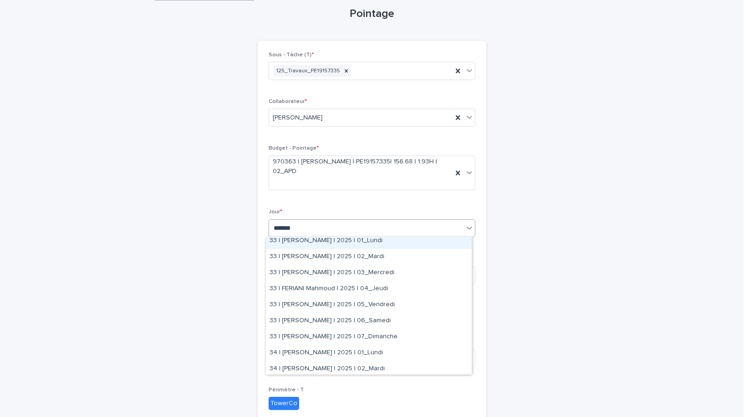
scroll to position [124, 0]
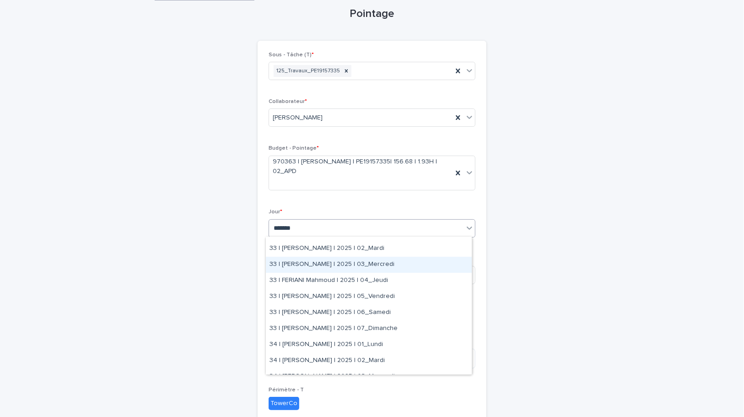
click at [384, 265] on div "33 | [PERSON_NAME] | 2025 | 03_Mercredi" at bounding box center [369, 265] width 206 height 16
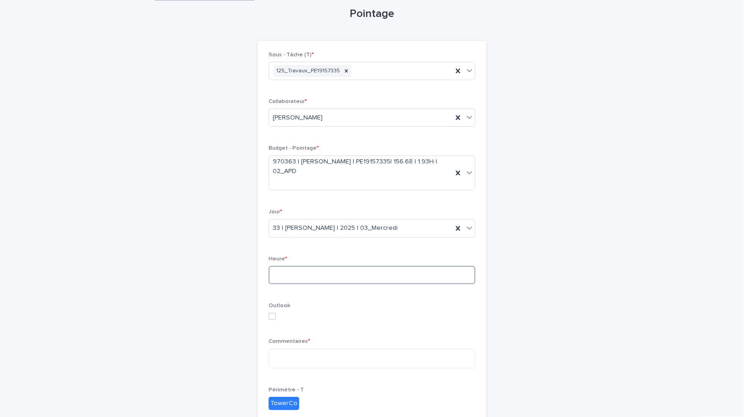
click at [317, 279] on input at bounding box center [372, 275] width 207 height 18
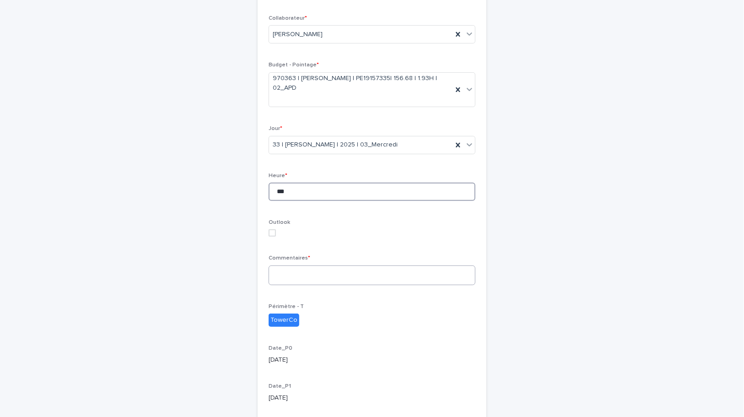
type input "***"
click at [327, 268] on textarea at bounding box center [372, 275] width 207 height 20
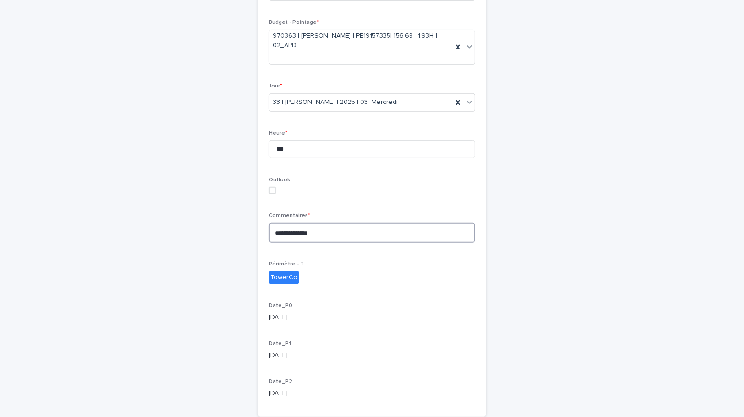
scroll to position [233, 0]
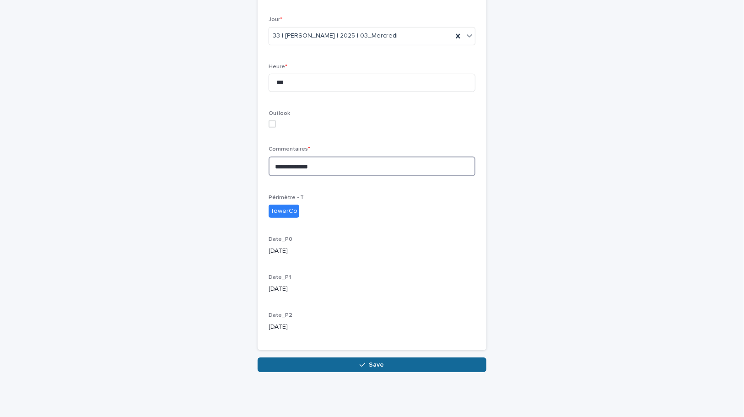
type textarea "**********"
click at [363, 362] on icon "button" at bounding box center [362, 365] width 5 height 6
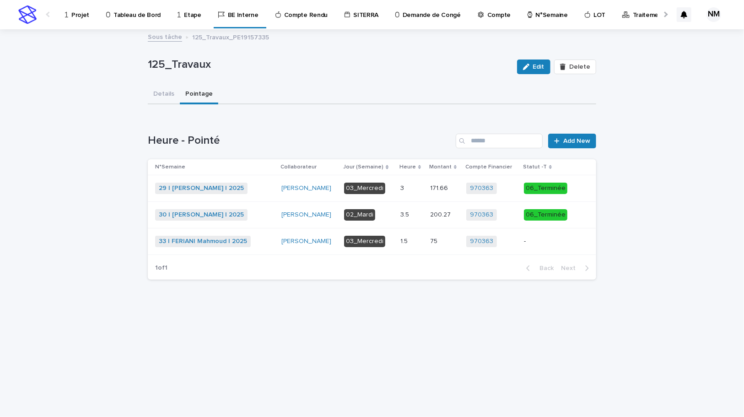
click at [546, 240] on p "-" at bounding box center [548, 242] width 49 height 8
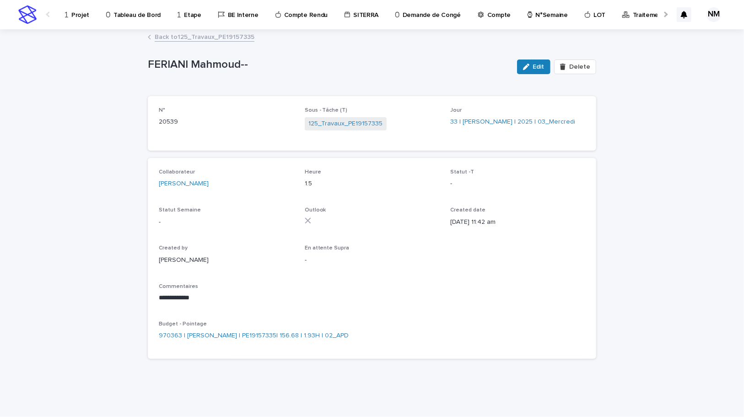
drag, startPoint x: 540, startPoint y: 65, endPoint x: 399, endPoint y: 183, distance: 184.0
click at [540, 65] on span "Edit" at bounding box center [538, 67] width 11 height 6
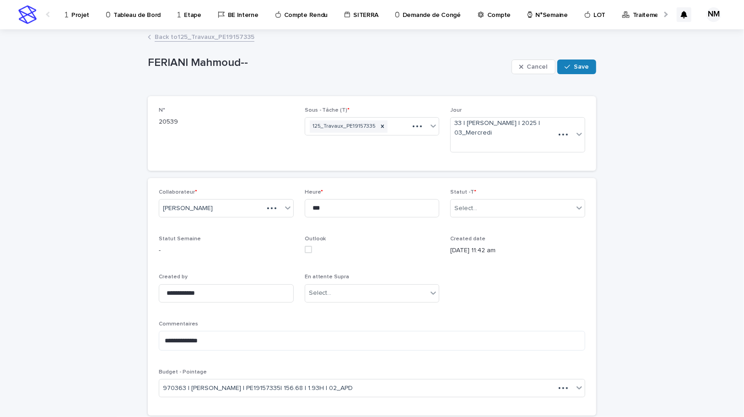
type textarea "**********"
click at [515, 207] on div "Select..." at bounding box center [512, 208] width 123 height 15
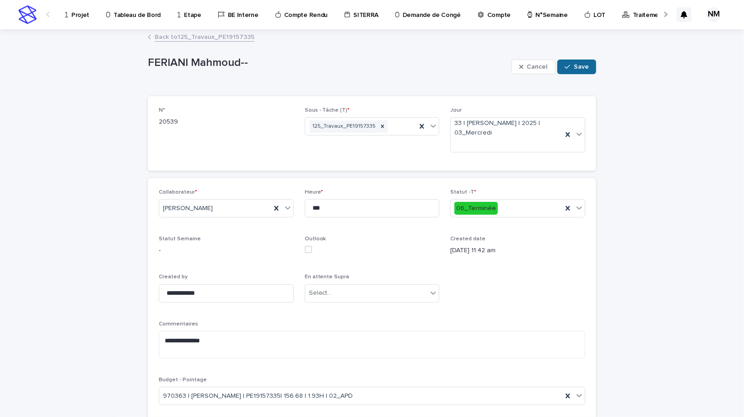
click at [576, 71] on button "Save" at bounding box center [576, 67] width 39 height 15
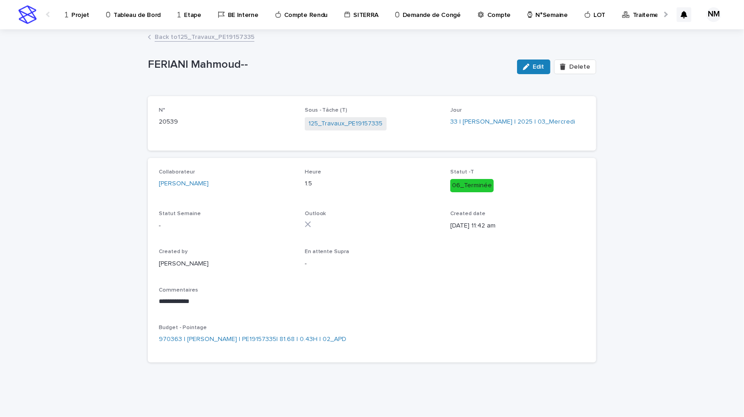
click at [183, 32] on link "Back to 125_Travaux_PE19157335" at bounding box center [205, 36] width 100 height 11
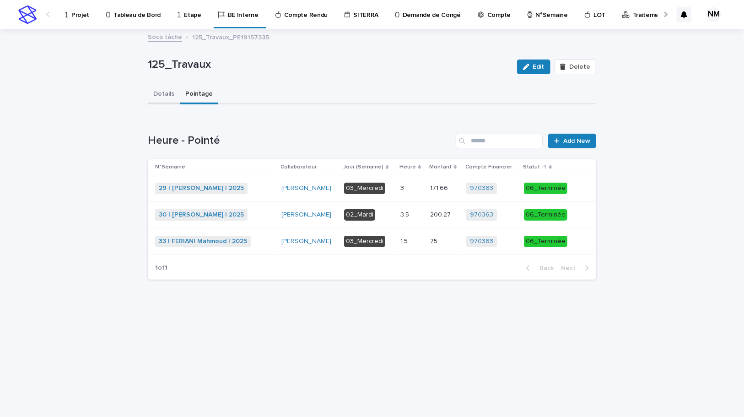
click at [168, 90] on button "Details" at bounding box center [164, 94] width 32 height 19
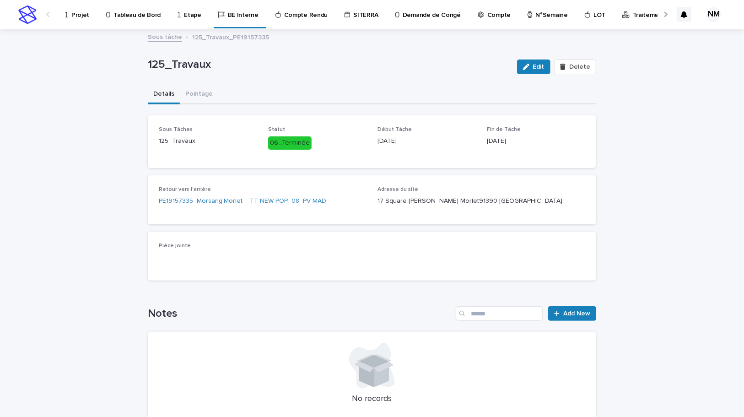
click at [124, 10] on p "Tableau de Bord" at bounding box center [137, 9] width 47 height 19
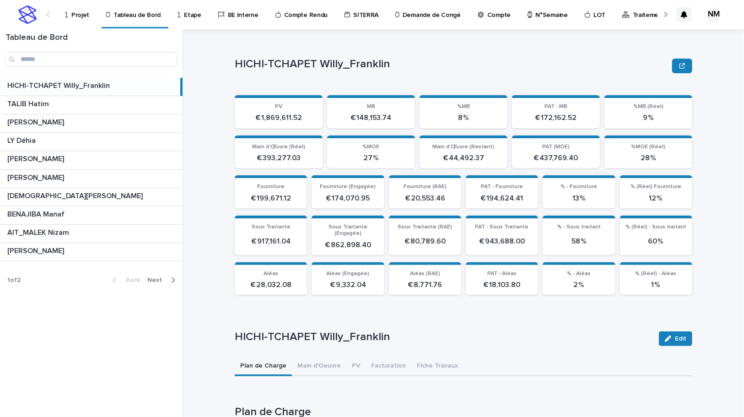
click at [173, 279] on icon "button" at bounding box center [173, 280] width 4 height 8
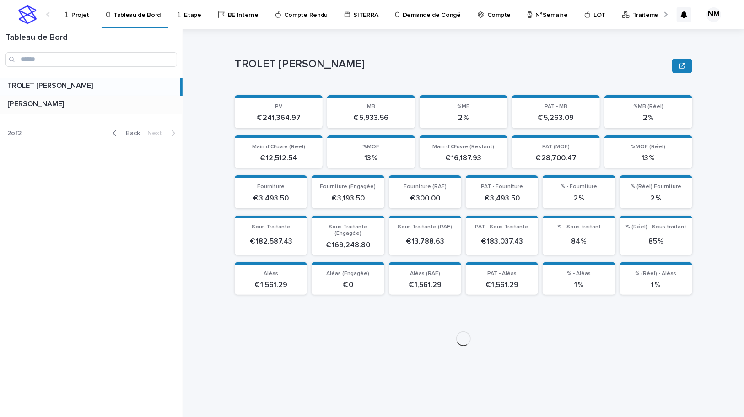
click at [70, 103] on p at bounding box center [93, 104] width 172 height 9
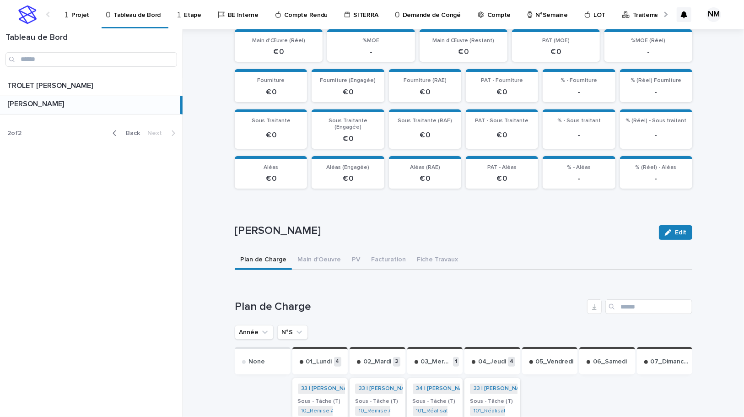
scroll to position [214, 0]
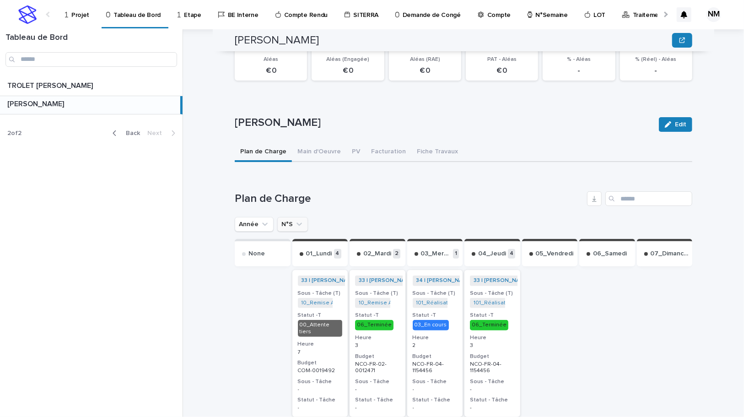
click at [298, 220] on icon "N°S" at bounding box center [299, 224] width 9 height 9
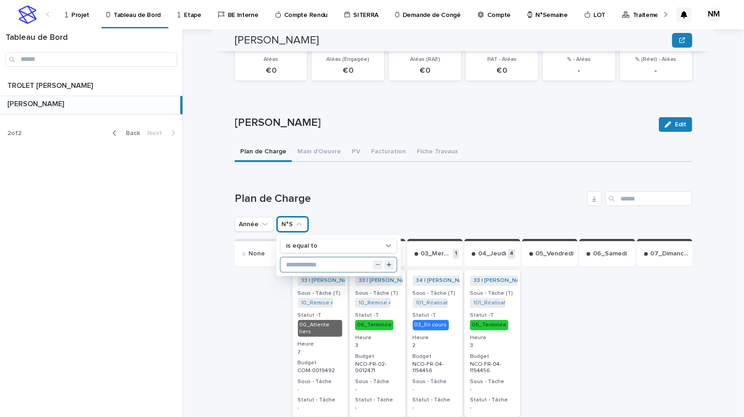
click at [303, 258] on input "text" at bounding box center [339, 265] width 116 height 15
type input "**"
click at [410, 195] on h1 "Plan de Charge" at bounding box center [409, 198] width 349 height 13
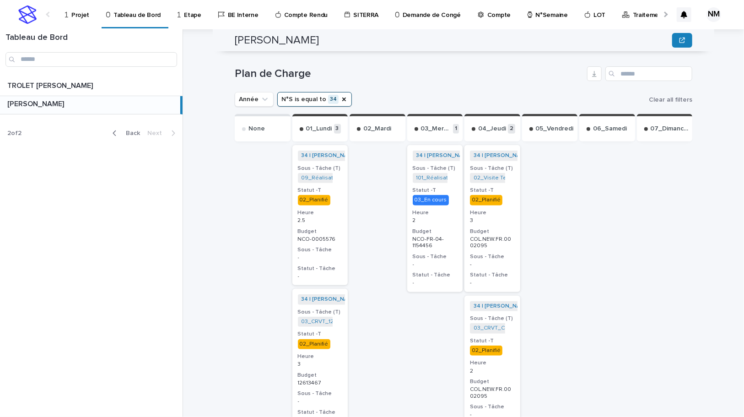
scroll to position [339, 0]
click at [503, 210] on h3 "Heure" at bounding box center [492, 213] width 45 height 7
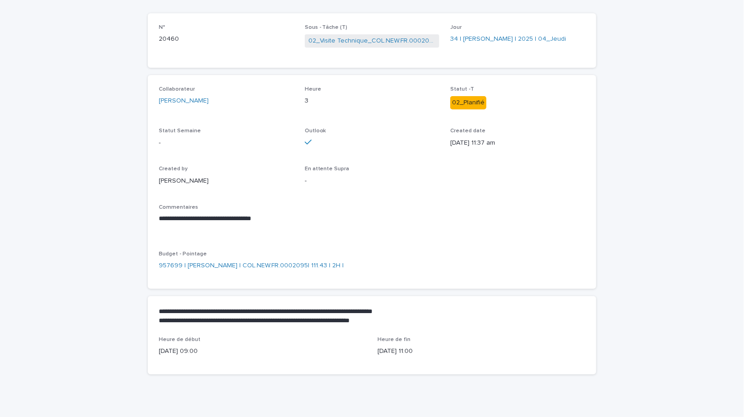
scroll to position [93, 0]
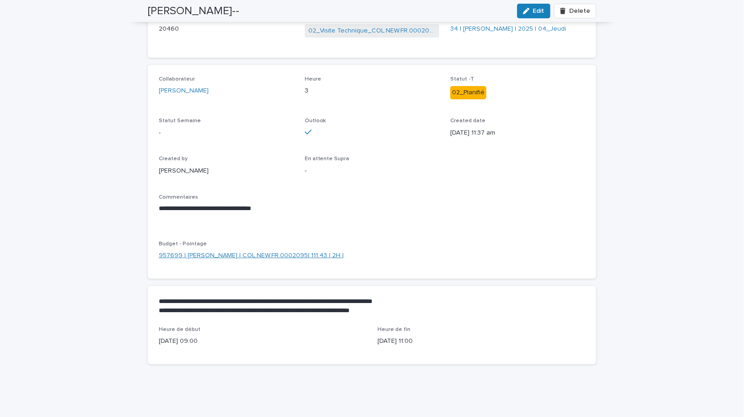
click at [277, 255] on link "957699 | [PERSON_NAME] | COL.NEW.FR.0002095| 111.43 | 2H |" at bounding box center [251, 256] width 185 height 10
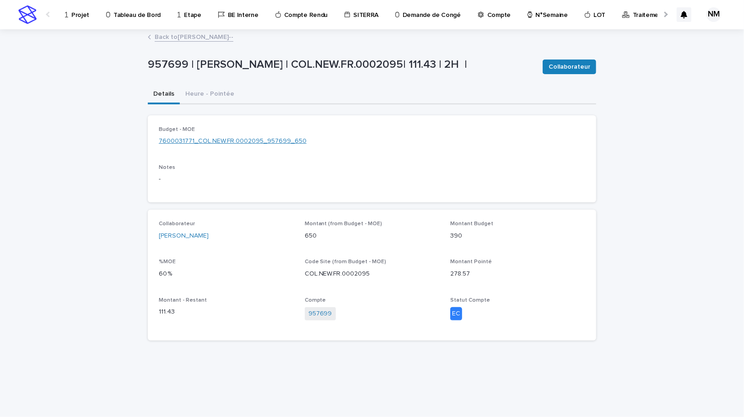
click at [238, 141] on link "7600031771_COL.NEW.FR.0002095_957699_650" at bounding box center [233, 141] width 148 height 10
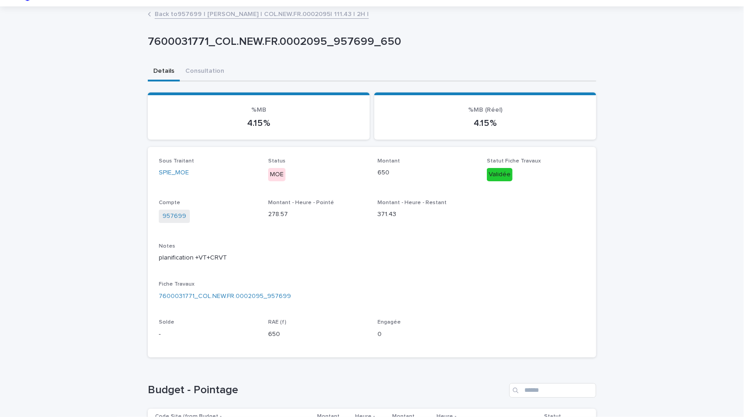
scroll to position [41, 0]
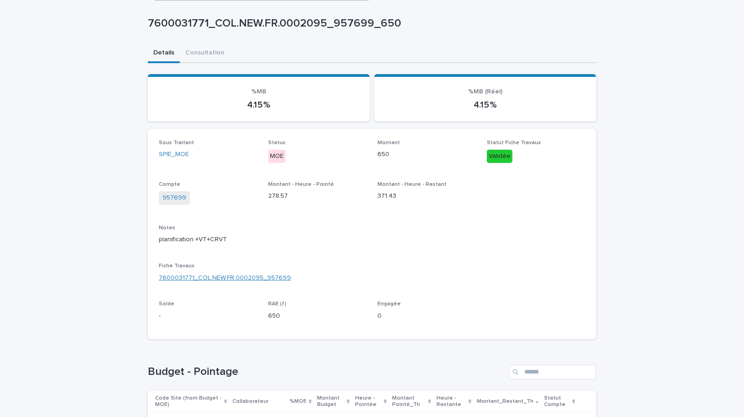
click at [241, 278] on link "7600031771_COL.NEW.FR.0002095_957699" at bounding box center [225, 278] width 132 height 10
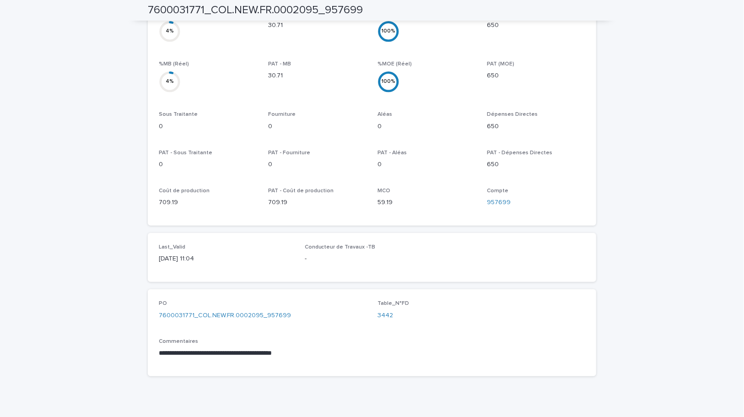
scroll to position [373, 0]
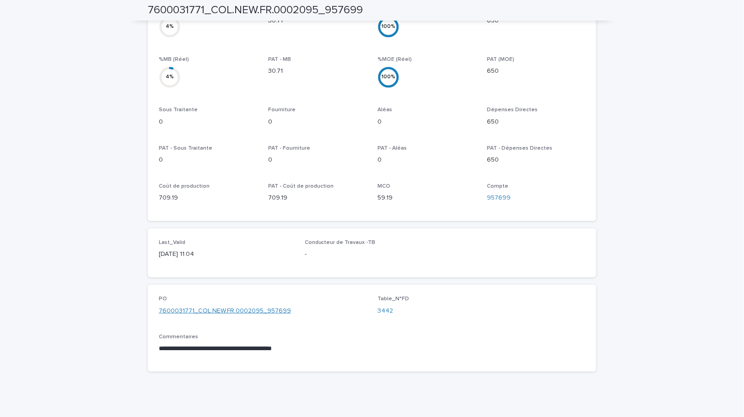
click at [246, 306] on link "7600031771_COL.NEW.FR.0002095_957699" at bounding box center [225, 311] width 132 height 10
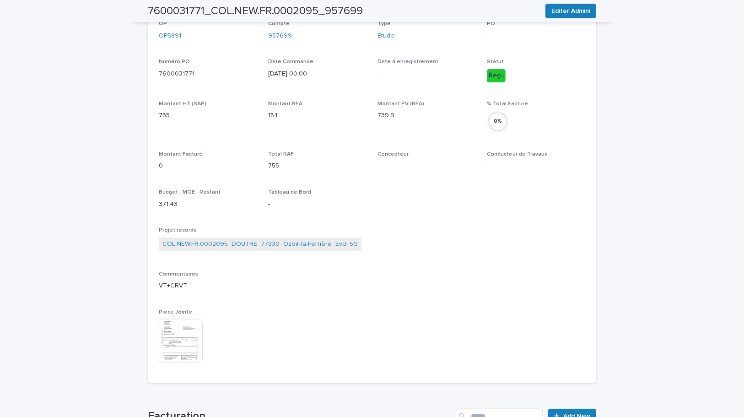
scroll to position [268, 0]
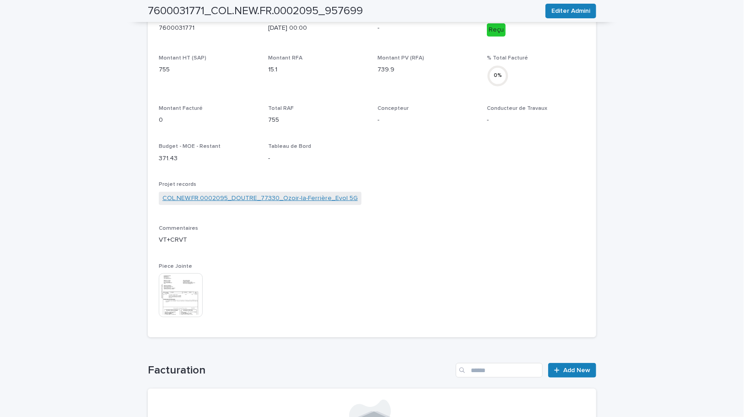
click at [254, 199] on link "COL.NEW.FR.0002095_DOUTRE_77330_Ozoir-la-Ferrière_Evol 5G" at bounding box center [259, 199] width 195 height 10
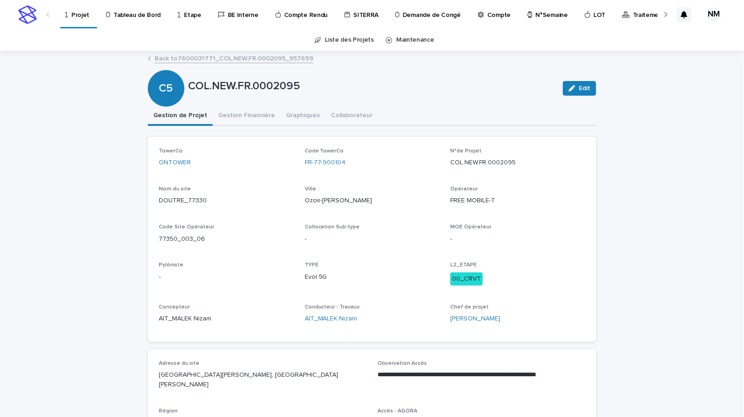
drag, startPoint x: 519, startPoint y: 163, endPoint x: 448, endPoint y: 163, distance: 70.5
click at [450, 163] on p "COL.NEW.FR.0002095" at bounding box center [517, 163] width 135 height 10
copy p "COL.NEW.FR.0002095"
drag, startPoint x: 347, startPoint y: 167, endPoint x: 302, endPoint y: 162, distance: 45.1
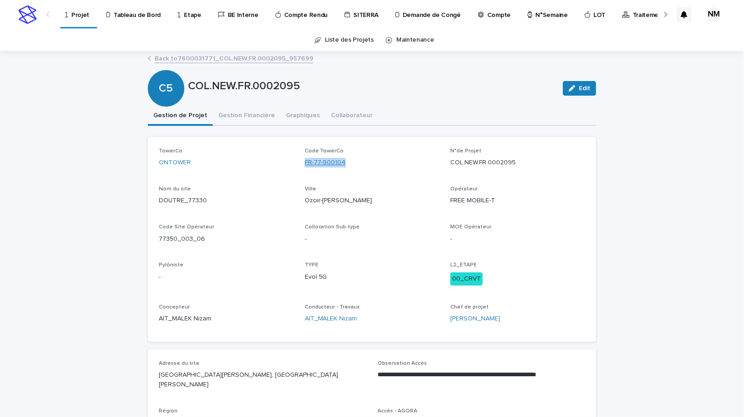
click at [305, 162] on div "FR-77-900104" at bounding box center [372, 163] width 135 height 10
copy link "FR-77-900104"
drag, startPoint x: 556, startPoint y: 303, endPoint x: 25, endPoint y: 360, distance: 534.4
click at [557, 302] on div "TowerCo ONTOWER Code TowerCo FR-77-900104 N°de Projet COL.NEW.FR.0002095 Nom du…" at bounding box center [372, 239] width 427 height 183
click at [140, 16] on p "Tableau de Bord" at bounding box center [137, 9] width 47 height 19
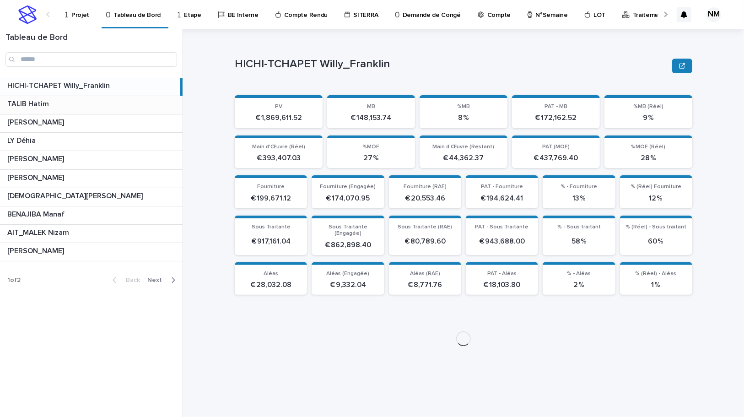
click at [123, 87] on p at bounding box center [91, 85] width 169 height 9
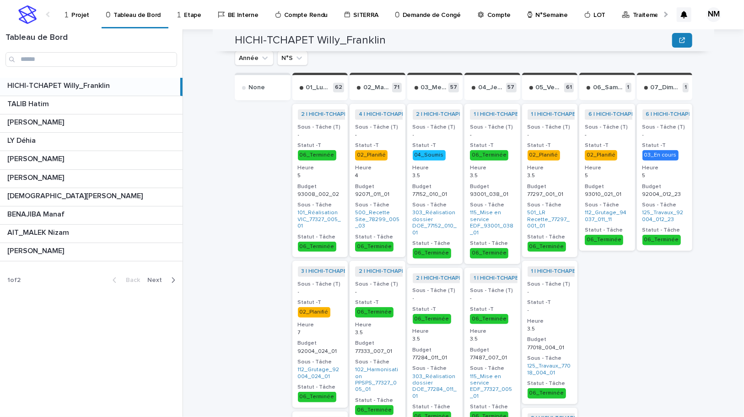
scroll to position [298, 0]
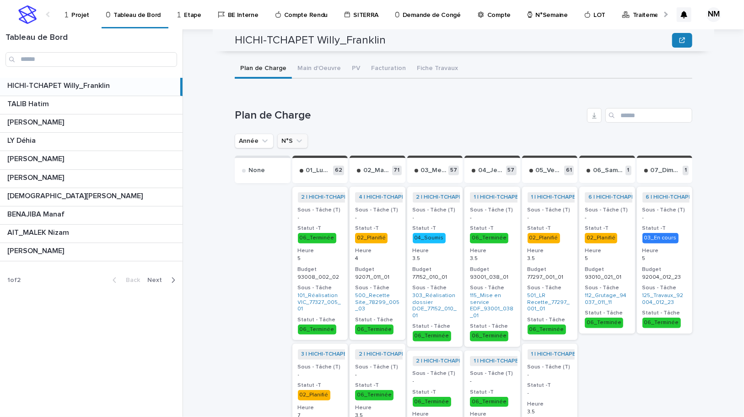
click at [295, 136] on icon "N°S" at bounding box center [299, 140] width 9 height 9
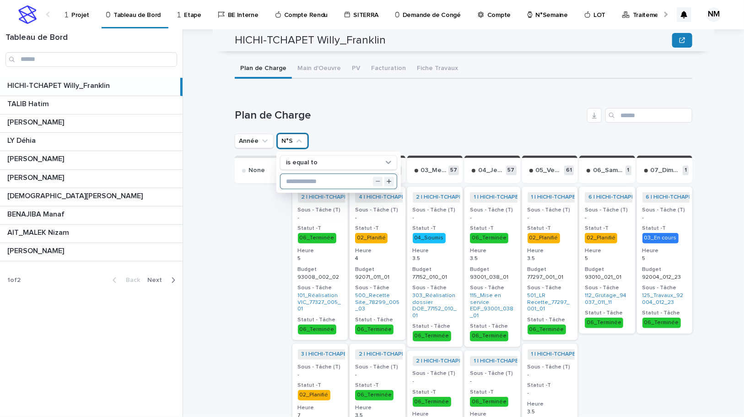
click at [330, 174] on input "text" at bounding box center [339, 181] width 116 height 15
type input "**"
click at [429, 109] on h1 "Plan de Charge" at bounding box center [409, 115] width 349 height 13
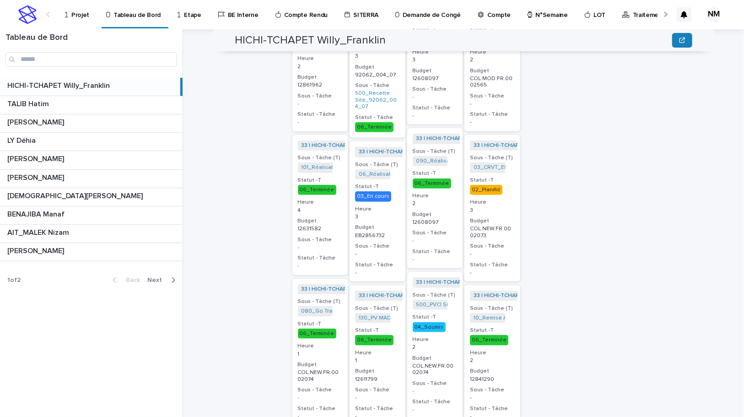
scroll to position [505, 0]
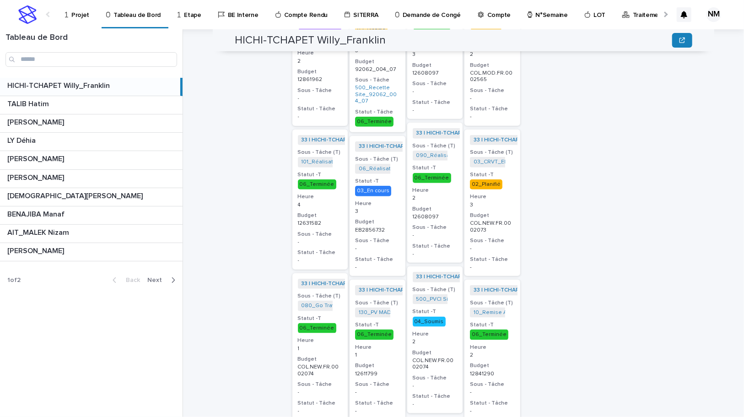
click at [503, 193] on h3 "Heure" at bounding box center [492, 196] width 45 height 7
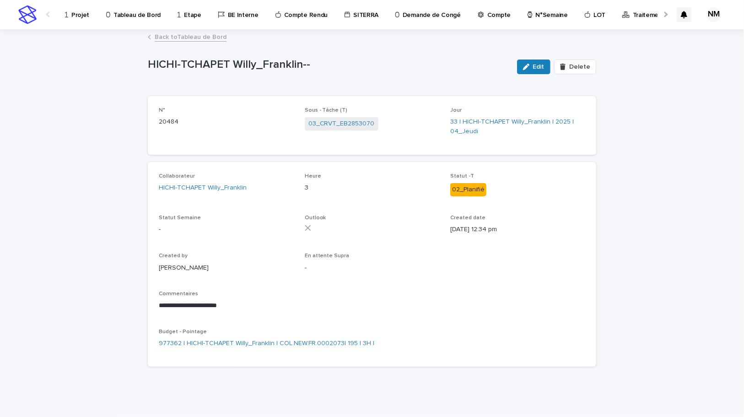
drag, startPoint x: 536, startPoint y: 64, endPoint x: 467, endPoint y: 254, distance: 202.6
click at [536, 65] on span "Edit" at bounding box center [538, 67] width 11 height 6
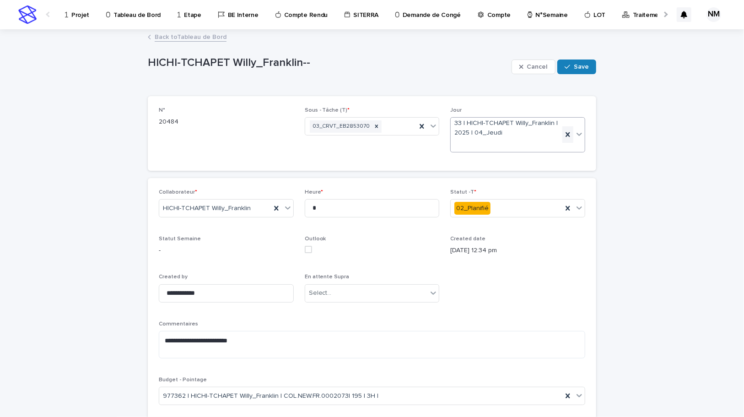
click at [566, 135] on icon at bounding box center [568, 134] width 4 height 5
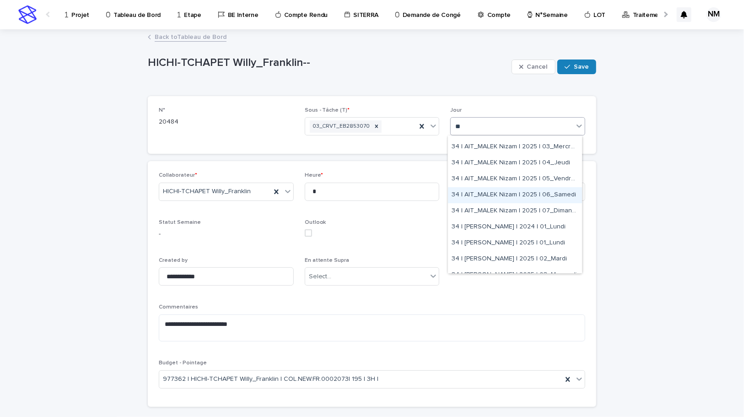
scroll to position [83, 0]
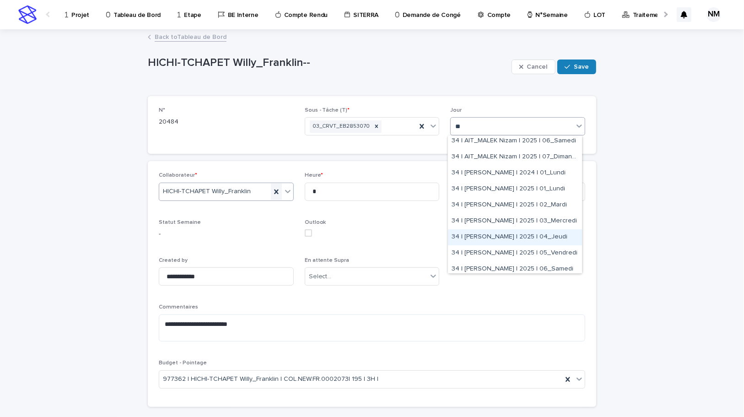
type input "**"
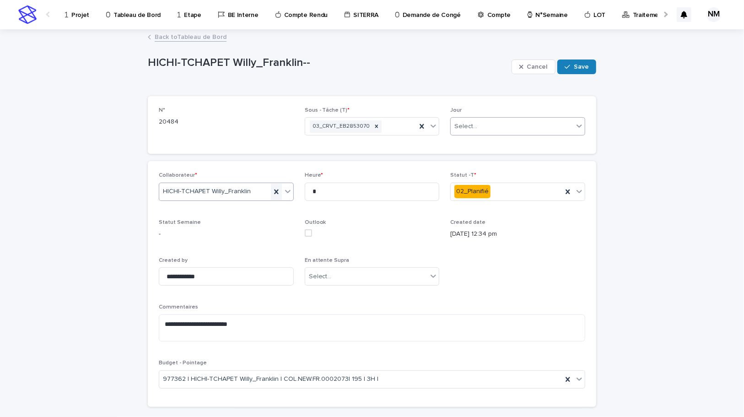
click at [272, 189] on icon at bounding box center [276, 191] width 9 height 9
type input "****"
click at [235, 210] on div "[PERSON_NAME]" at bounding box center [223, 209] width 134 height 16
click at [487, 302] on div "**********" at bounding box center [372, 284] width 427 height 224
click at [599, 260] on div "**********" at bounding box center [372, 245] width 744 height 430
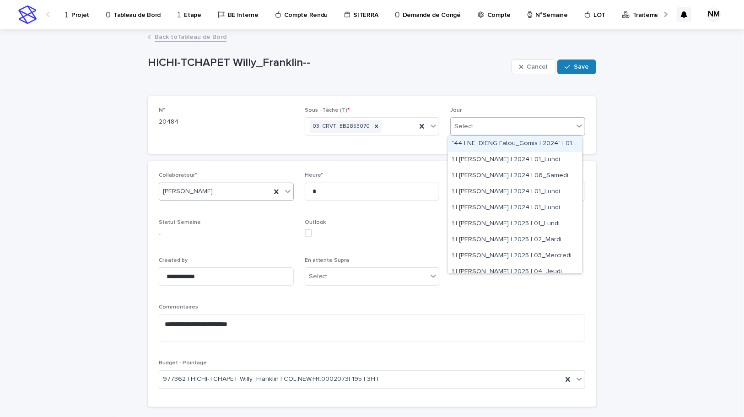
click at [524, 125] on div "Select..." at bounding box center [512, 126] width 123 height 15
type input "****"
click at [664, 169] on div "**********" at bounding box center [372, 245] width 744 height 430
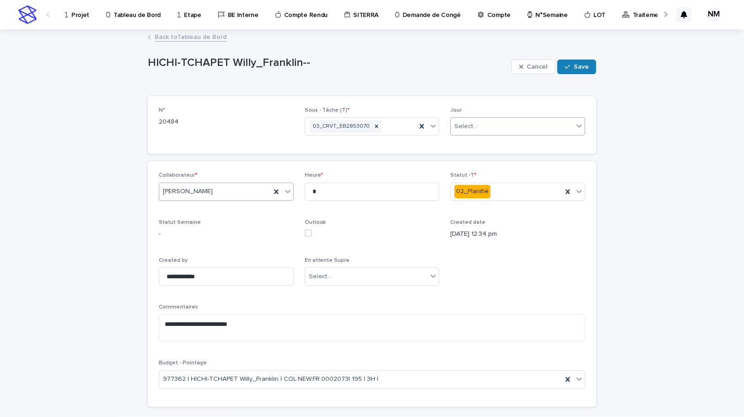
click at [543, 123] on div "Select..." at bounding box center [512, 126] width 123 height 15
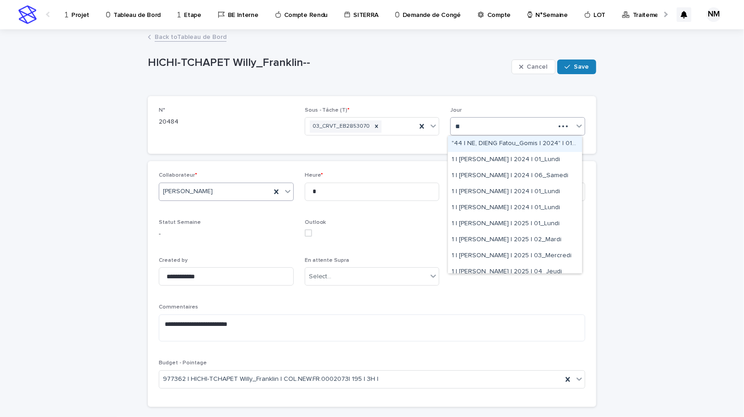
type input "***"
click at [509, 126] on div "*** a" at bounding box center [503, 126] width 104 height 15
type input "****"
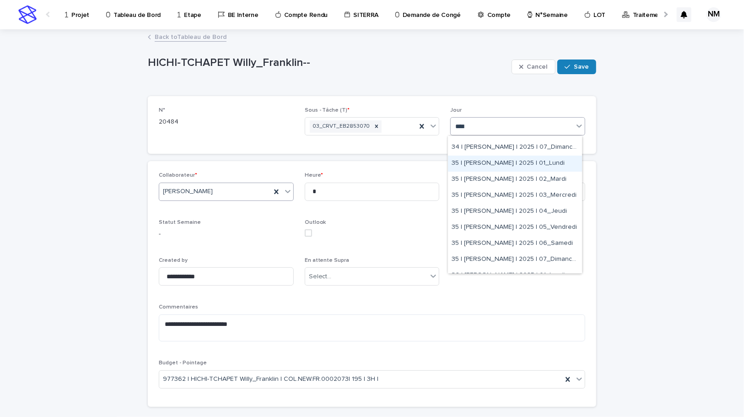
scroll to position [208, 0]
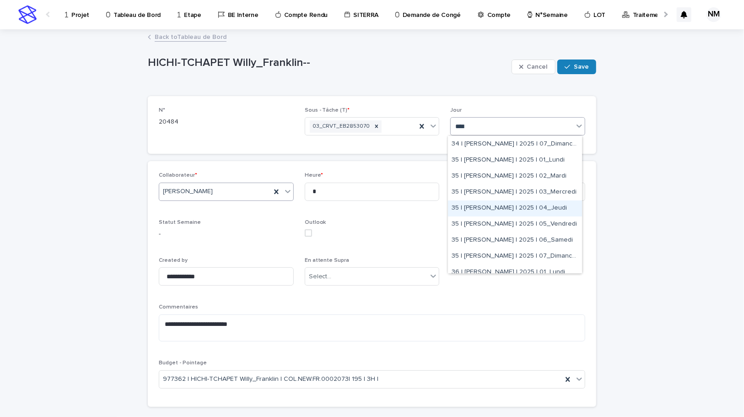
click at [556, 208] on div "35 | BOUFARES Afif | 2025 | 04_Jeudi" at bounding box center [515, 208] width 134 height 16
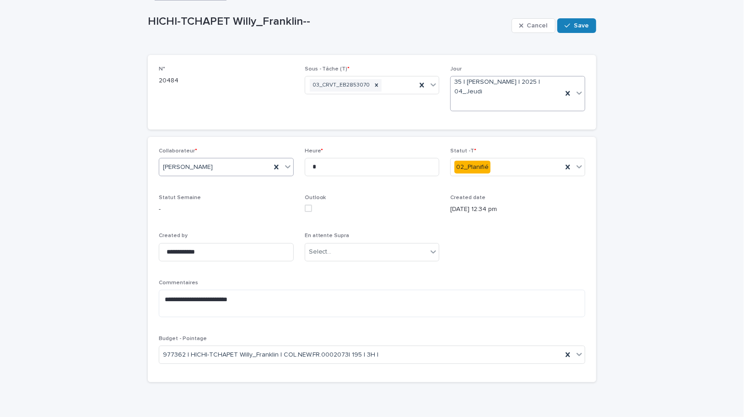
scroll to position [0, 0]
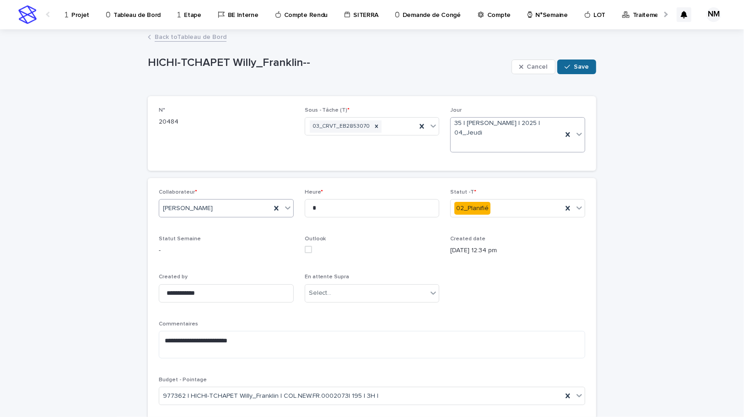
click at [579, 66] on span "Save" at bounding box center [581, 67] width 15 height 6
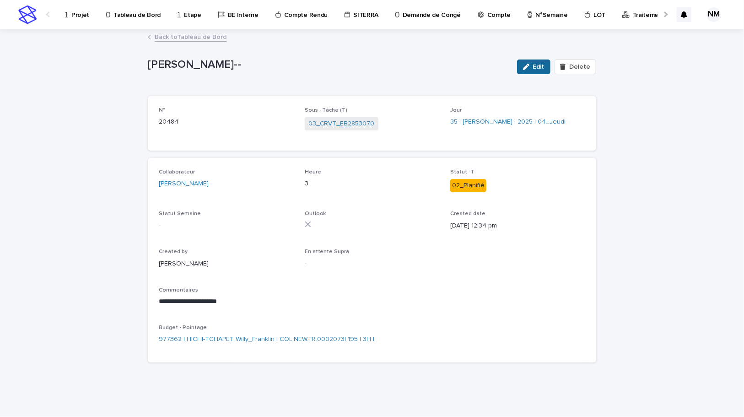
click at [542, 64] on span "Edit" at bounding box center [538, 67] width 11 height 6
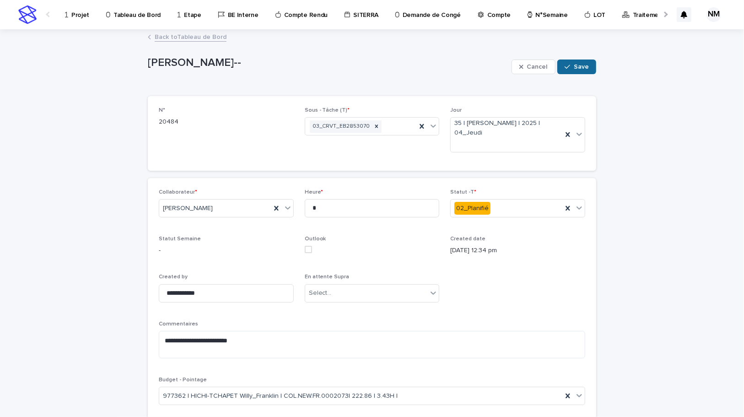
click at [584, 66] on span "Save" at bounding box center [581, 67] width 15 height 6
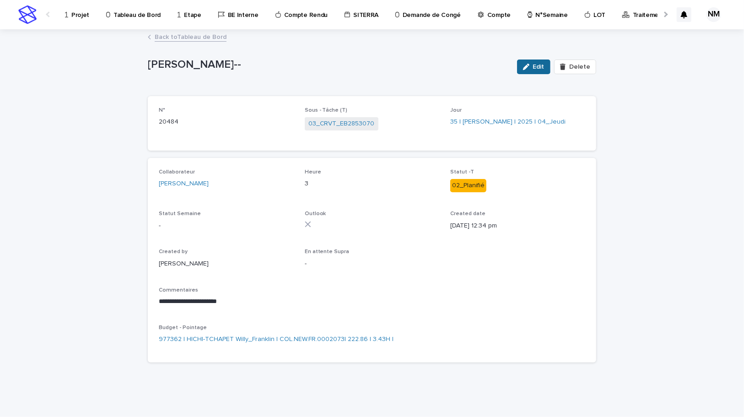
click at [544, 61] on button "Edit" at bounding box center [533, 67] width 33 height 15
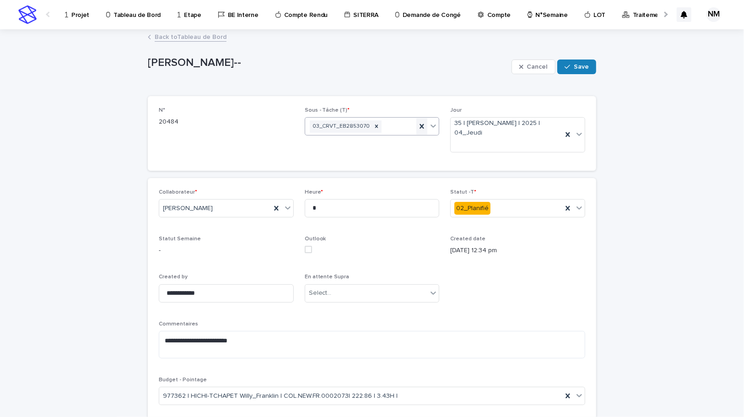
click at [420, 128] on icon at bounding box center [422, 126] width 4 height 5
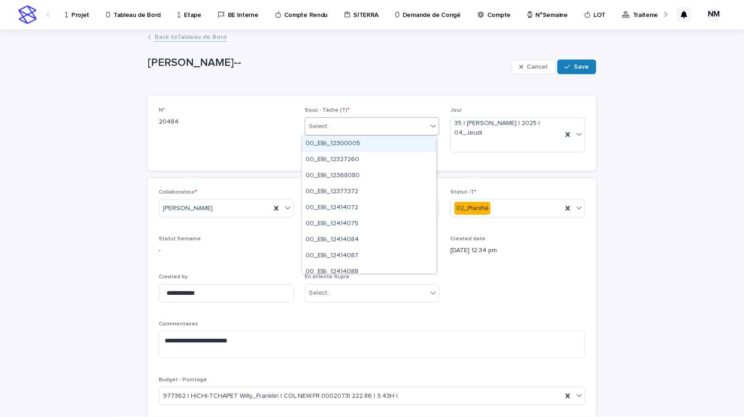
click at [430, 123] on icon at bounding box center [433, 125] width 9 height 9
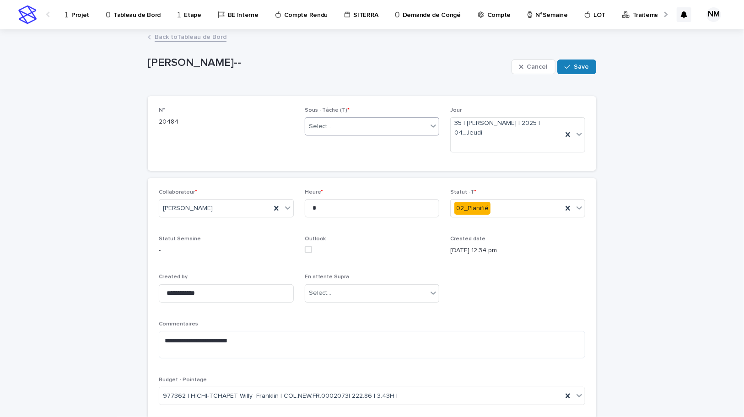
click at [430, 123] on icon at bounding box center [433, 125] width 9 height 9
click at [525, 66] on div "button" at bounding box center [523, 67] width 8 height 6
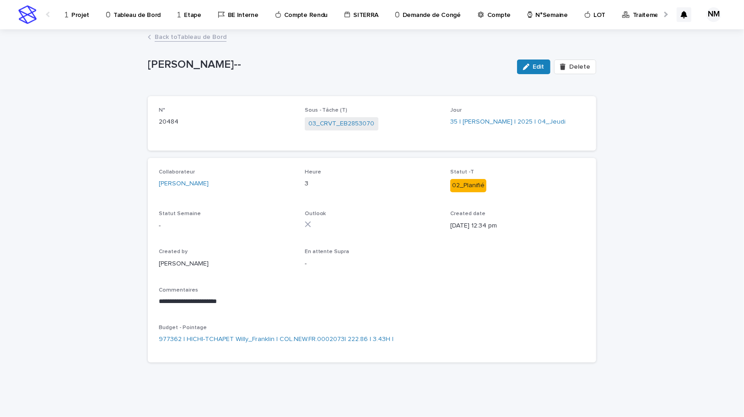
click at [539, 60] on button "Edit" at bounding box center [533, 67] width 33 height 15
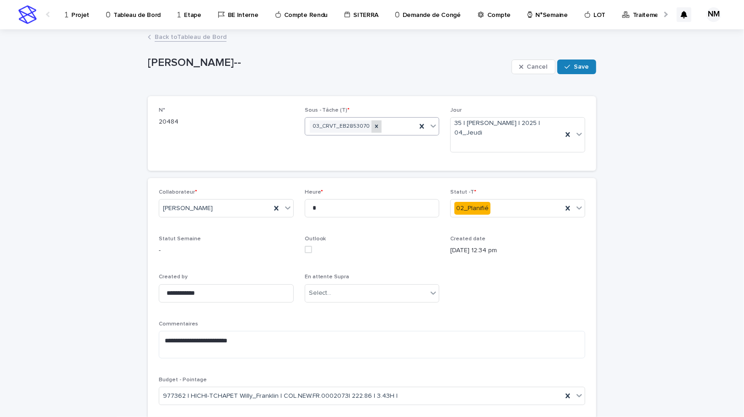
click at [374, 124] on div at bounding box center [377, 126] width 10 height 12
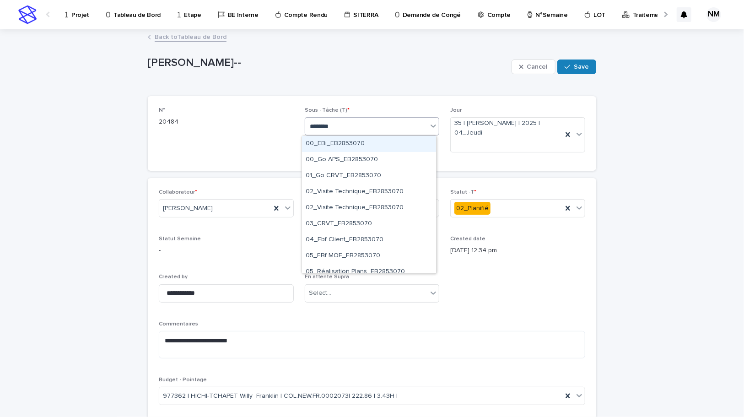
type input "*********"
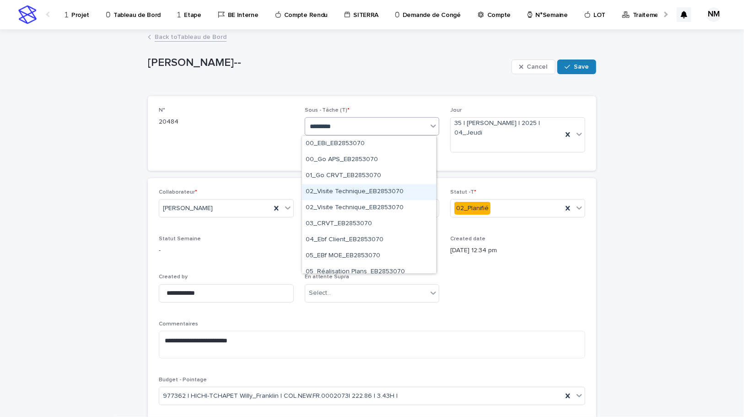
click at [378, 190] on div "02_Visite Technique_EB2853070" at bounding box center [369, 192] width 134 height 16
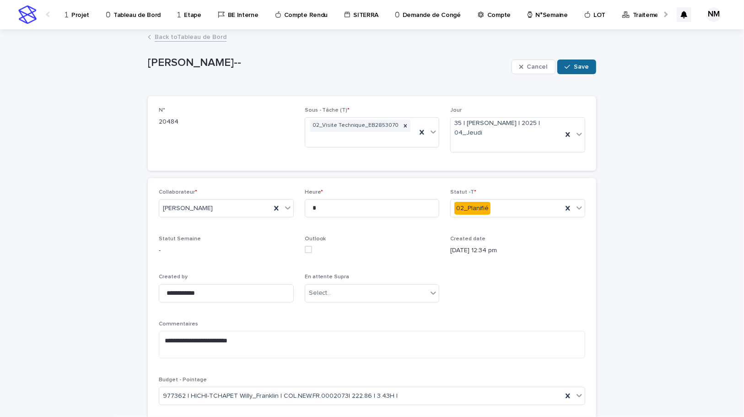
click at [576, 64] on span "Save" at bounding box center [581, 67] width 15 height 6
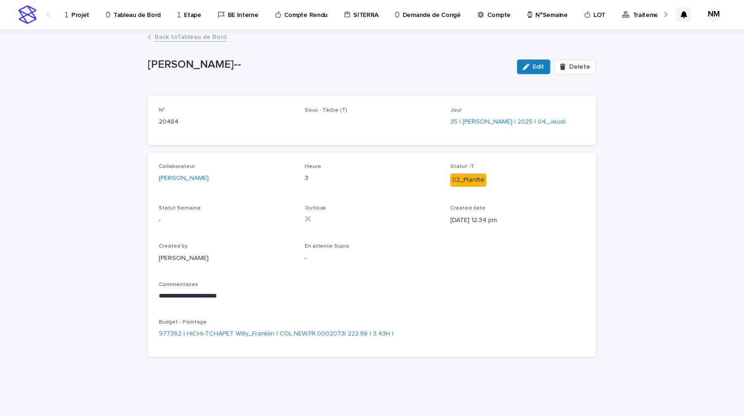
click at [185, 34] on link "Back to Tableau de Bord" at bounding box center [191, 36] width 72 height 11
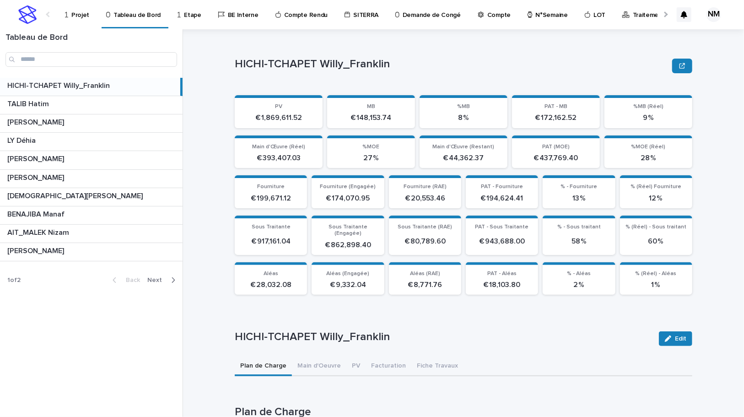
click at [79, 16] on p "Projet" at bounding box center [80, 9] width 18 height 19
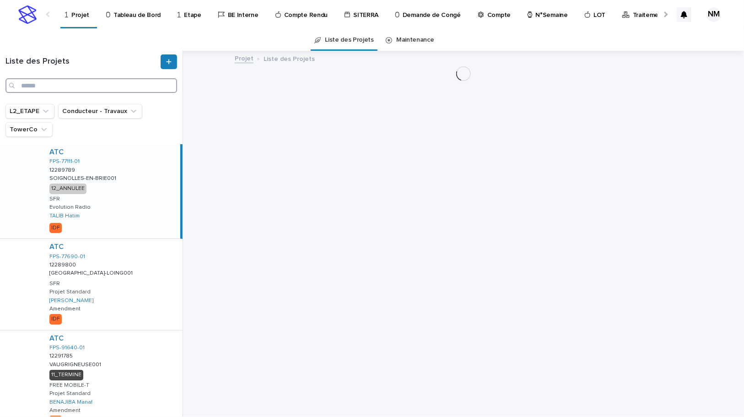
click at [54, 86] on input "Search" at bounding box center [91, 85] width 172 height 15
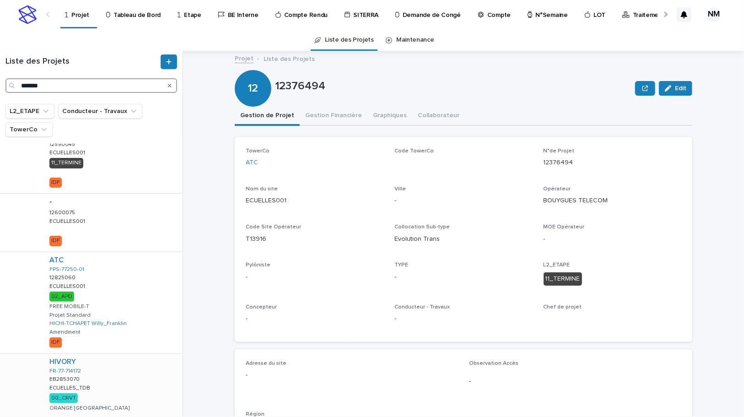
scroll to position [175, 0]
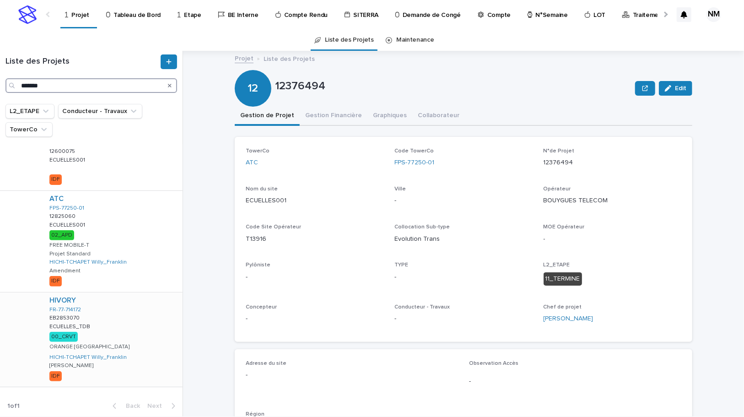
type input "*******"
click at [127, 316] on div "HIVORY FR-77-714172 EB2853070 EB2853070 ECUELLES_TDB ECUELLES_TDB 00_CRVT ORANG…" at bounding box center [112, 339] width 141 height 94
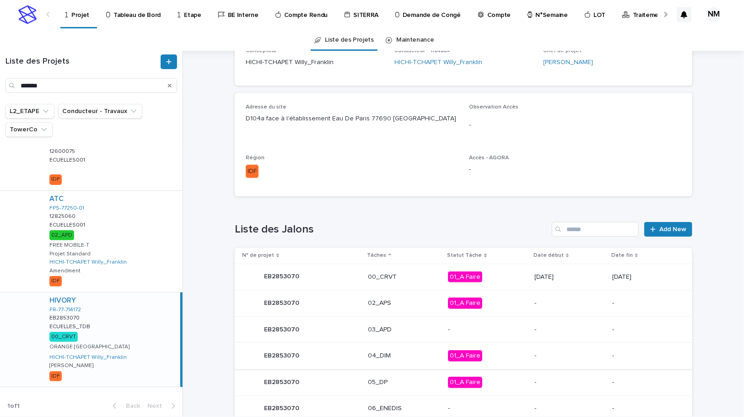
scroll to position [343, 0]
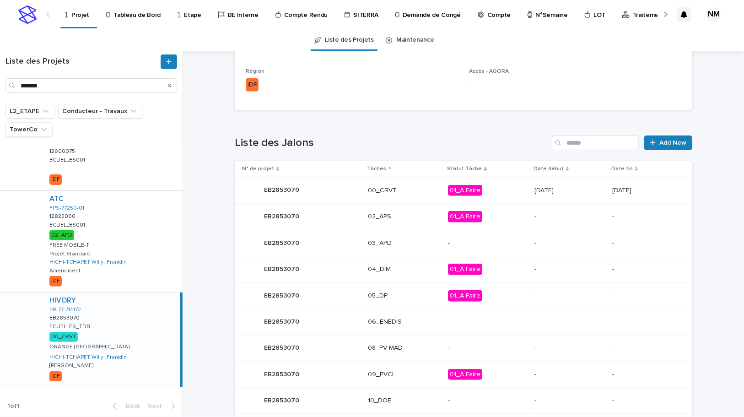
click at [510, 194] on p "01_A Faire" at bounding box center [487, 190] width 79 height 11
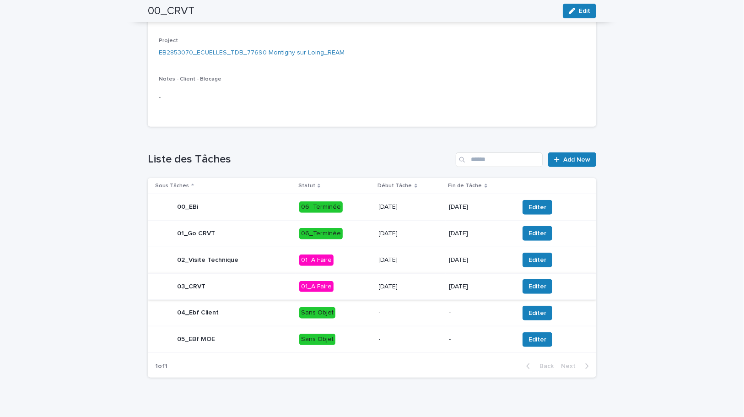
scroll to position [200, 0]
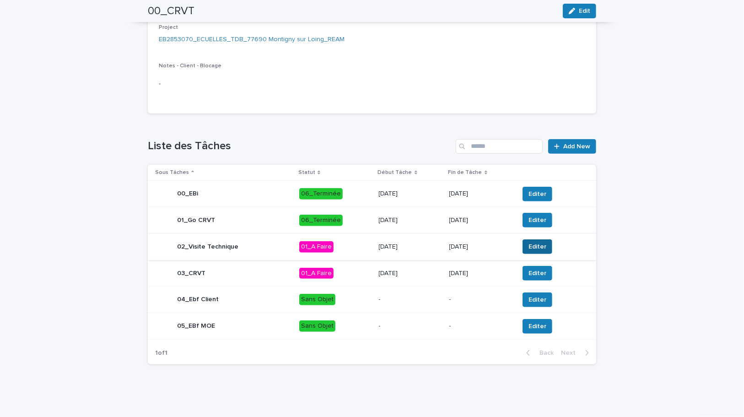
click at [540, 247] on span "Editer" at bounding box center [538, 246] width 18 height 9
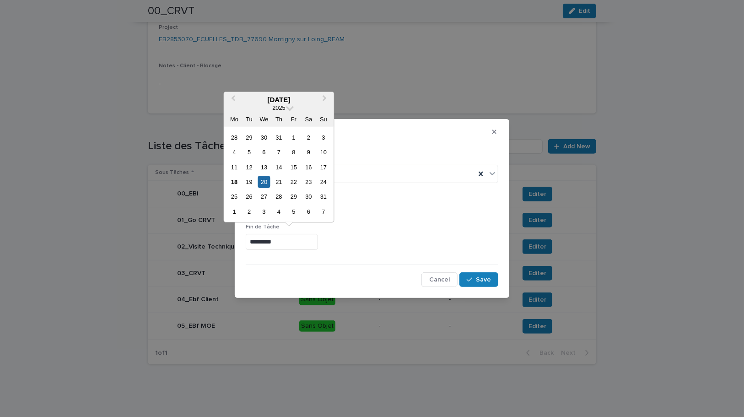
click at [256, 243] on input "*********" at bounding box center [282, 242] width 72 height 16
type input "*********"
click at [393, 228] on div "Fin de Tâche *********" at bounding box center [372, 240] width 253 height 33
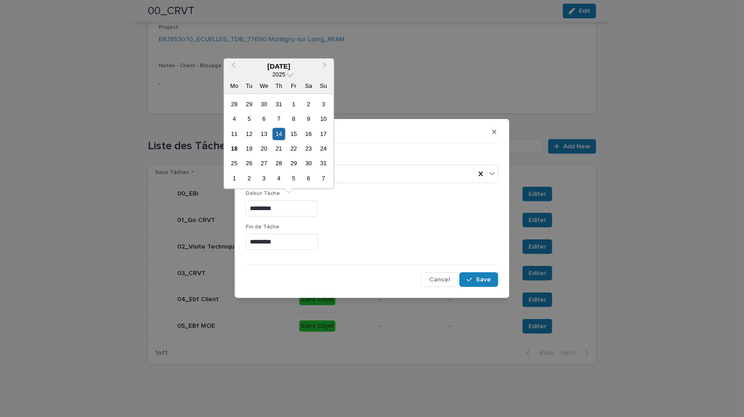
click at [255, 206] on input "*********" at bounding box center [282, 208] width 72 height 16
type input "*********"
drag, startPoint x: 438, startPoint y: 211, endPoint x: 413, endPoint y: 170, distance: 48.9
click at [434, 201] on div "*********" at bounding box center [372, 208] width 253 height 16
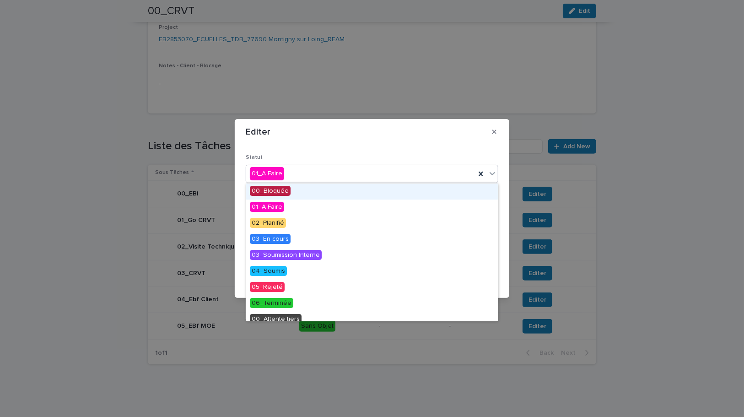
click at [406, 166] on div "01_A Faire" at bounding box center [360, 173] width 229 height 15
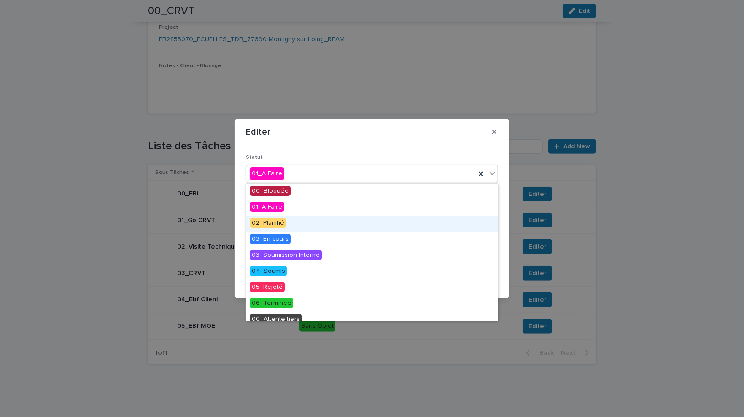
click at [305, 222] on div "02_Planifié" at bounding box center [372, 224] width 252 height 16
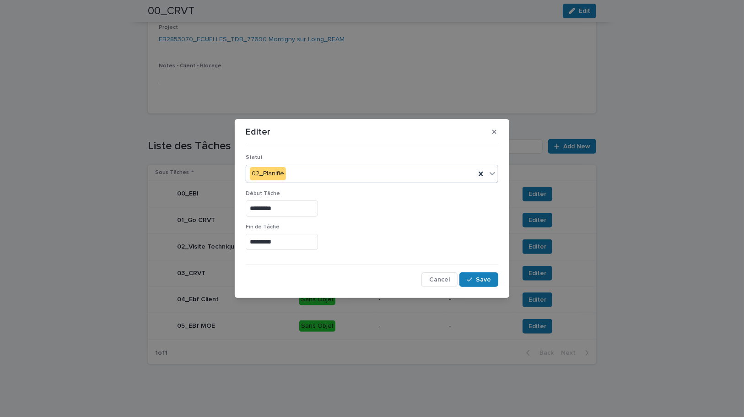
drag, startPoint x: 477, startPoint y: 279, endPoint x: 543, endPoint y: 366, distance: 109.0
click at [477, 279] on button "Save" at bounding box center [479, 279] width 39 height 15
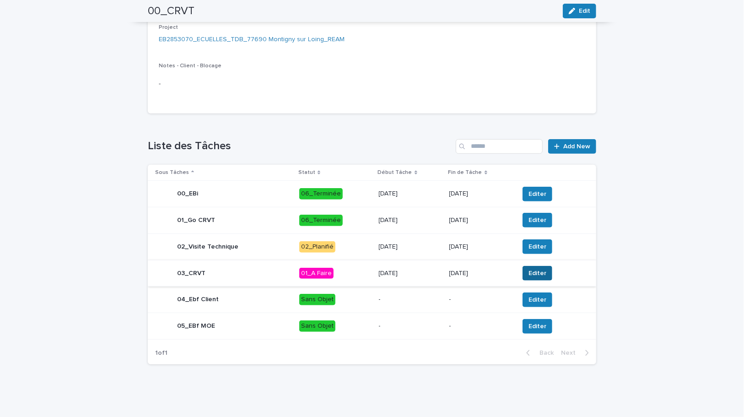
click at [535, 272] on span "Editer" at bounding box center [538, 273] width 18 height 9
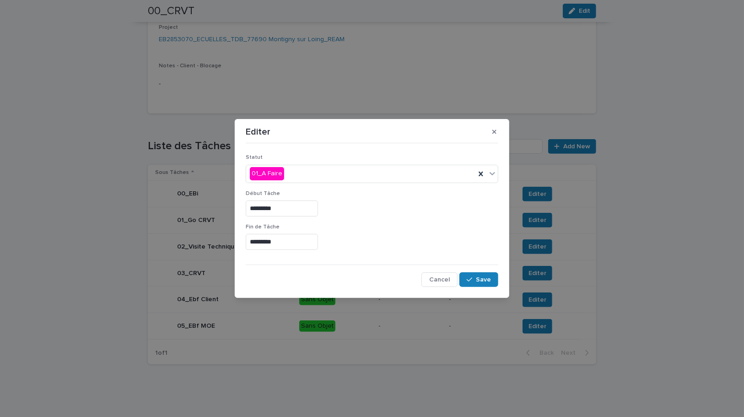
click at [256, 208] on input "*********" at bounding box center [282, 208] width 72 height 16
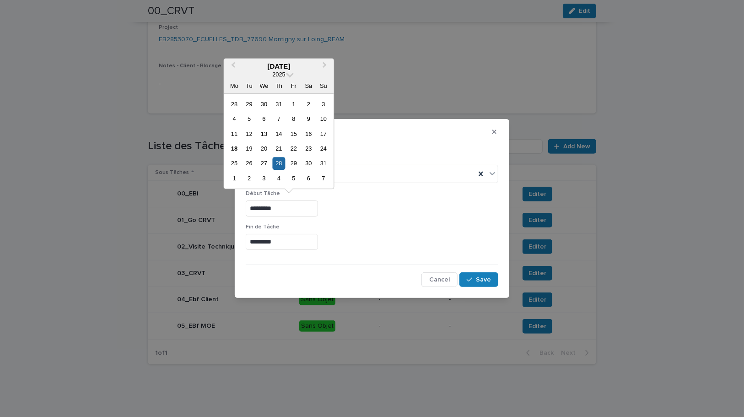
drag, startPoint x: 297, startPoint y: 204, endPoint x: 233, endPoint y: 203, distance: 63.6
click at [233, 203] on div "Editer Statut 01_A Faire Début Tâche ********* Fin de Tâche ********* Cancel Sa…" at bounding box center [372, 208] width 744 height 417
type input "*********"
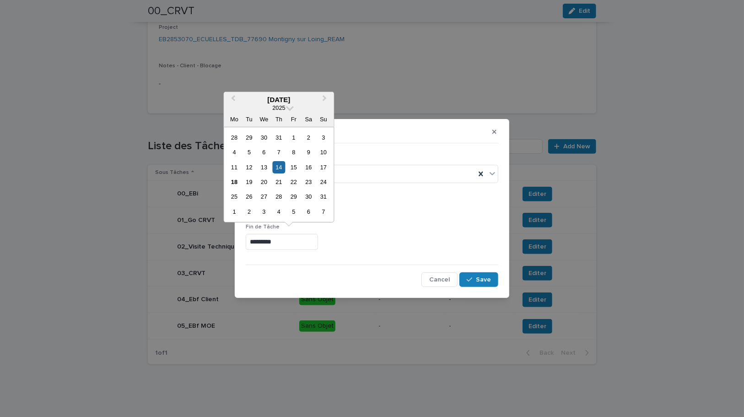
drag, startPoint x: 291, startPoint y: 240, endPoint x: 204, endPoint y: 230, distance: 87.6
click at [205, 230] on div "Editer Statut 01_A Faire Début Tâche ********* Fin de Tâche ********* Cancel Sa…" at bounding box center [372, 208] width 744 height 417
paste input "text"
type input "*********"
drag, startPoint x: 421, startPoint y: 235, endPoint x: 291, endPoint y: 206, distance: 132.7
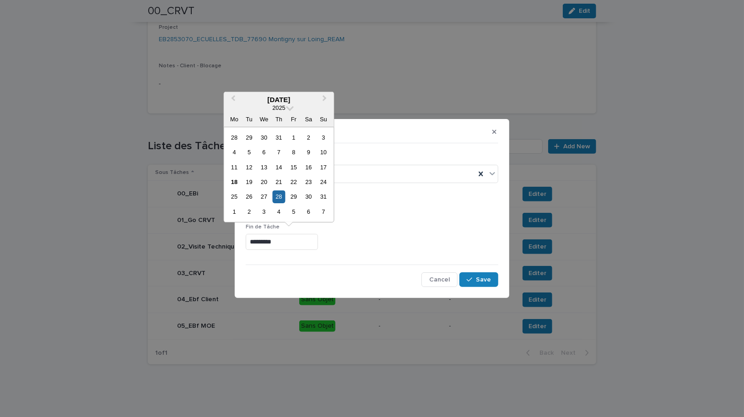
click at [421, 234] on div "*********" at bounding box center [372, 242] width 253 height 16
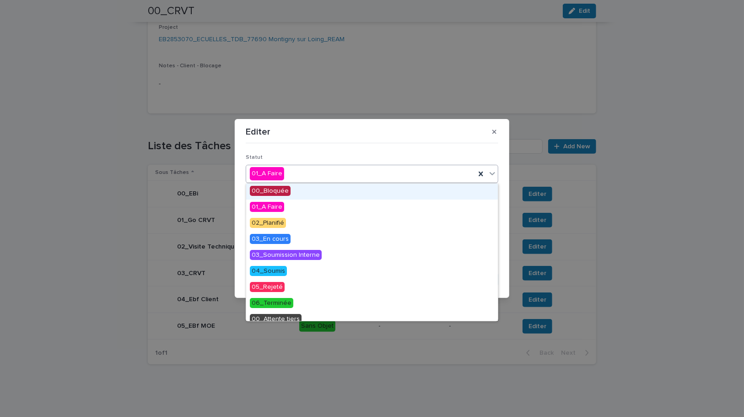
click at [307, 167] on div "01_A Faire" at bounding box center [360, 173] width 229 height 15
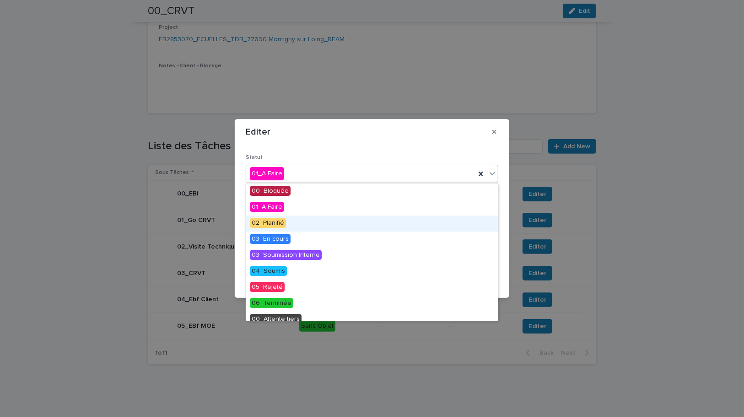
click at [282, 220] on span "02_Planifié" at bounding box center [268, 223] width 36 height 10
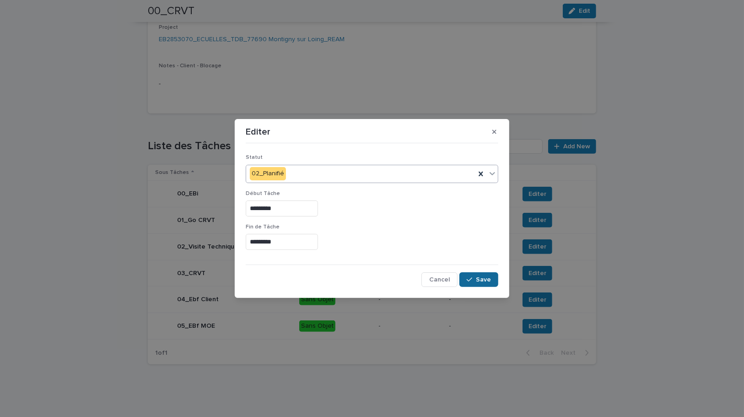
click at [476, 279] on div "button" at bounding box center [471, 279] width 9 height 6
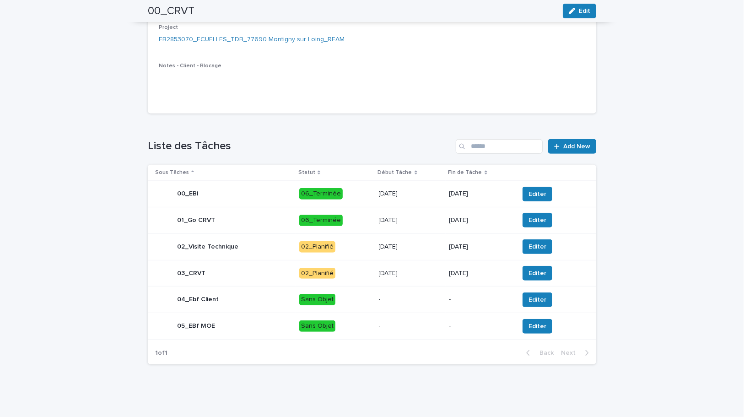
click at [438, 274] on td "28/8/2025" at bounding box center [410, 273] width 70 height 27
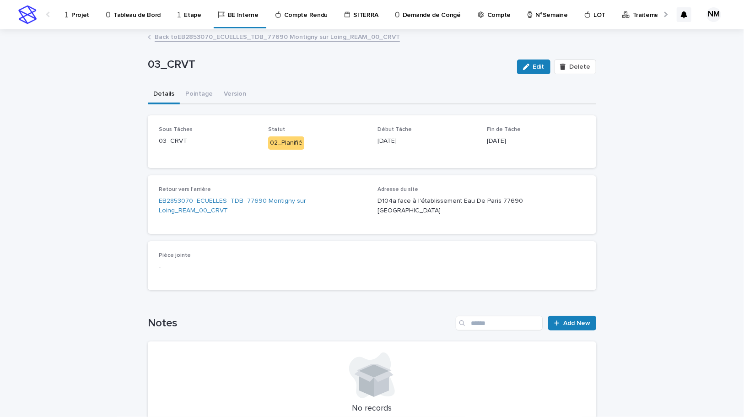
click at [204, 79] on div "03_CRVT Edit Delete" at bounding box center [372, 67] width 449 height 37
click at [197, 94] on button "Pointage" at bounding box center [199, 94] width 38 height 19
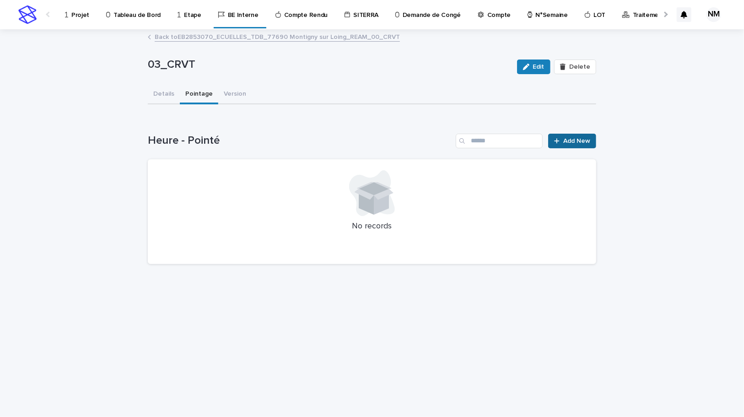
click at [584, 144] on link "Add New" at bounding box center [572, 141] width 48 height 15
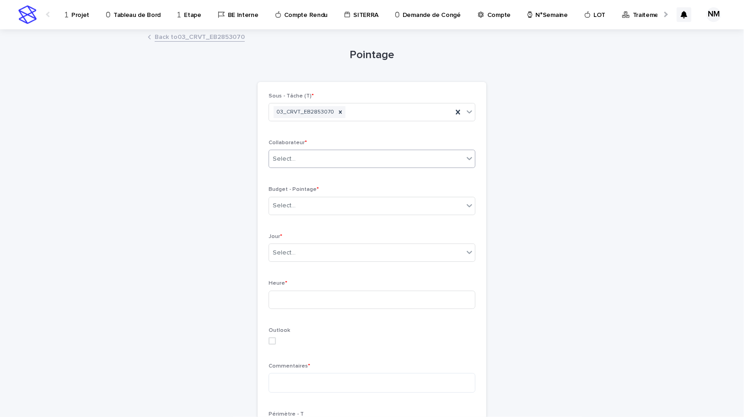
click at [290, 156] on div "Select..." at bounding box center [284, 159] width 23 height 10
type input "****"
click at [305, 176] on div "[PERSON_NAME]" at bounding box center [369, 176] width 206 height 16
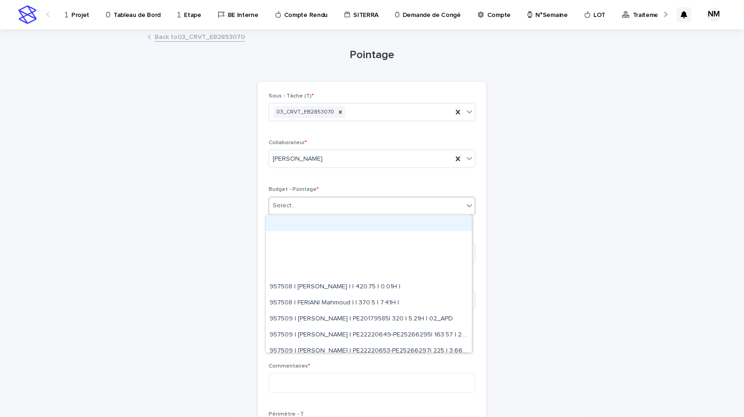
click at [288, 204] on div "Select..." at bounding box center [284, 206] width 23 height 10
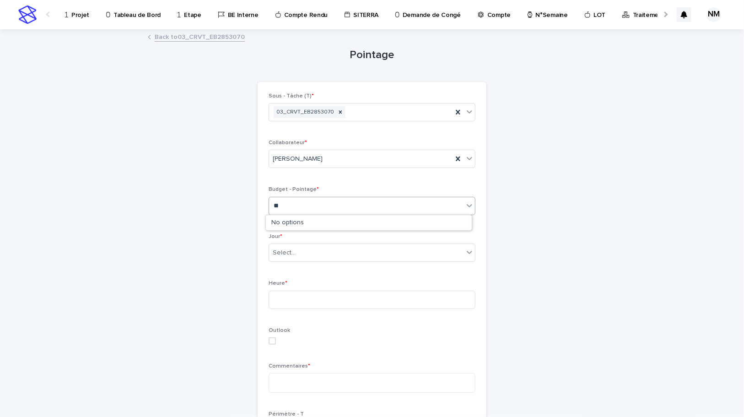
type input "*"
click at [187, 36] on link "Back to 03_CRVT_EB2853070" at bounding box center [200, 36] width 90 height 11
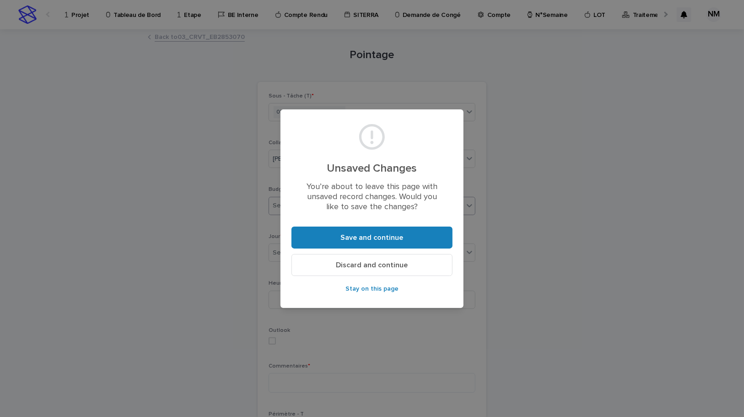
click at [334, 269] on button "Discard and continue" at bounding box center [372, 265] width 161 height 22
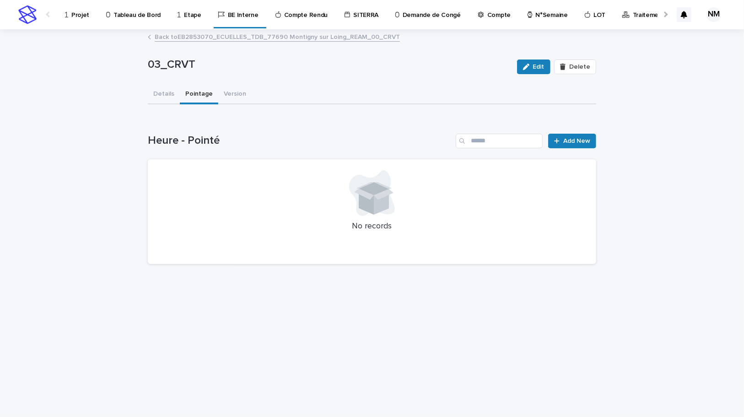
click at [162, 88] on button "Details" at bounding box center [164, 94] width 32 height 19
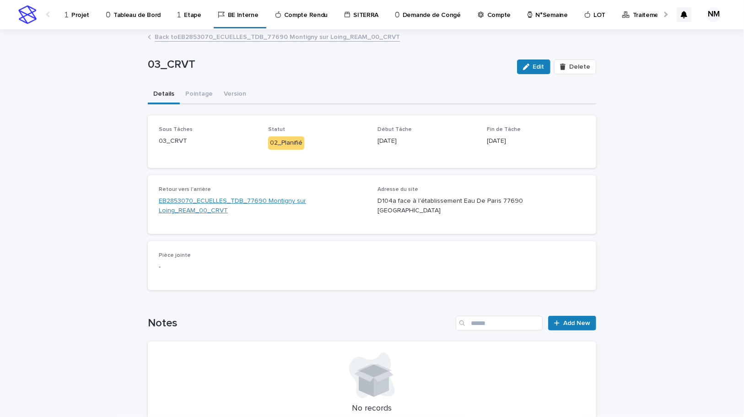
click at [260, 201] on link "EB2853070_ECUELLES_TDB_77690 Montigny sur Loing_REAM_00_CRVT" at bounding box center [263, 205] width 208 height 19
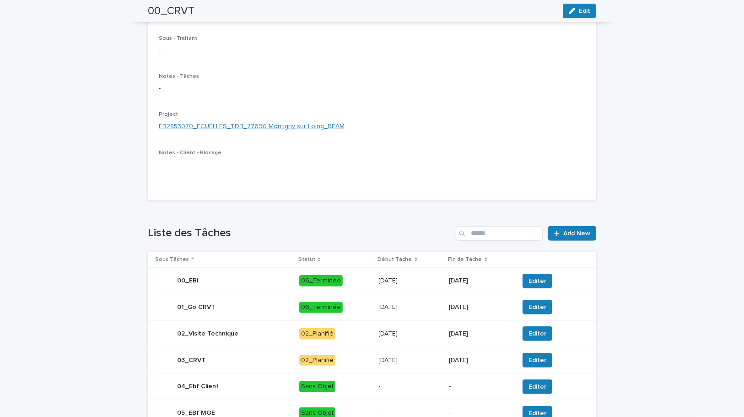
scroll to position [41, 0]
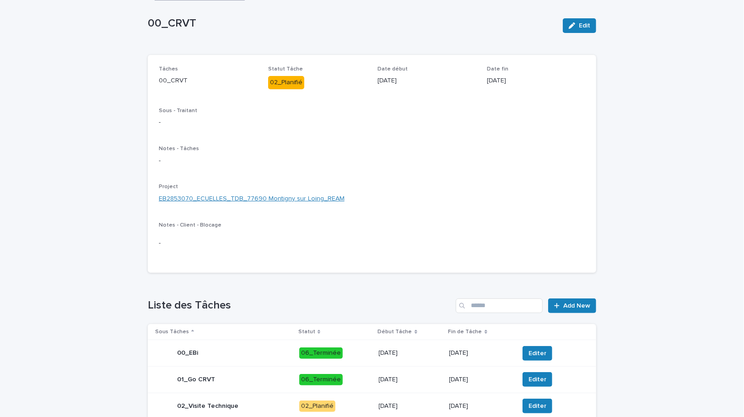
click at [249, 202] on link "EB2853070_ECUELLES_TDB_77690 Montigny sur Loing_REAM" at bounding box center [252, 199] width 186 height 10
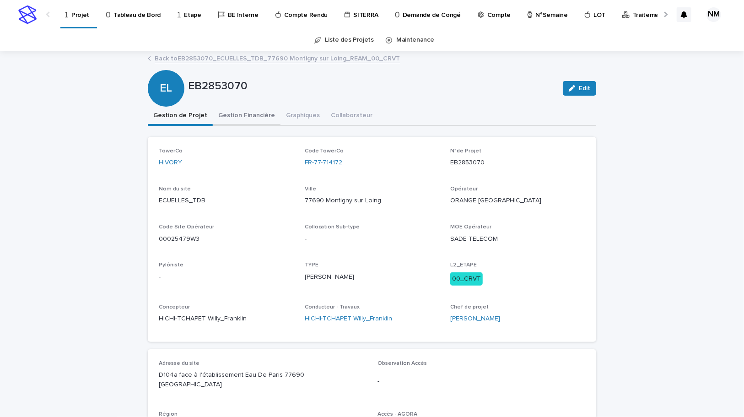
click at [241, 112] on button "Gestion Financière" at bounding box center [247, 116] width 68 height 19
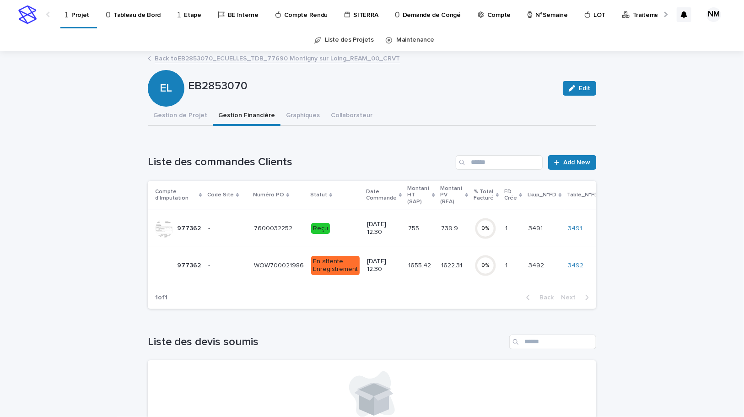
click at [438, 242] on td "739.9 739.9" at bounding box center [454, 228] width 33 height 37
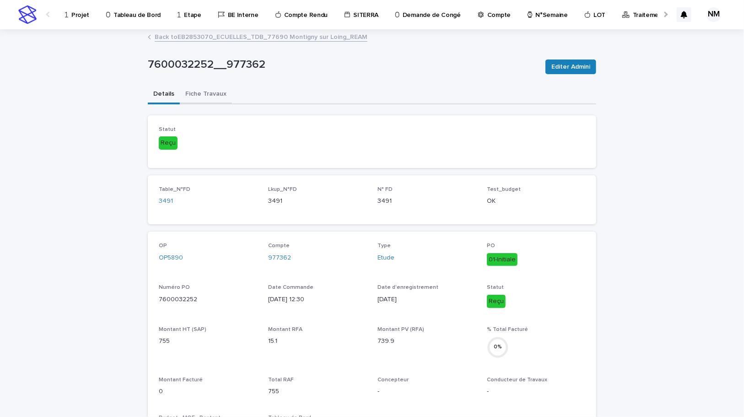
click at [192, 92] on button "Fiche Travaux" at bounding box center [206, 94] width 52 height 19
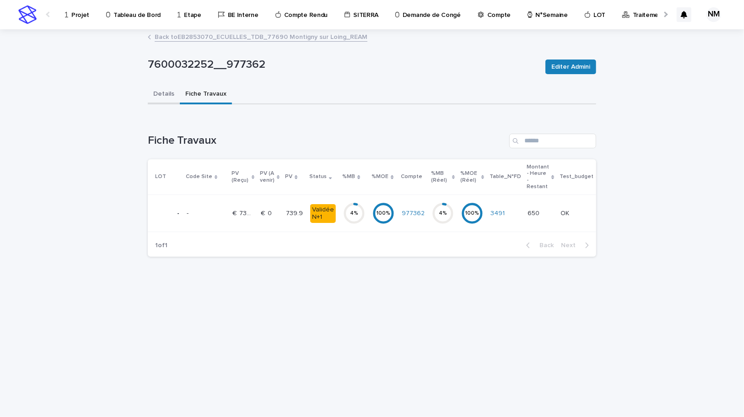
click at [169, 94] on button "Details" at bounding box center [164, 94] width 32 height 19
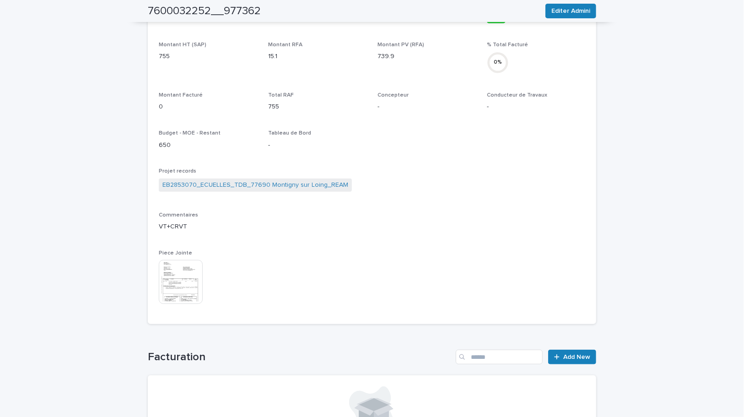
scroll to position [333, 0]
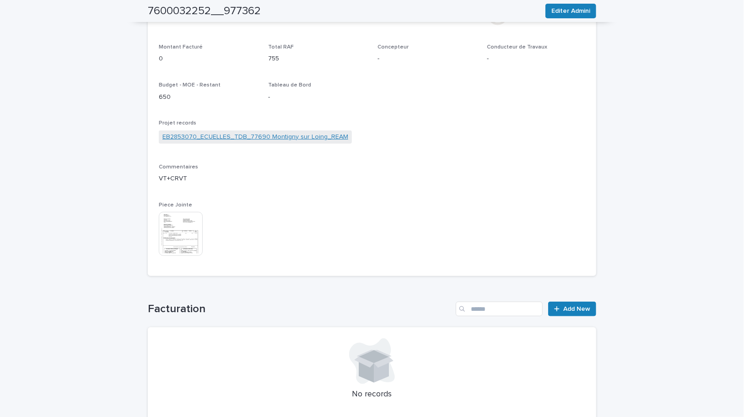
click at [228, 135] on link "EB2853070_ECUELLES_TDB_77690 Montigny sur Loing_REAM" at bounding box center [255, 137] width 186 height 10
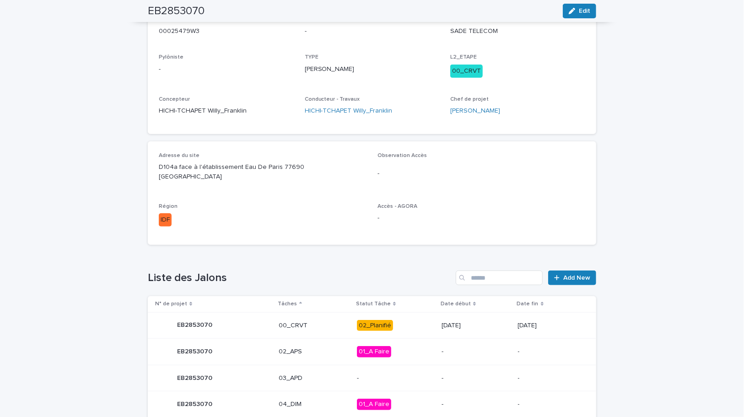
scroll to position [41, 0]
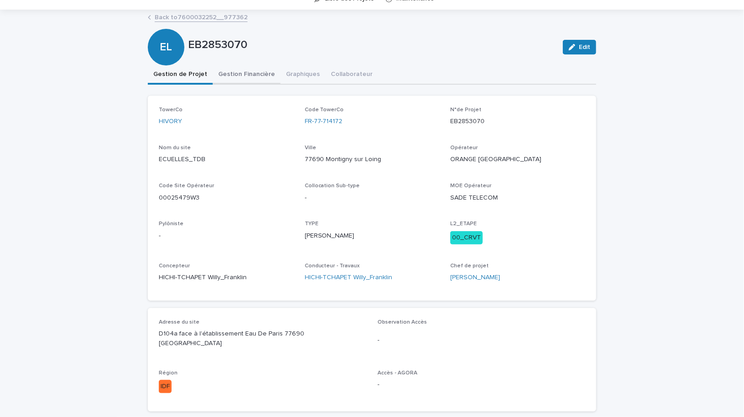
click at [228, 68] on div "EB2853070 Edit EL EB2853070 Edit Sorry, there was an error saving your record. …" at bounding box center [372, 418] width 449 height 814
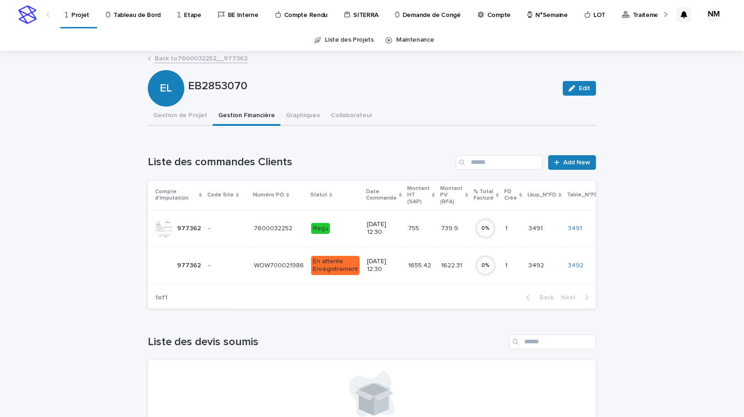
click at [384, 269] on p "14/8/2025 12:30" at bounding box center [384, 266] width 34 height 16
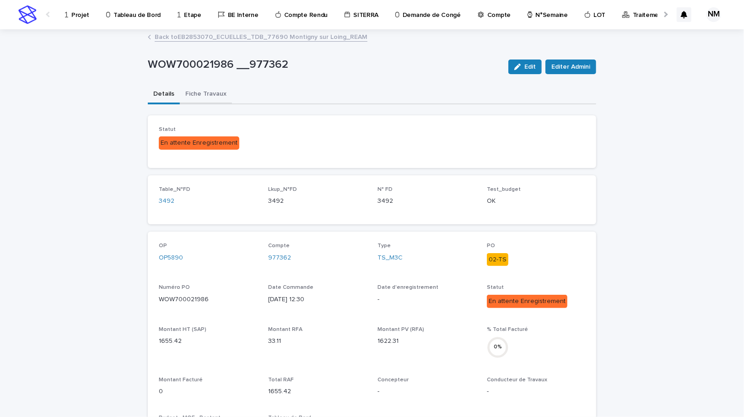
click at [211, 97] on button "Fiche Travaux" at bounding box center [206, 94] width 52 height 19
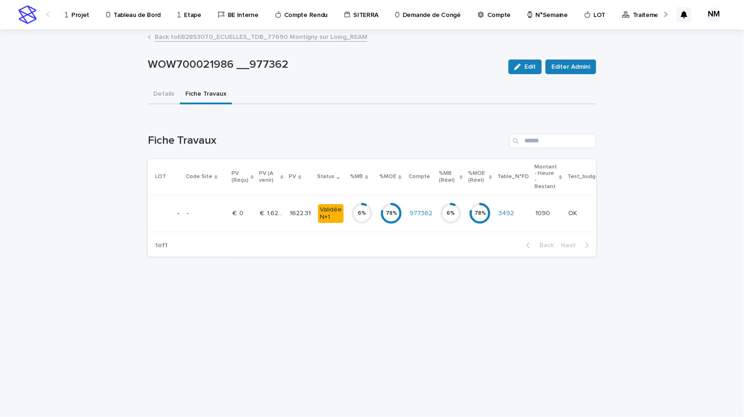
click at [176, 36] on link "Back to EB2853070_ECUELLES_TDB_77690 Montigny sur Loing_REAM" at bounding box center [261, 36] width 213 height 11
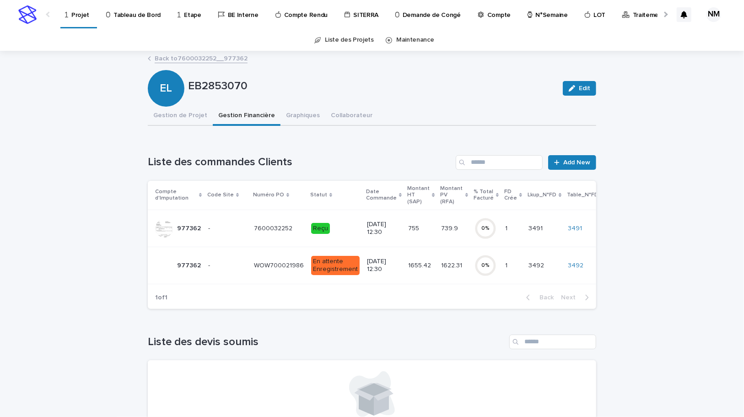
click at [166, 58] on link "Back to 7600032252__977362" at bounding box center [201, 58] width 93 height 11
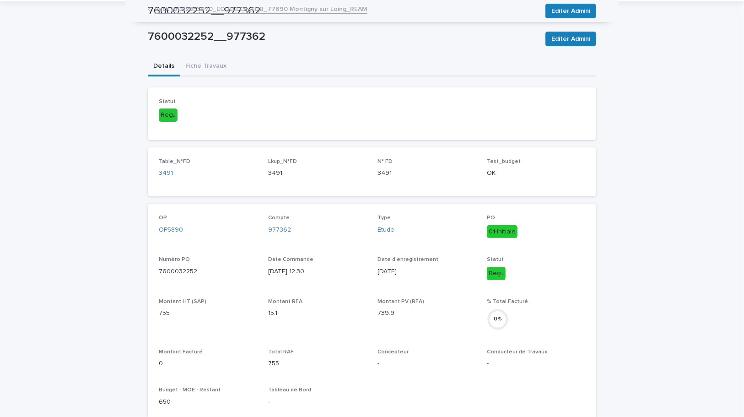
scroll to position [26, 0]
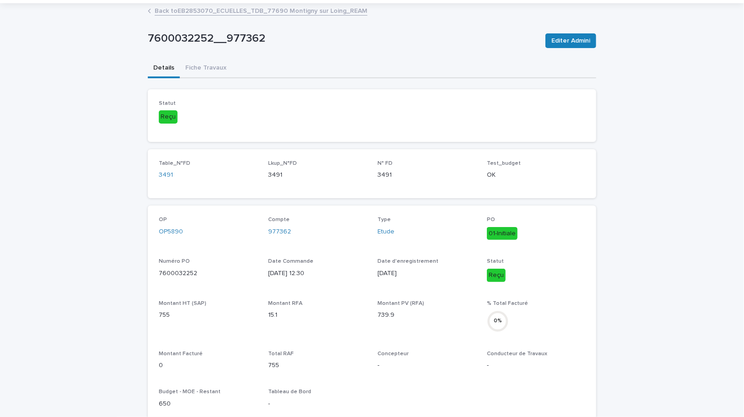
drag, startPoint x: 195, startPoint y: 65, endPoint x: 204, endPoint y: 78, distance: 16.8
click at [195, 64] on div "7600032252__977362 Editer Admini 7600032252__977362 Editer Admini Sorry, there …" at bounding box center [372, 375] width 449 height 742
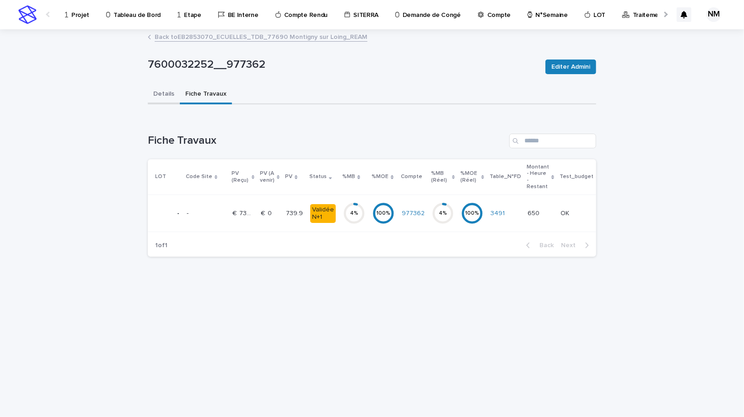
click at [167, 96] on button "Details" at bounding box center [164, 94] width 32 height 19
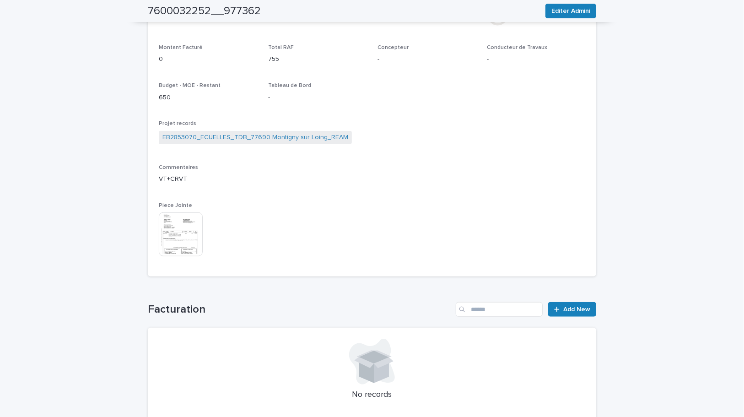
scroll to position [333, 0]
click at [232, 138] on link "EB2853070_ECUELLES_TDB_77690 Montigny sur Loing_REAM" at bounding box center [255, 137] width 186 height 10
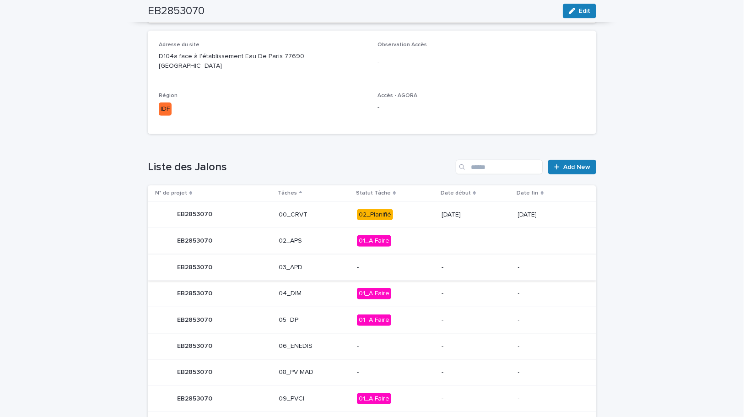
scroll to position [333, 0]
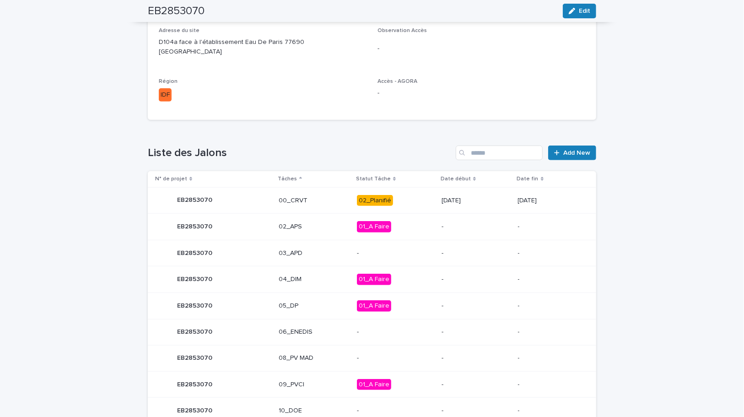
click at [411, 207] on div "02_Planifié" at bounding box center [395, 200] width 77 height 19
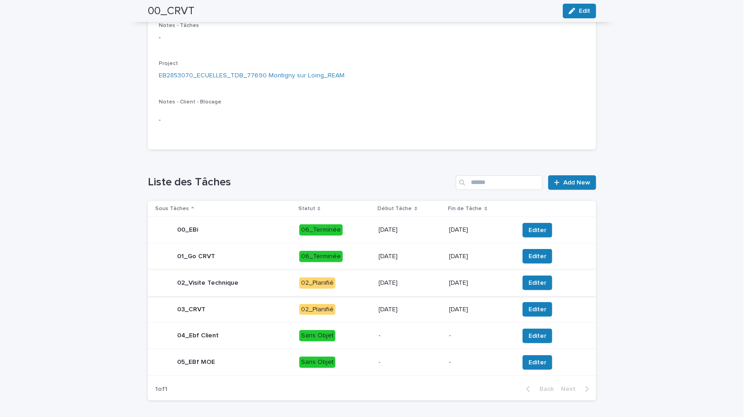
scroll to position [200, 0]
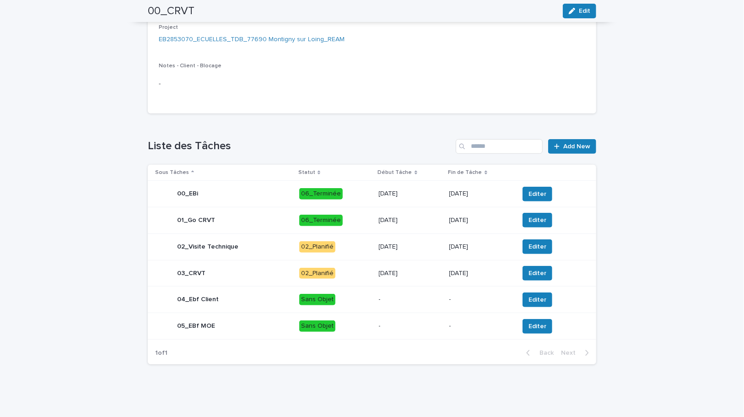
click at [430, 251] on div "28/8/2025" at bounding box center [410, 246] width 63 height 15
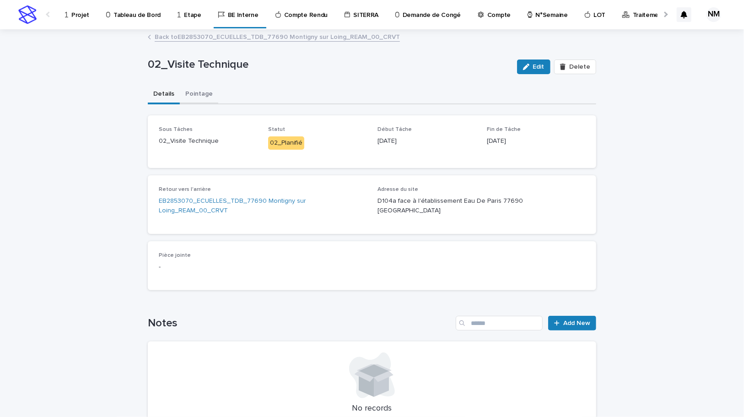
click at [191, 96] on button "Pointage" at bounding box center [199, 94] width 38 height 19
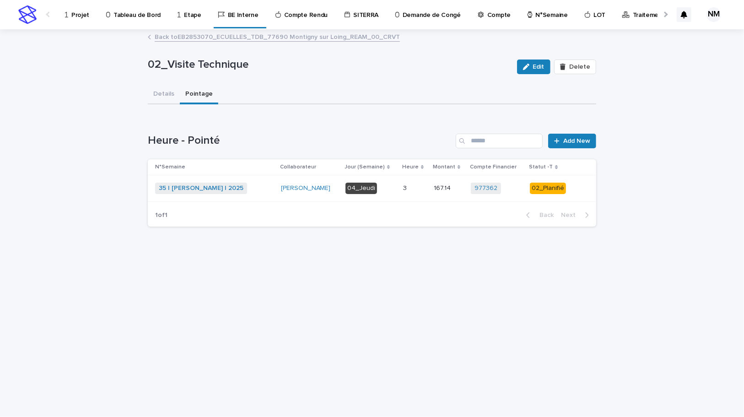
click at [448, 197] on td "167.14 167.14" at bounding box center [449, 188] width 38 height 27
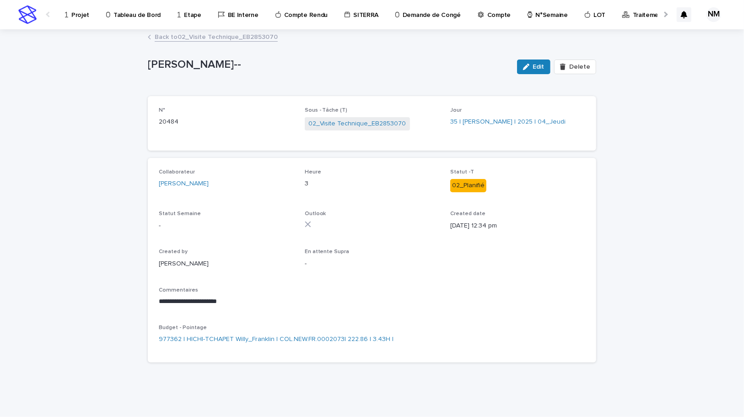
click at [228, 40] on link "Back to 02_Visite Technique_EB2853070" at bounding box center [216, 36] width 123 height 11
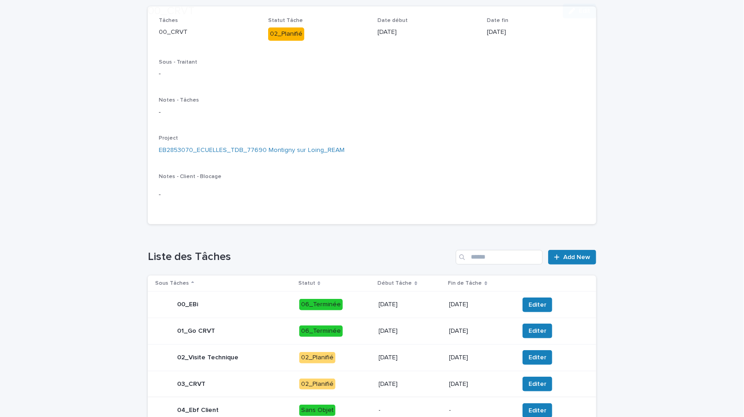
scroll to position [200, 0]
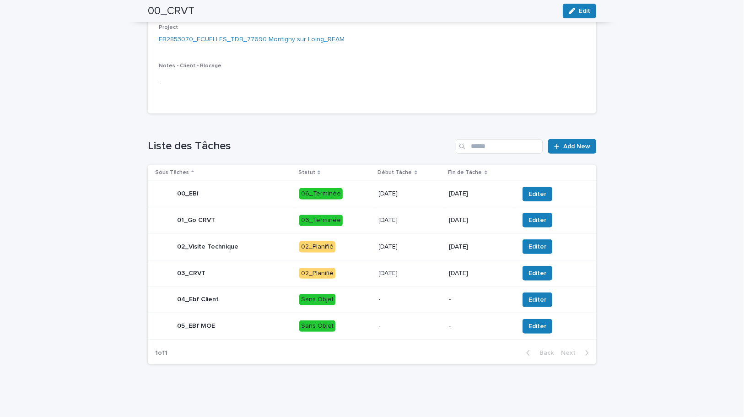
click at [429, 243] on p "28/8/2025" at bounding box center [410, 247] width 63 height 8
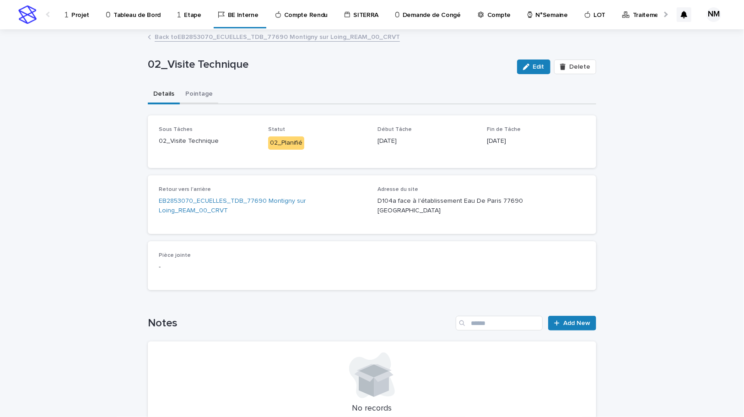
click at [206, 93] on button "Pointage" at bounding box center [199, 94] width 38 height 19
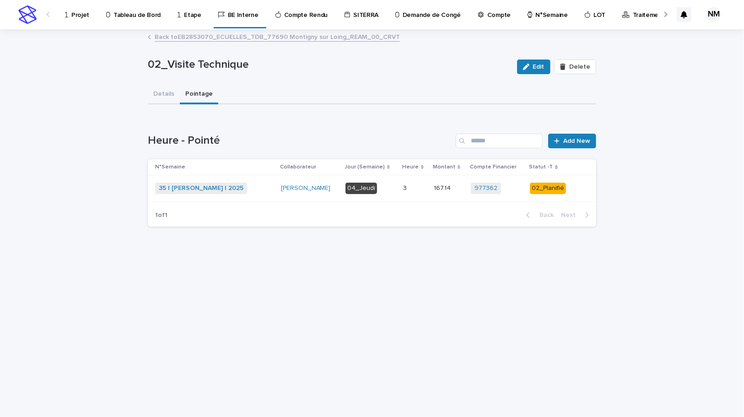
click at [430, 193] on td "167.14 167.14" at bounding box center [449, 188] width 38 height 27
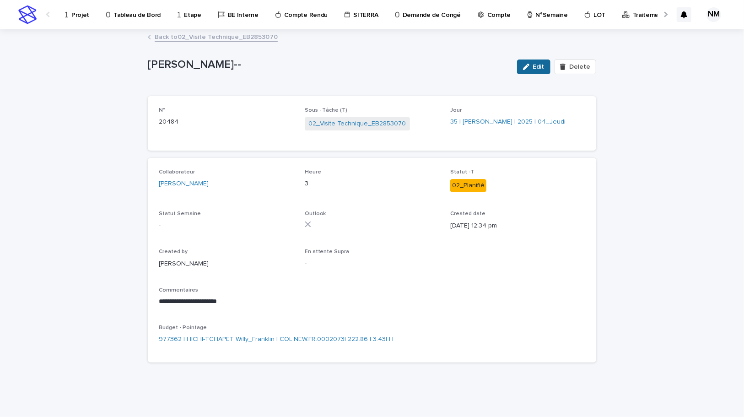
click at [549, 63] on button "Edit" at bounding box center [533, 67] width 33 height 15
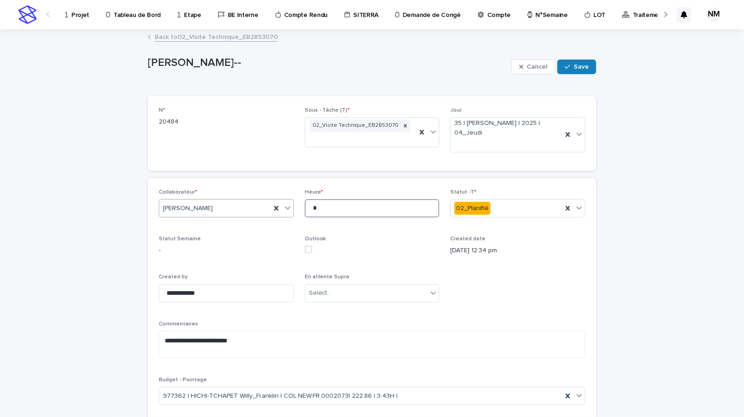
drag, startPoint x: 365, startPoint y: 205, endPoint x: 268, endPoint y: 216, distance: 97.7
click at [269, 216] on div "**********" at bounding box center [372, 301] width 427 height 224
type input "*"
click at [582, 64] on span "Save" at bounding box center [581, 67] width 15 height 6
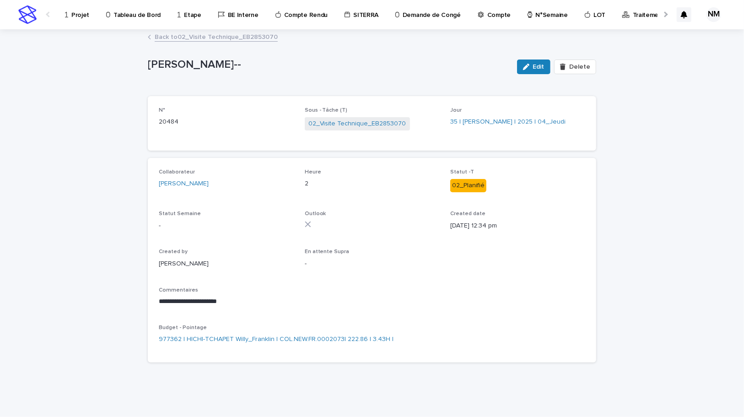
click at [220, 39] on link "Back to 02_Visite Technique_EB2853070" at bounding box center [216, 36] width 123 height 11
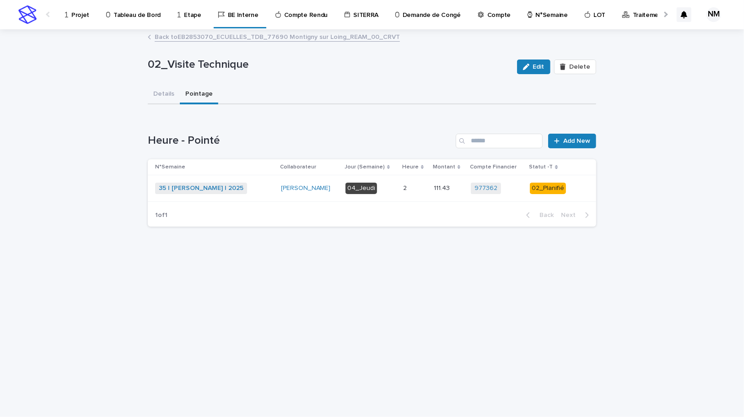
click at [212, 37] on link "Back to EB2853070_ECUELLES_TDB_77690 Montigny sur Loing_REAM_00_CRVT" at bounding box center [277, 36] width 245 height 11
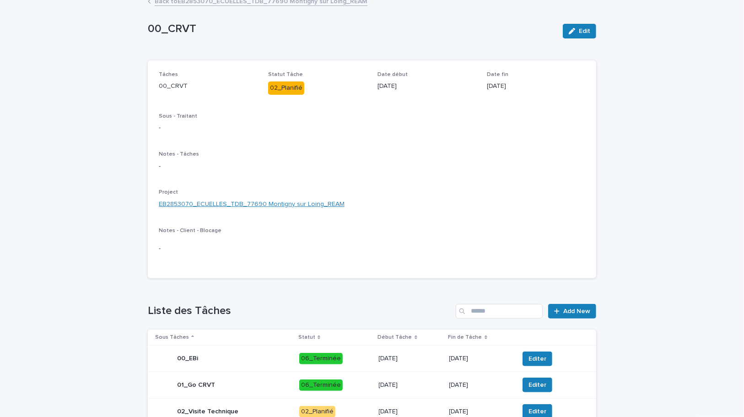
scroll to position [83, 0]
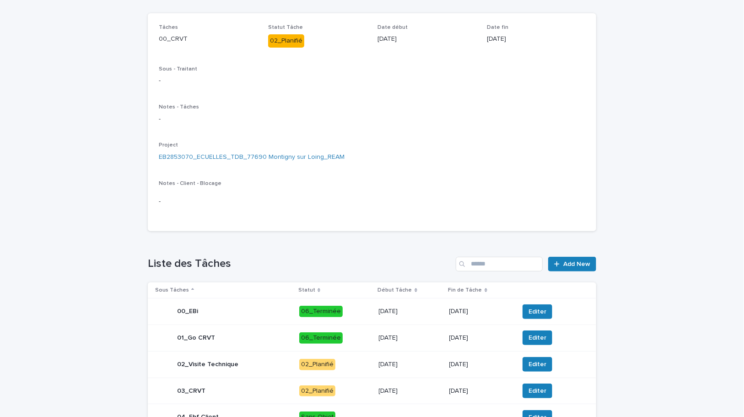
click at [366, 393] on p "02_Planifié" at bounding box center [335, 390] width 72 height 11
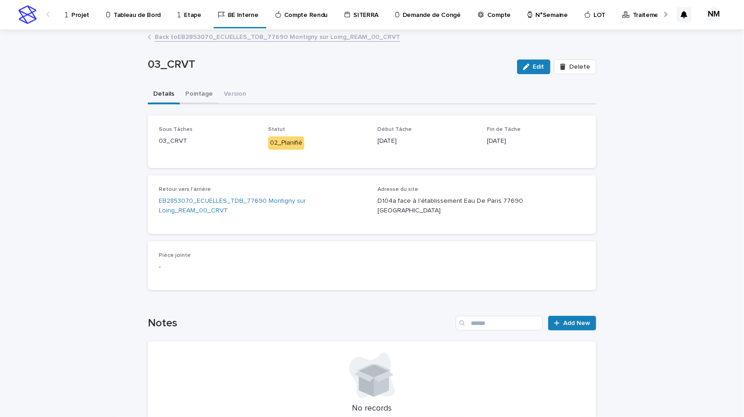
click at [198, 92] on button "Pointage" at bounding box center [199, 94] width 38 height 19
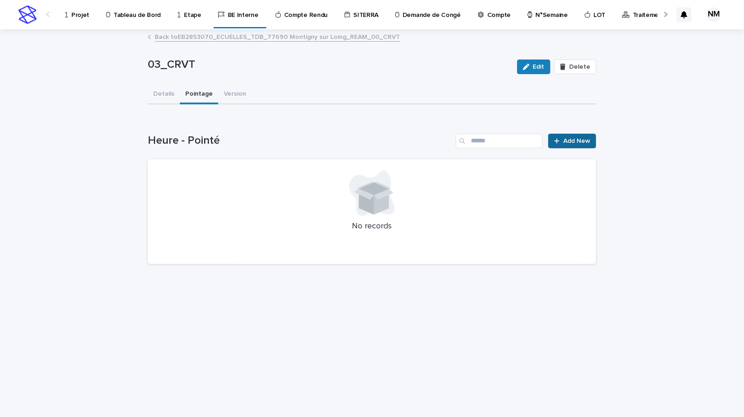
click at [591, 143] on link "Add New" at bounding box center [572, 141] width 48 height 15
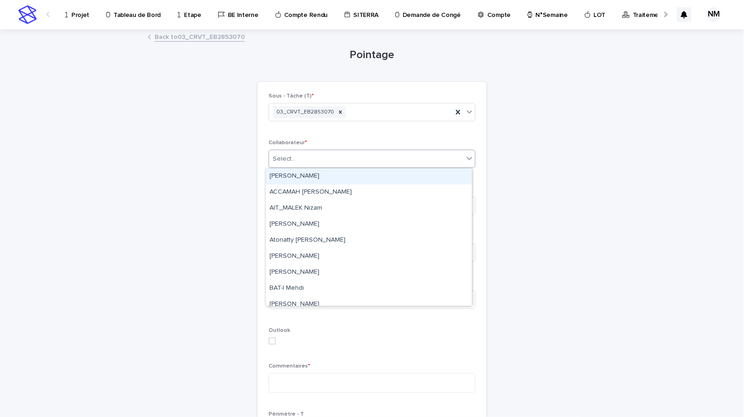
click at [314, 158] on div "Select..." at bounding box center [366, 159] width 195 height 15
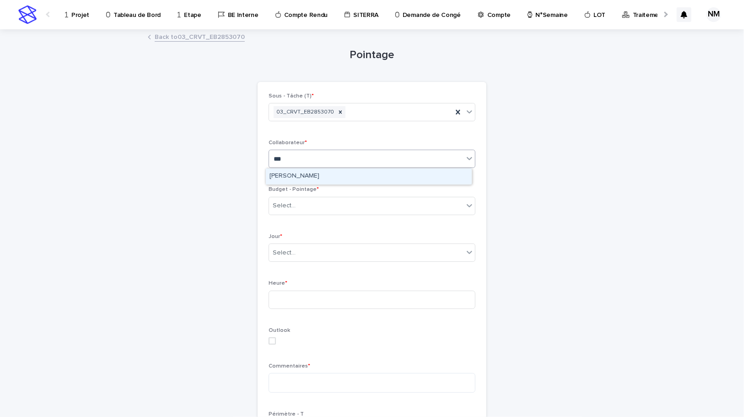
type input "****"
click at [309, 179] on div "[PERSON_NAME]" at bounding box center [369, 176] width 206 height 16
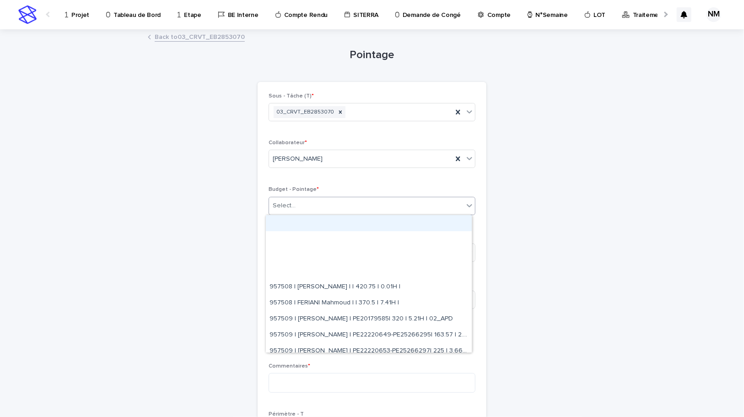
click at [301, 206] on div "Select..." at bounding box center [366, 205] width 195 height 15
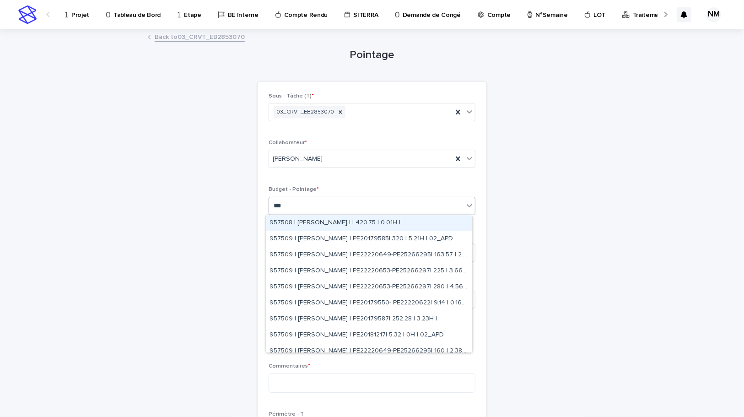
type input "****"
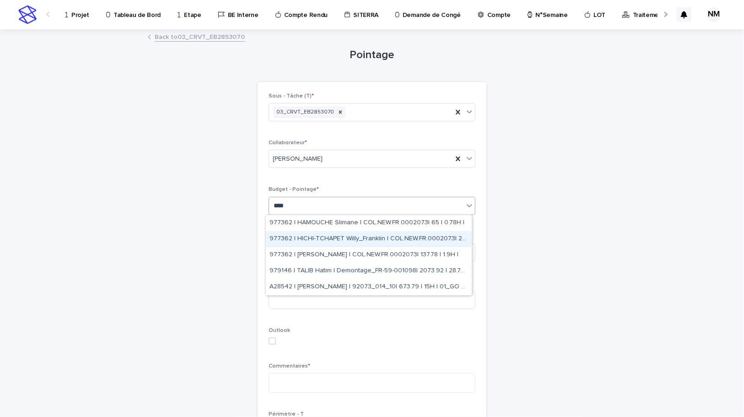
click at [342, 238] on div "977362 | HICHI-TCHAPET Willy_Franklin | COL.NEW.FR.0002073| 278.57 | 4.29H |" at bounding box center [369, 239] width 206 height 16
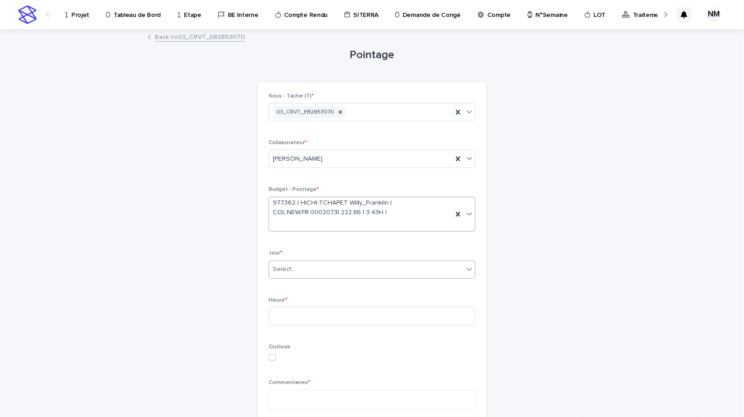
click at [345, 272] on div "Select..." at bounding box center [366, 269] width 195 height 15
type input "****"
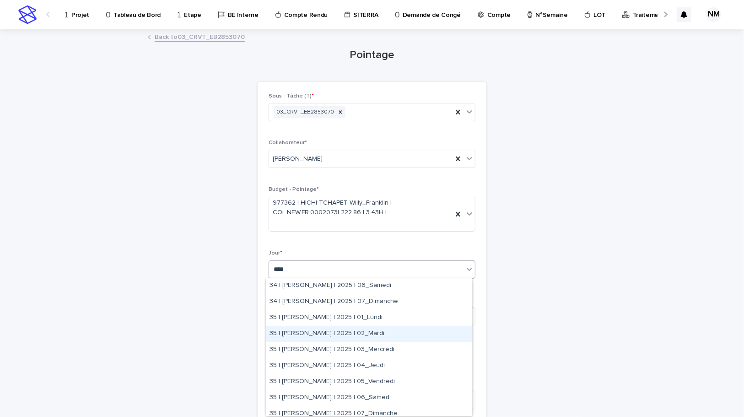
scroll to position [208, 0]
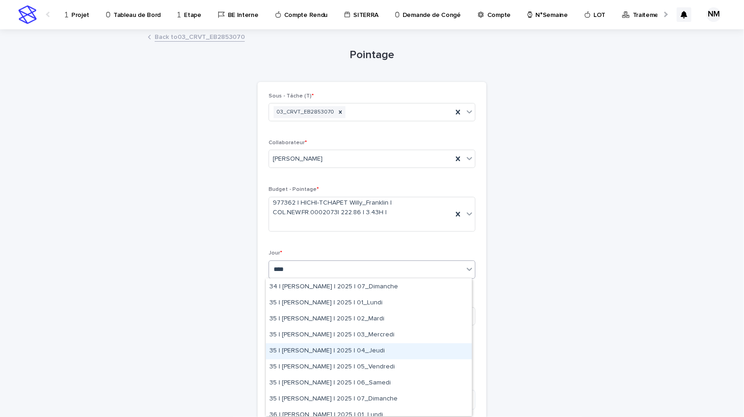
click at [368, 349] on div "35 | BOUFARES Afif | 2025 | 04_Jeudi" at bounding box center [369, 351] width 206 height 16
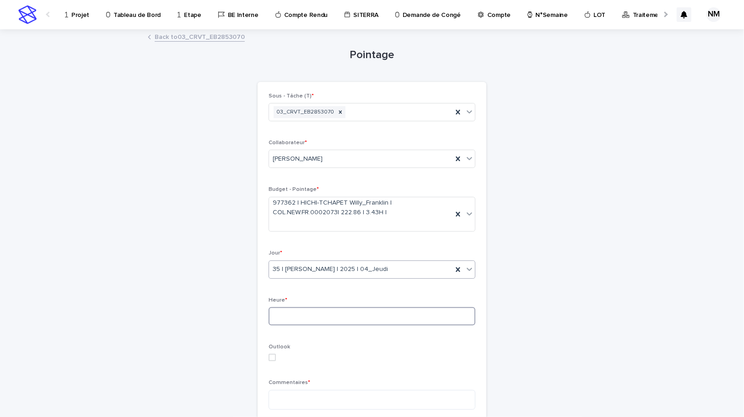
click at [303, 309] on input at bounding box center [372, 316] width 207 height 18
type input "*"
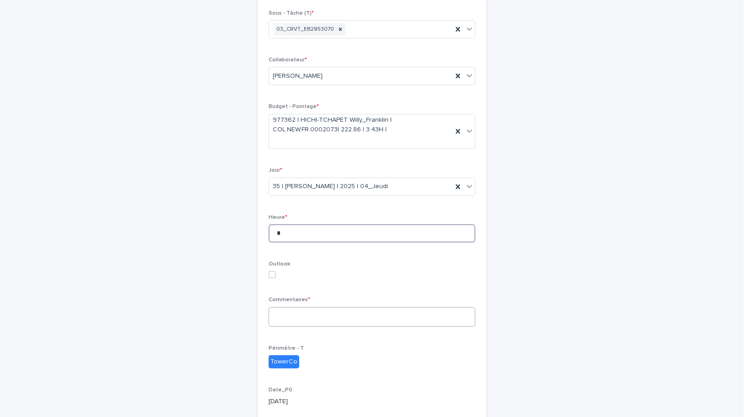
type input "*"
click at [313, 316] on textarea at bounding box center [372, 317] width 207 height 20
type textarea "**********"
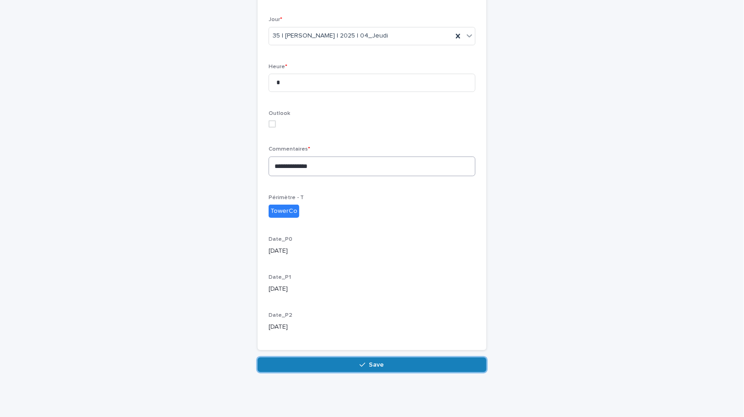
click at [258, 357] on button "Save" at bounding box center [372, 364] width 229 height 15
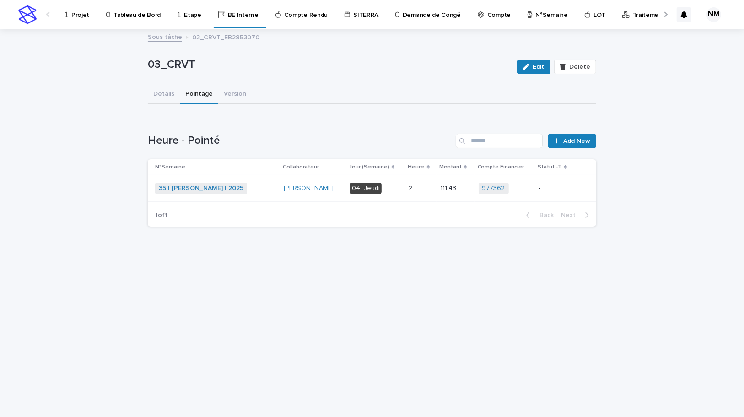
click at [515, 188] on div "977362 + 0" at bounding box center [505, 188] width 53 height 11
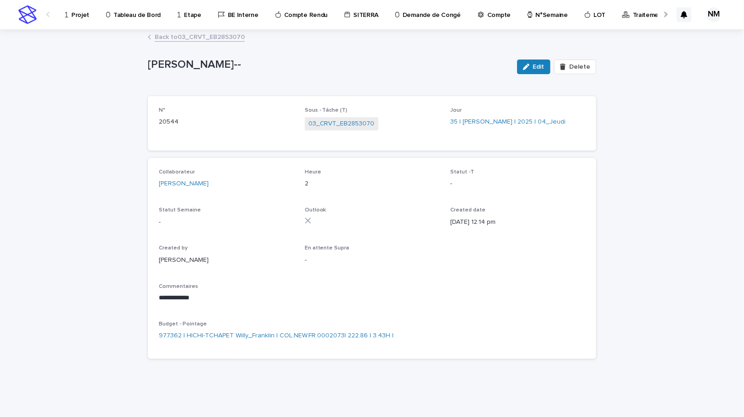
click at [538, 64] on span "Edit" at bounding box center [538, 67] width 11 height 6
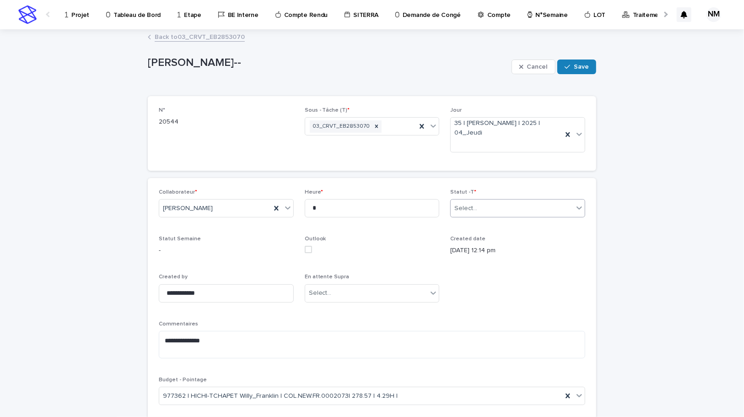
click at [550, 208] on div "Select..." at bounding box center [512, 208] width 123 height 15
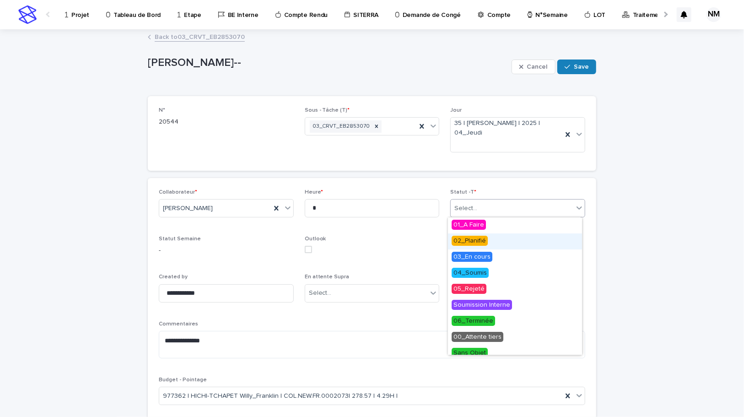
click at [468, 239] on span "02_Planifié" at bounding box center [470, 241] width 36 height 10
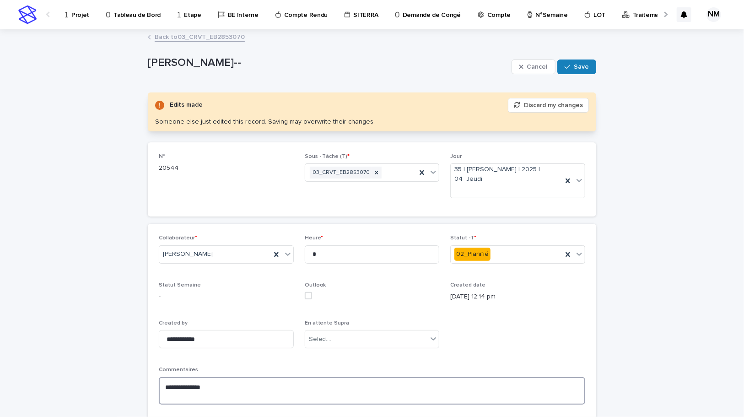
drag, startPoint x: 233, startPoint y: 381, endPoint x: 233, endPoint y: 371, distance: 10.1
click at [233, 373] on div "**********" at bounding box center [372, 389] width 427 height 45
type textarea "**********"
click at [574, 65] on span "Save" at bounding box center [581, 67] width 15 height 6
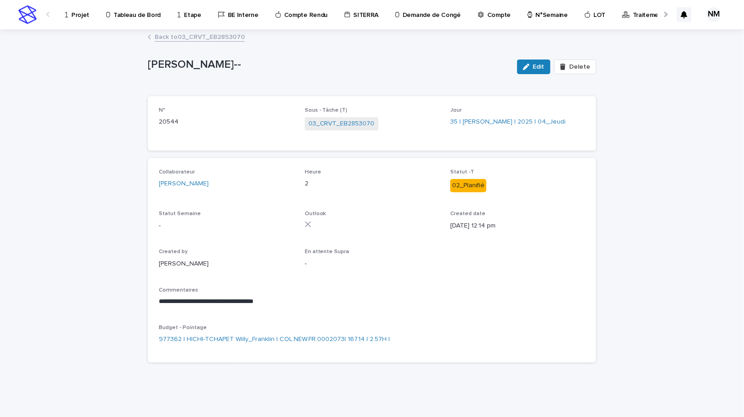
click at [133, 11] on p "Tableau de Bord" at bounding box center [137, 9] width 47 height 19
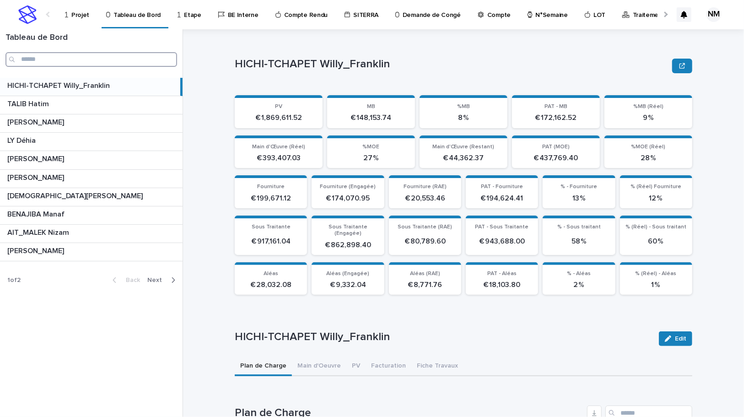
click at [73, 61] on input "Search" at bounding box center [91, 59] width 172 height 15
click at [176, 279] on button "Next" at bounding box center [163, 280] width 39 height 8
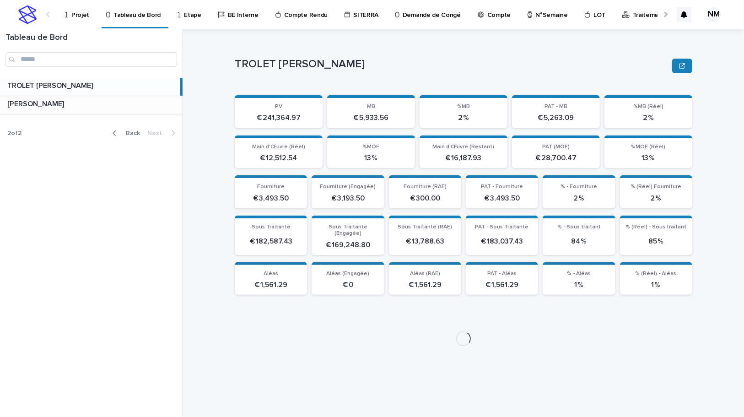
click at [62, 104] on p at bounding box center [93, 104] width 172 height 9
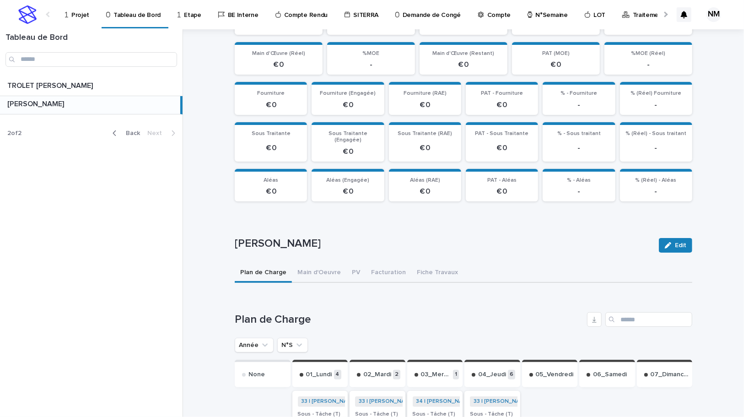
scroll to position [173, 0]
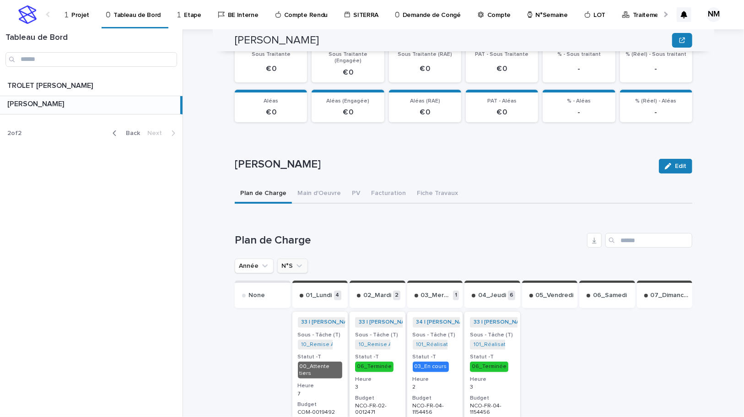
click at [295, 261] on icon "N°S" at bounding box center [299, 265] width 9 height 9
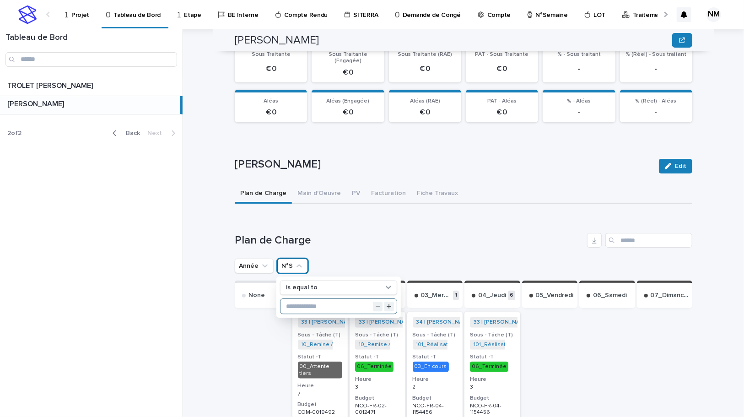
click at [322, 299] on input "text" at bounding box center [339, 306] width 116 height 15
type input "**"
click at [466, 234] on h1 "Plan de Charge" at bounding box center [409, 240] width 349 height 13
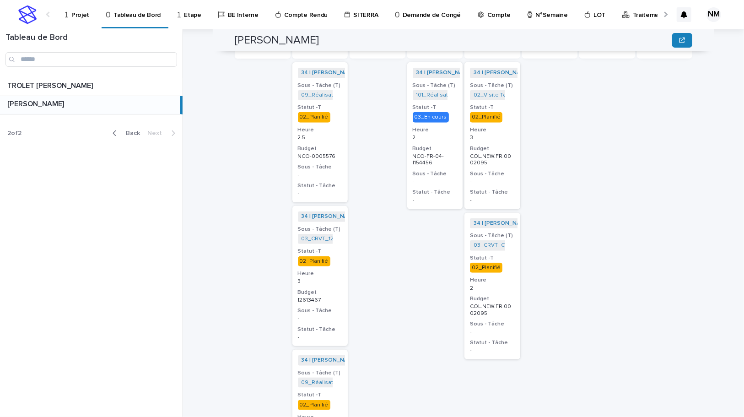
scroll to position [380, 0]
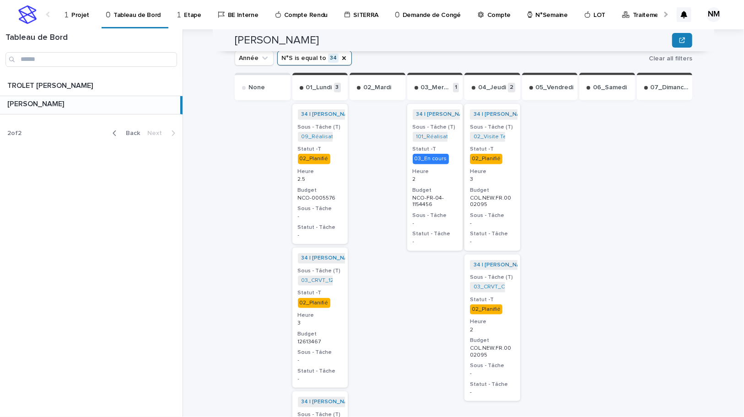
click at [336, 154] on p "02_Planifié" at bounding box center [320, 159] width 45 height 10
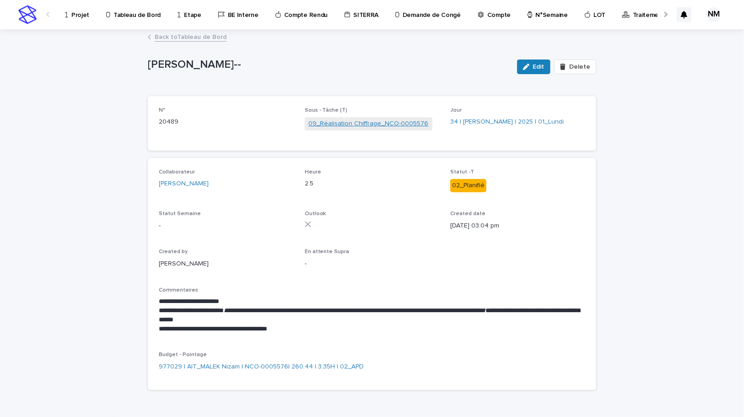
click at [407, 124] on link "09_Réalisation Chiffrage_NCO-0005576" at bounding box center [368, 124] width 120 height 10
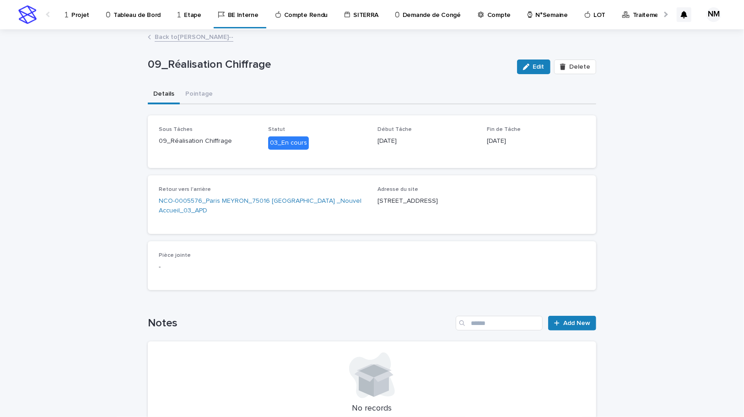
click at [174, 35] on link "Back to BOUFARES Afif--" at bounding box center [194, 36] width 79 height 11
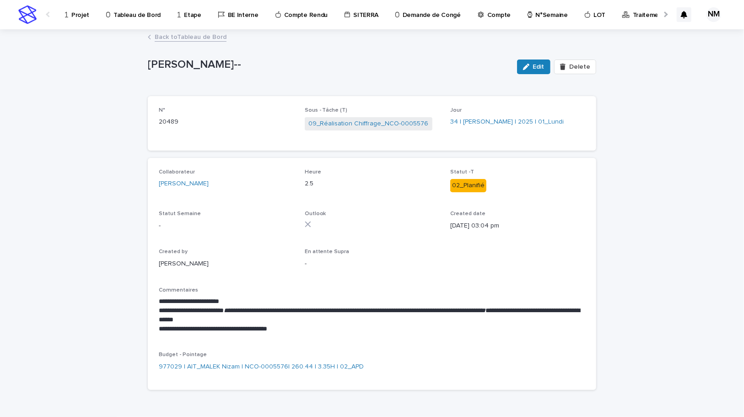
drag, startPoint x: 534, startPoint y: 64, endPoint x: 416, endPoint y: 189, distance: 171.9
click at [534, 64] on span "Edit" at bounding box center [538, 67] width 11 height 6
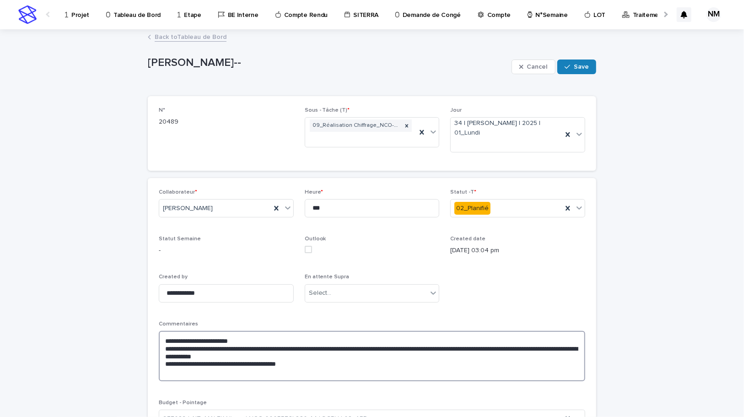
drag, startPoint x: 381, startPoint y: 359, endPoint x: 161, endPoint y: 350, distance: 220.3
click at [161, 350] on textarea "**********" at bounding box center [372, 356] width 427 height 50
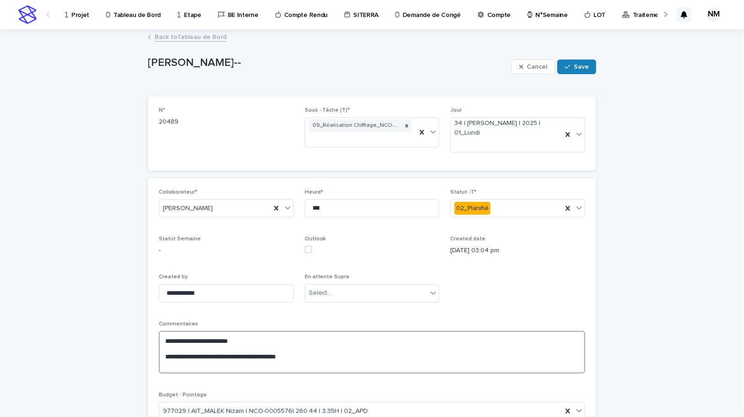
type textarea "**********"
click at [312, 209] on input "***" at bounding box center [372, 208] width 135 height 18
type input "*"
click at [584, 67] on span "Save" at bounding box center [581, 67] width 15 height 6
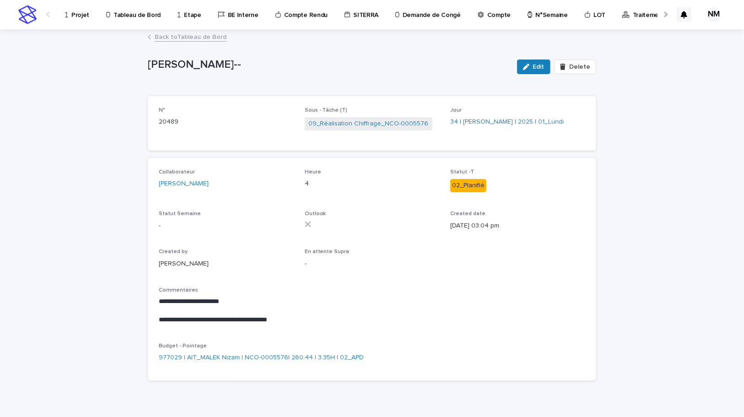
drag, startPoint x: 534, startPoint y: 63, endPoint x: 265, endPoint y: 231, distance: 316.6
click at [534, 64] on span "Edit" at bounding box center [538, 67] width 11 height 6
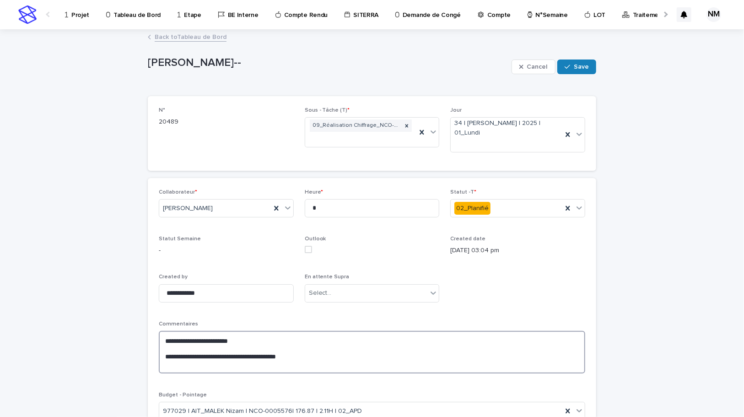
click at [233, 340] on textarea "**********" at bounding box center [372, 352] width 427 height 43
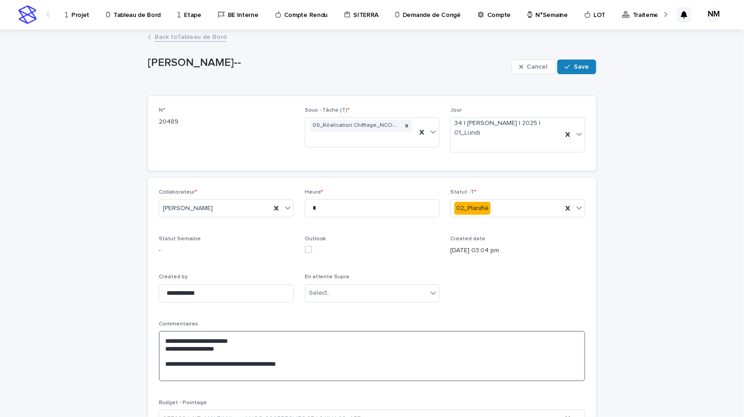
paste textarea "**********"
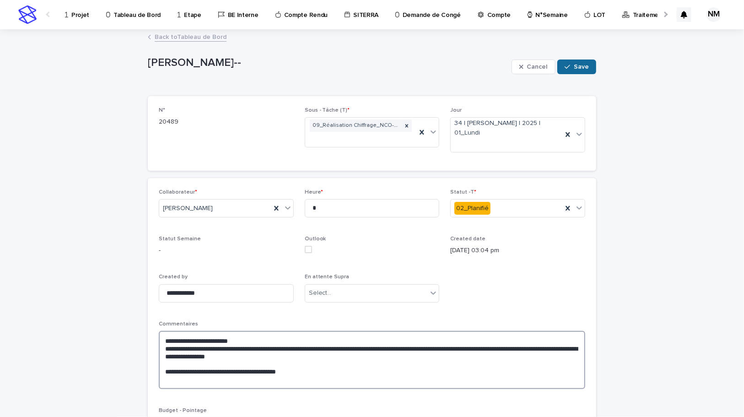
type textarea "**********"
click at [575, 69] on span "Save" at bounding box center [581, 67] width 15 height 6
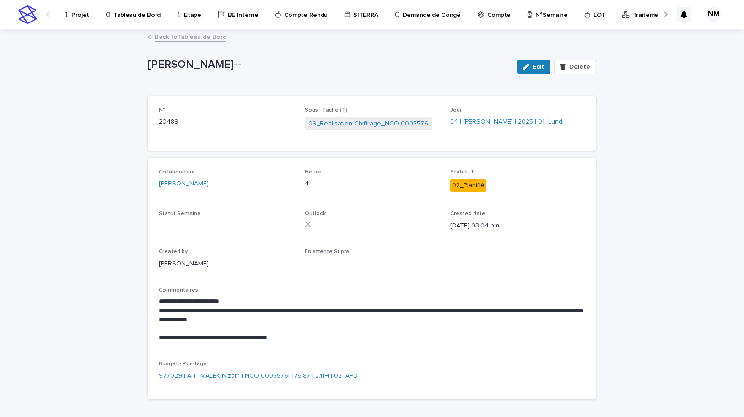
click at [188, 38] on link "Back to Tableau de Bord" at bounding box center [191, 36] width 72 height 11
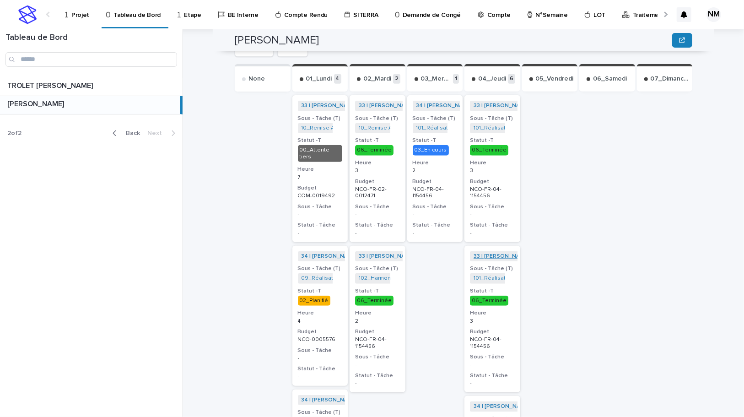
scroll to position [333, 0]
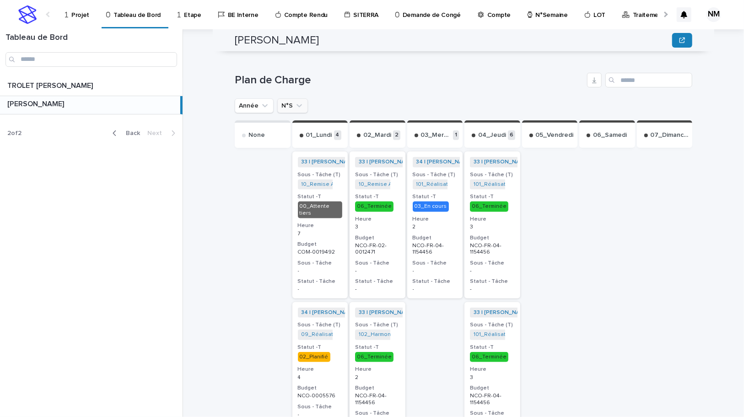
click at [295, 101] on icon "N°S" at bounding box center [299, 105] width 9 height 9
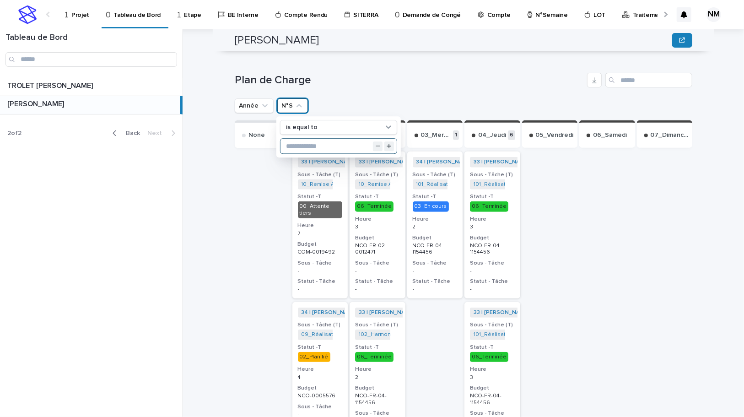
click at [303, 139] on input "text" at bounding box center [339, 146] width 116 height 15
type input "**"
click at [398, 74] on h1 "Plan de Charge" at bounding box center [409, 80] width 349 height 13
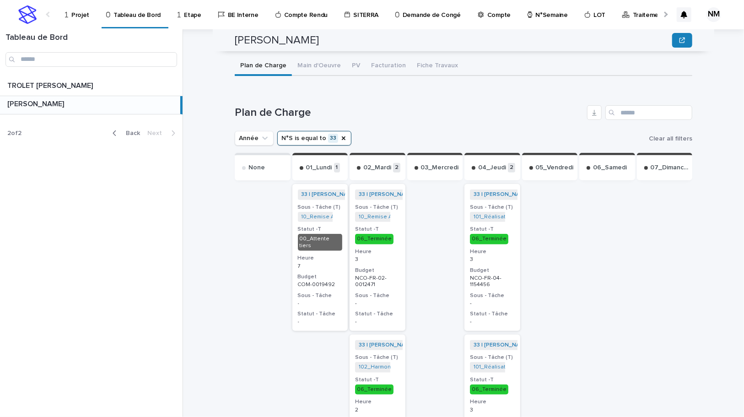
scroll to position [392, 0]
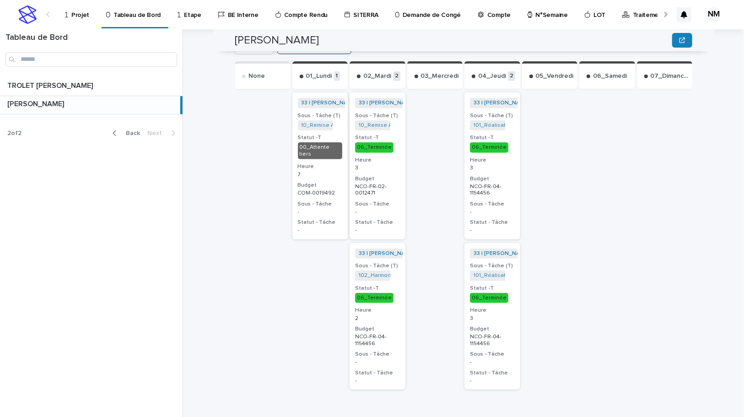
click at [624, 267] on div at bounding box center [607, 265] width 56 height 348
click at [75, 13] on p "Projet" at bounding box center [80, 9] width 18 height 19
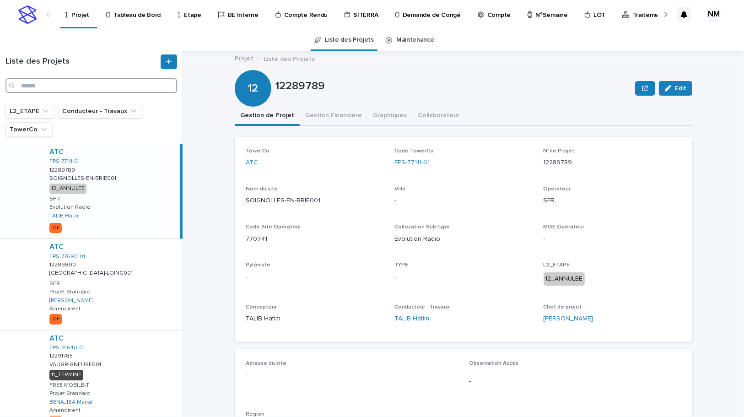
click at [59, 87] on input "Search" at bounding box center [91, 85] width 172 height 15
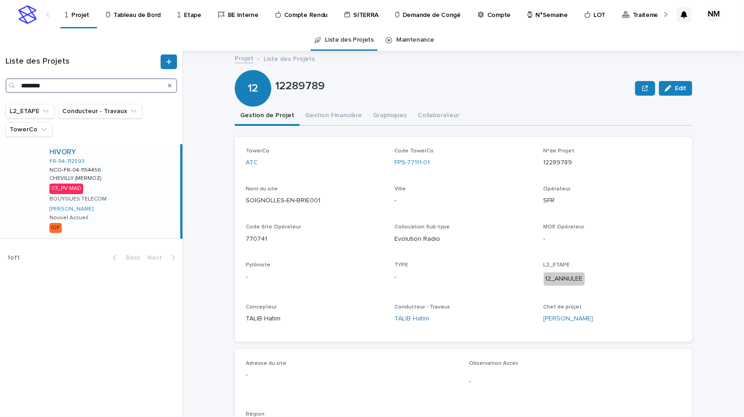
type input "********"
drag, startPoint x: 134, startPoint y: 207, endPoint x: 289, endPoint y: 325, distance: 195.3
click at [134, 206] on div "HIVORY FR-94-712593 NCO-FR-04-1154456 NCO-FR-04-1154456 CHEVILLY (MERMOZ) CHEVI…" at bounding box center [111, 191] width 138 height 94
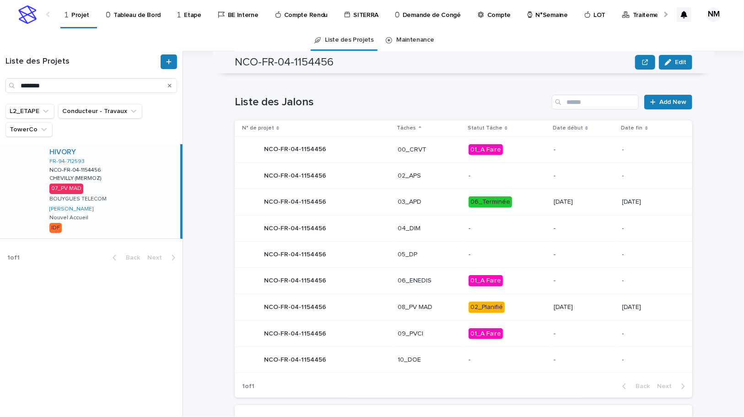
scroll to position [416, 0]
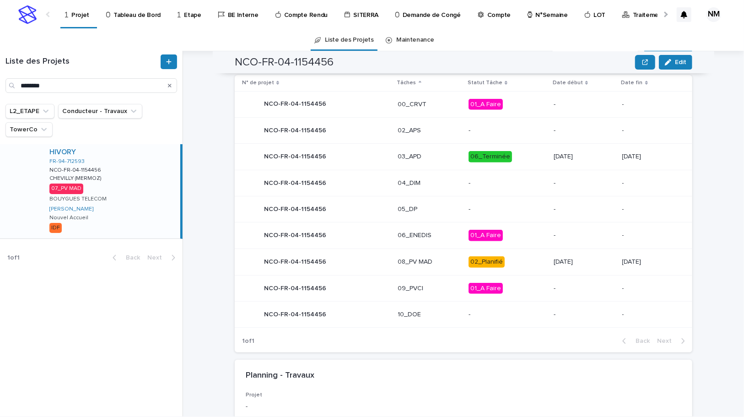
click at [521, 269] on div "02_Planifié" at bounding box center [508, 262] width 78 height 19
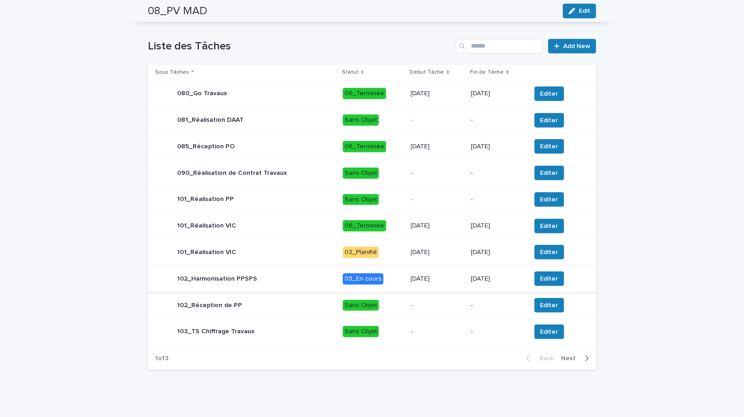
scroll to position [362, 0]
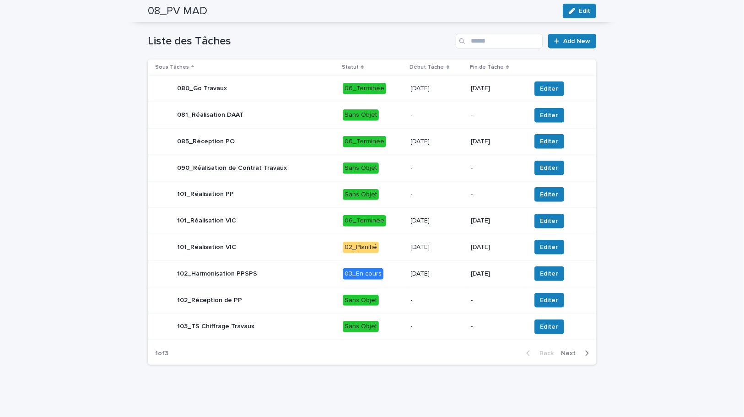
click at [401, 277] on td "03_En cours" at bounding box center [373, 273] width 68 height 27
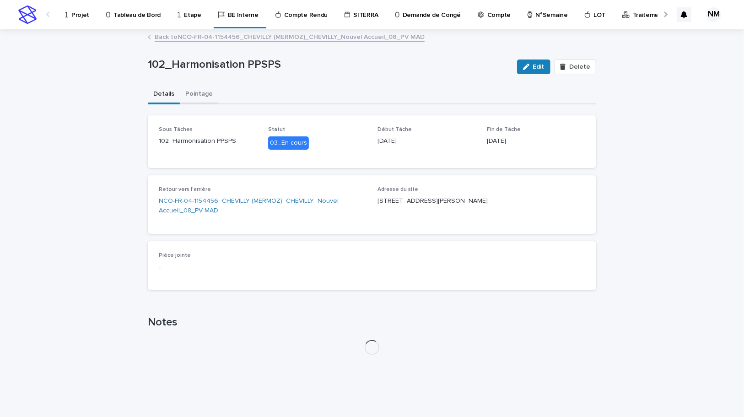
click at [204, 95] on button "Pointage" at bounding box center [199, 94] width 38 height 19
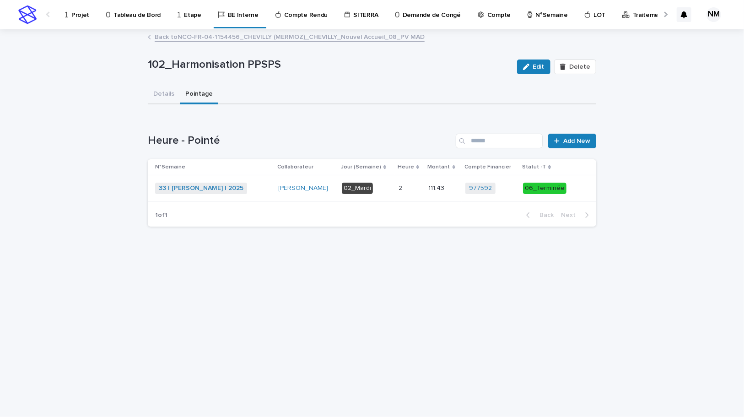
click at [185, 32] on link "Back to NCO-FR-04-1154456_CHEVILLY (MERMOZ)_CHEVILLY_Nouvel Accueil_08_PV MAD" at bounding box center [290, 36] width 270 height 11
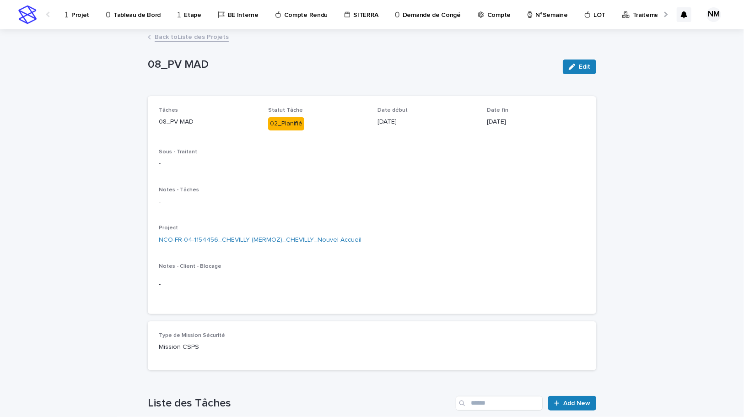
click at [189, 33] on link "Back to Liste des Projets" at bounding box center [192, 36] width 74 height 11
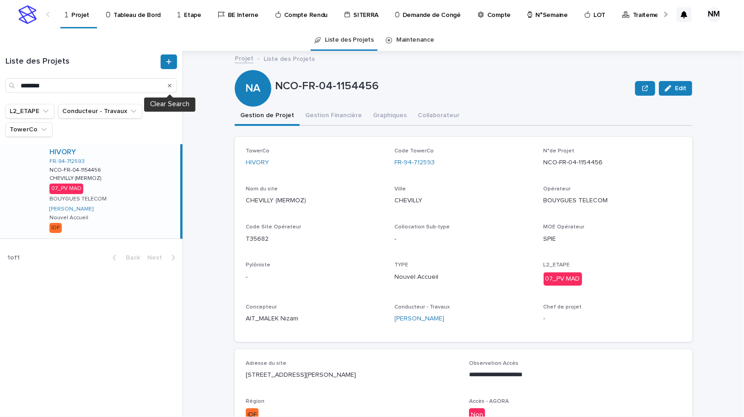
click at [171, 86] on icon "Search" at bounding box center [170, 85] width 4 height 5
click at [81, 86] on input "********" at bounding box center [91, 85] width 172 height 15
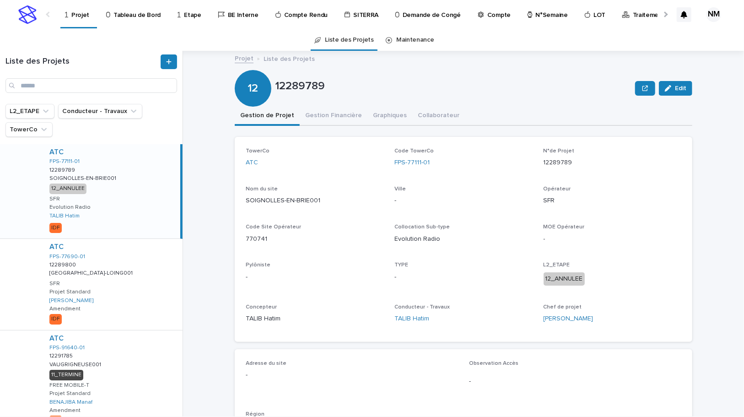
click at [127, 5] on p "Tableau de Bord" at bounding box center [137, 9] width 47 height 19
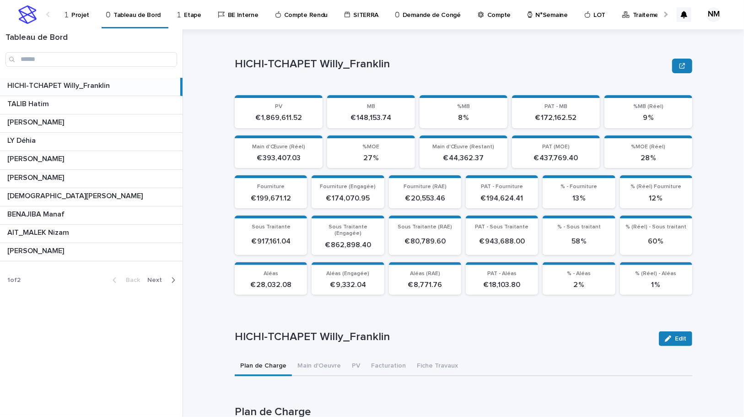
click at [174, 279] on icon "button" at bounding box center [173, 279] width 3 height 5
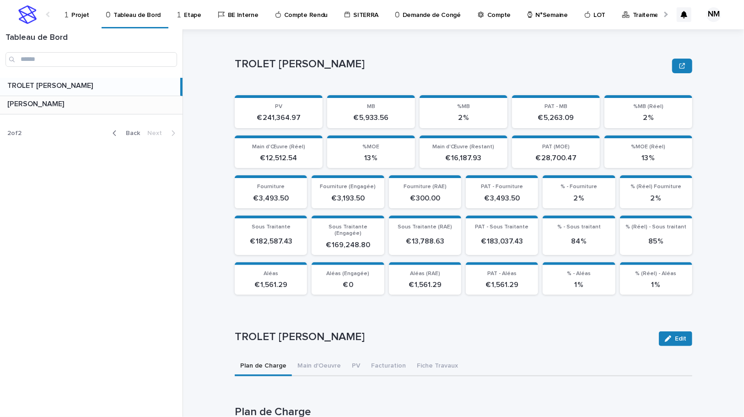
click at [69, 104] on p at bounding box center [93, 104] width 172 height 9
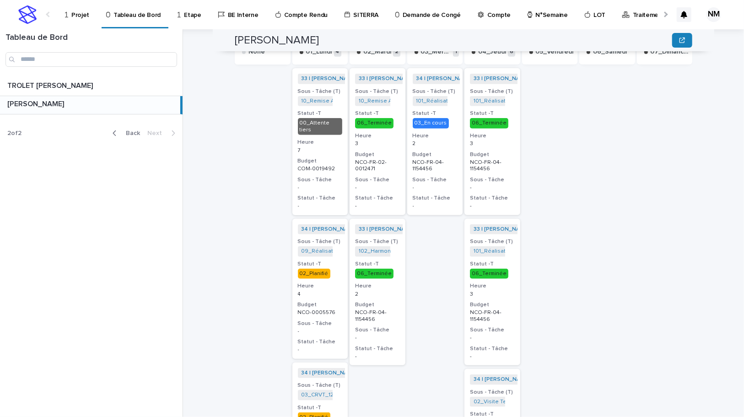
scroll to position [291, 0]
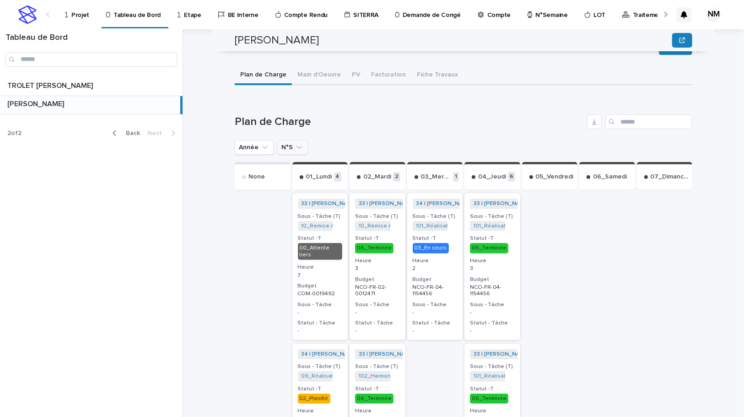
click at [297, 146] on icon "N°S" at bounding box center [299, 147] width 5 height 3
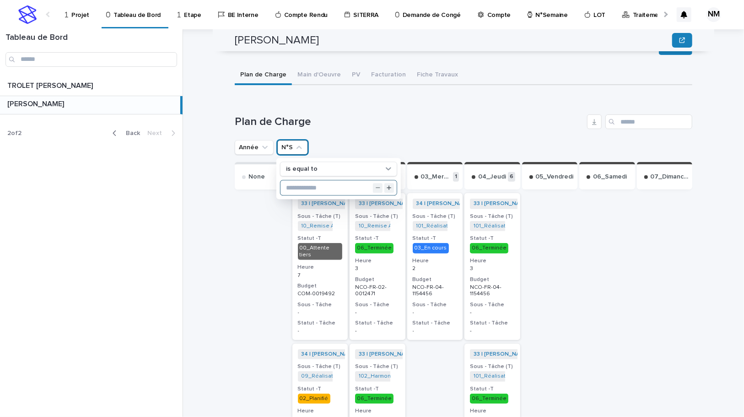
click at [308, 183] on input "text" at bounding box center [339, 188] width 116 height 15
type input "**"
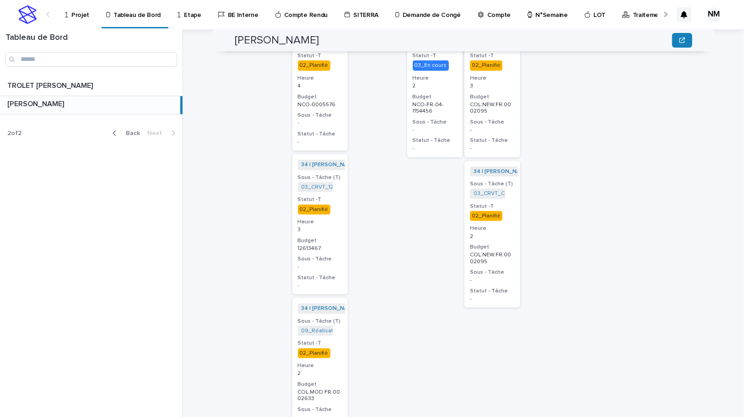
scroll to position [487, 0]
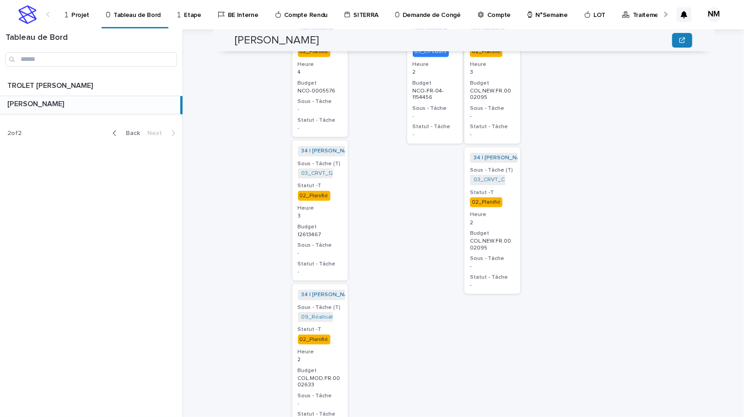
click at [337, 326] on h3 "Statut -T" at bounding box center [320, 329] width 45 height 7
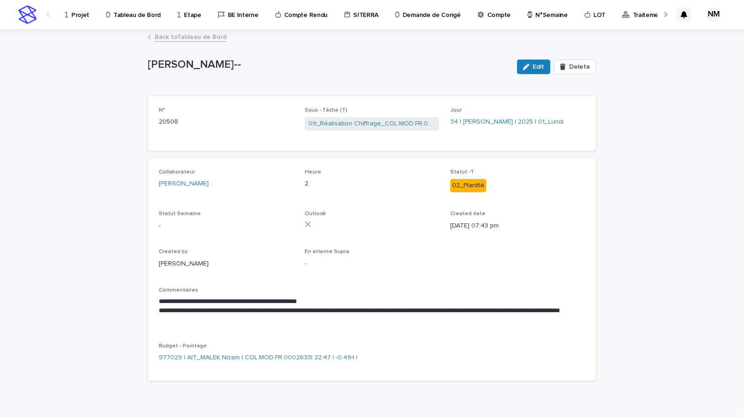
click at [176, 319] on p "**********" at bounding box center [372, 315] width 427 height 18
click at [163, 32] on link "Back to Tableau de Bord" at bounding box center [191, 36] width 72 height 11
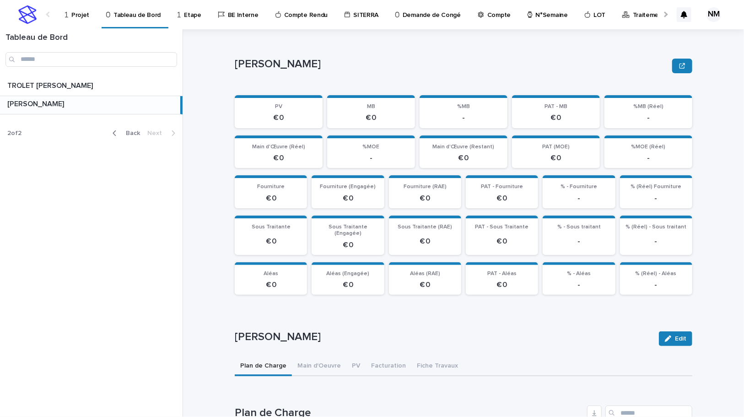
scroll to position [249, 0]
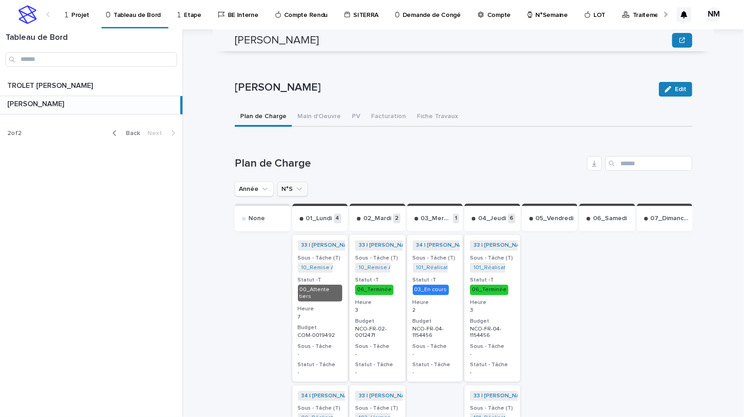
click at [296, 184] on icon "N°S" at bounding box center [299, 188] width 9 height 9
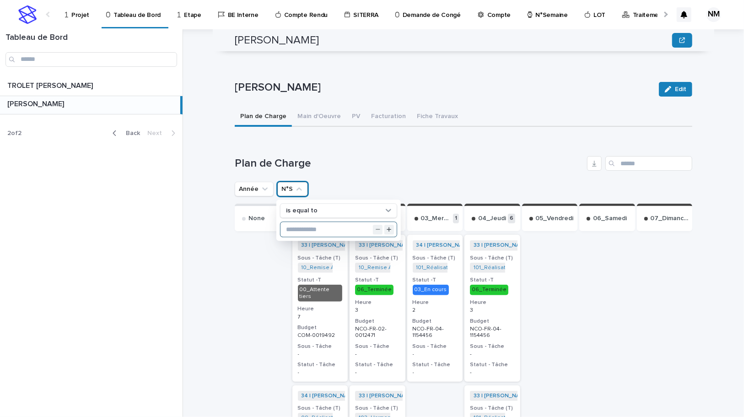
click at [300, 222] on input "text" at bounding box center [339, 229] width 116 height 15
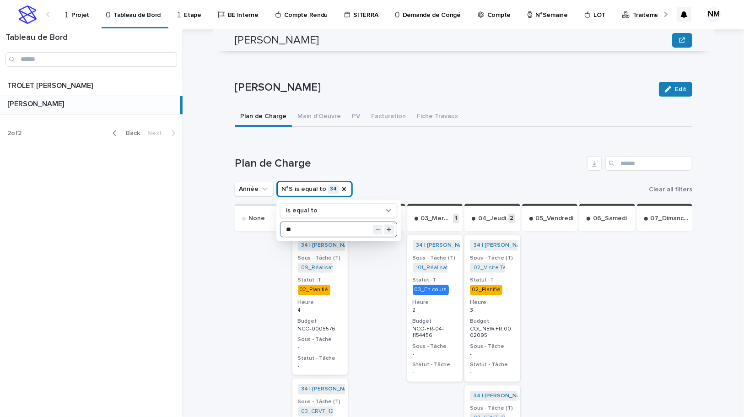
type input "**"
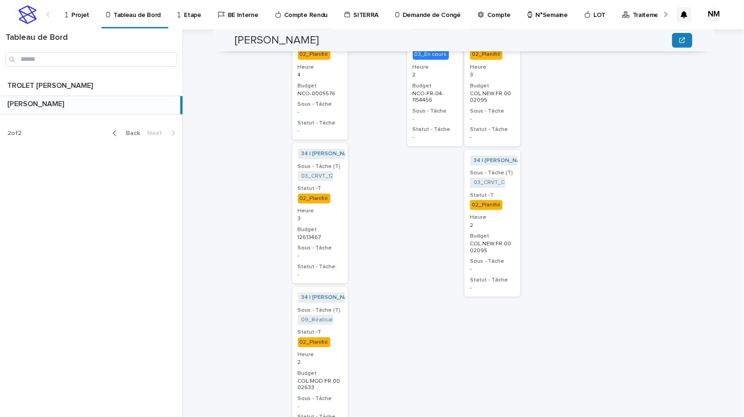
scroll to position [499, 0]
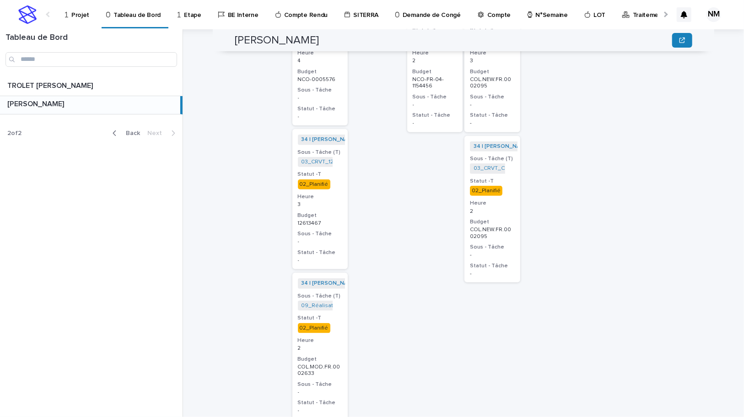
click at [331, 345] on p "2" at bounding box center [320, 348] width 45 height 6
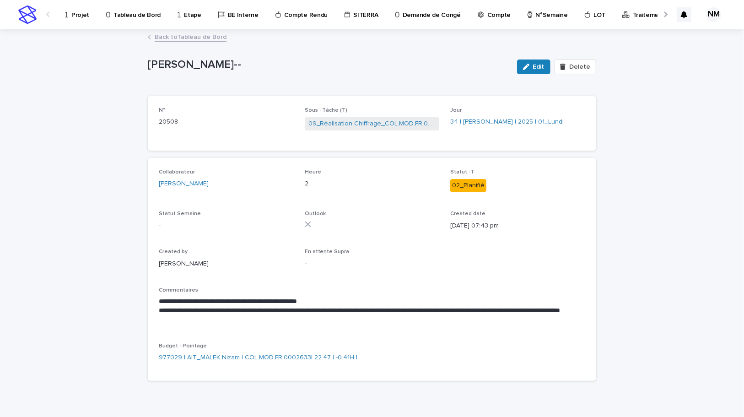
click at [541, 69] on span "Edit" at bounding box center [538, 67] width 11 height 6
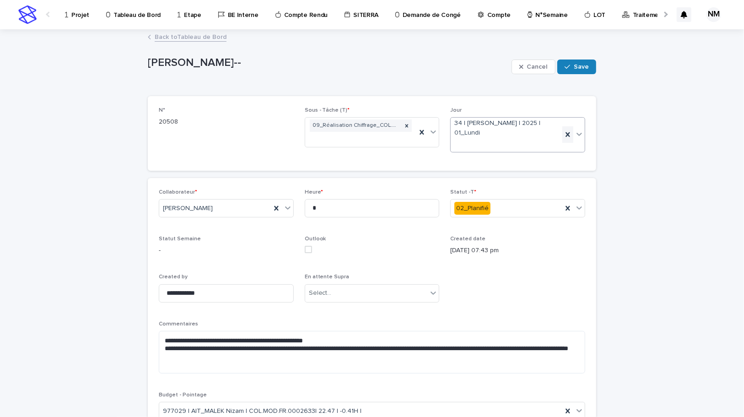
click at [566, 136] on icon at bounding box center [568, 134] width 4 height 5
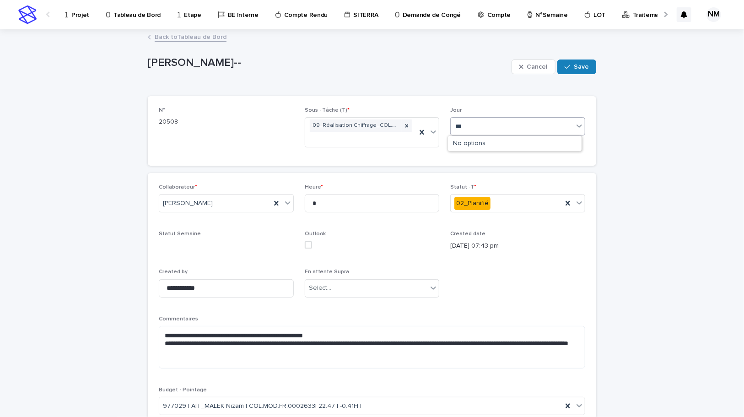
type input "****"
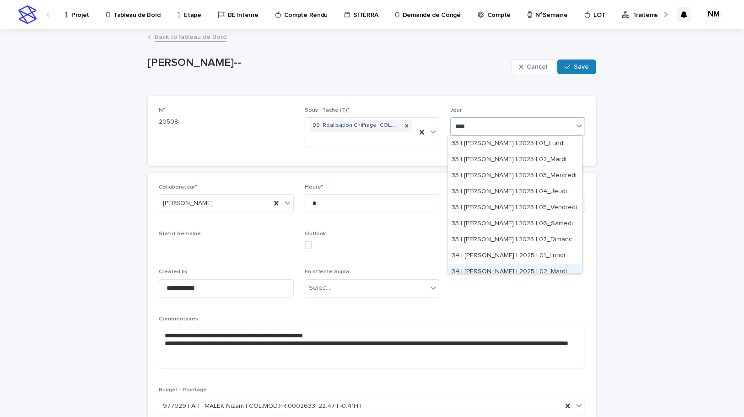
click at [557, 270] on div "34 | BOUFARES Afif | 2025 | 02_Mardi" at bounding box center [515, 272] width 134 height 16
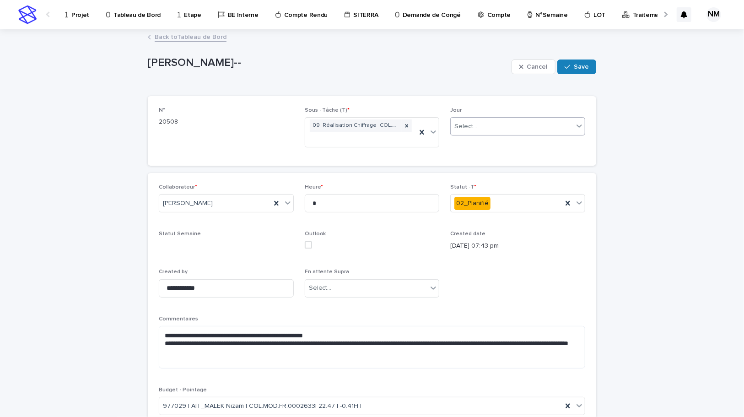
click at [634, 170] on div "**********" at bounding box center [372, 258] width 744 height 457
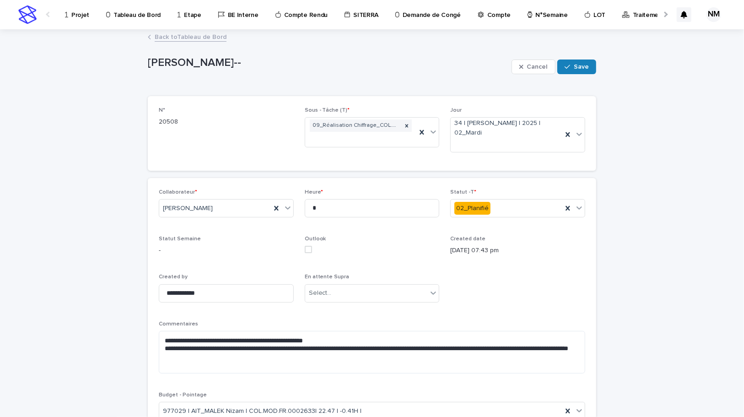
click at [575, 65] on span "Save" at bounding box center [581, 67] width 15 height 6
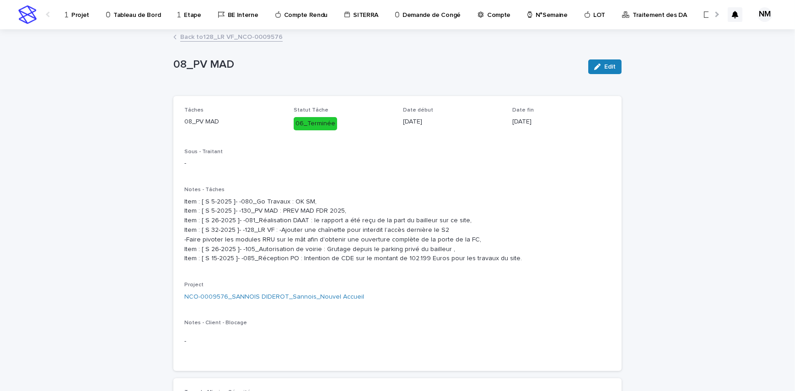
click at [83, 18] on p "Projet" at bounding box center [80, 9] width 18 height 19
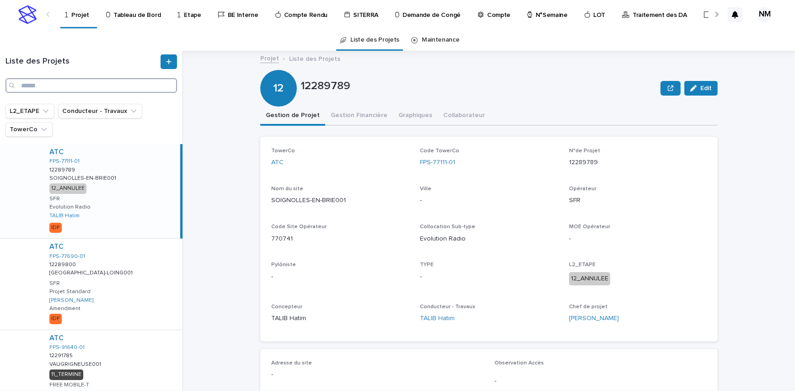
click at [66, 81] on input "Search" at bounding box center [91, 85] width 172 height 15
paste input "**********"
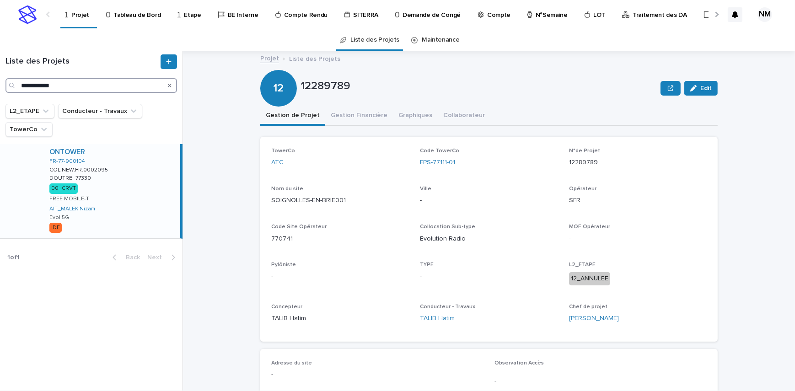
type input "**********"
click at [139, 206] on div "ONTOWER FR-77-900104 COL.NEW.FR.0002095 COL.NEW.FR.0002095 DOUTRE_77330 DOUTRE_…" at bounding box center [111, 191] width 138 height 94
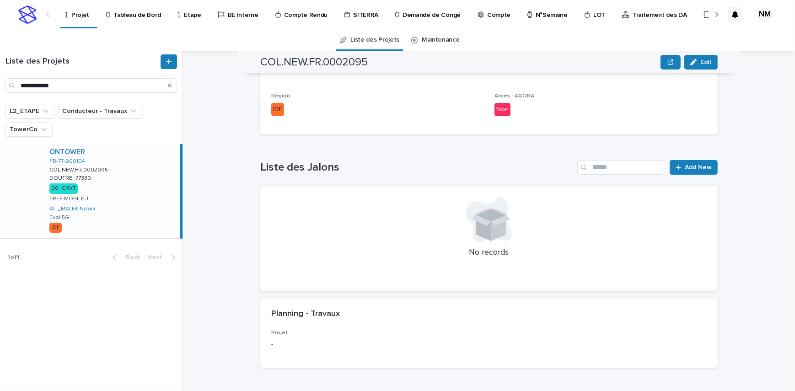
scroll to position [400, 0]
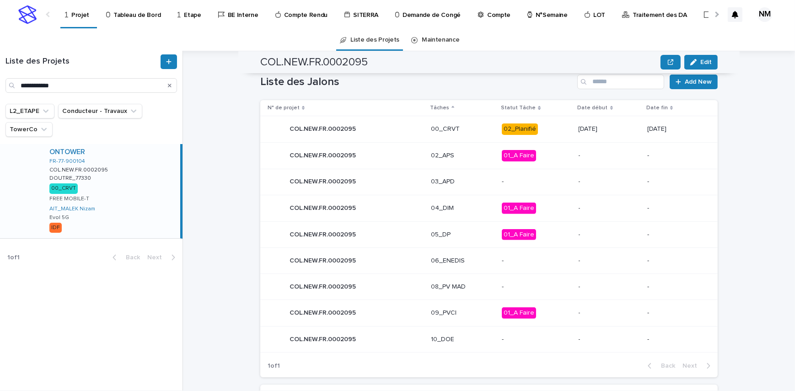
click at [556, 124] on p "02_Planifié" at bounding box center [536, 129] width 69 height 11
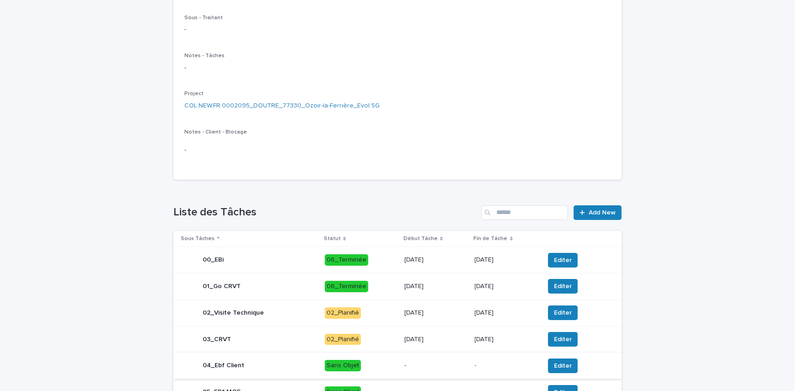
scroll to position [206, 0]
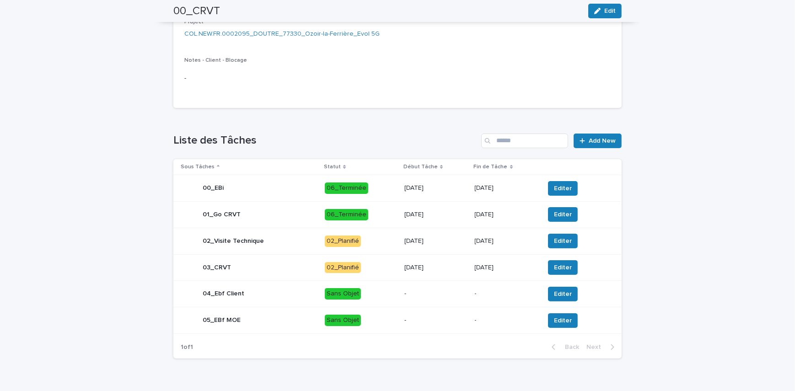
click at [452, 245] on div "[DATE]" at bounding box center [436, 241] width 63 height 15
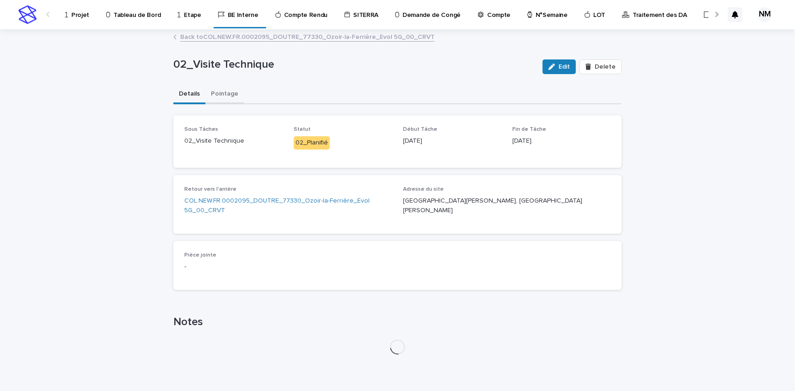
click at [215, 92] on button "Pointage" at bounding box center [225, 94] width 38 height 19
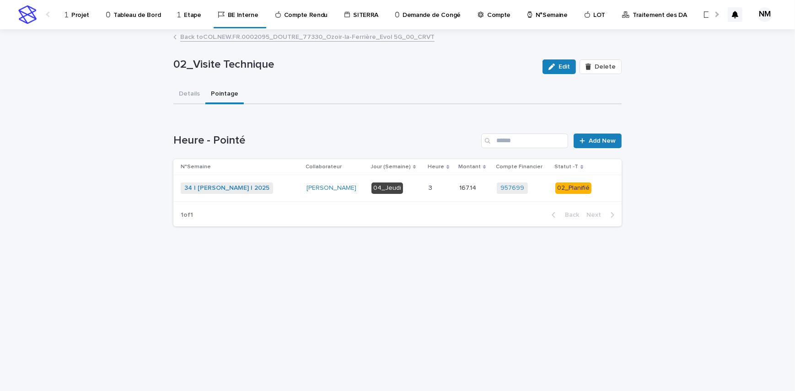
click at [435, 192] on p at bounding box center [440, 188] width 23 height 8
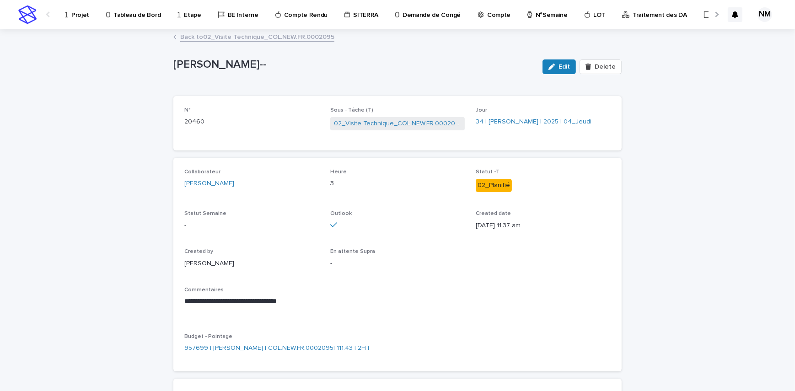
click at [202, 37] on link "Back to 02_Visite Technique_COL.NEW.FR.0002095" at bounding box center [257, 36] width 154 height 11
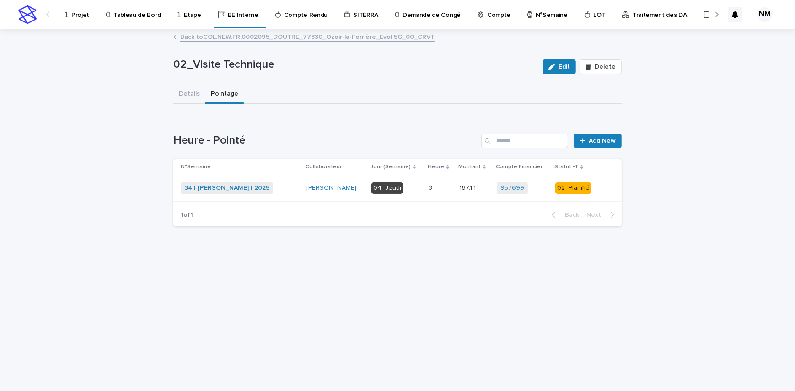
click at [79, 16] on p "Projet" at bounding box center [80, 9] width 18 height 19
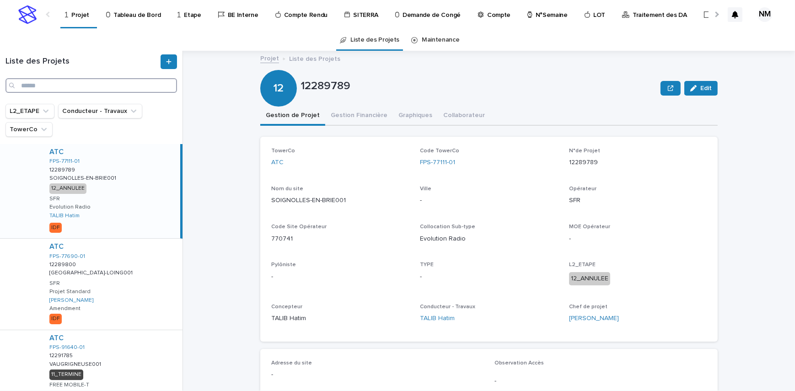
click at [46, 84] on input "Search" at bounding box center [91, 85] width 172 height 15
paste input "**********"
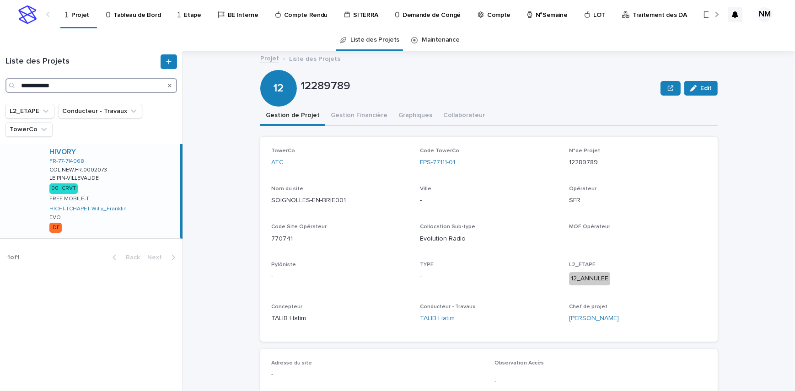
type input "**********"
click at [152, 211] on div "HIVORY FR-77-714068 COL.NEW.FR.0002073 COL.NEW.FR.0002073 LE PIN-VILLEVAUDE LE …" at bounding box center [111, 191] width 138 height 94
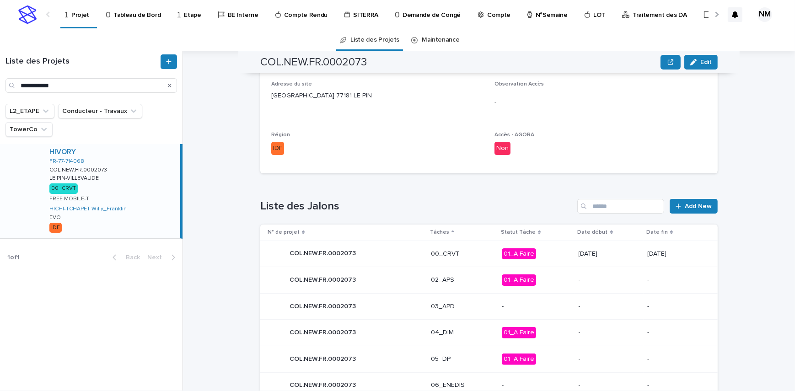
scroll to position [247, 0]
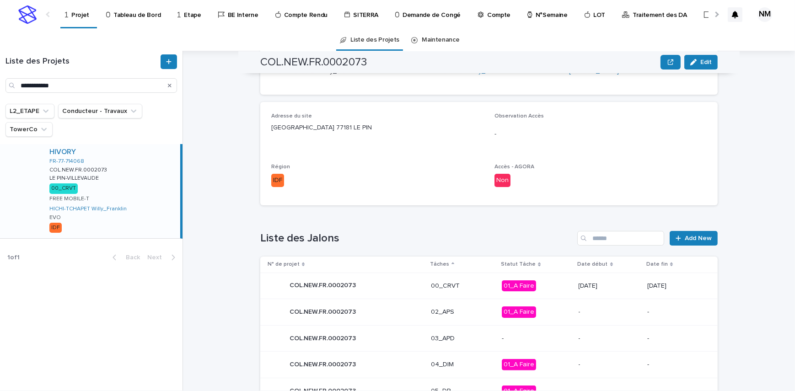
click at [552, 288] on p "01_A Faire" at bounding box center [536, 286] width 69 height 11
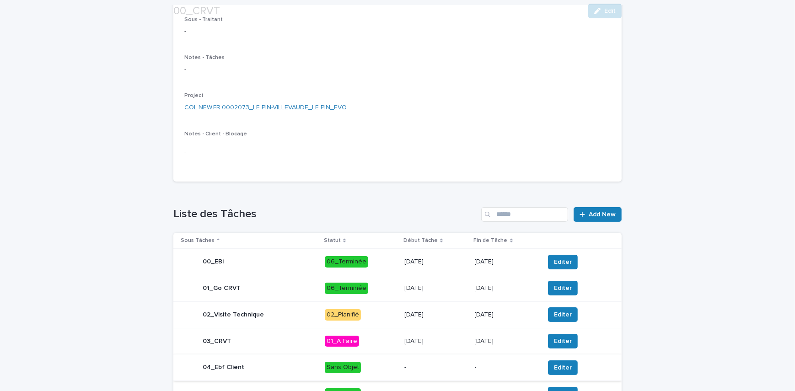
scroll to position [226, 0]
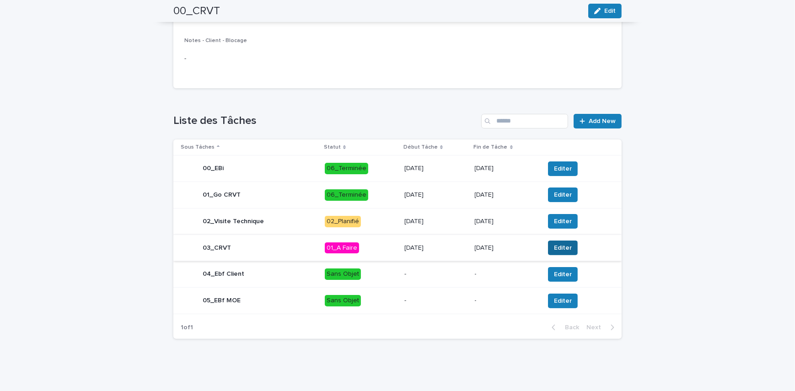
click at [563, 248] on span "Editer" at bounding box center [563, 247] width 18 height 9
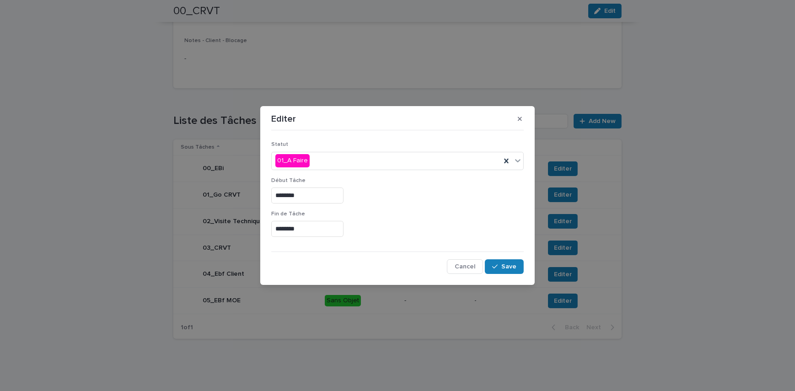
click at [277, 192] on input "********" at bounding box center [307, 196] width 72 height 16
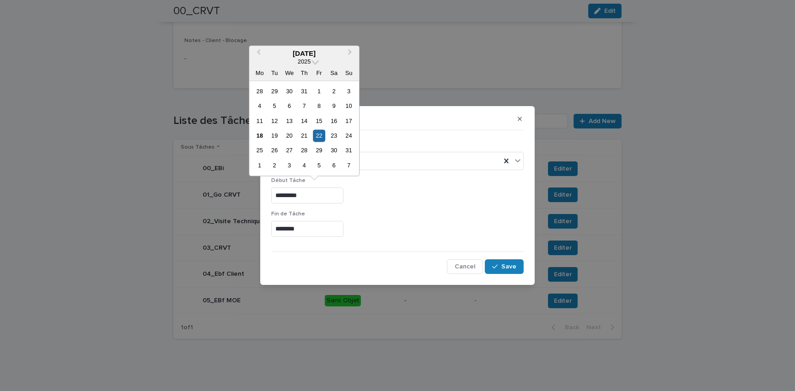
drag, startPoint x: 311, startPoint y: 195, endPoint x: 259, endPoint y: 196, distance: 52.2
click at [259, 196] on div "Editer Statut 01_A Faire Début Tâche ********* Fin de Tâche ******** Cancel Save" at bounding box center [397, 195] width 795 height 391
type input "*********"
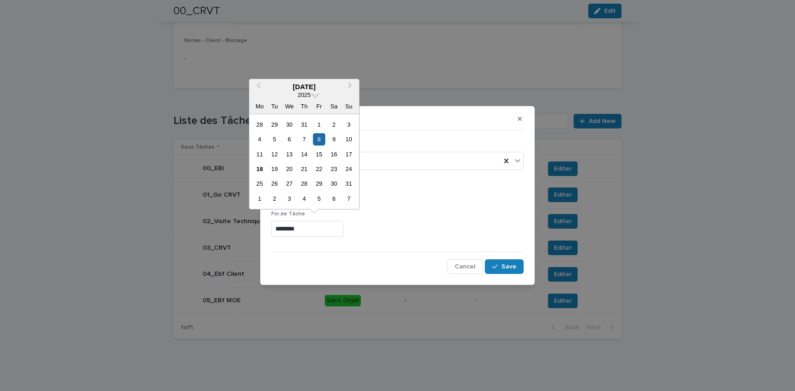
drag, startPoint x: 316, startPoint y: 231, endPoint x: 269, endPoint y: 229, distance: 47.2
click at [269, 229] on div "Statut 01_A Faire Début Tâche ********* Fin de Tâche ******** Cancel Save" at bounding box center [397, 204] width 257 height 145
paste input "*"
type input "*********"
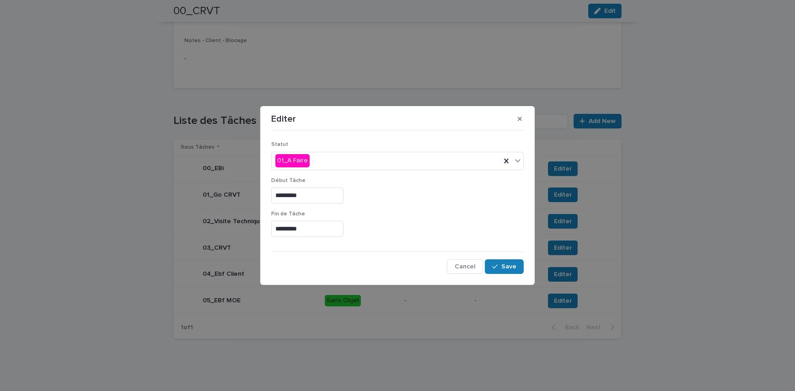
drag, startPoint x: 447, startPoint y: 224, endPoint x: 535, endPoint y: 277, distance: 102.8
click at [457, 231] on div "*********" at bounding box center [397, 229] width 253 height 16
click at [496, 265] on icon "button" at bounding box center [494, 267] width 5 height 6
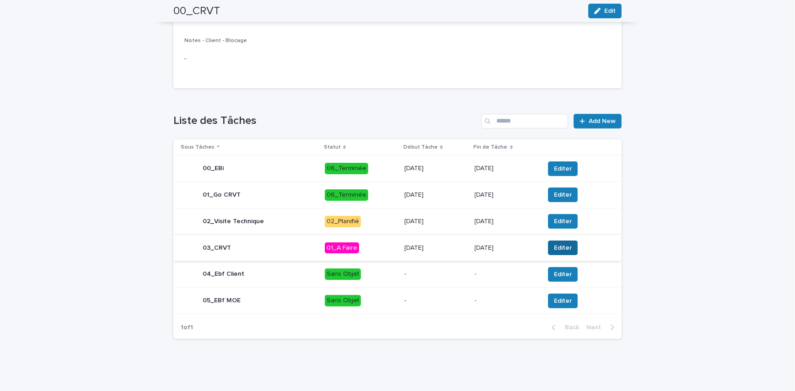
click at [563, 246] on span "Editer" at bounding box center [563, 247] width 18 height 9
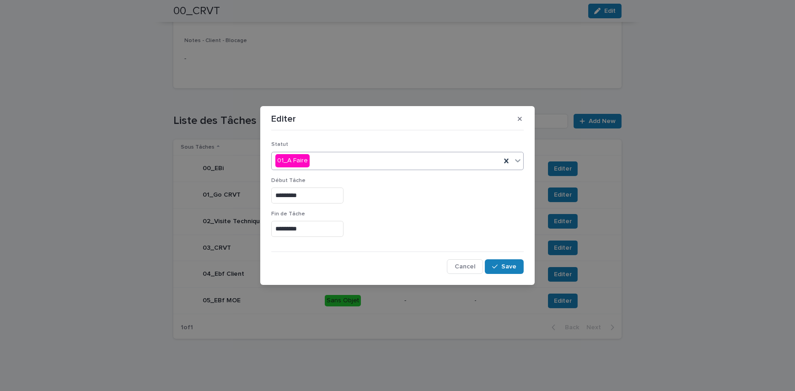
click at [329, 159] on div "01_A Faire" at bounding box center [386, 160] width 229 height 15
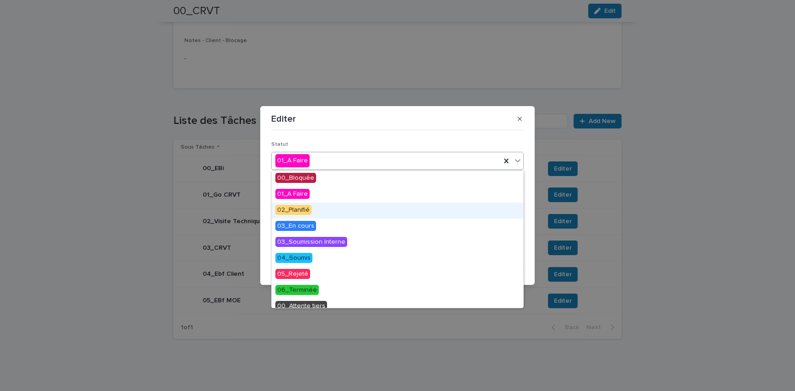
click at [307, 207] on span "02_Planifié" at bounding box center [294, 210] width 36 height 10
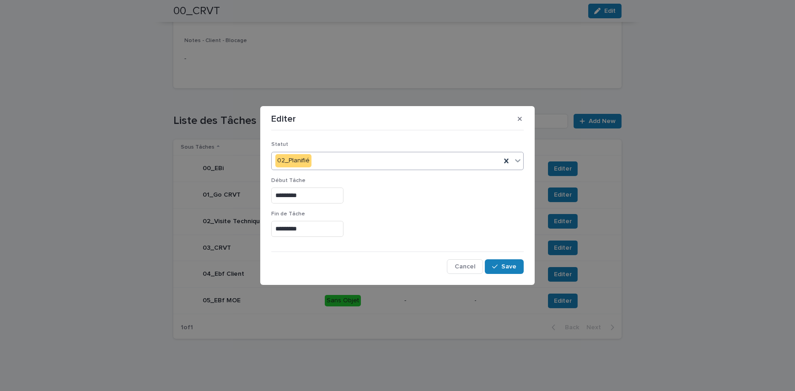
click at [459, 206] on div "Début Tâche *********" at bounding box center [397, 194] width 253 height 33
click at [511, 266] on span "Save" at bounding box center [509, 267] width 15 height 6
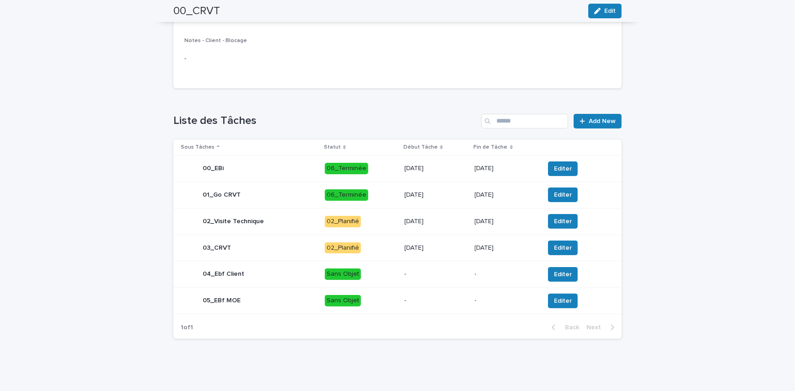
click at [434, 221] on p "[DATE]" at bounding box center [436, 222] width 63 height 8
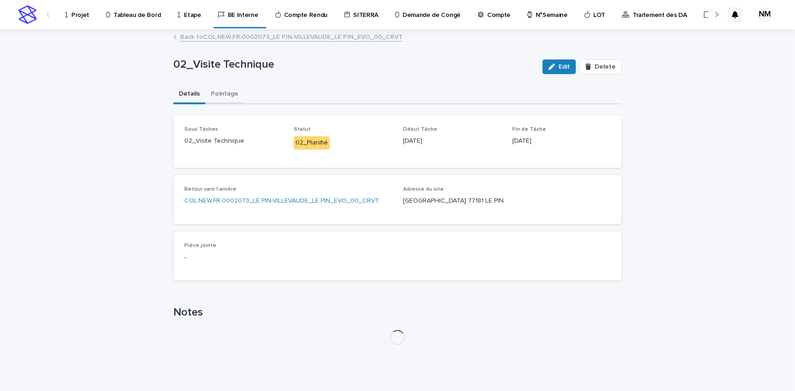
click at [226, 95] on button "Pointage" at bounding box center [225, 94] width 38 height 19
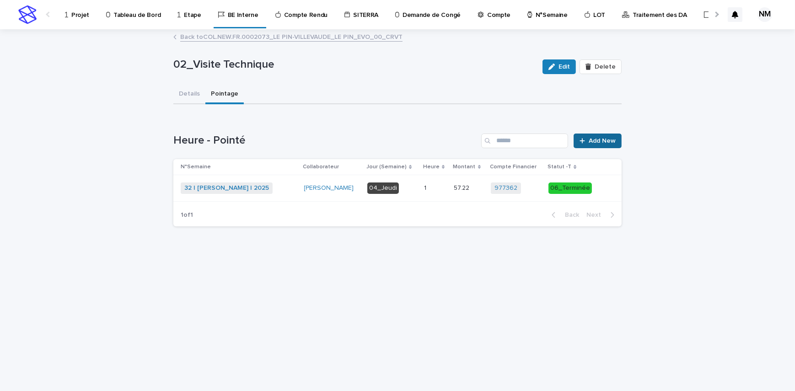
click at [602, 136] on link "Add New" at bounding box center [598, 141] width 48 height 15
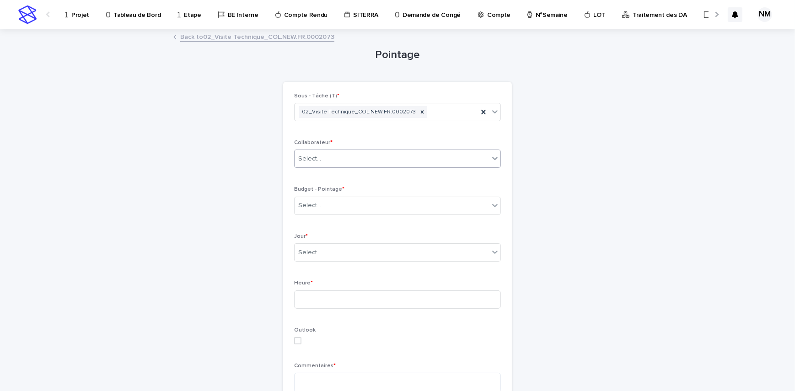
click at [322, 157] on input "text" at bounding box center [322, 159] width 1 height 8
type input "****"
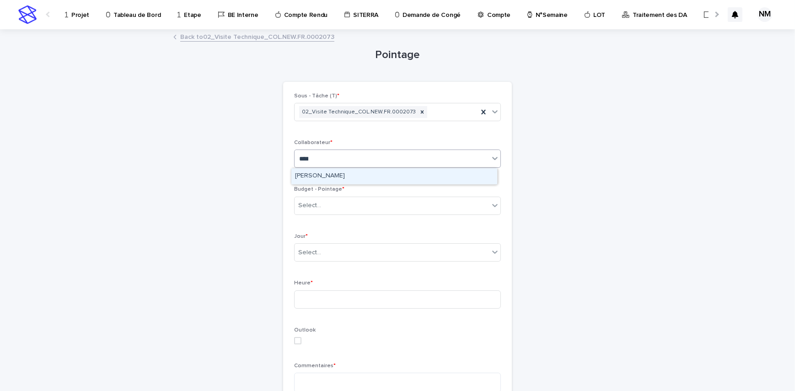
click at [326, 176] on div "[PERSON_NAME]" at bounding box center [395, 176] width 206 height 16
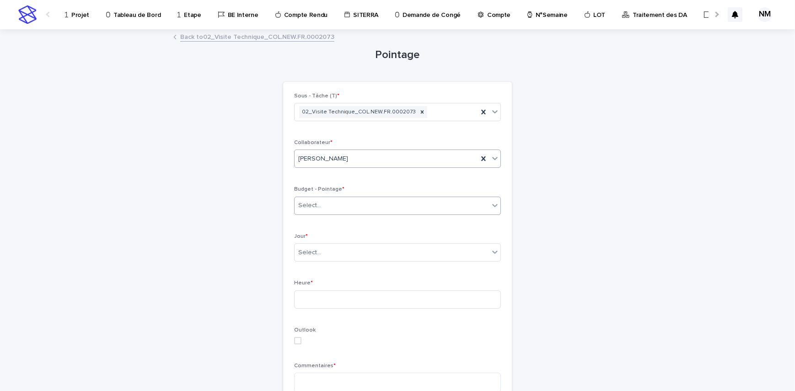
click at [321, 200] on div "Select..." at bounding box center [392, 205] width 195 height 15
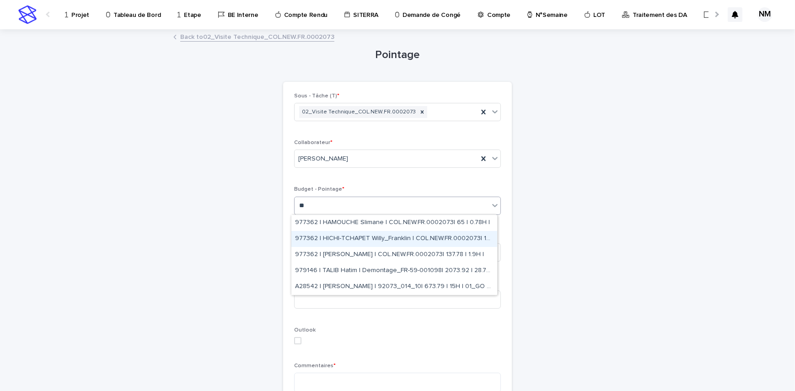
type input "*"
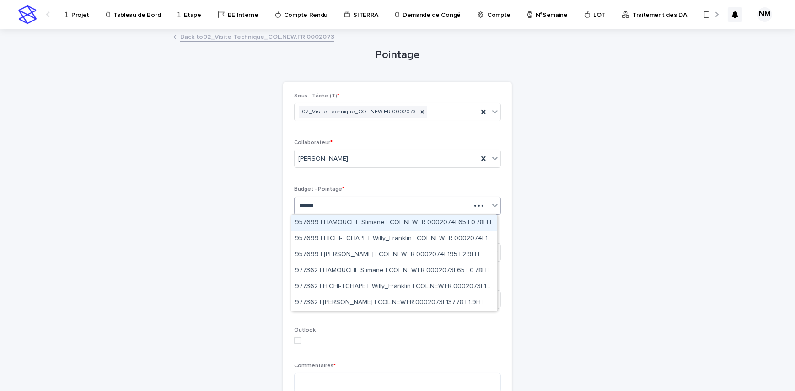
type input "*******"
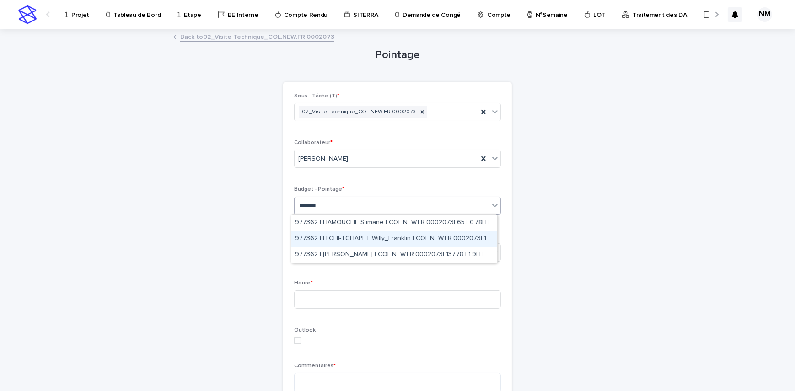
click at [483, 238] on div "977362 | HICHI-TCHAPET Willy_Franklin | COL.NEW.FR.0002073| 167.14 | 2.57H |" at bounding box center [395, 239] width 206 height 16
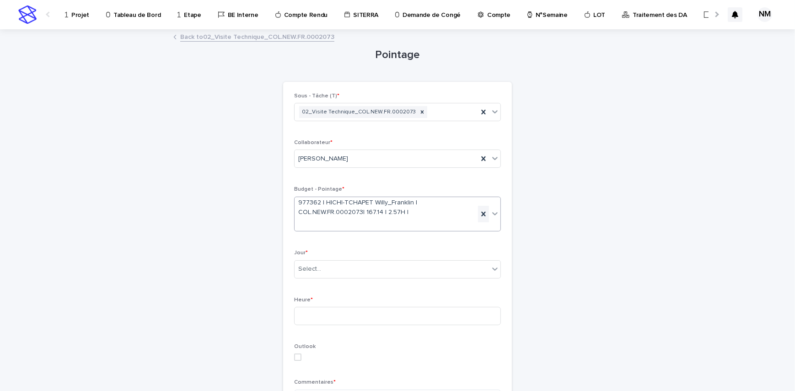
click at [481, 211] on icon at bounding box center [483, 214] width 9 height 9
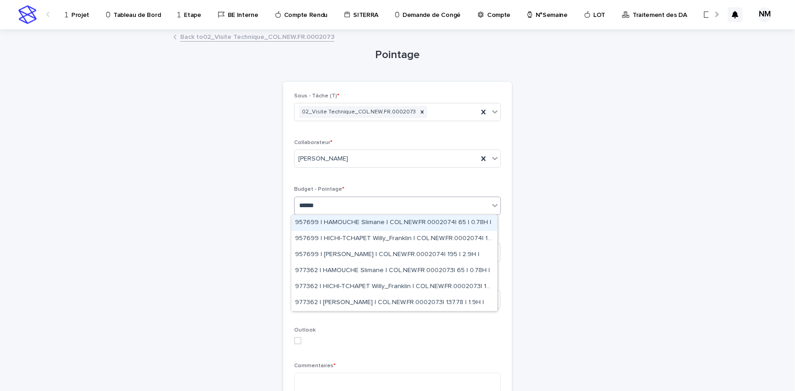
type input "*******"
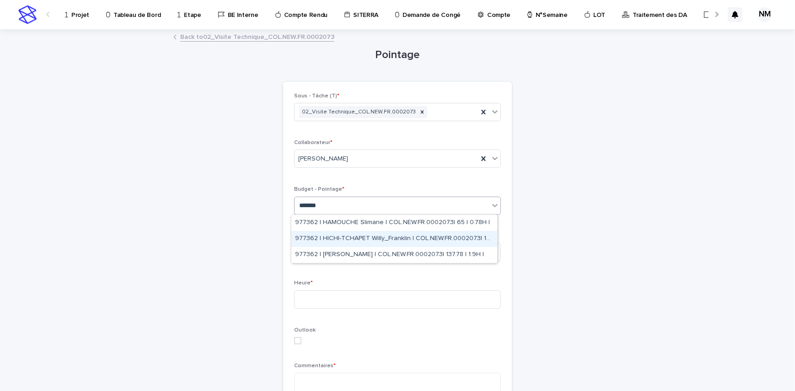
drag, startPoint x: 384, startPoint y: 228, endPoint x: 386, endPoint y: 244, distance: 15.6
click at [386, 244] on div "977362 | HICHI-TCHAPET Willy_Franklin | COL.NEW.FR.0002073| 167.14 | 2.57H |" at bounding box center [395, 239] width 206 height 16
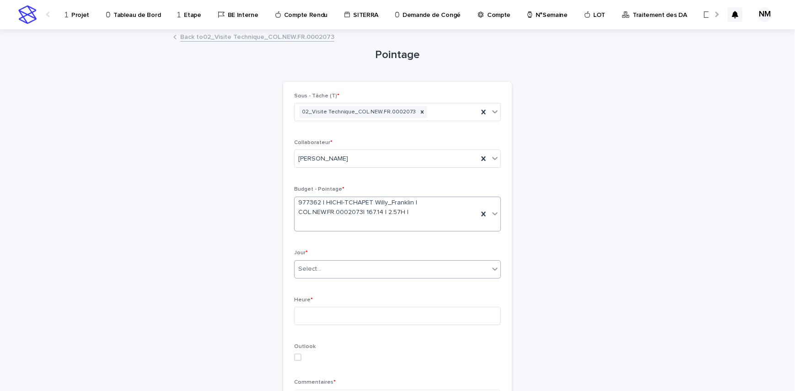
click at [383, 269] on div "Select..." at bounding box center [392, 269] width 195 height 15
type input "*"
type input "****"
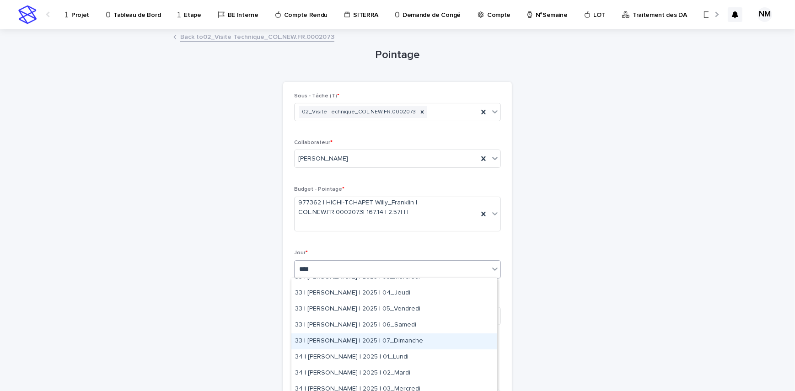
scroll to position [83, 0]
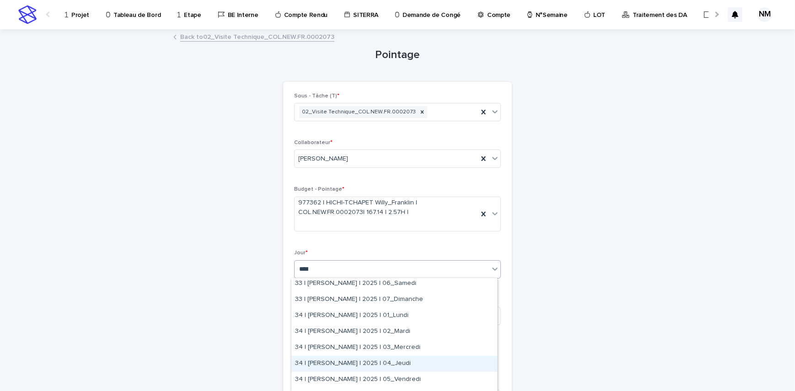
click at [405, 362] on div "34 | BOUFARES Afif | 2025 | 04_Jeudi" at bounding box center [395, 364] width 206 height 16
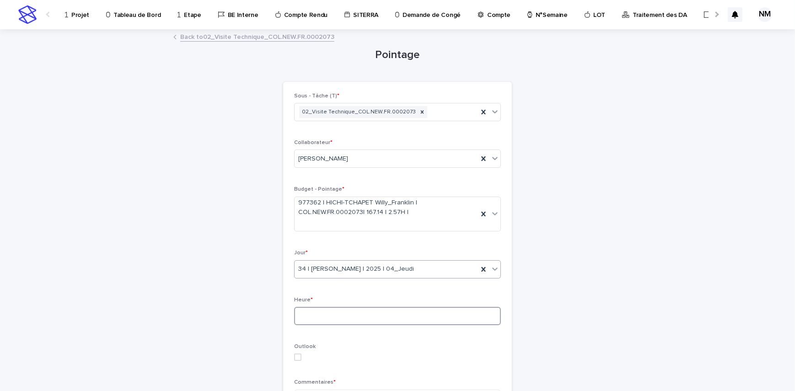
click at [351, 315] on input at bounding box center [397, 316] width 207 height 18
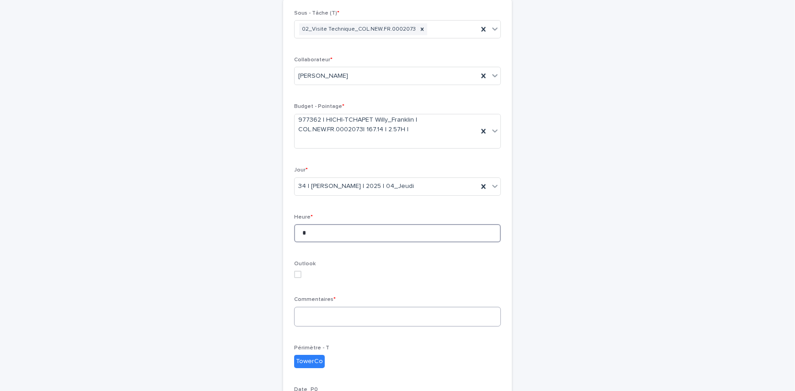
type input "*"
click at [344, 313] on textarea at bounding box center [397, 317] width 207 height 20
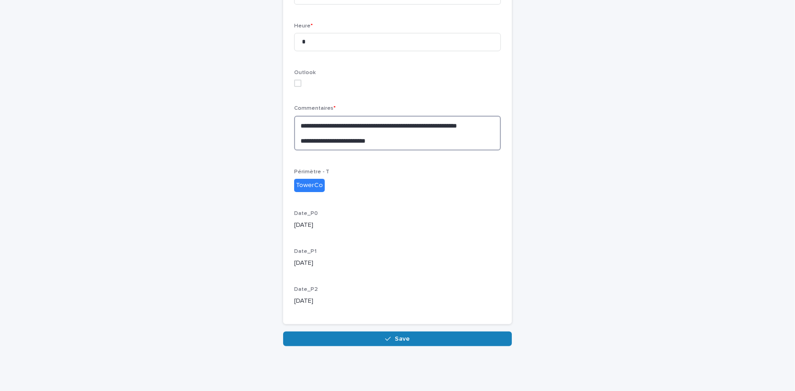
scroll to position [275, 0]
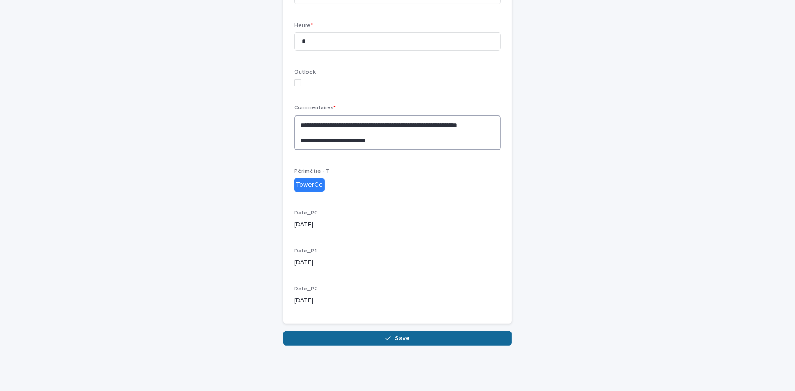
type textarea "**********"
click at [457, 338] on button "Save" at bounding box center [397, 338] width 229 height 15
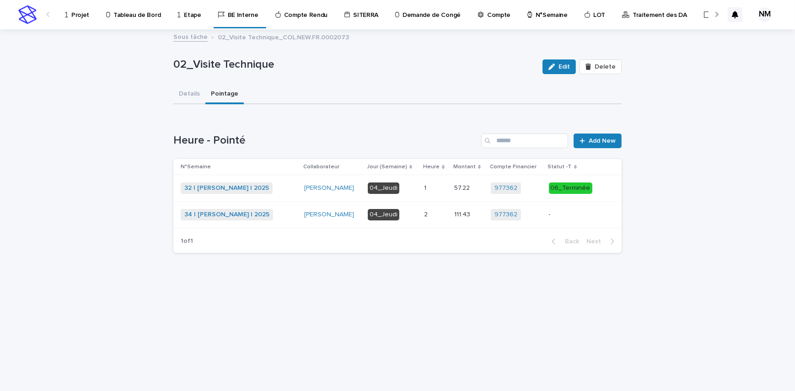
click at [578, 216] on p "-" at bounding box center [573, 215] width 49 height 8
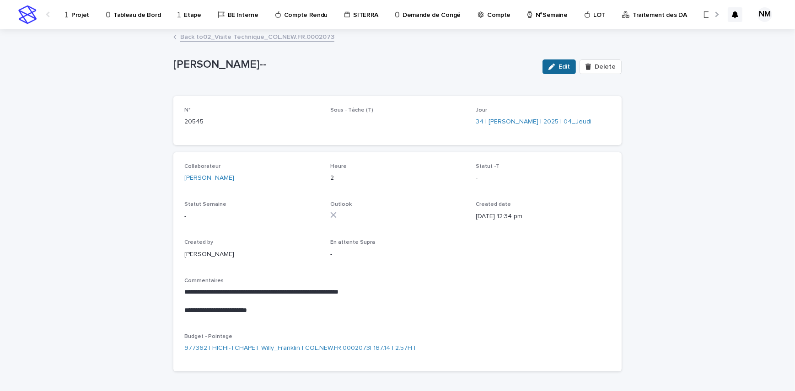
click at [564, 68] on span "Edit" at bounding box center [564, 67] width 11 height 6
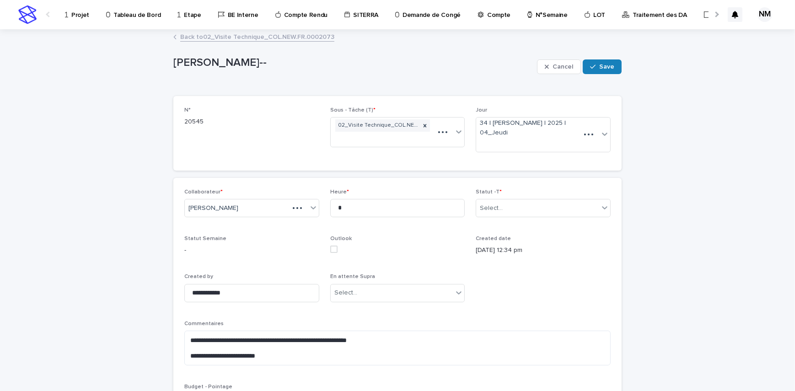
type textarea "**********"
click at [526, 206] on div "Select..." at bounding box center [537, 208] width 123 height 15
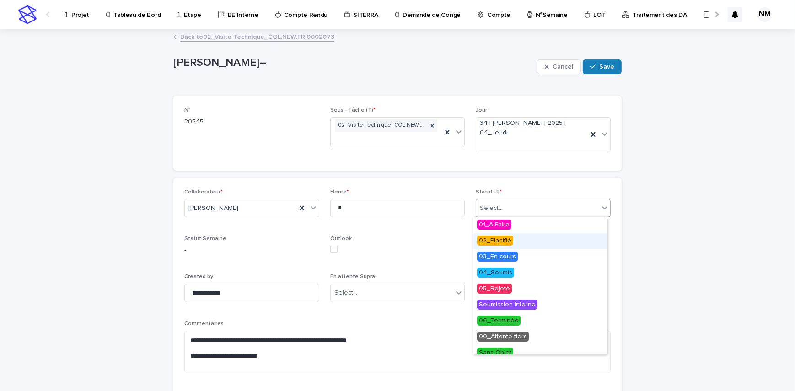
click at [504, 243] on span "02_Planifié" at bounding box center [495, 241] width 36 height 10
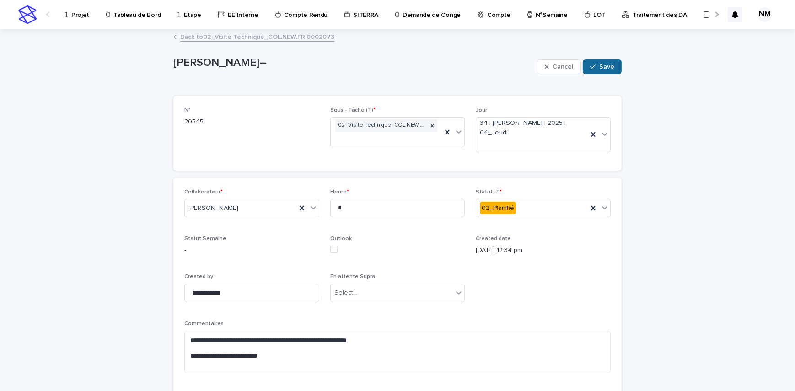
click at [597, 60] on button "Save" at bounding box center [602, 67] width 39 height 15
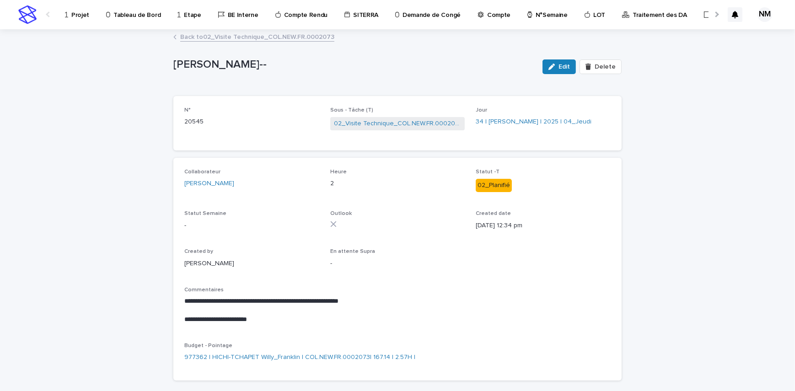
click at [243, 34] on link "Back to 02_Visite Technique_COL.NEW.FR.0002073" at bounding box center [257, 36] width 154 height 11
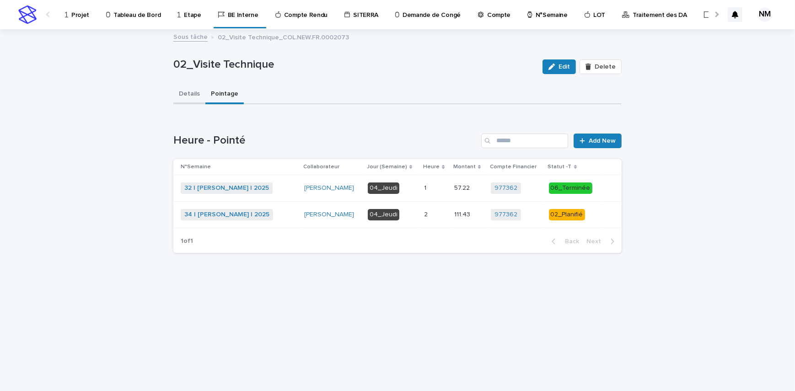
click at [197, 89] on button "Details" at bounding box center [189, 94] width 32 height 19
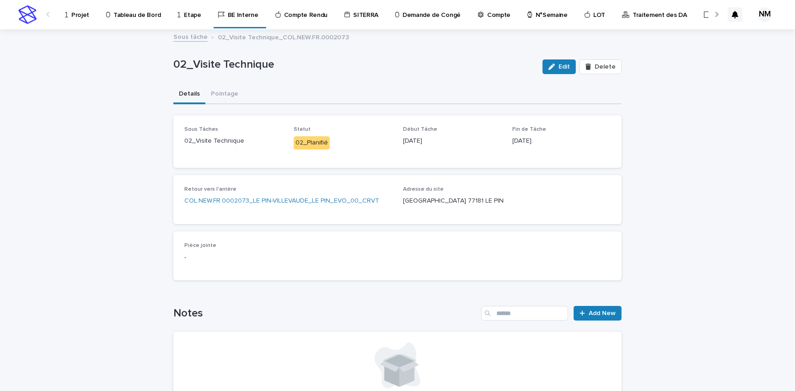
scroll to position [98, 0]
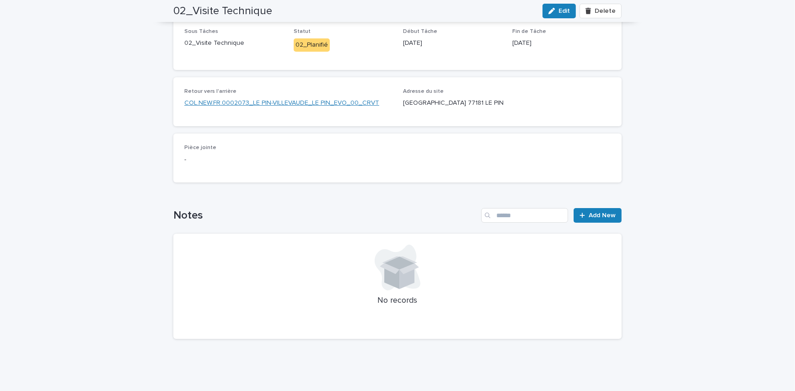
click at [276, 104] on link "COL.NEW.FR.0002073_LE PIN-VILLEVAUDE_LE PIN_EVO_00_CRVT" at bounding box center [281, 103] width 195 height 10
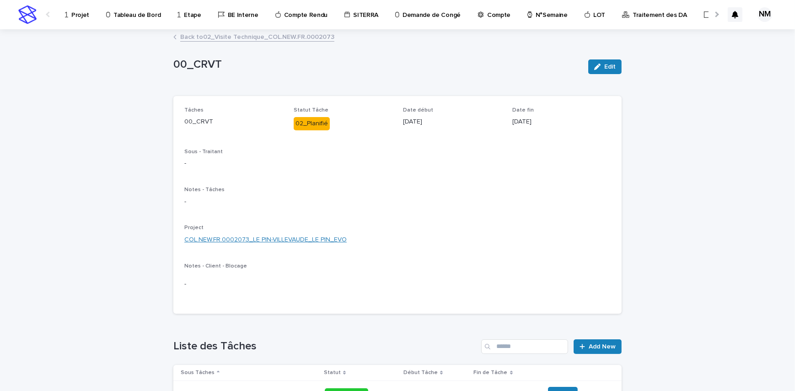
click at [262, 239] on link "COL.NEW.FR.0002073_LE PIN-VILLEVAUDE_LE PIN_EVO" at bounding box center [265, 240] width 162 height 10
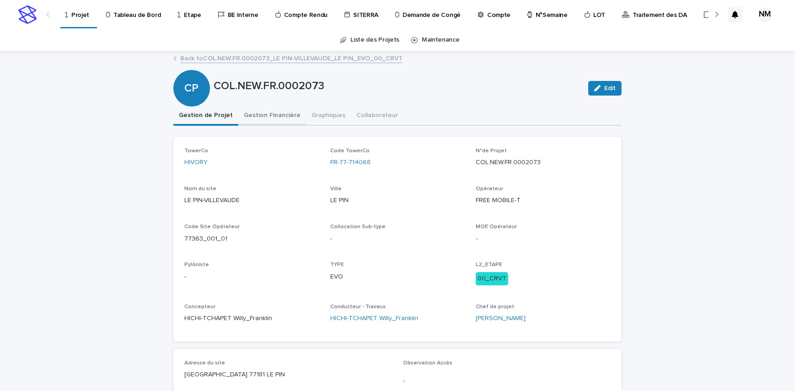
click at [254, 114] on button "Gestion Financière" at bounding box center [272, 116] width 68 height 19
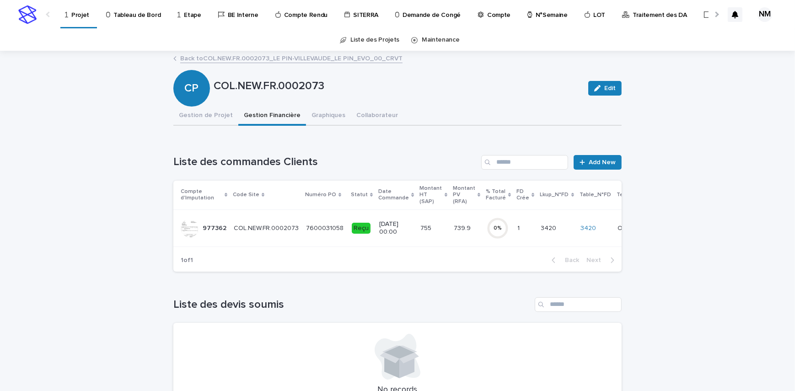
click at [417, 236] on td "755 755" at bounding box center [433, 228] width 33 height 37
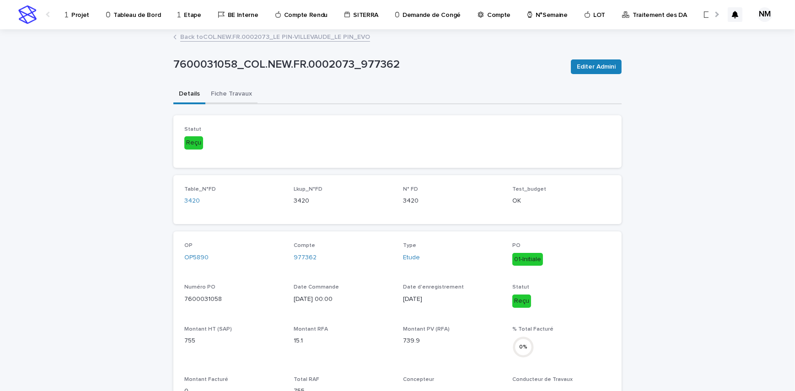
click at [243, 89] on button "Fiche Travaux" at bounding box center [232, 94] width 52 height 19
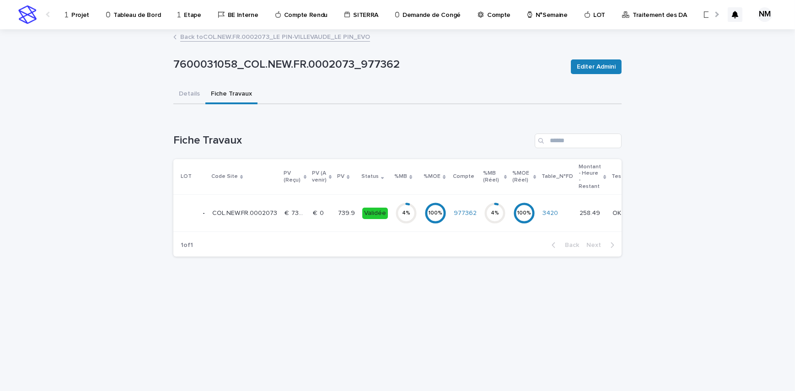
click at [338, 219] on div "739.9 739.9" at bounding box center [346, 213] width 17 height 15
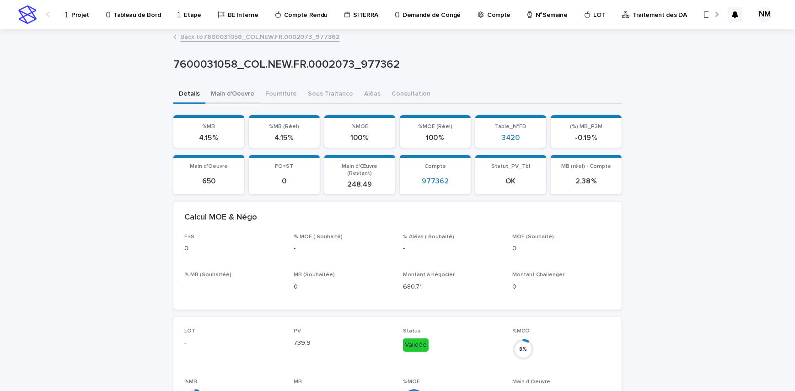
click at [224, 100] on button "Main d'Oeuvre" at bounding box center [233, 94] width 54 height 19
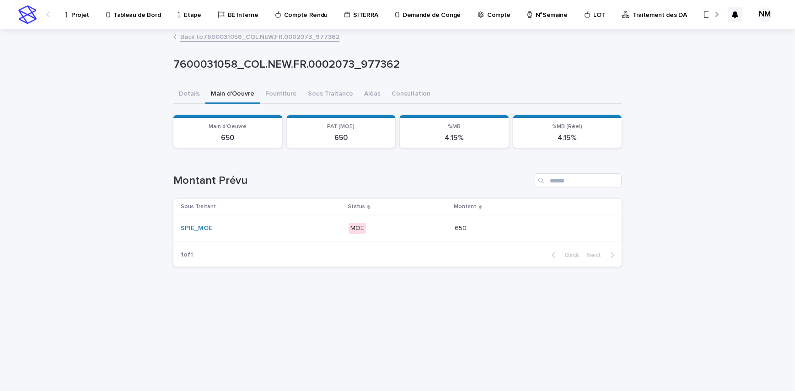
click at [322, 226] on div "SPIE_MOE" at bounding box center [261, 229] width 160 height 8
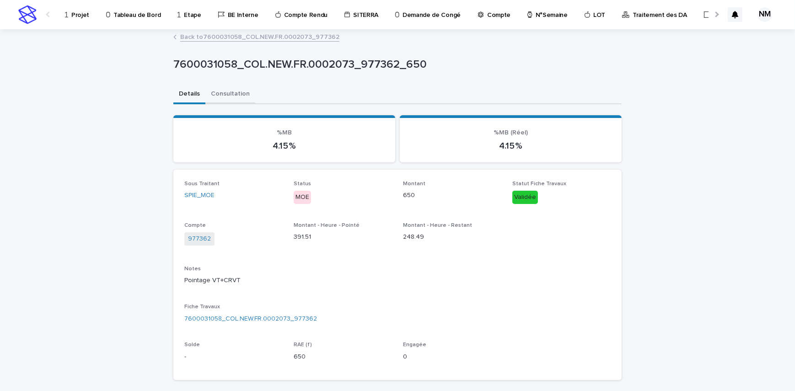
click at [238, 94] on button "Consultation" at bounding box center [231, 94] width 50 height 19
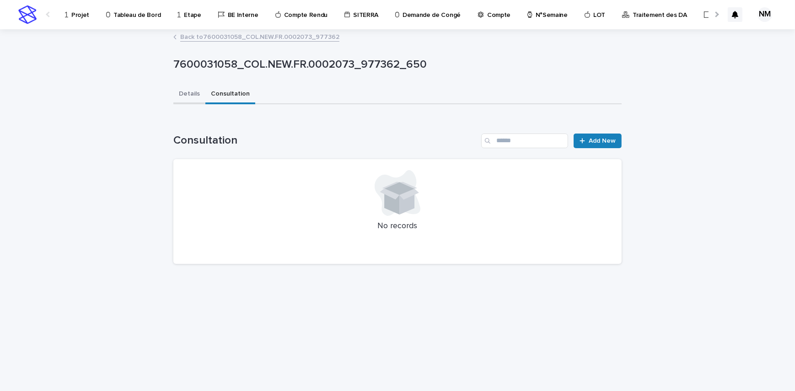
click at [193, 93] on button "Details" at bounding box center [189, 94] width 32 height 19
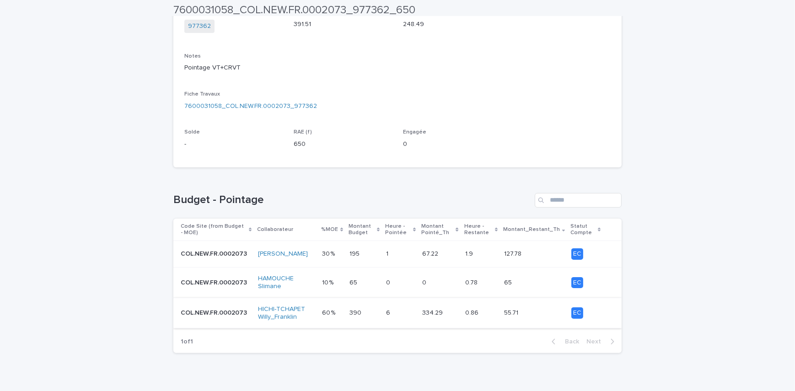
scroll to position [227, 0]
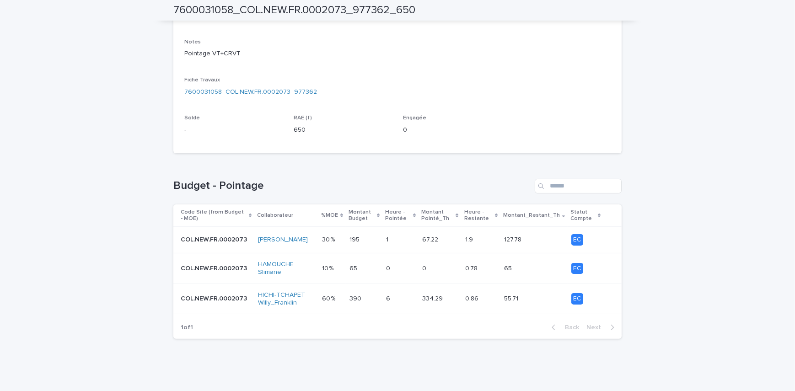
click at [490, 276] on td "0.78 0.78" at bounding box center [481, 269] width 39 height 31
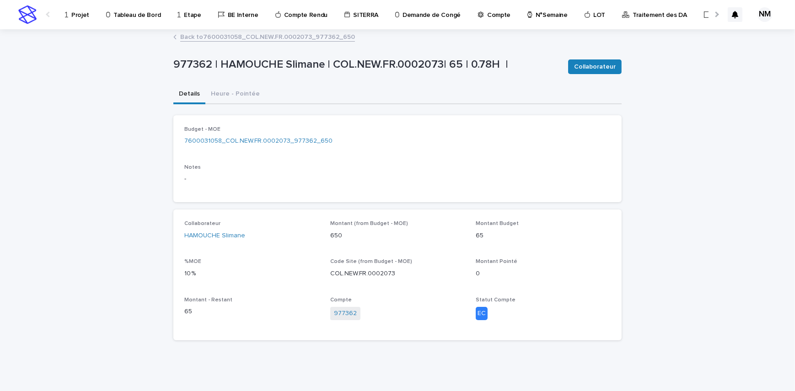
click at [202, 36] on link "Back to 7600031058_COL.NEW.FR.0002073_977362_650" at bounding box center [267, 36] width 175 height 11
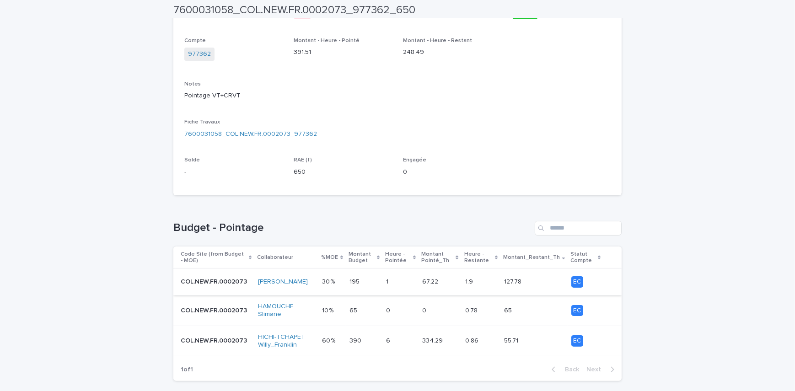
scroll to position [227, 0]
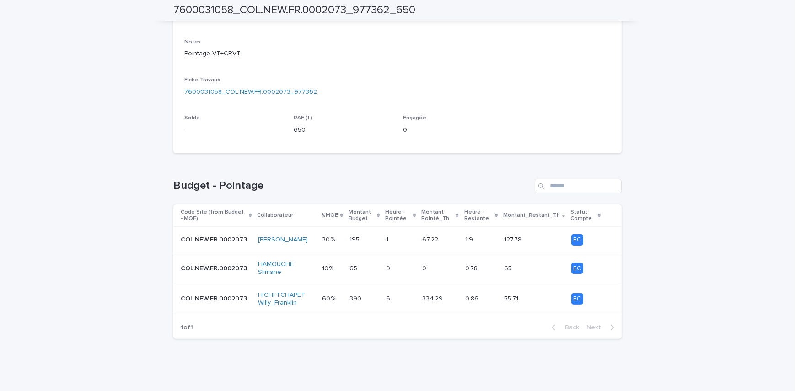
click at [405, 304] on div "6 6" at bounding box center [400, 299] width 29 height 15
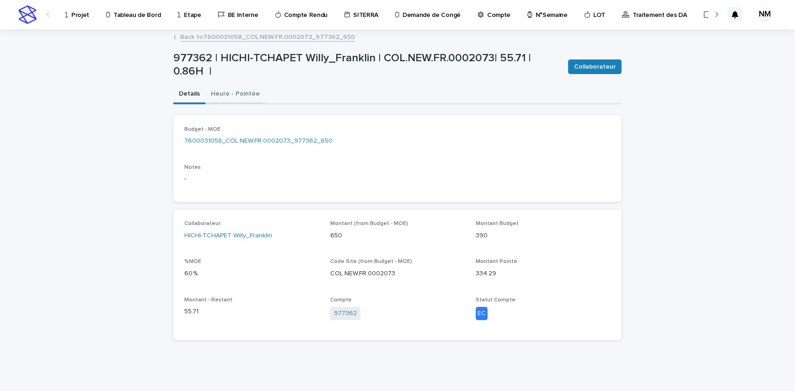
click at [241, 91] on button "Heure - Pointée" at bounding box center [236, 94] width 60 height 19
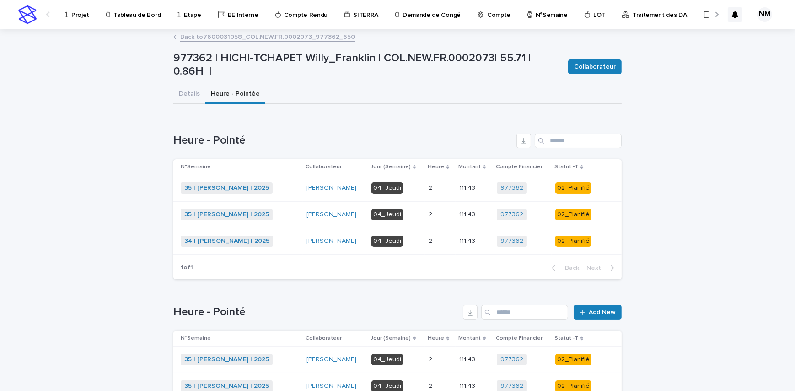
click at [434, 223] on td "2 2" at bounding box center [440, 214] width 31 height 27
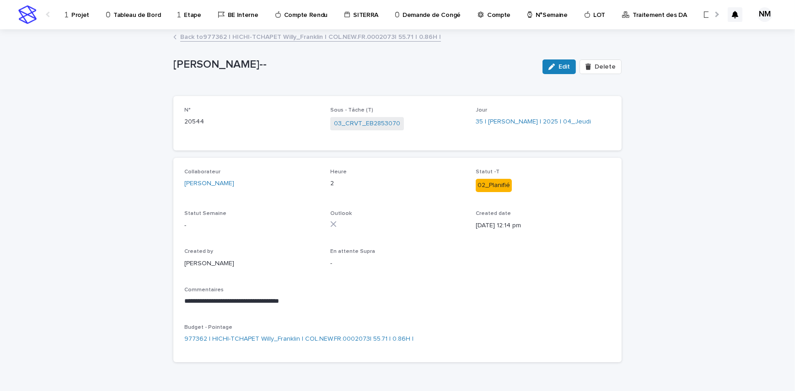
click at [224, 36] on link "Back to 977362 | HICHI-TCHAPET Willy_Franklin | COL.NEW.FR.0002073| 55.71 | 0.8…" at bounding box center [310, 36] width 261 height 11
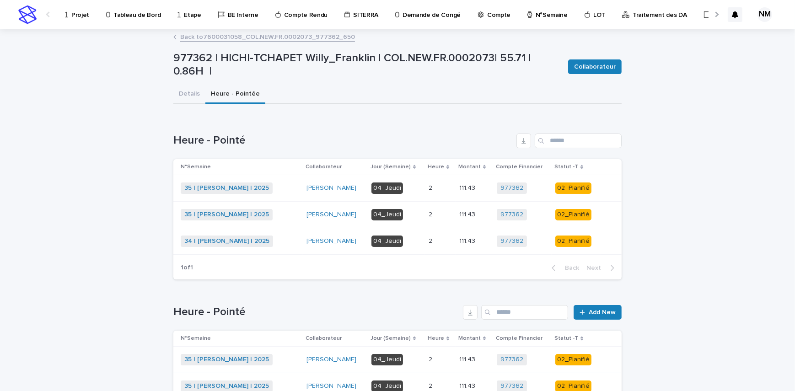
click at [184, 36] on link "Back to 7600031058_COL.NEW.FR.0002073_977362_650" at bounding box center [267, 36] width 175 height 11
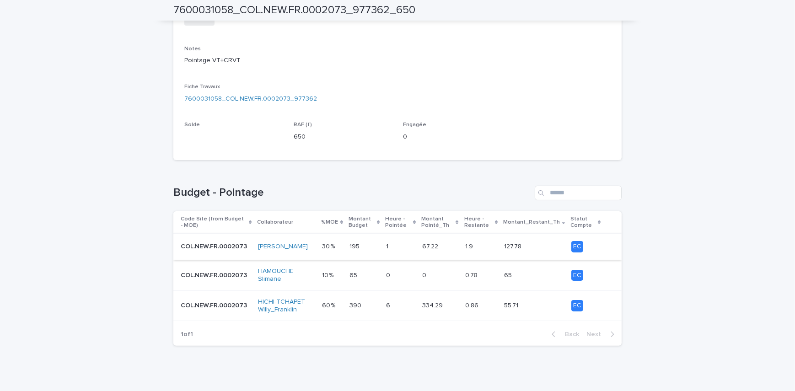
scroll to position [227, 0]
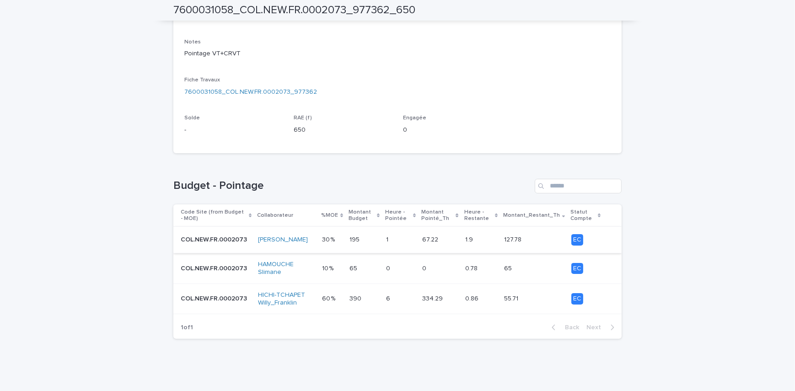
drag, startPoint x: 713, startPoint y: 258, endPoint x: 660, endPoint y: 247, distance: 53.7
click at [712, 257] on div "Loading... Saving… Loading... Saving… 7600031058_COL.NEW.FR.0002073_977362_650 …" at bounding box center [397, 98] width 795 height 590
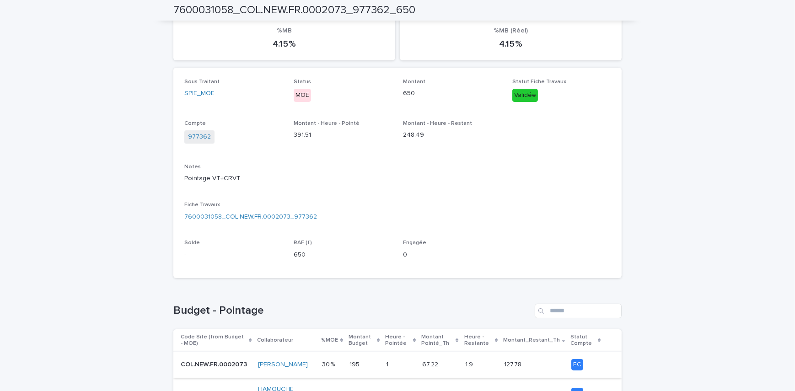
scroll to position [0, 0]
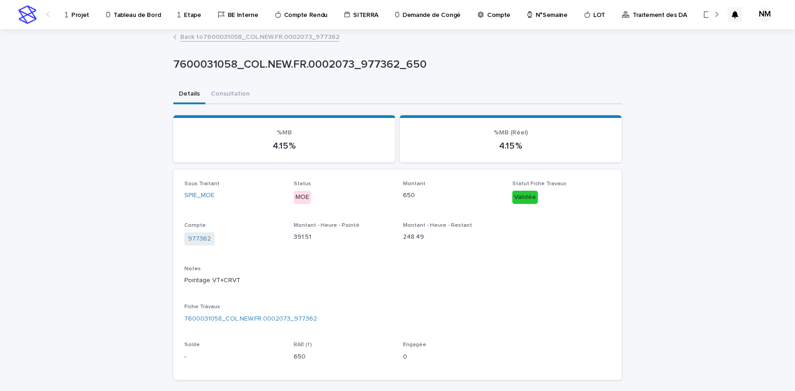
click at [244, 37] on link "Back to 7600031058_COL.NEW.FR.0002073_977362" at bounding box center [259, 36] width 159 height 11
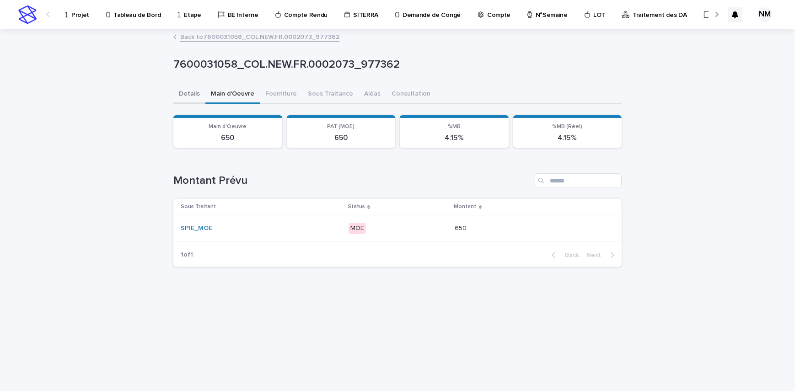
click at [192, 90] on button "Details" at bounding box center [189, 94] width 32 height 19
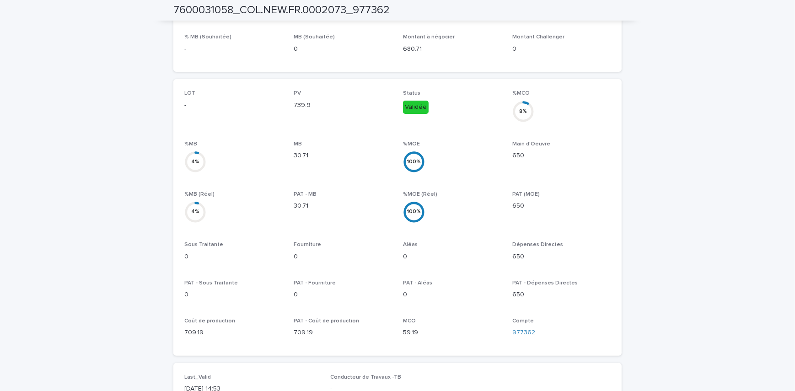
scroll to position [333, 0]
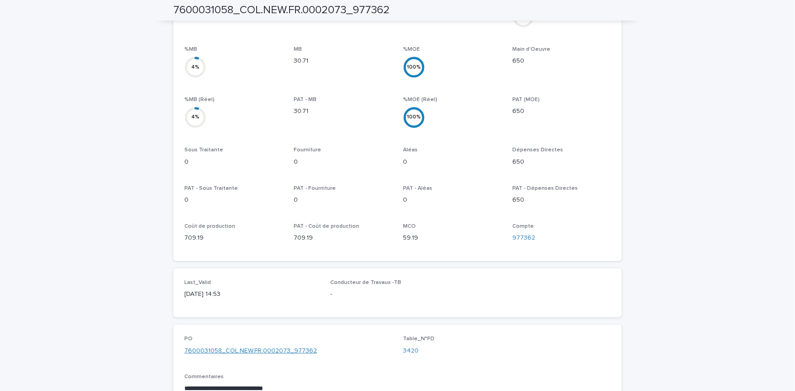
click at [260, 346] on link "7600031058_COL.NEW.FR.0002073_977362" at bounding box center [250, 351] width 133 height 10
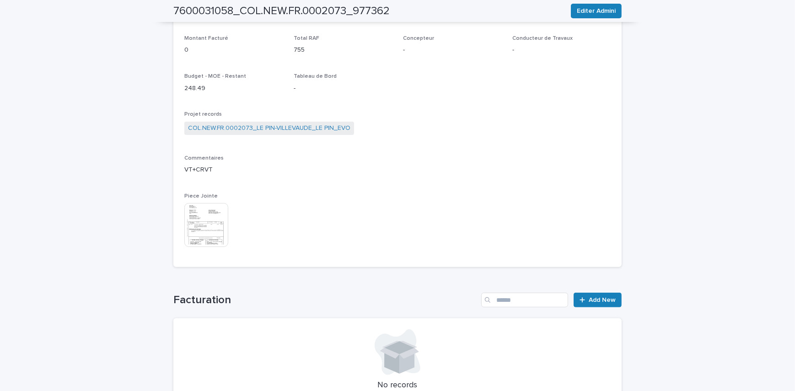
scroll to position [300, 0]
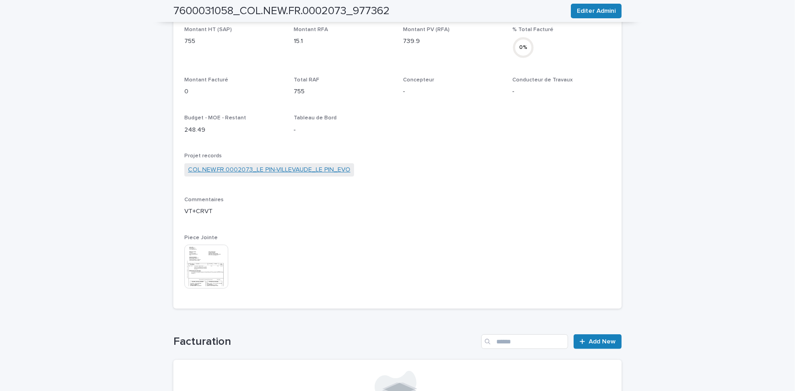
click at [286, 166] on link "COL.NEW.FR.0002073_LE PIN-VILLEVAUDE_LE PIN_EVO" at bounding box center [269, 170] width 162 height 10
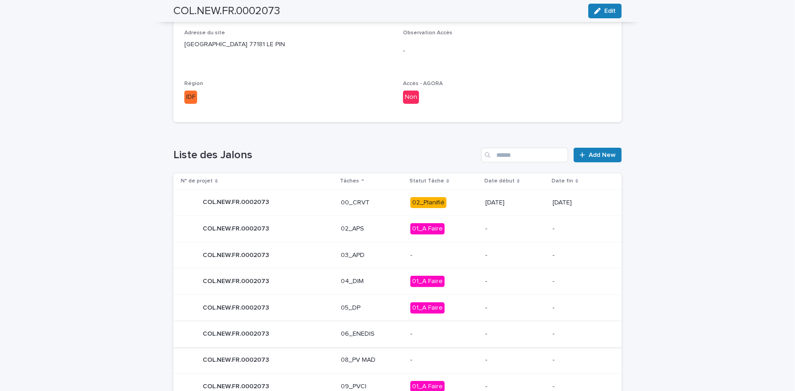
scroll to position [333, 0]
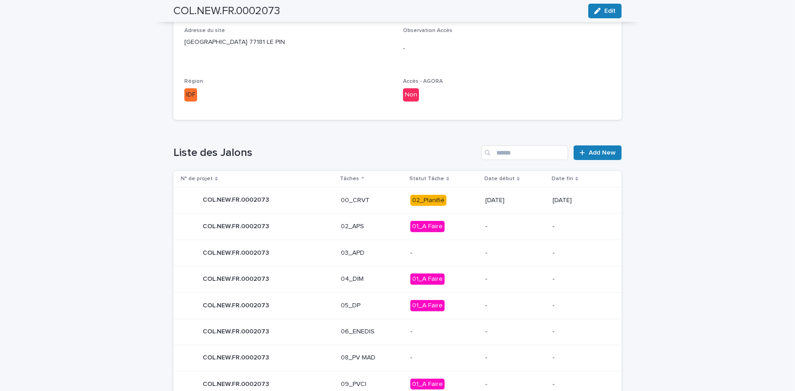
click at [458, 199] on p "02_Planifié" at bounding box center [445, 200] width 68 height 11
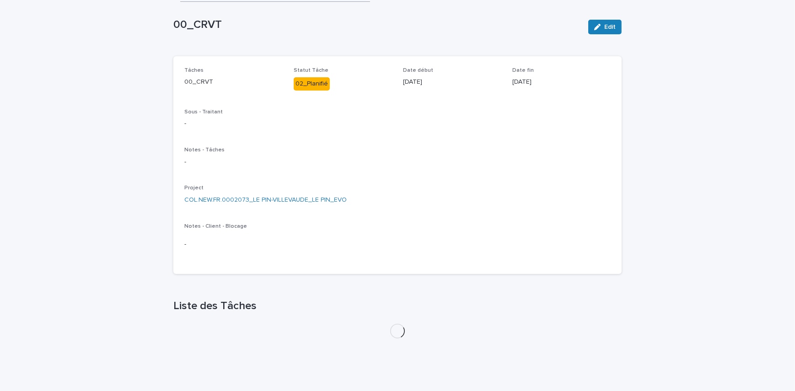
scroll to position [185, 0]
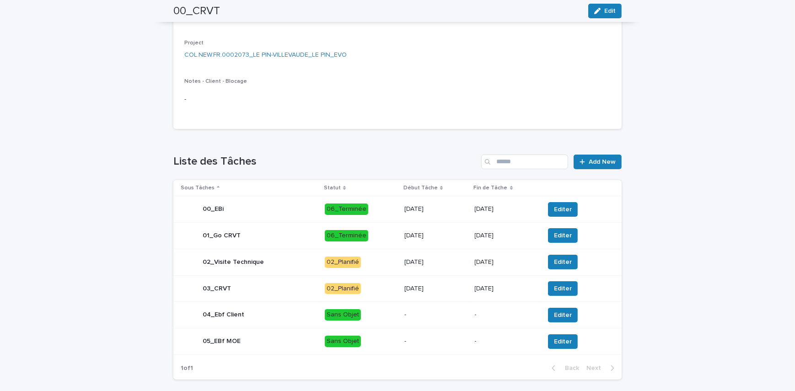
click at [454, 285] on p "22/8/2025" at bounding box center [436, 289] width 63 height 8
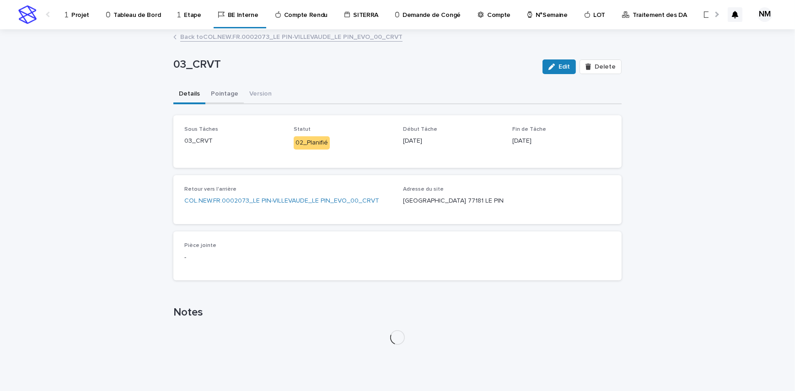
click at [231, 87] on button "Pointage" at bounding box center [225, 94] width 38 height 19
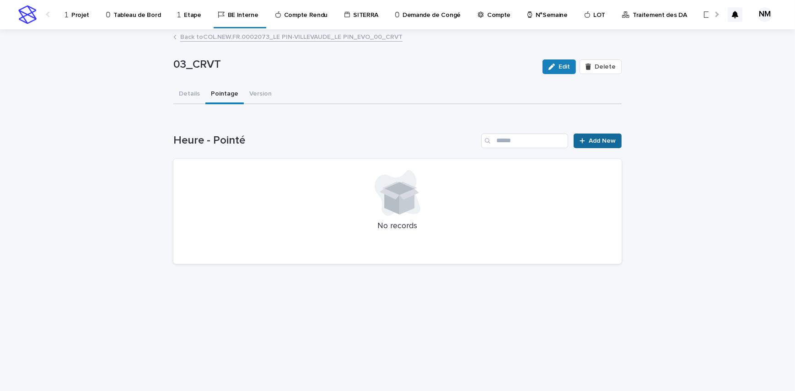
click at [600, 138] on span "Add New" at bounding box center [602, 141] width 27 height 6
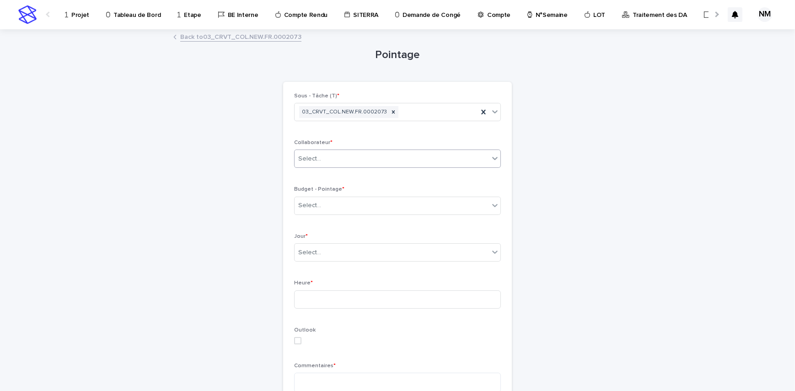
click at [324, 152] on div "Select..." at bounding box center [392, 159] width 195 height 15
type input "****"
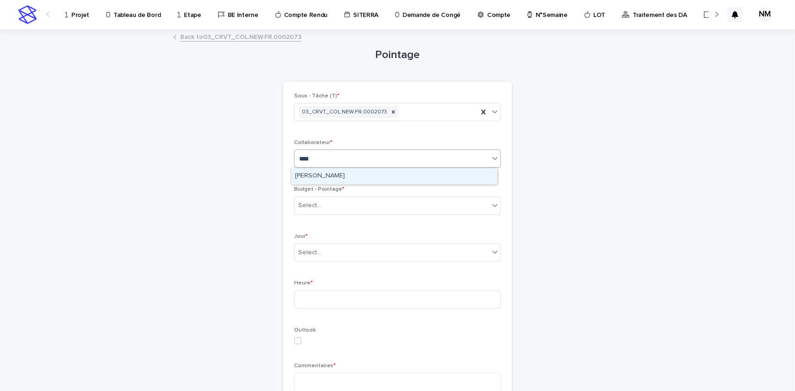
click at [331, 174] on div "[PERSON_NAME]" at bounding box center [395, 176] width 206 height 16
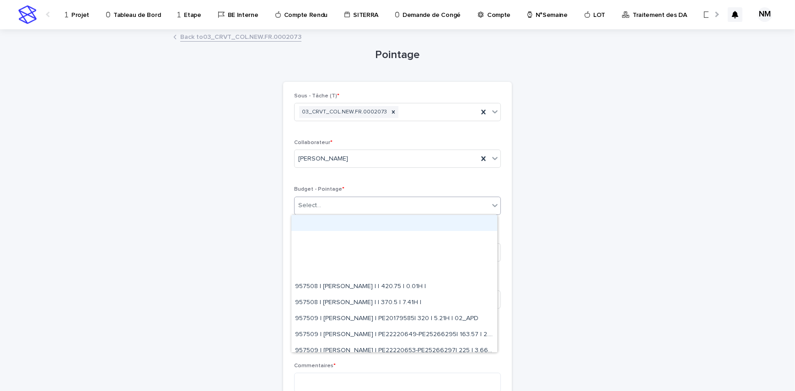
click at [329, 206] on div "Select..." at bounding box center [392, 205] width 195 height 15
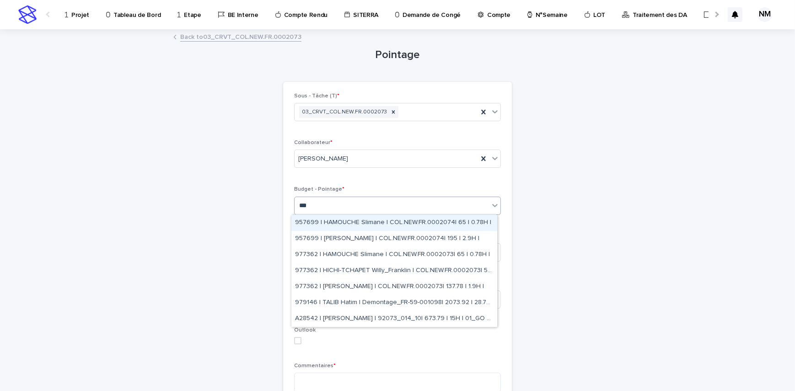
type input "****"
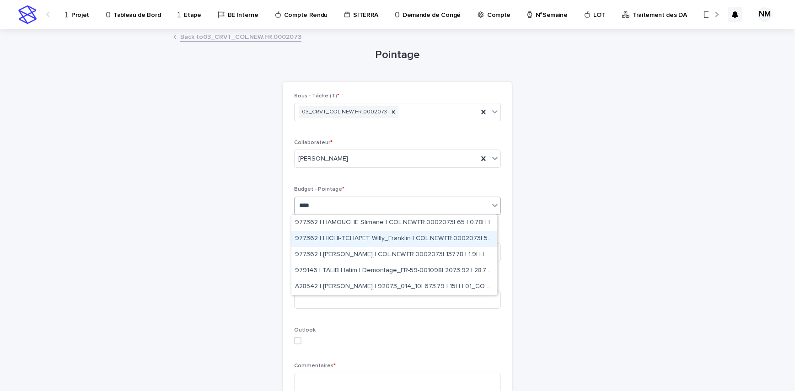
click at [407, 244] on div "977362 | HICHI-TCHAPET Willy_Franklin | COL.NEW.FR.0002073| 55.71 | 0.86H |" at bounding box center [395, 239] width 206 height 16
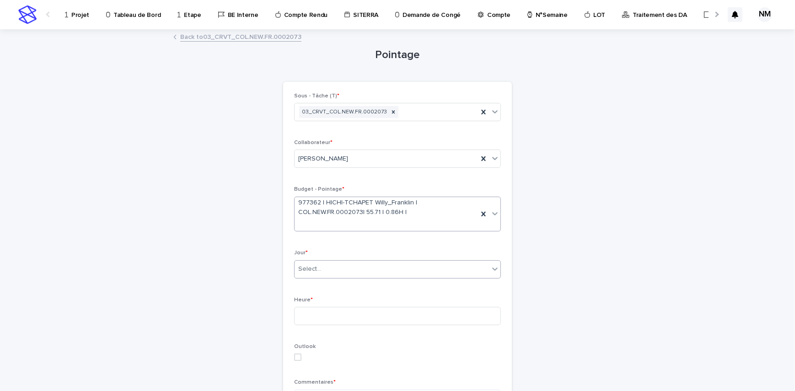
click at [441, 266] on div "Select..." at bounding box center [392, 269] width 195 height 15
type input "****"
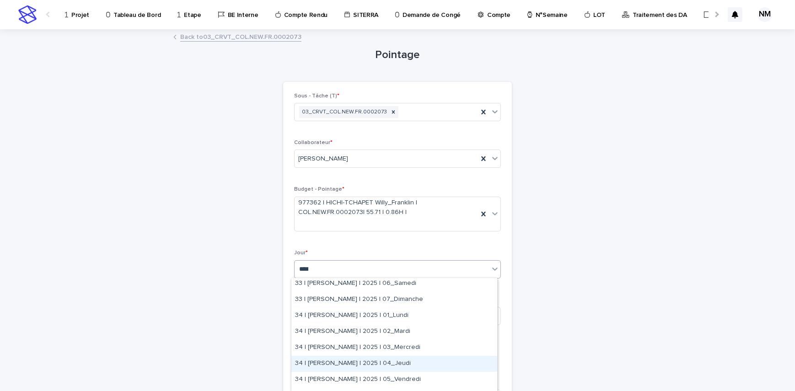
scroll to position [124, 0]
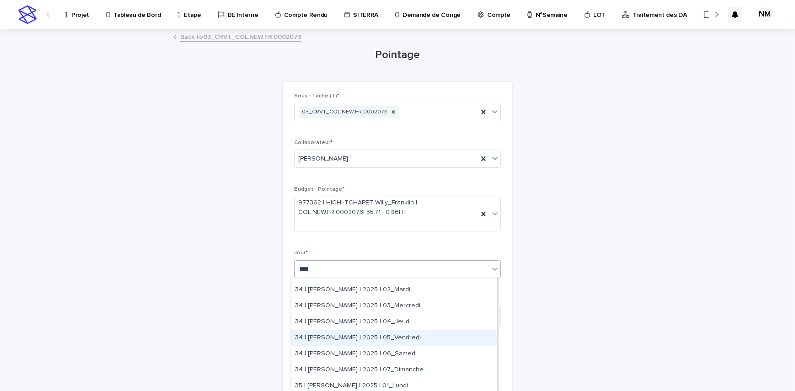
drag, startPoint x: 406, startPoint y: 346, endPoint x: 405, endPoint y: 339, distance: 7.3
click at [405, 339] on div "34 | BOUFARES Afif | 2025 | 05_Vendredi" at bounding box center [395, 338] width 206 height 16
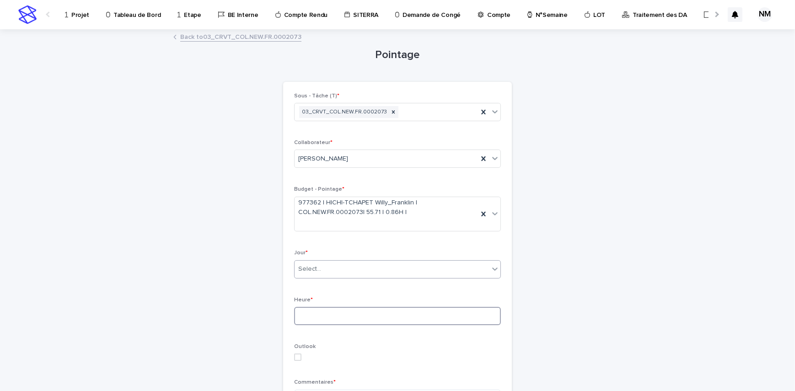
click at [352, 312] on input at bounding box center [397, 316] width 207 height 18
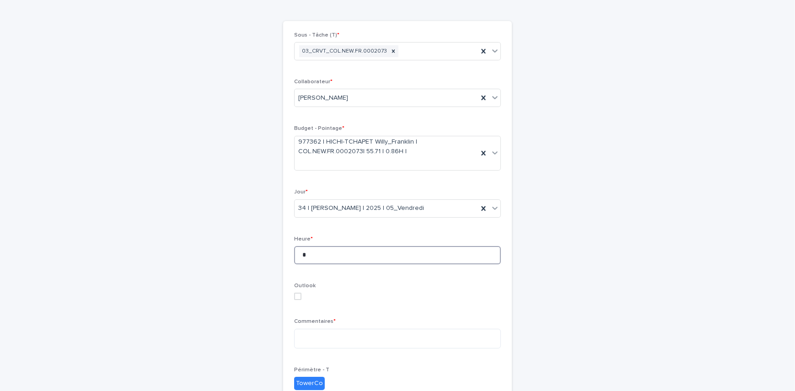
scroll to position [166, 0]
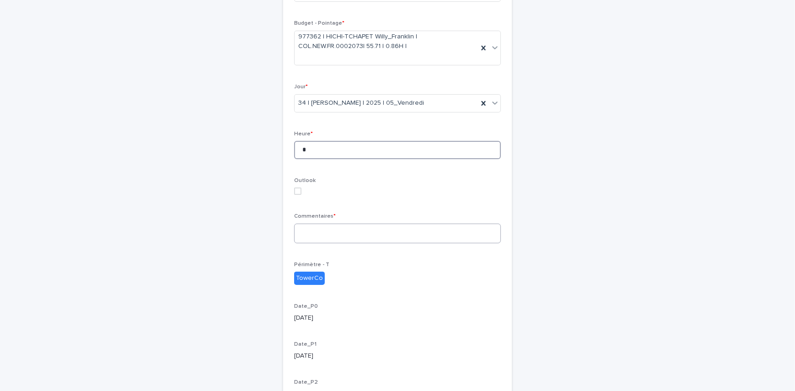
type input "*"
click at [332, 238] on textarea at bounding box center [397, 234] width 207 height 20
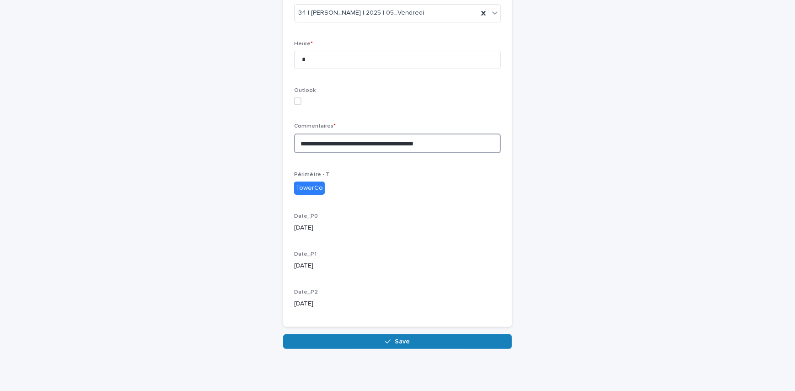
scroll to position [259, 0]
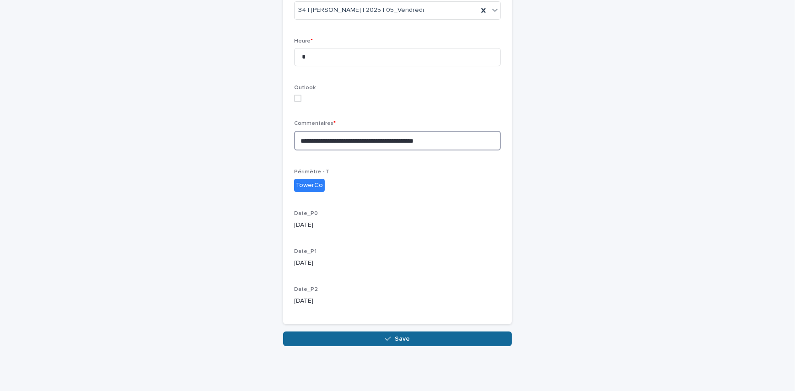
type textarea "**********"
click at [442, 333] on button "Save" at bounding box center [397, 339] width 229 height 15
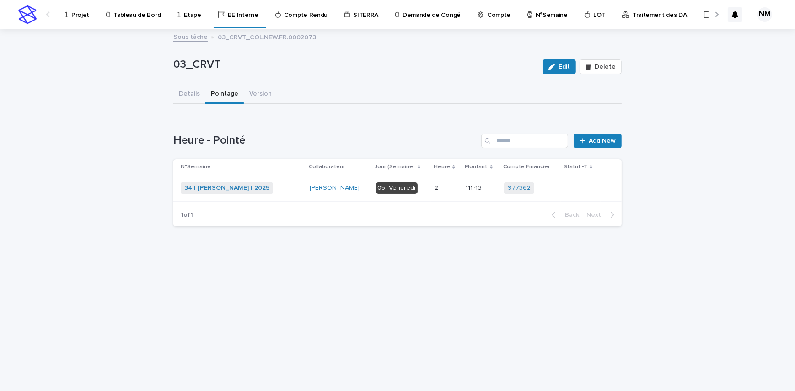
click at [584, 193] on div "-" at bounding box center [581, 188] width 32 height 15
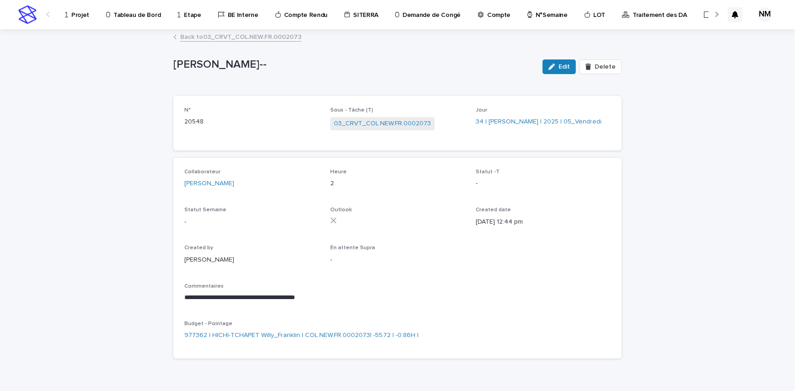
drag, startPoint x: 561, startPoint y: 70, endPoint x: 574, endPoint y: 189, distance: 119.7
click at [561, 70] on button "Edit" at bounding box center [559, 67] width 33 height 15
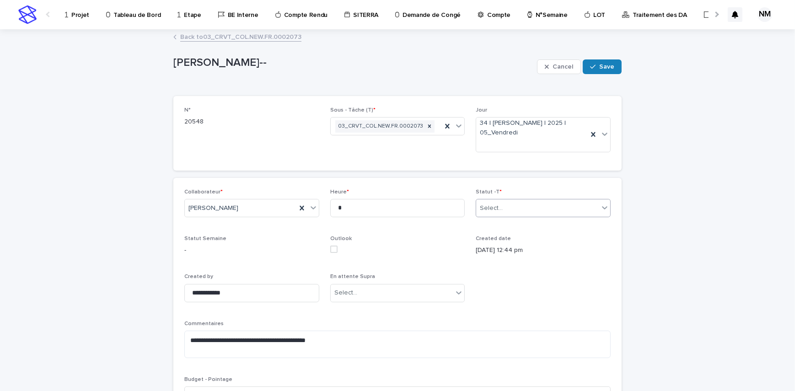
click at [534, 214] on div "Select..." at bounding box center [537, 208] width 123 height 15
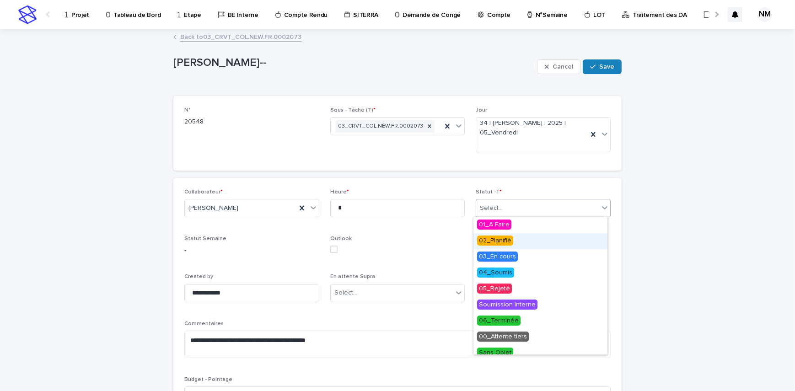
click at [503, 243] on span "02_Planifié" at bounding box center [495, 241] width 36 height 10
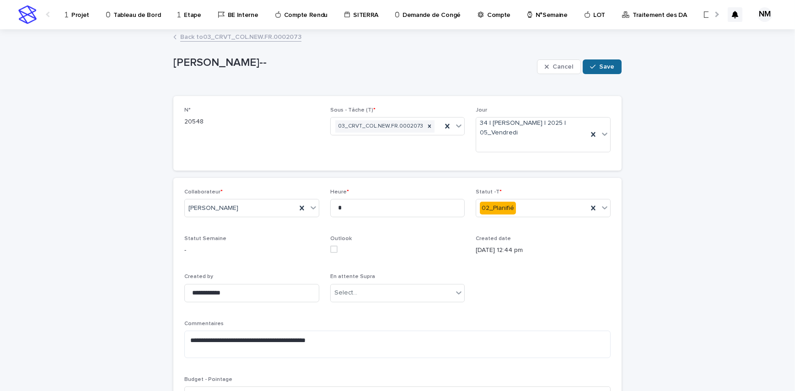
click at [609, 66] on span "Save" at bounding box center [607, 67] width 15 height 6
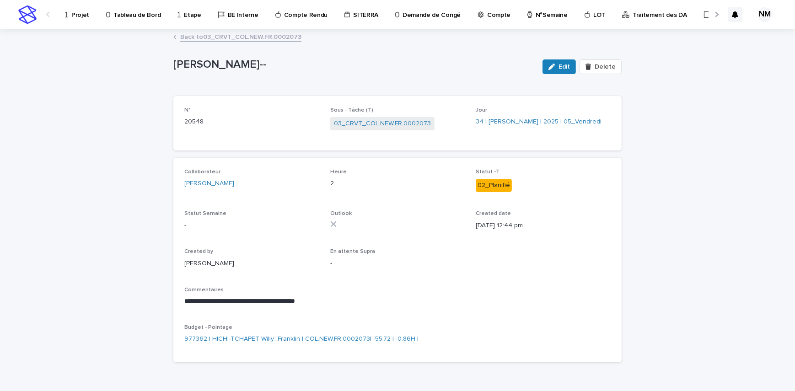
click at [208, 41] on div "Back to 03_CRVT_COL.NEW.FR.0002073" at bounding box center [398, 37] width 458 height 13
click at [220, 39] on link "Back to 03_CRVT_COL.NEW.FR.0002073" at bounding box center [240, 36] width 121 height 11
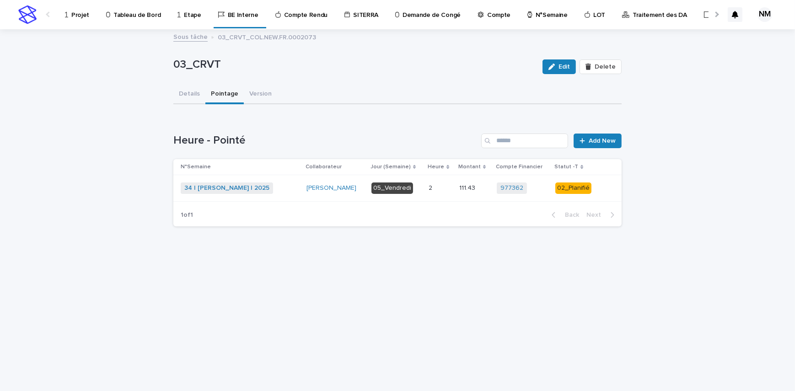
click at [194, 89] on button "Details" at bounding box center [189, 94] width 32 height 19
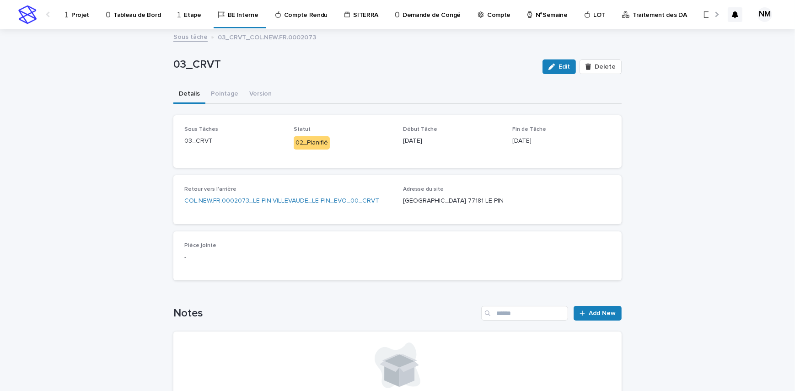
click at [137, 11] on p "Tableau de Bord" at bounding box center [137, 9] width 47 height 19
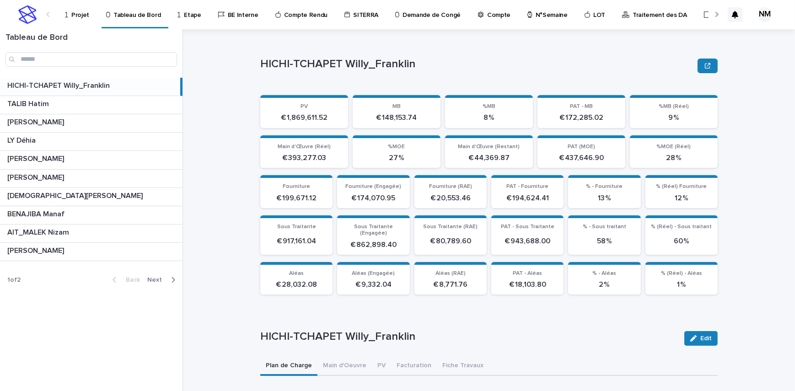
click at [174, 281] on icon "button" at bounding box center [173, 280] width 4 height 8
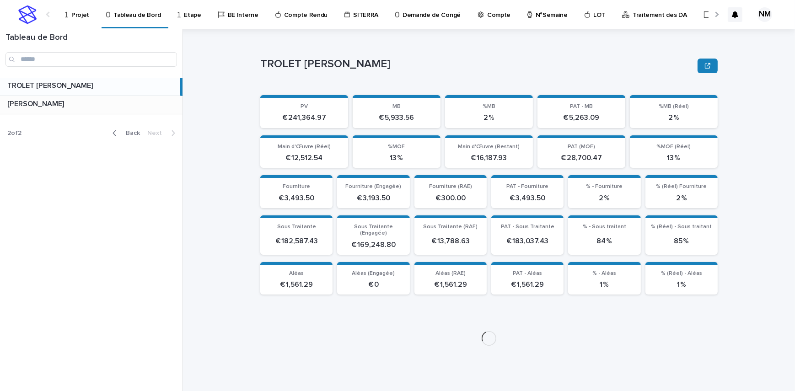
click at [83, 103] on p at bounding box center [93, 104] width 172 height 9
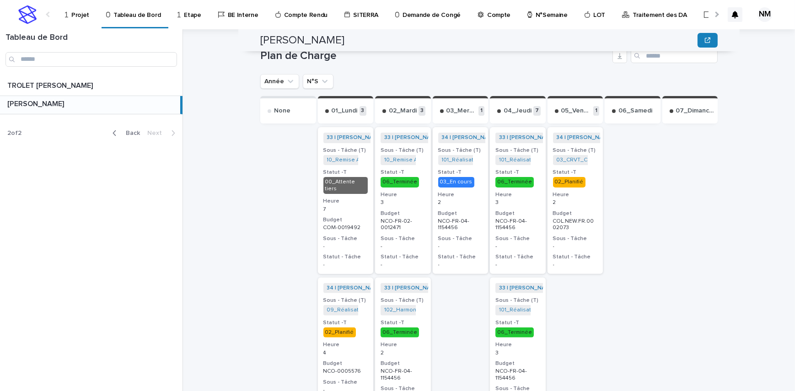
scroll to position [308, 0]
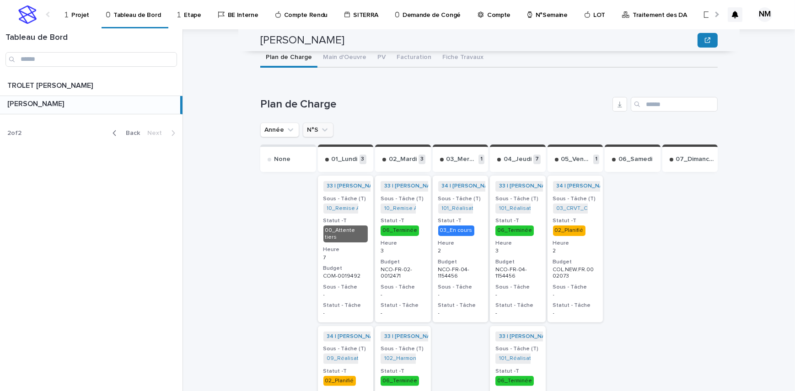
click at [322, 129] on icon "N°S" at bounding box center [324, 130] width 5 height 3
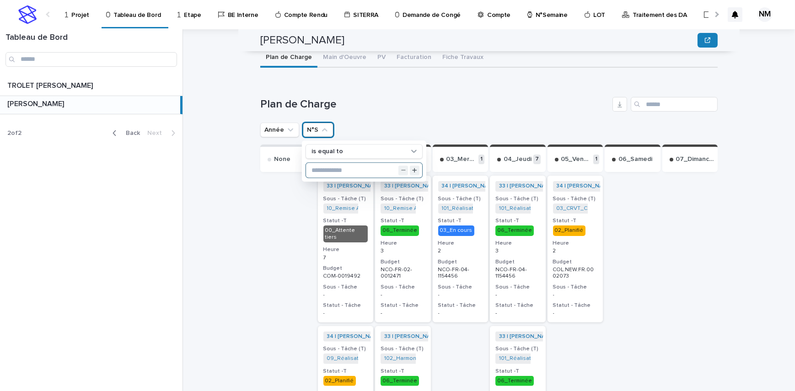
click at [342, 163] on input "text" at bounding box center [364, 170] width 116 height 15
type input "**"
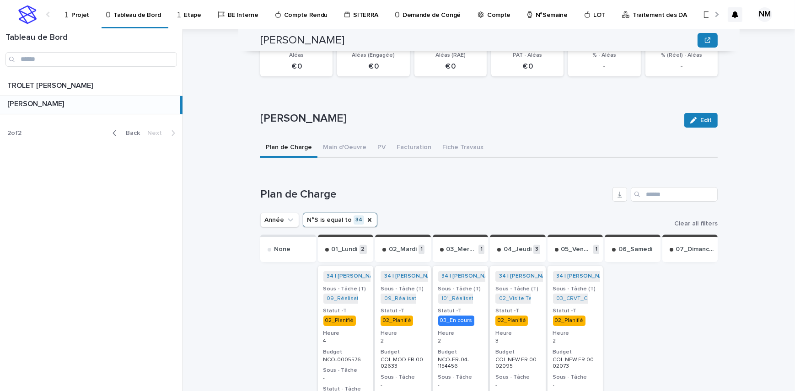
scroll to position [184, 0]
